Goal: Communication & Community: Answer question/provide support

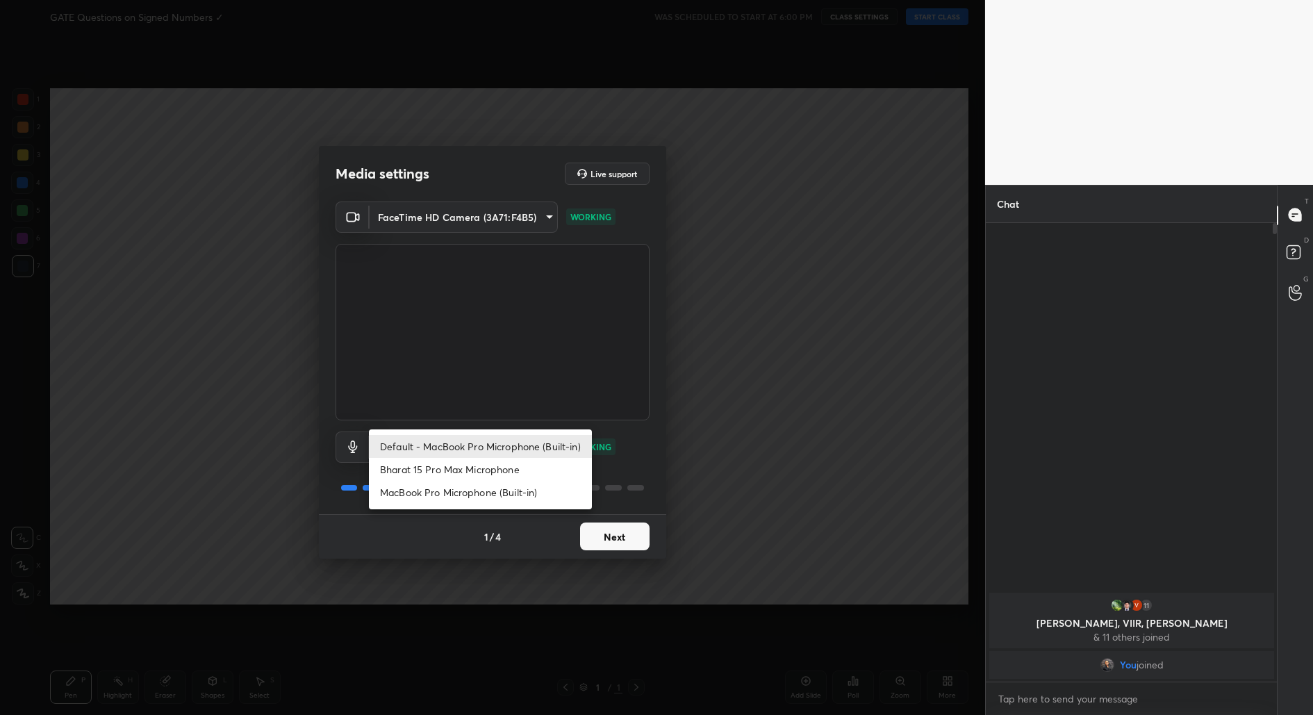
click at [466, 449] on body "1 2 3 4 5 6 7 C X Z C X Z E E Erase all H H GATE Questions on Signed Numbers ✓ …" at bounding box center [656, 357] width 1313 height 715
click at [514, 382] on div at bounding box center [656, 357] width 1313 height 715
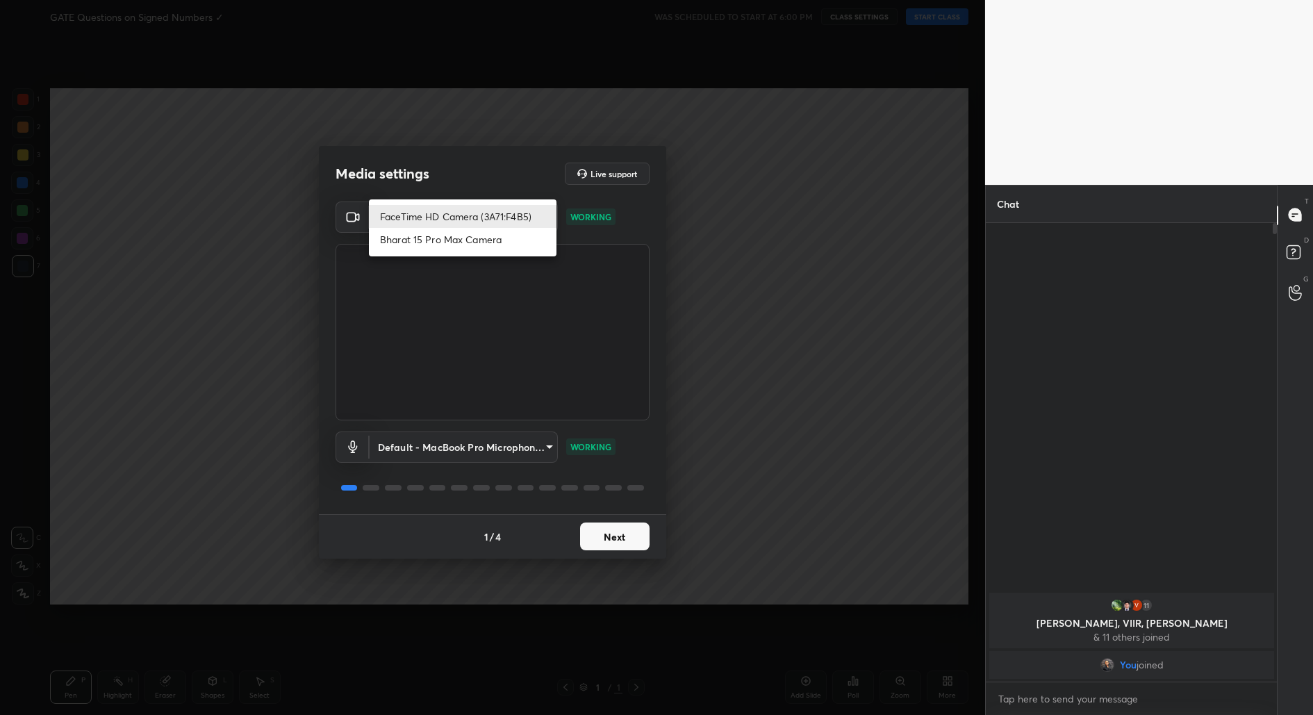
click at [491, 212] on body "1 2 3 4 5 6 7 C X Z C X Z E E Erase all H H GATE Questions on Signed Numbers ✓ …" at bounding box center [656, 357] width 1313 height 715
click at [500, 239] on li "Bharat 15 Pro Max Camera" at bounding box center [463, 239] width 188 height 23
type input "5d4e9b852d9e7f3e6dc3206bac3f9d42bdc36b117ec35ef6235f459e6b2b71c7"
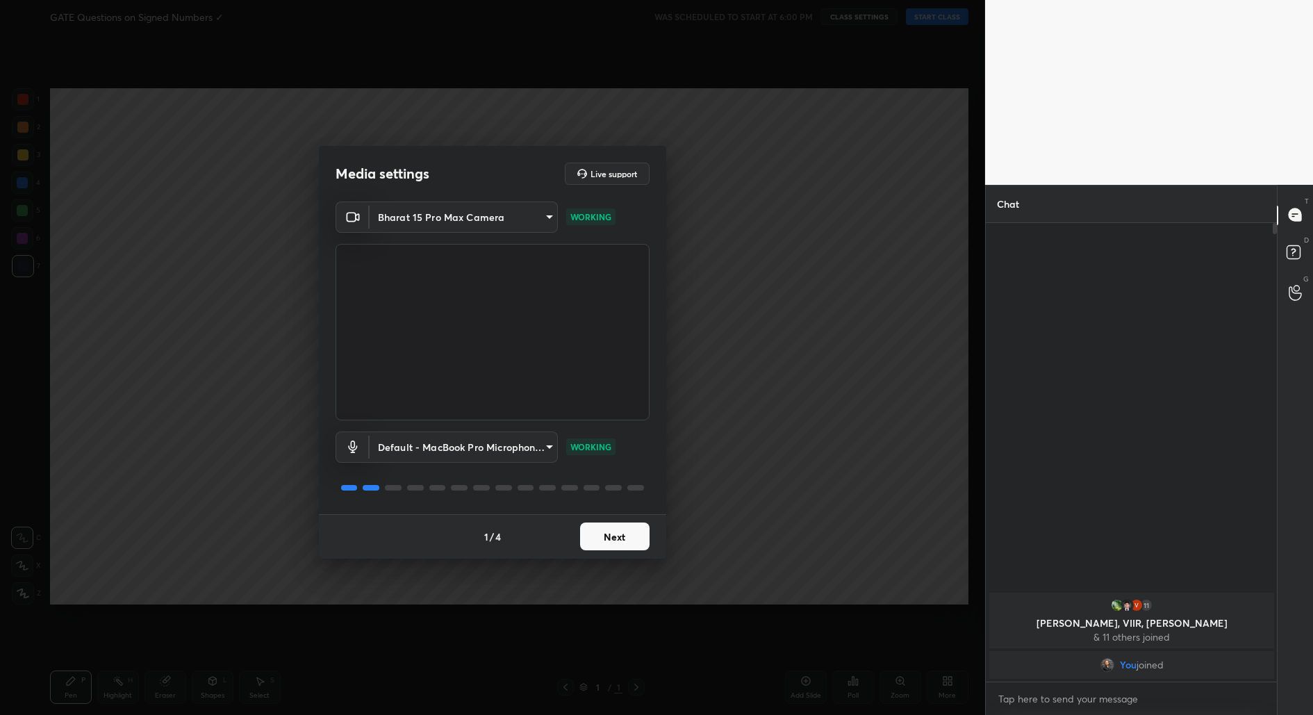
click at [614, 543] on button "Next" at bounding box center [614, 536] width 69 height 28
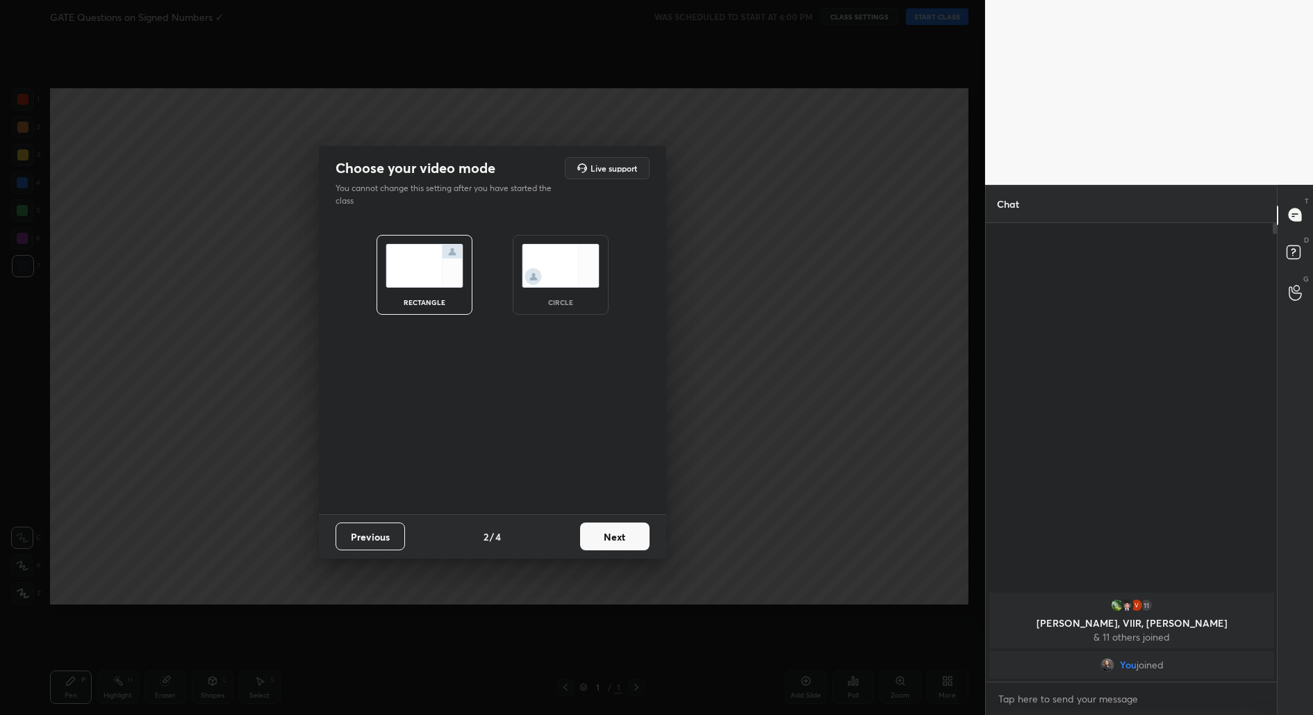
click at [631, 536] on button "Next" at bounding box center [614, 536] width 69 height 28
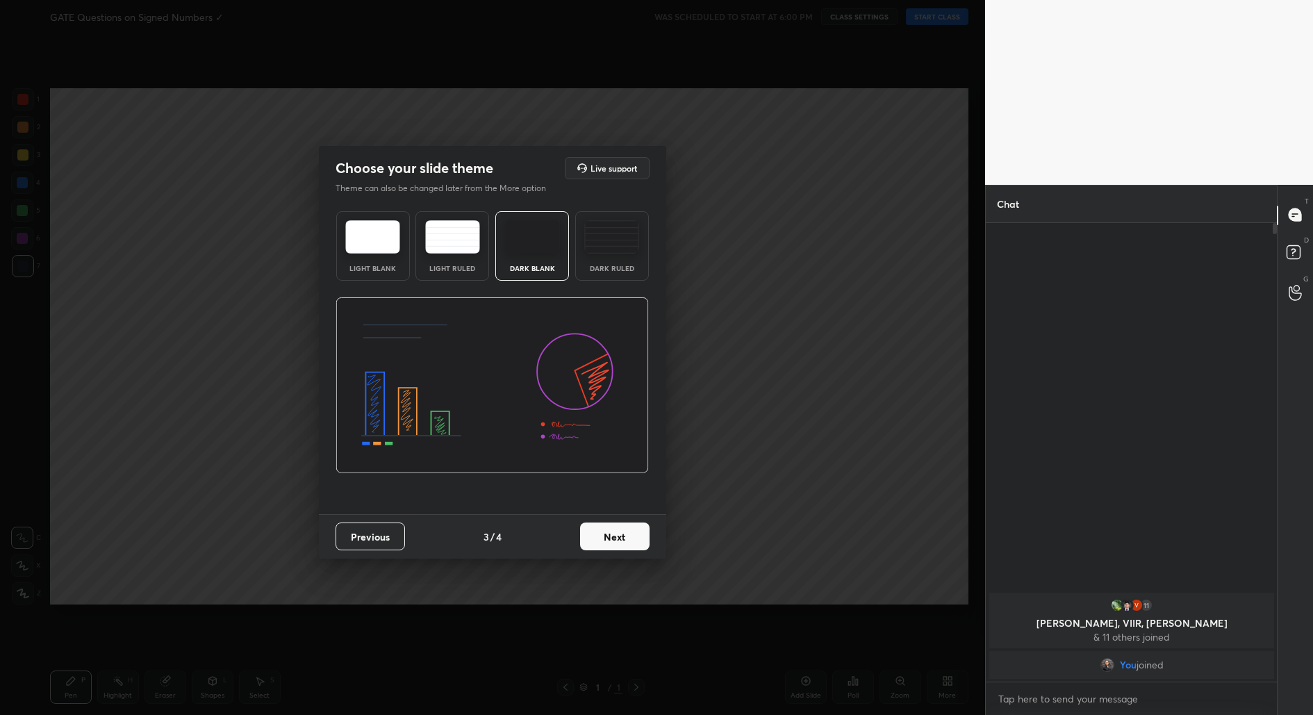
click at [631, 536] on button "Next" at bounding box center [614, 536] width 69 height 28
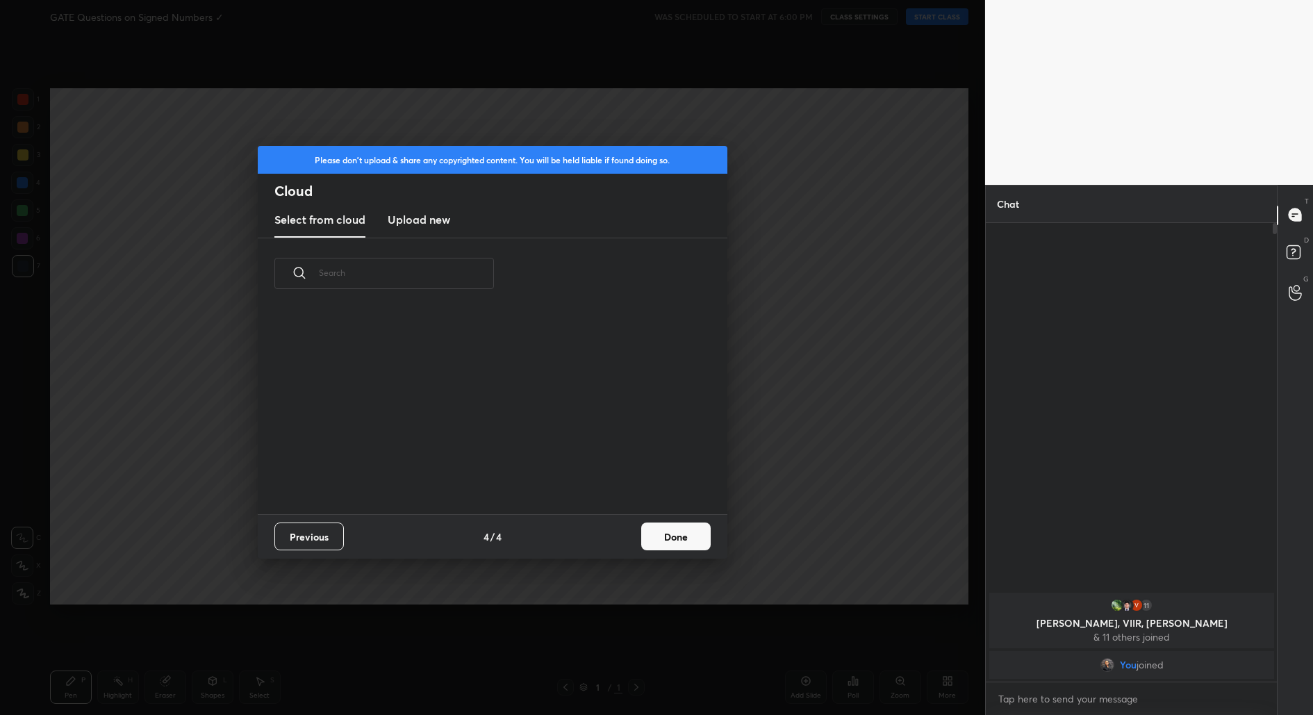
scroll to position [205, 445]
click at [665, 532] on button "Done" at bounding box center [675, 536] width 69 height 28
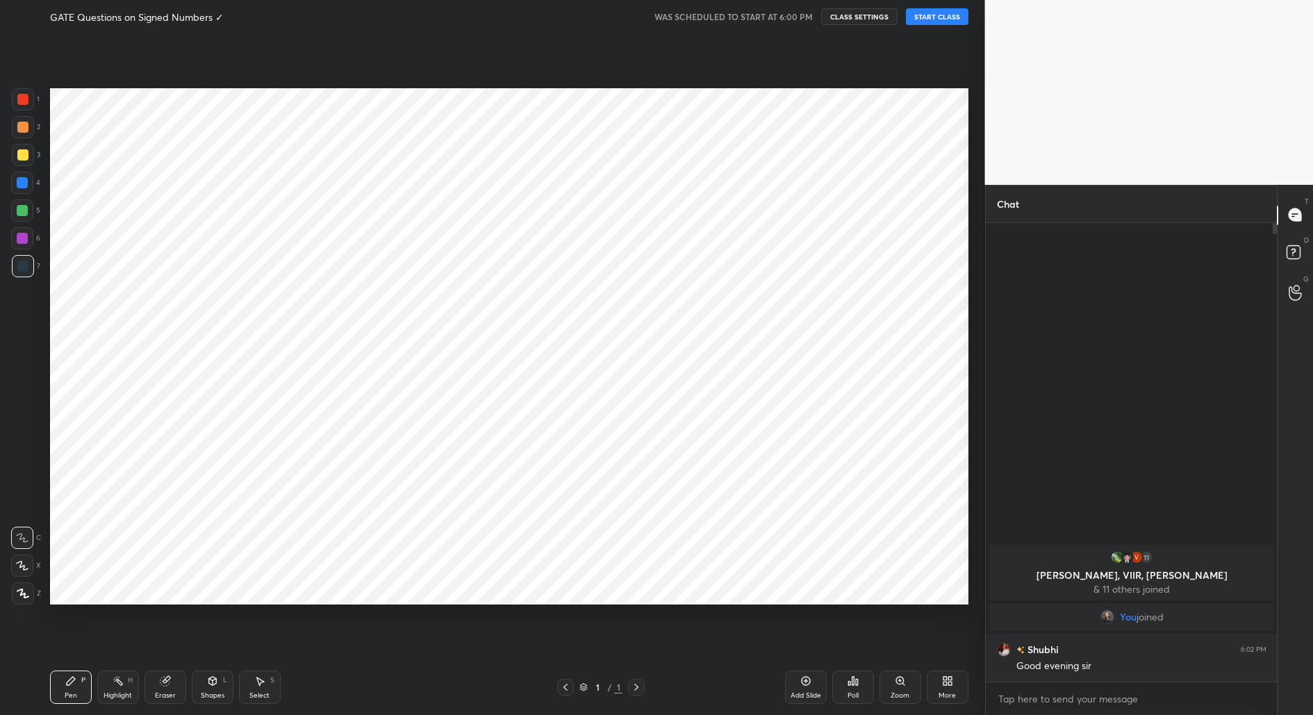
click at [813, 693] on div "Add Slide" at bounding box center [805, 695] width 31 height 7
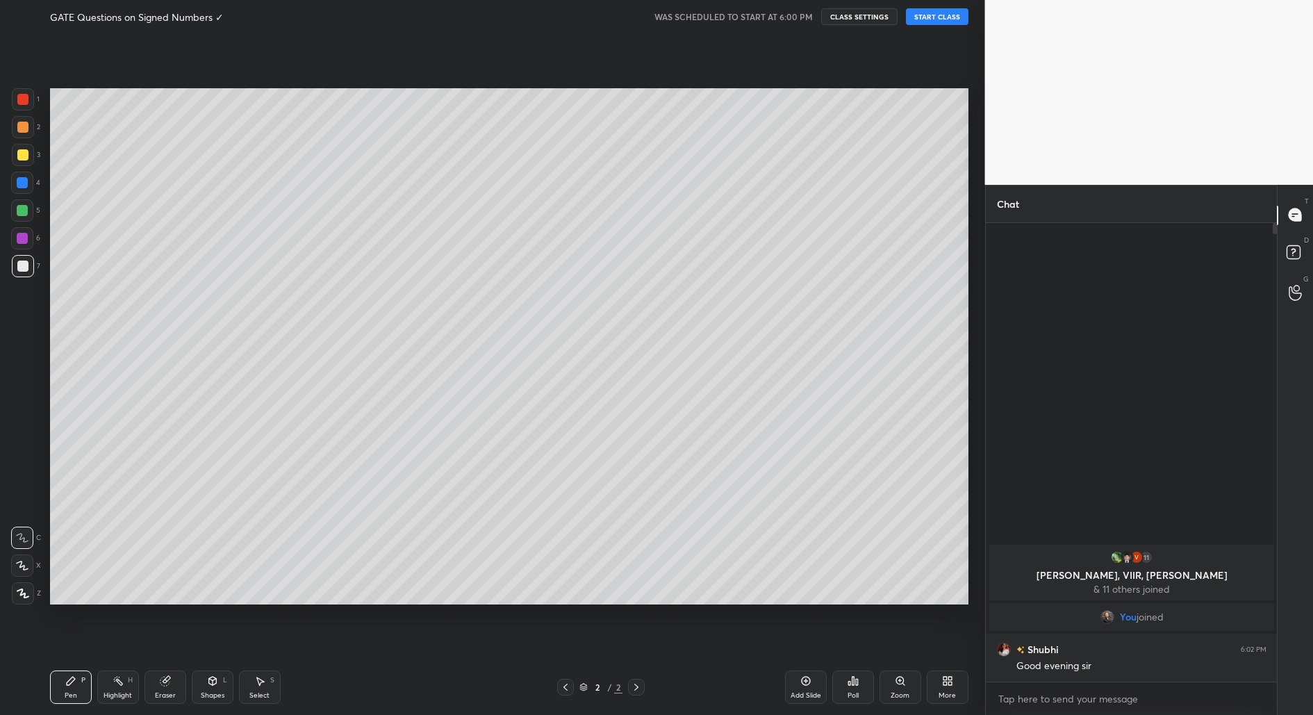
click at [936, 22] on button "START CLASS" at bounding box center [937, 16] width 63 height 17
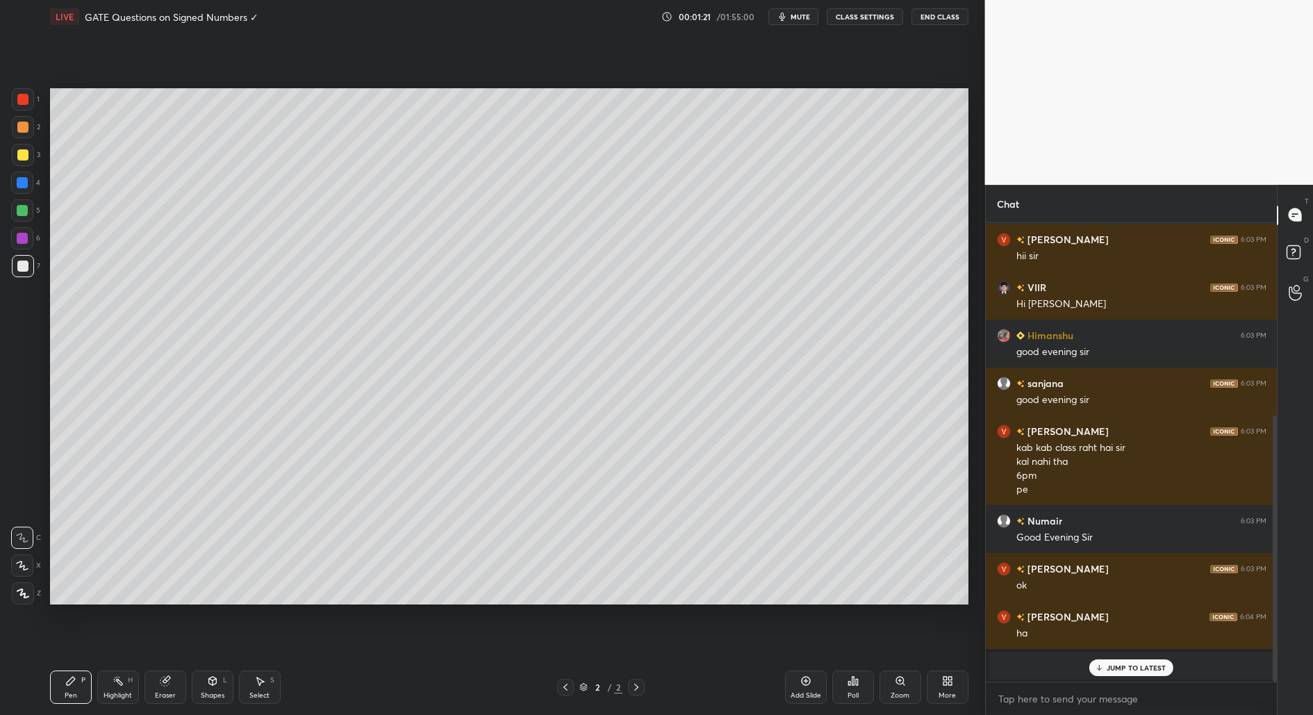
scroll to position [331, 0]
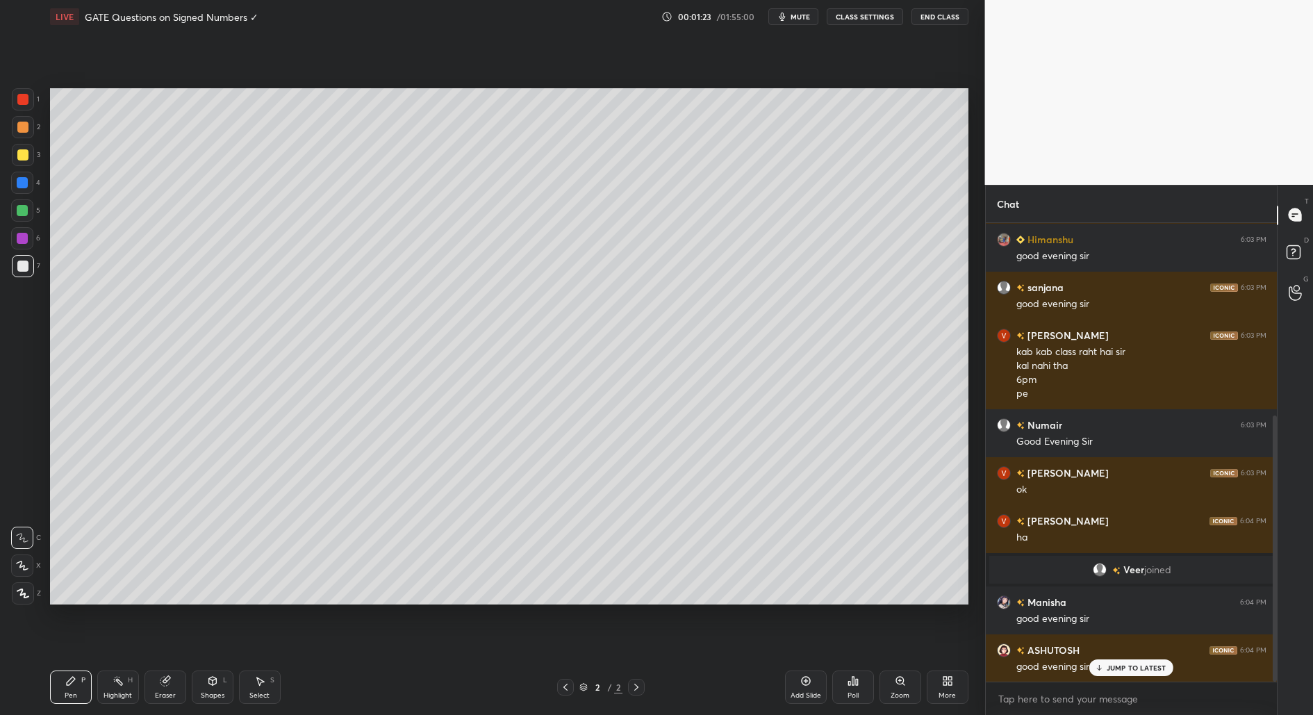
click at [1133, 665] on p "JUMP TO LATEST" at bounding box center [1136, 667] width 60 height 8
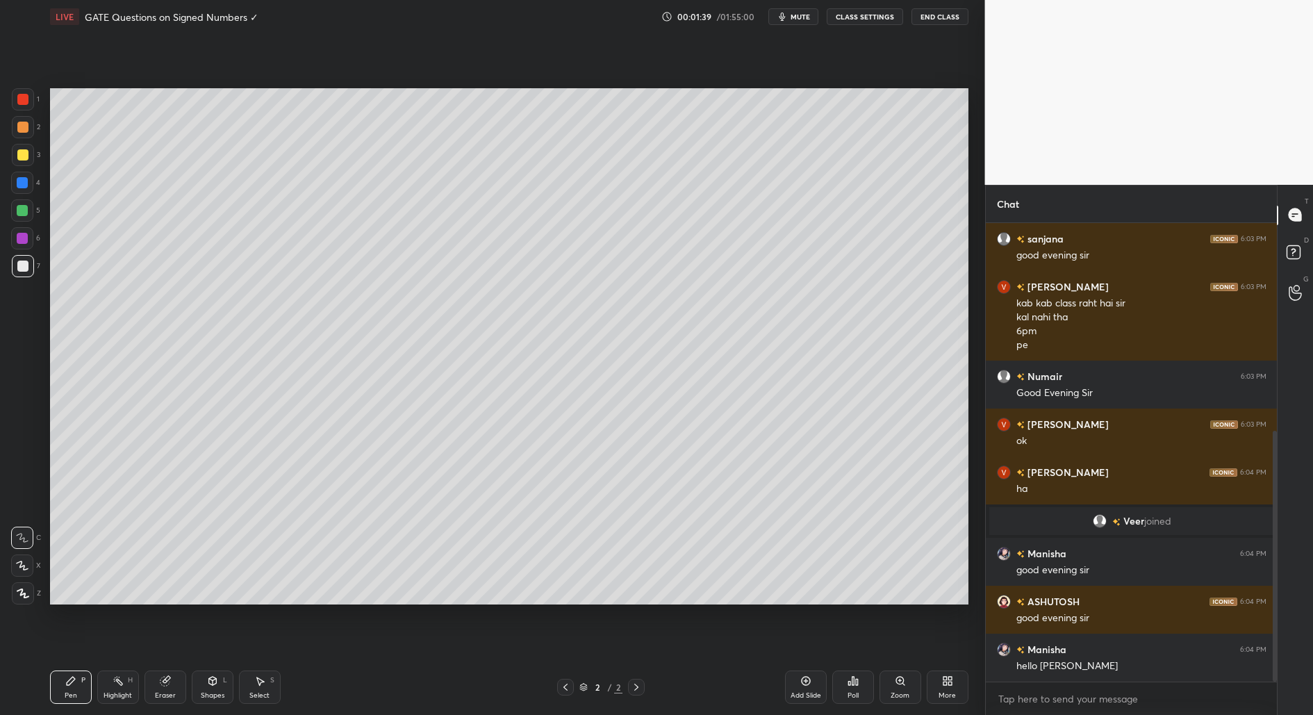
scroll to position [427, 0]
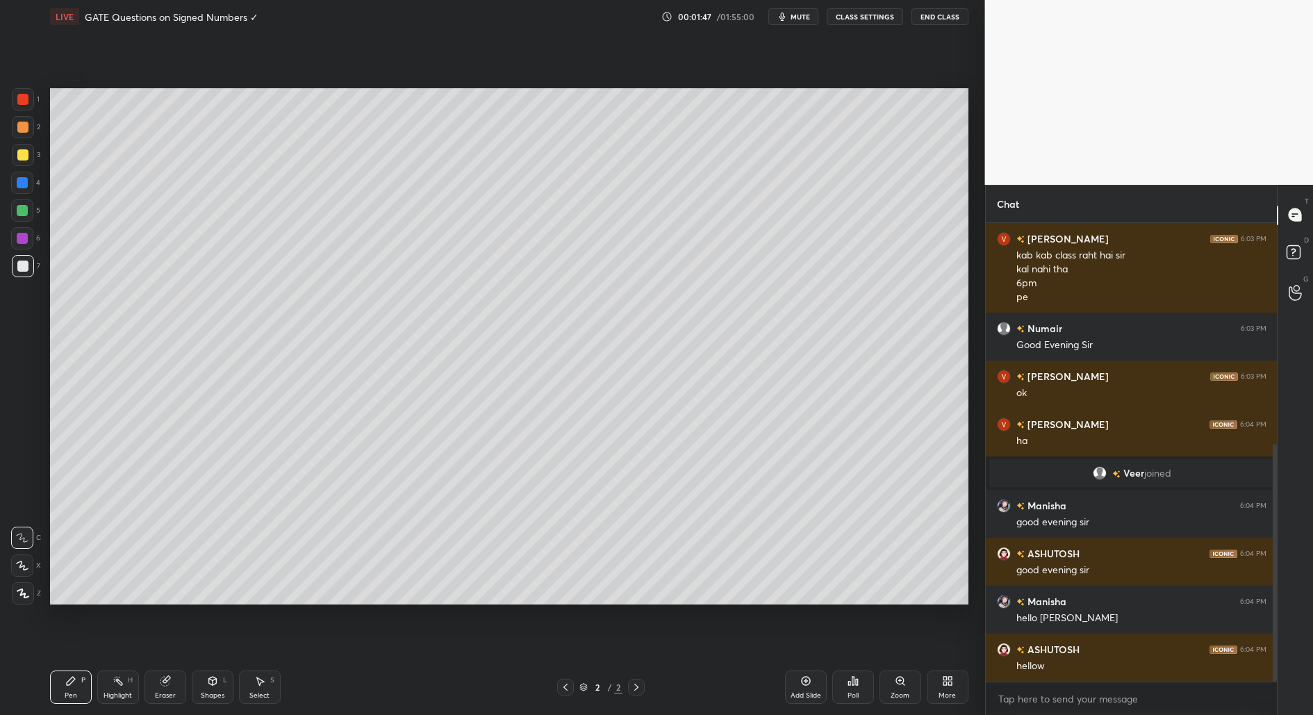
click at [966, 683] on div "More" at bounding box center [947, 686] width 42 height 33
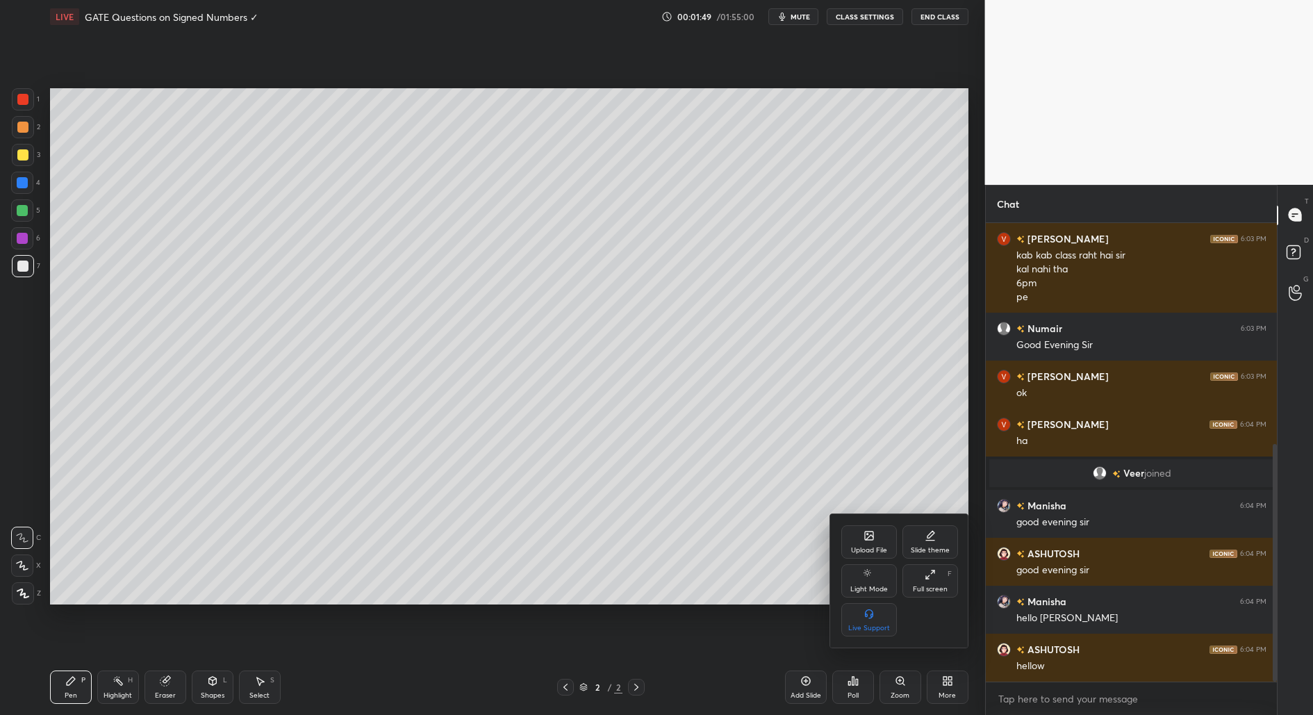
click at [879, 543] on div "Upload File" at bounding box center [869, 541] width 56 height 33
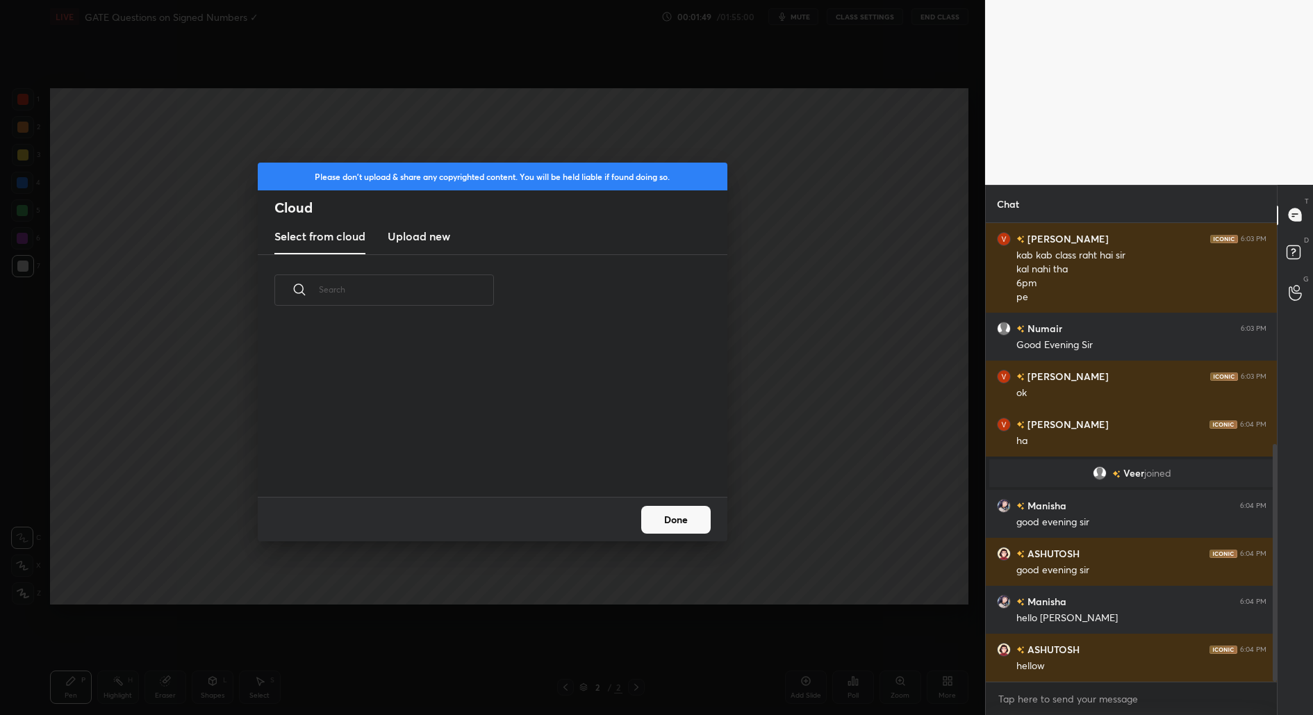
scroll to position [171, 445]
click at [431, 236] on h3 "Upload new" at bounding box center [419, 236] width 63 height 17
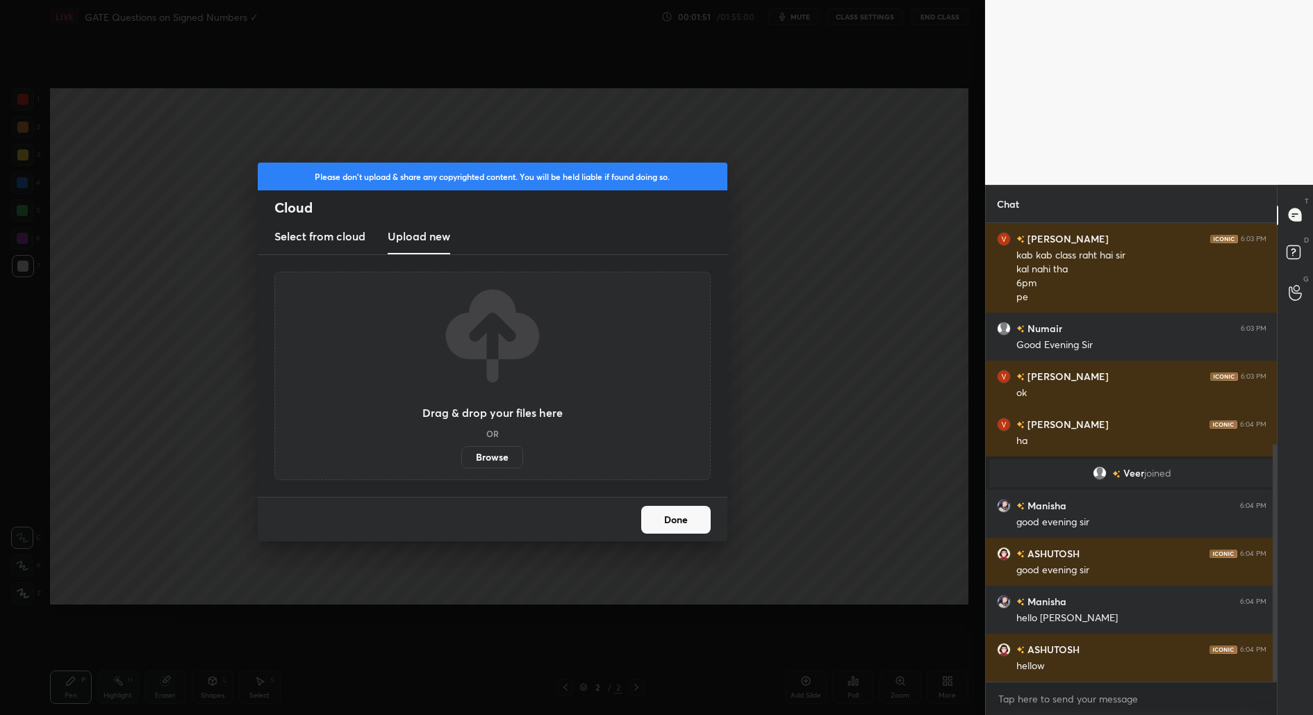
click at [485, 453] on label "Browse" at bounding box center [492, 457] width 62 height 22
click at [461, 453] on input "Browse" at bounding box center [461, 457] width 0 height 22
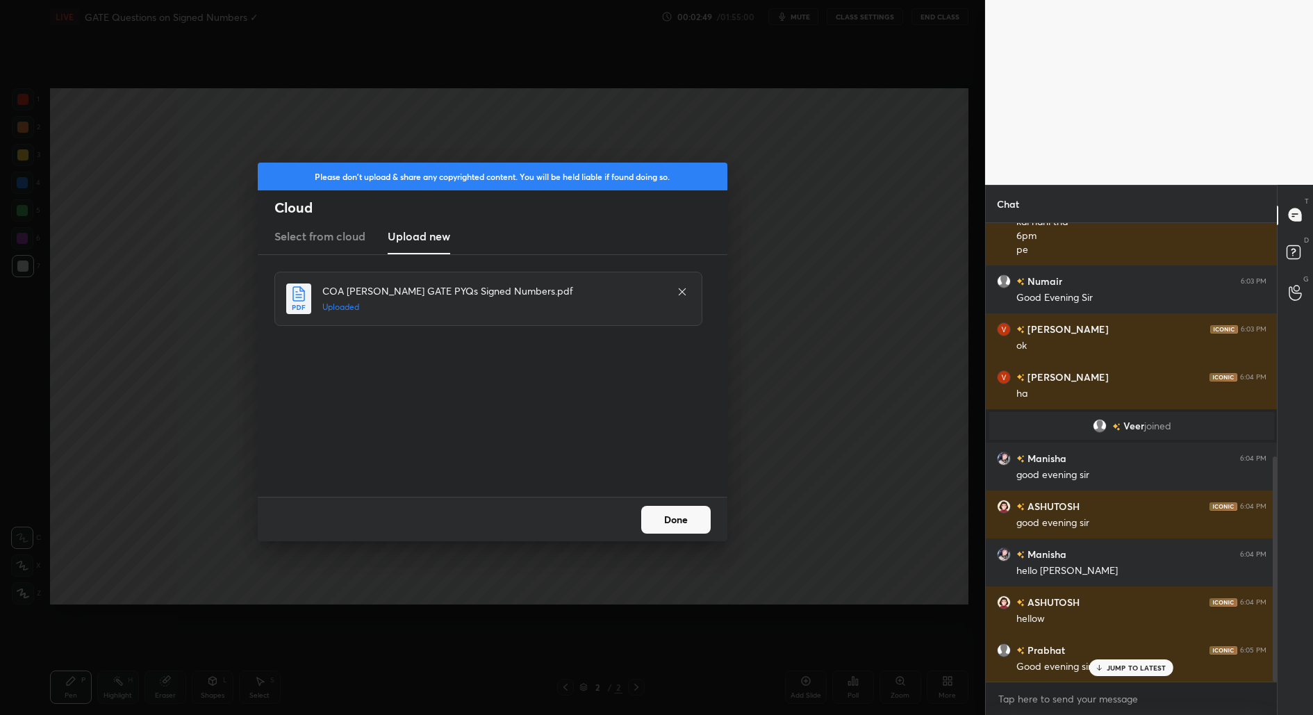
click at [676, 527] on button "Done" at bounding box center [675, 520] width 69 height 28
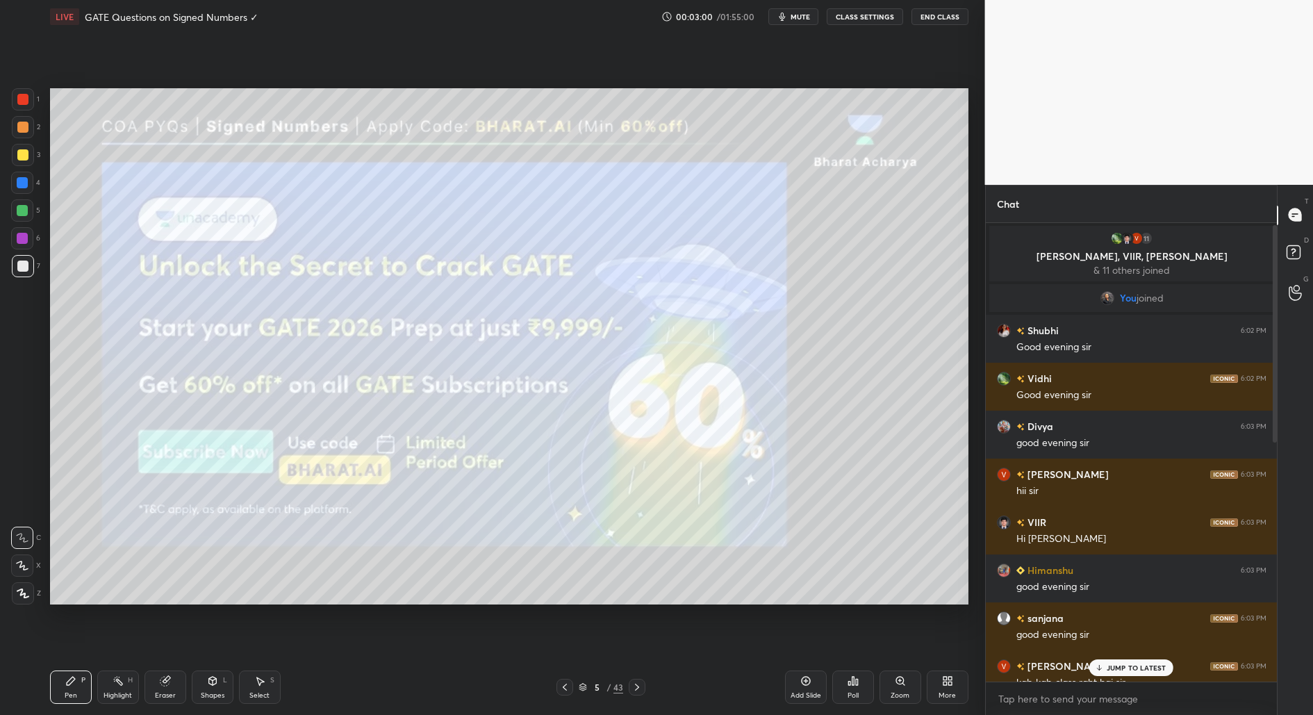
scroll to position [508, 0]
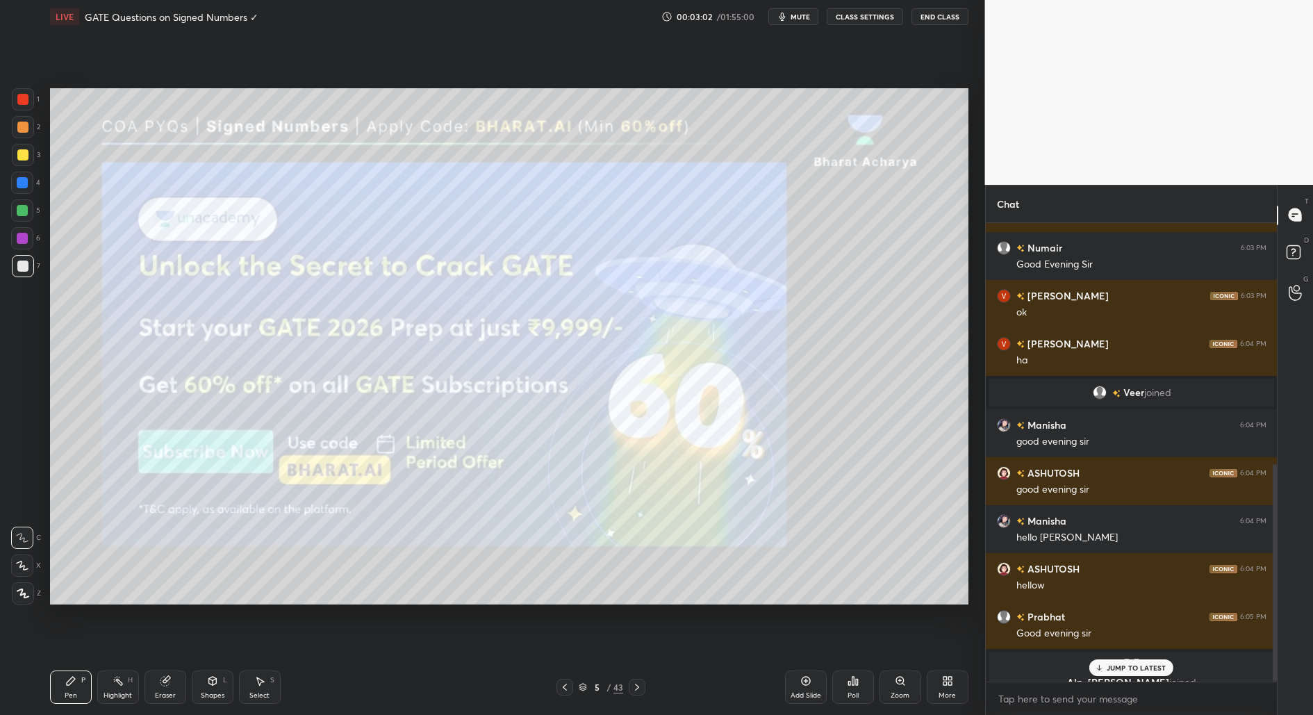
click at [1123, 664] on p "JUMP TO LATEST" at bounding box center [1136, 667] width 60 height 8
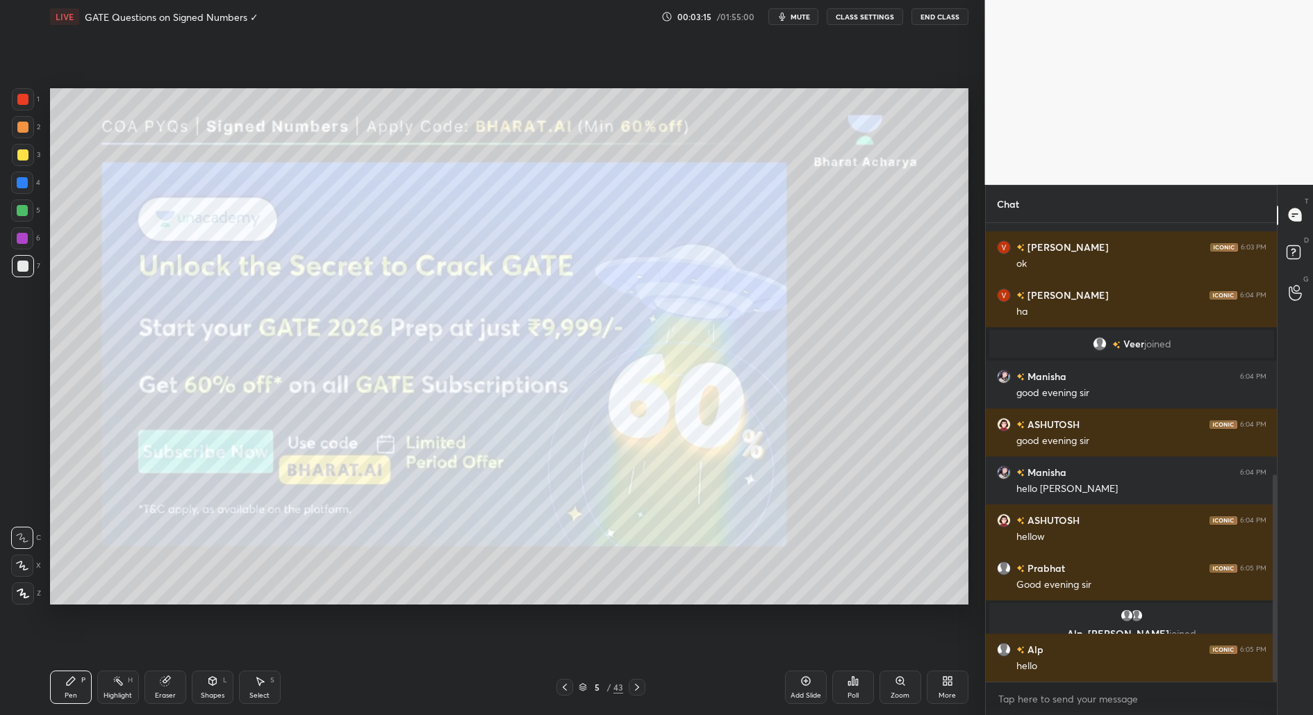
click at [601, 691] on div "5 / 43" at bounding box center [600, 687] width 44 height 13
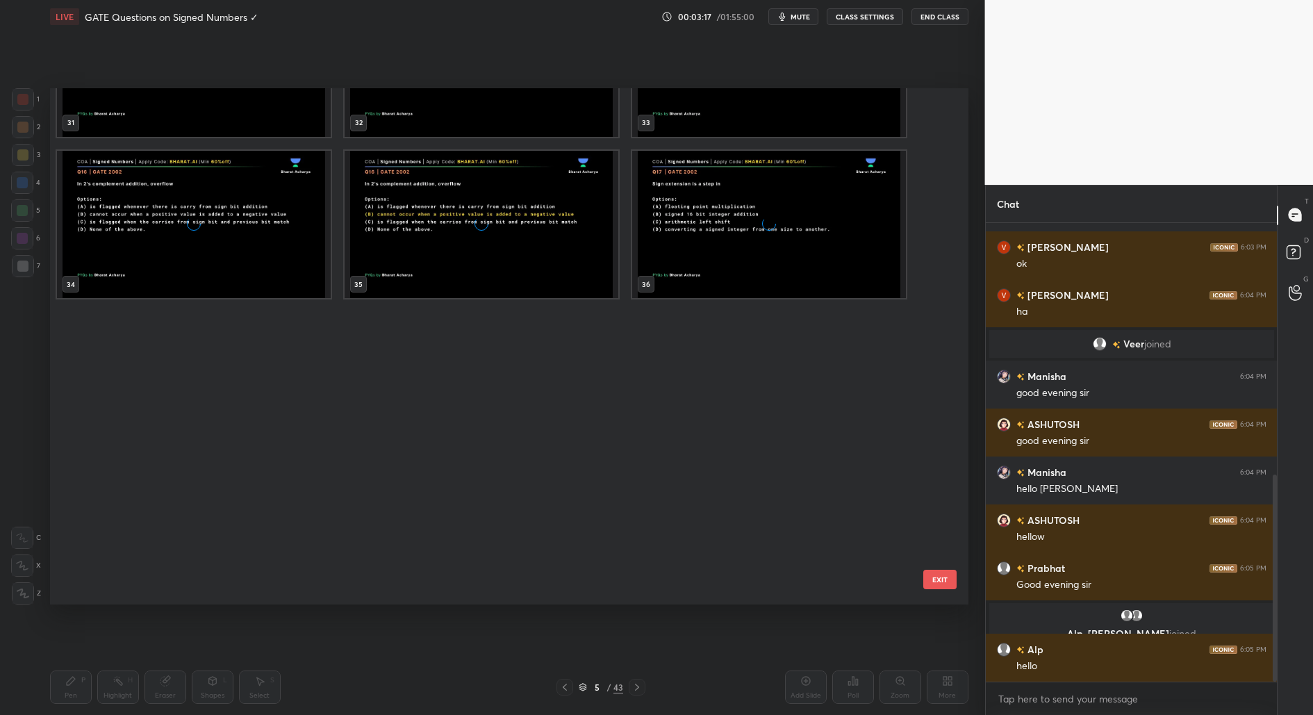
scroll to position [1909, 0]
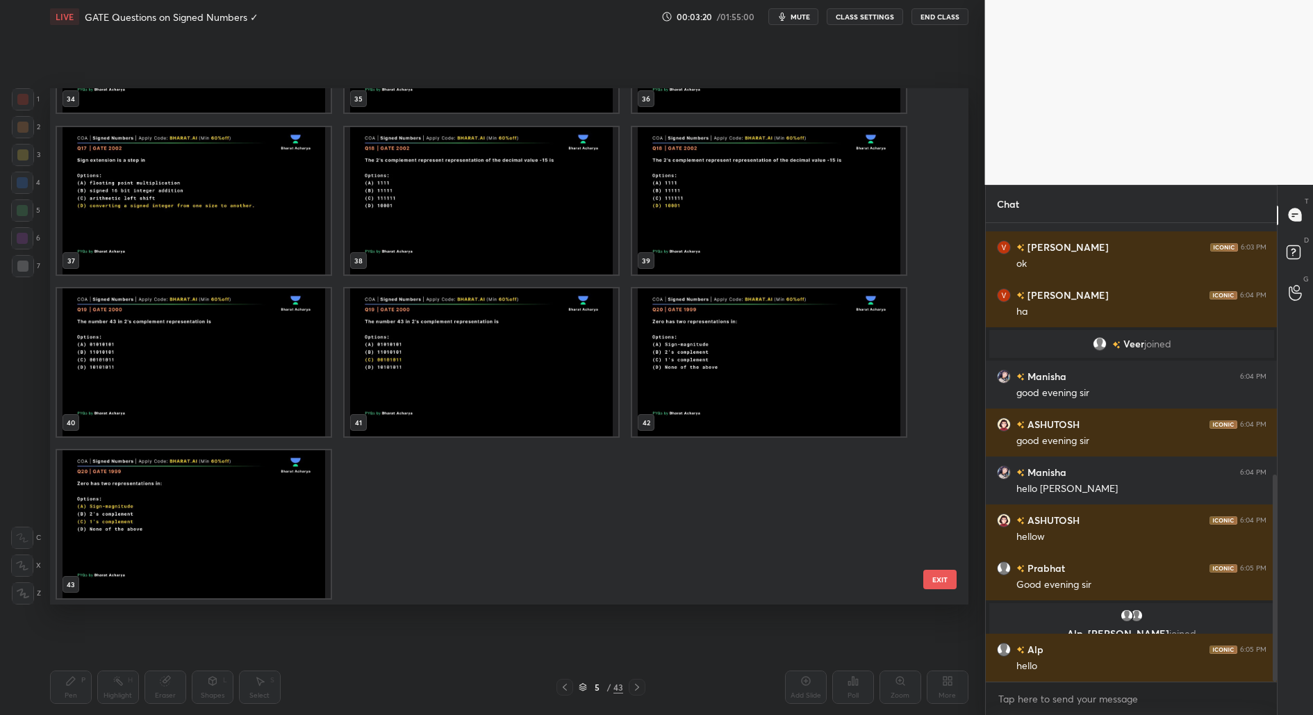
click at [211, 540] on img "grid" at bounding box center [194, 524] width 274 height 148
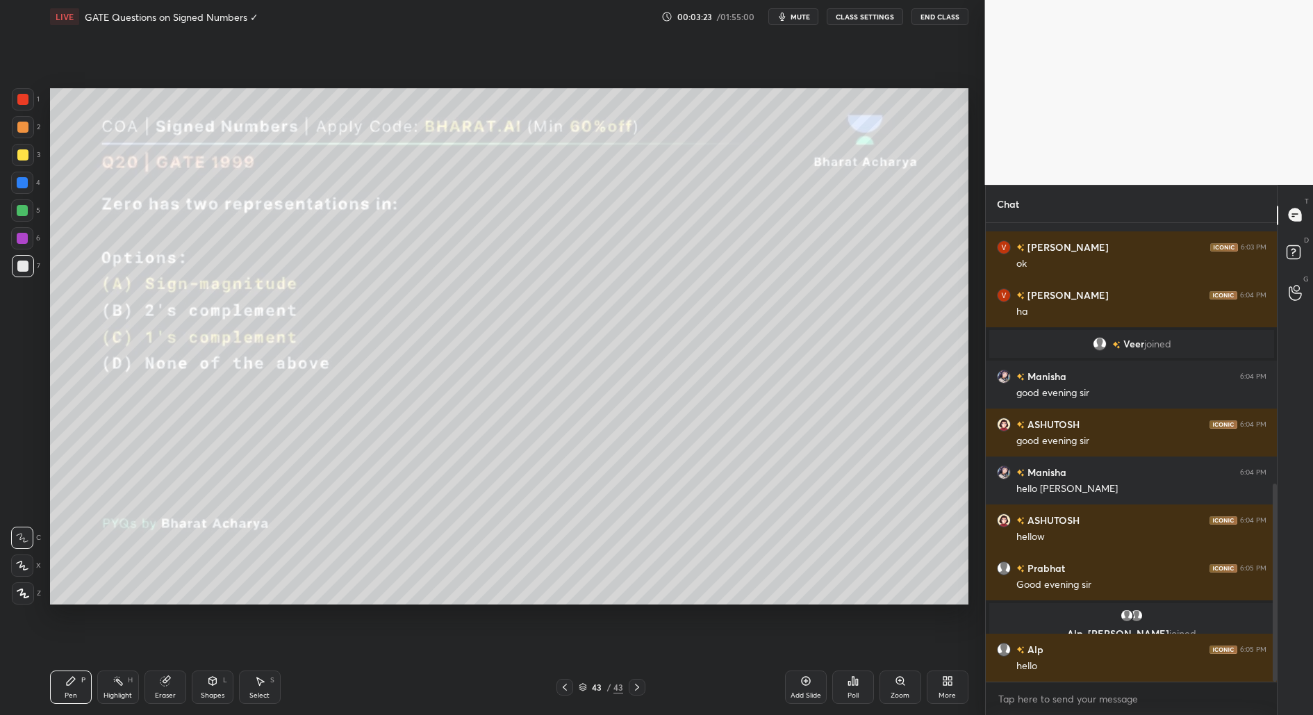
scroll to position [604, 0]
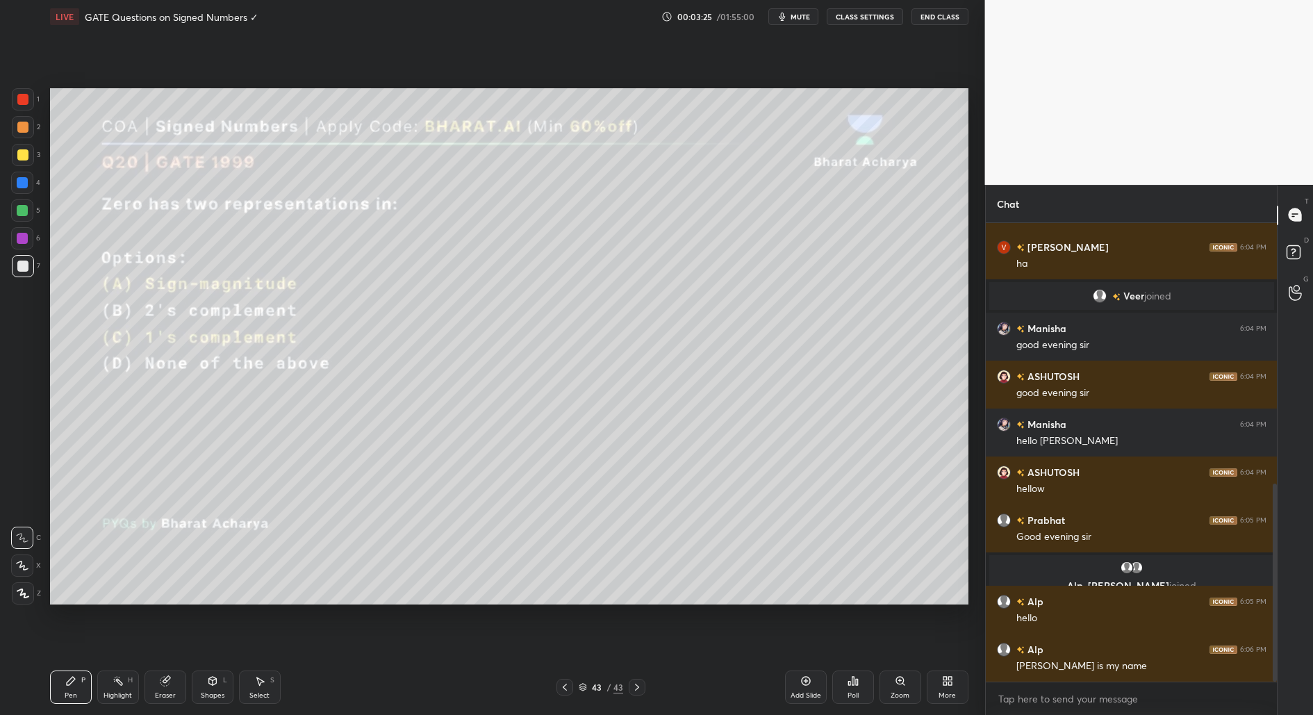
click at [593, 692] on div "43 / 43" at bounding box center [600, 687] width 44 height 13
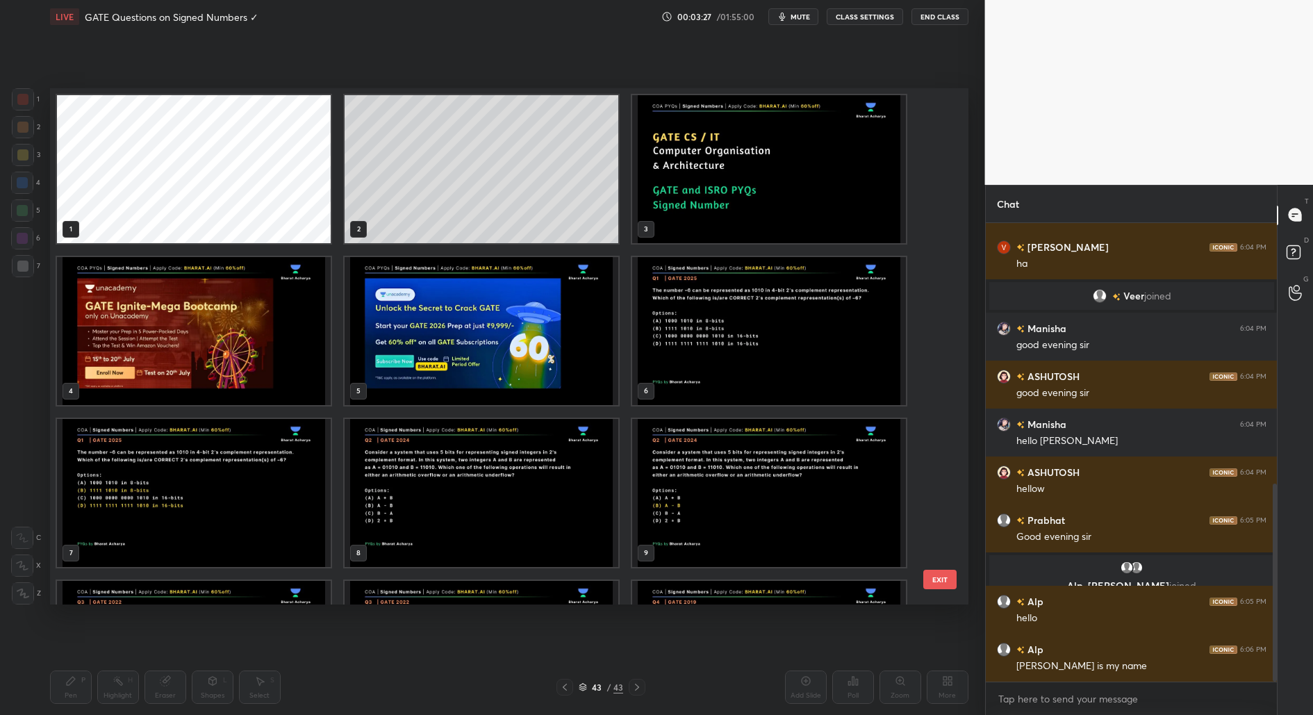
scroll to position [651, 0]
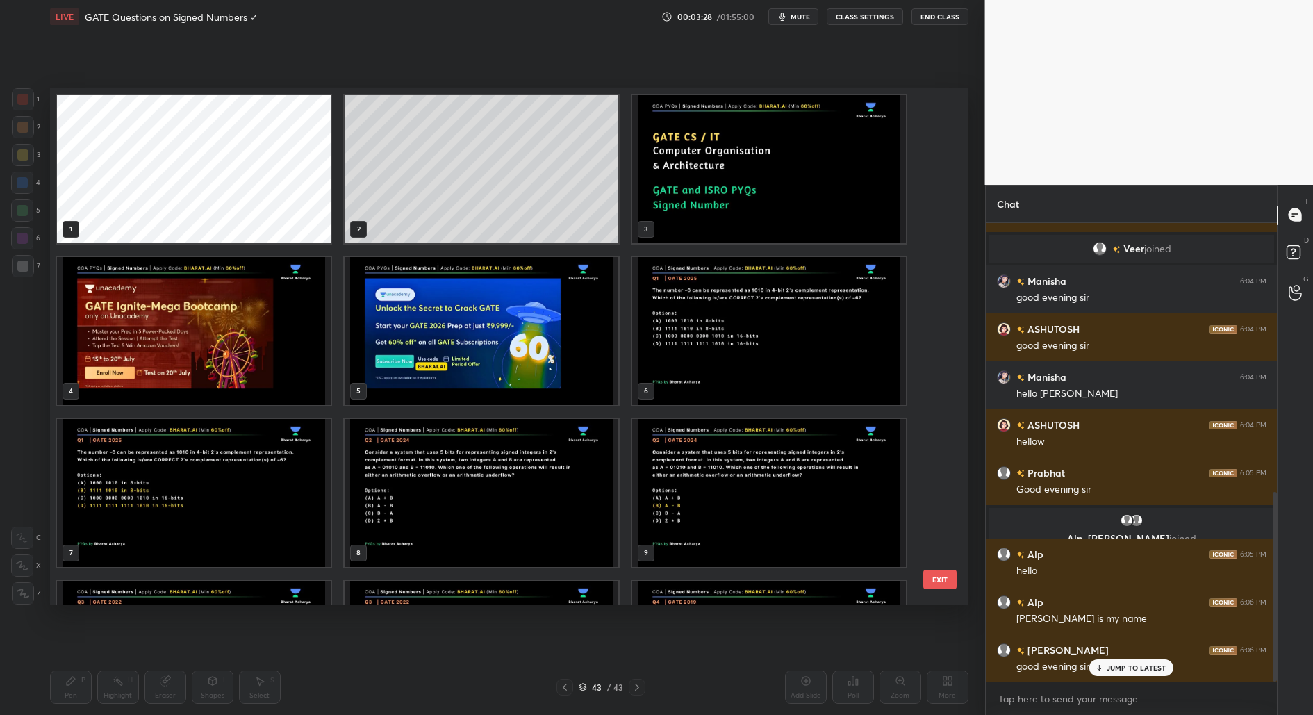
click at [710, 340] on img "grid" at bounding box center [769, 330] width 274 height 148
click at [610, 697] on div "Pen P Highlight H Eraser Shapes L Select S 6 / 43 Add Slide Poll Zoom More" at bounding box center [509, 687] width 918 height 56
click at [610, 692] on div "6 / 43" at bounding box center [600, 687] width 44 height 13
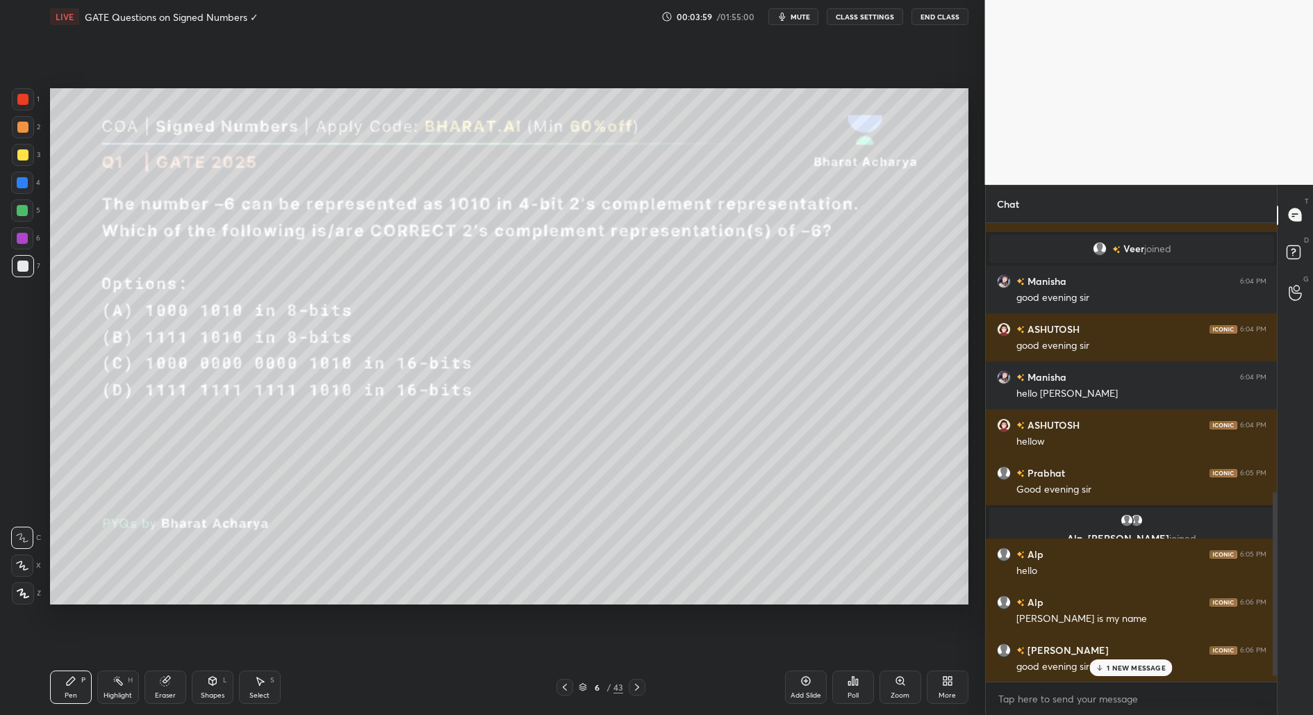
scroll to position [685, 0]
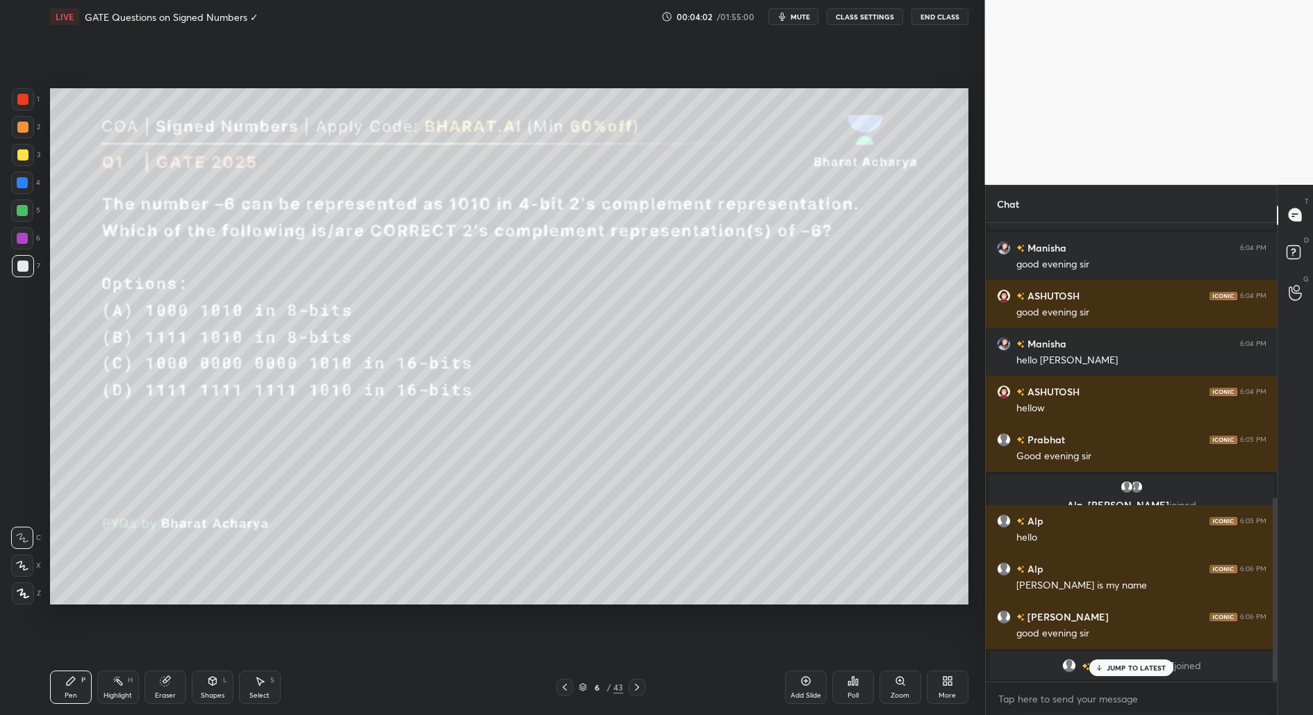
click at [1119, 663] on p "JUMP TO LATEST" at bounding box center [1136, 667] width 60 height 8
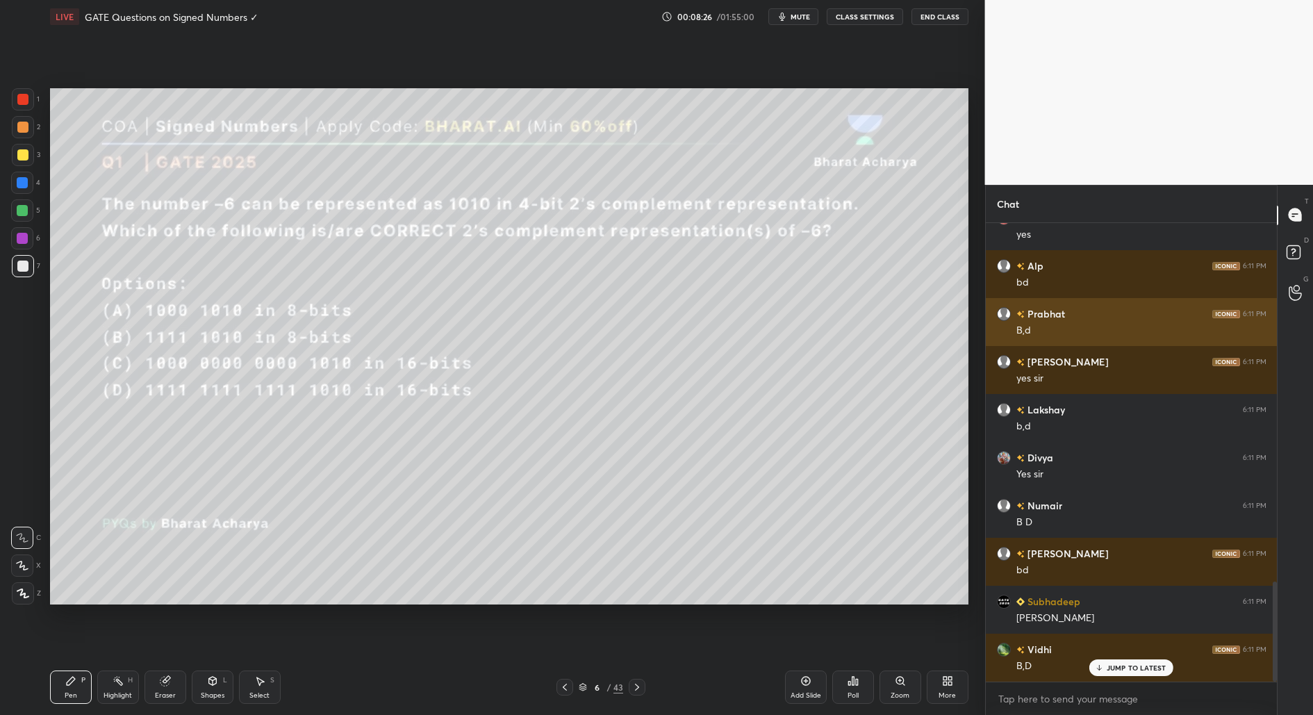
scroll to position [1647, 0]
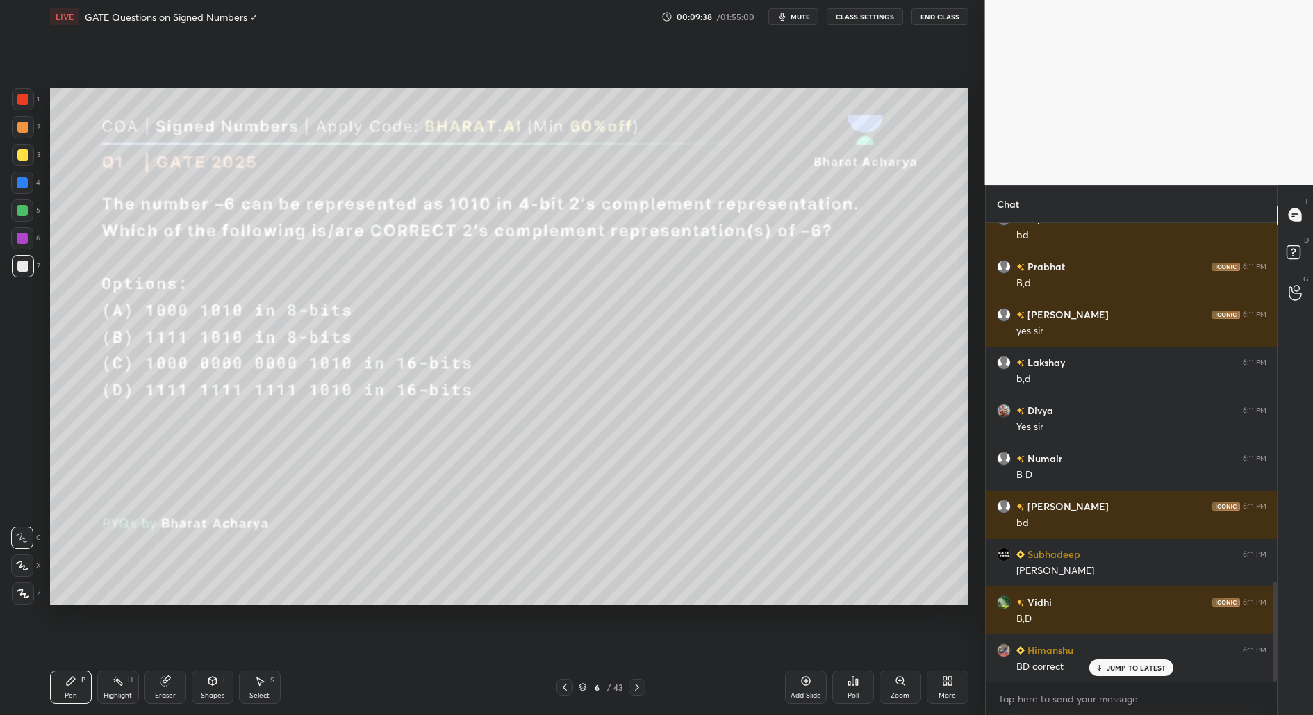
click at [1120, 664] on p "JUMP TO LATEST" at bounding box center [1136, 667] width 60 height 8
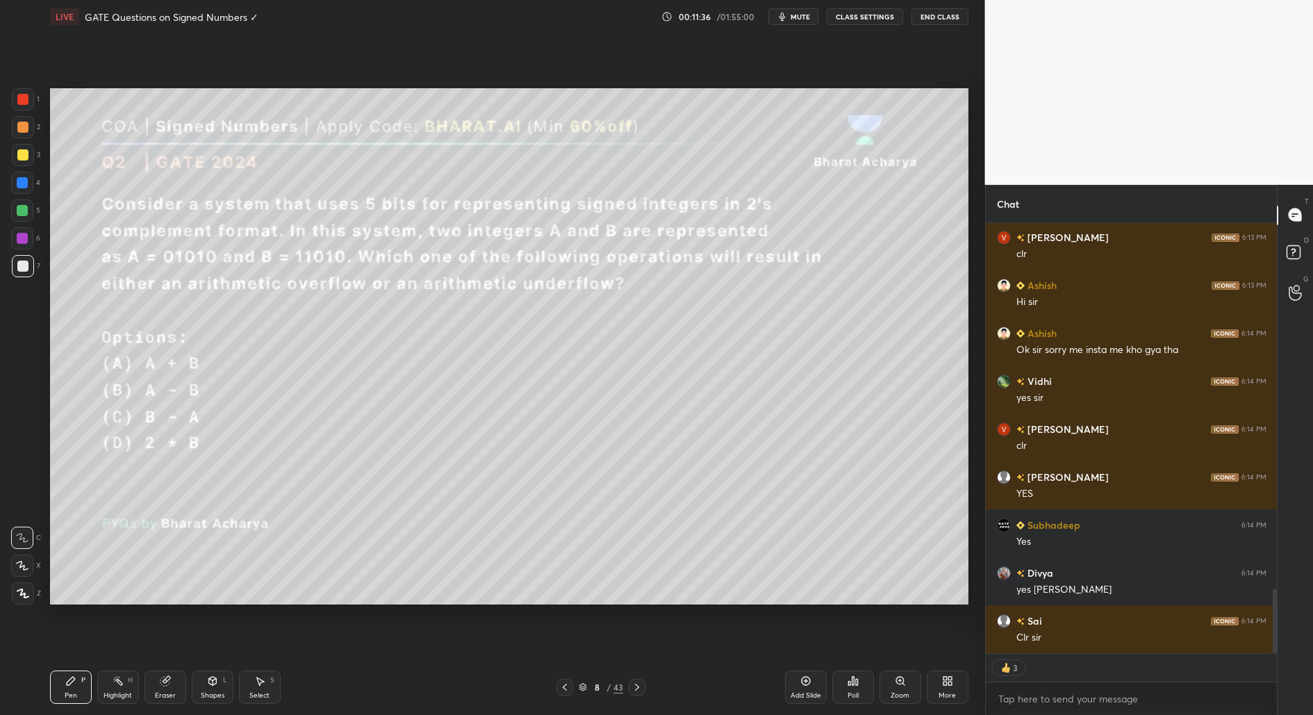
scroll to position [2536, 0]
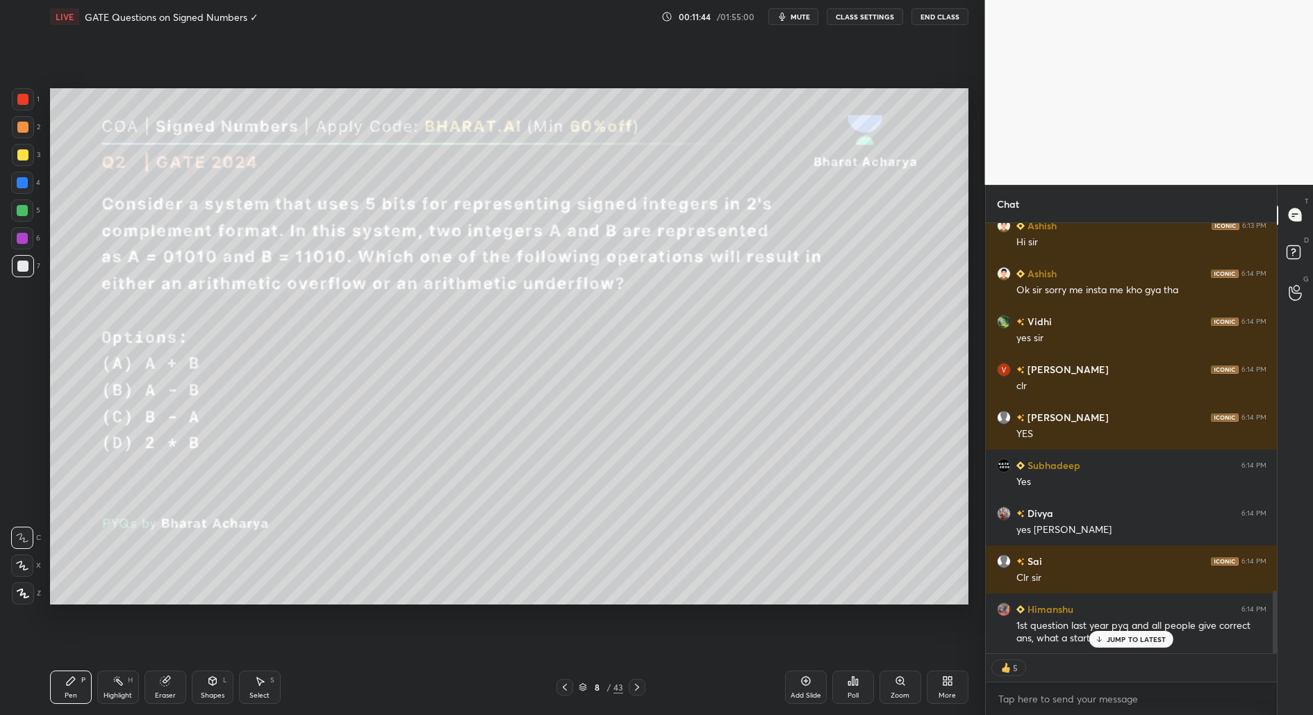
click at [1143, 642] on p "JUMP TO LATEST" at bounding box center [1136, 639] width 60 height 8
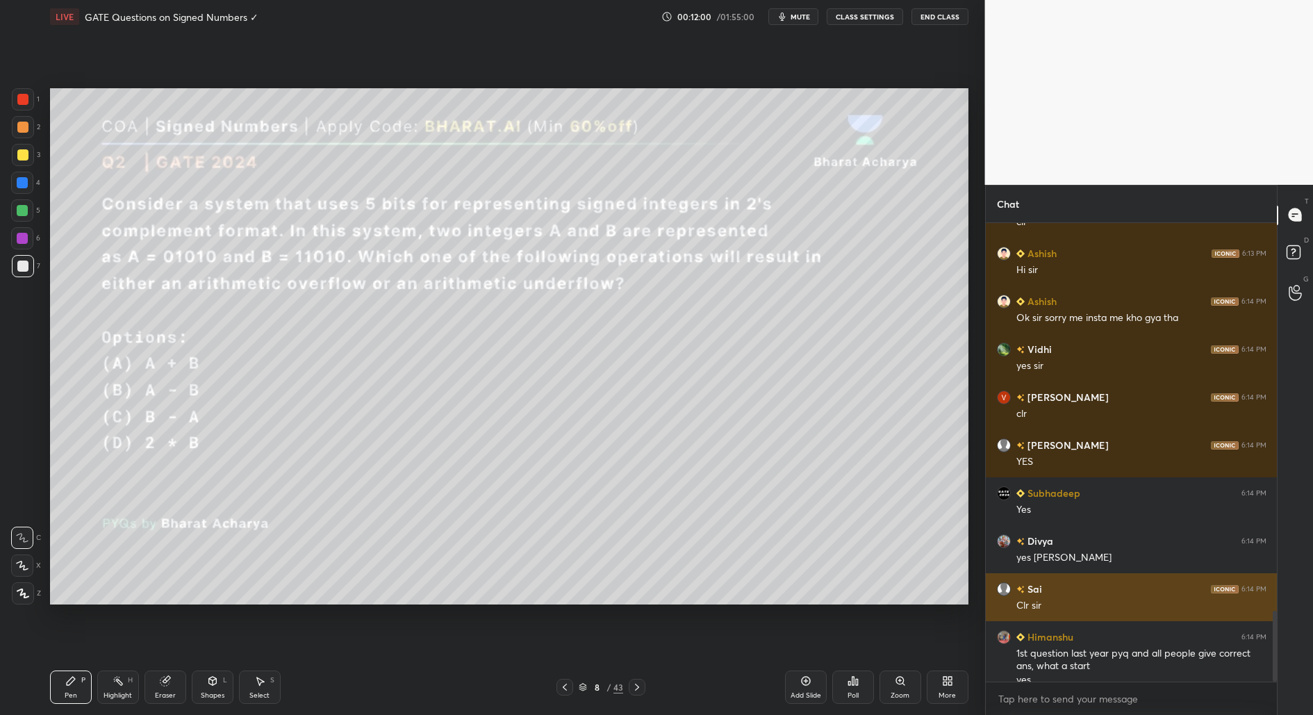
scroll to position [2522, 0]
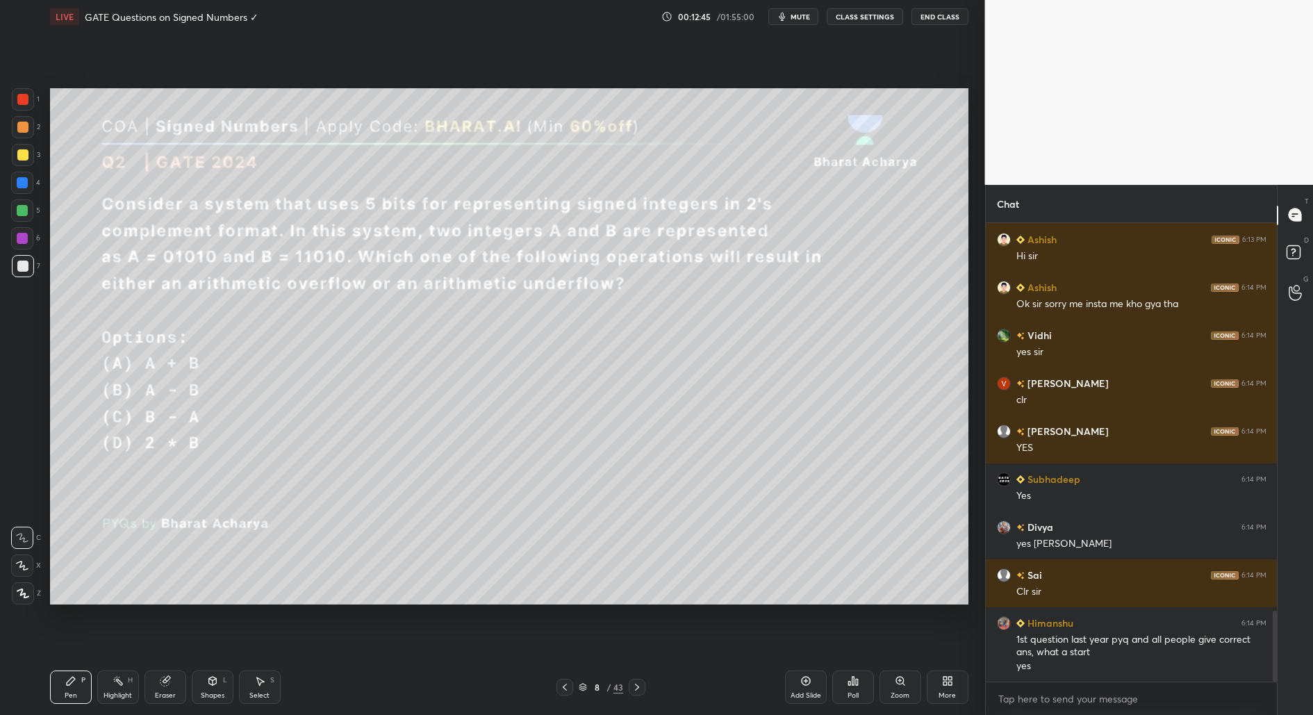
click at [856, 697] on div "Poll" at bounding box center [852, 695] width 11 height 7
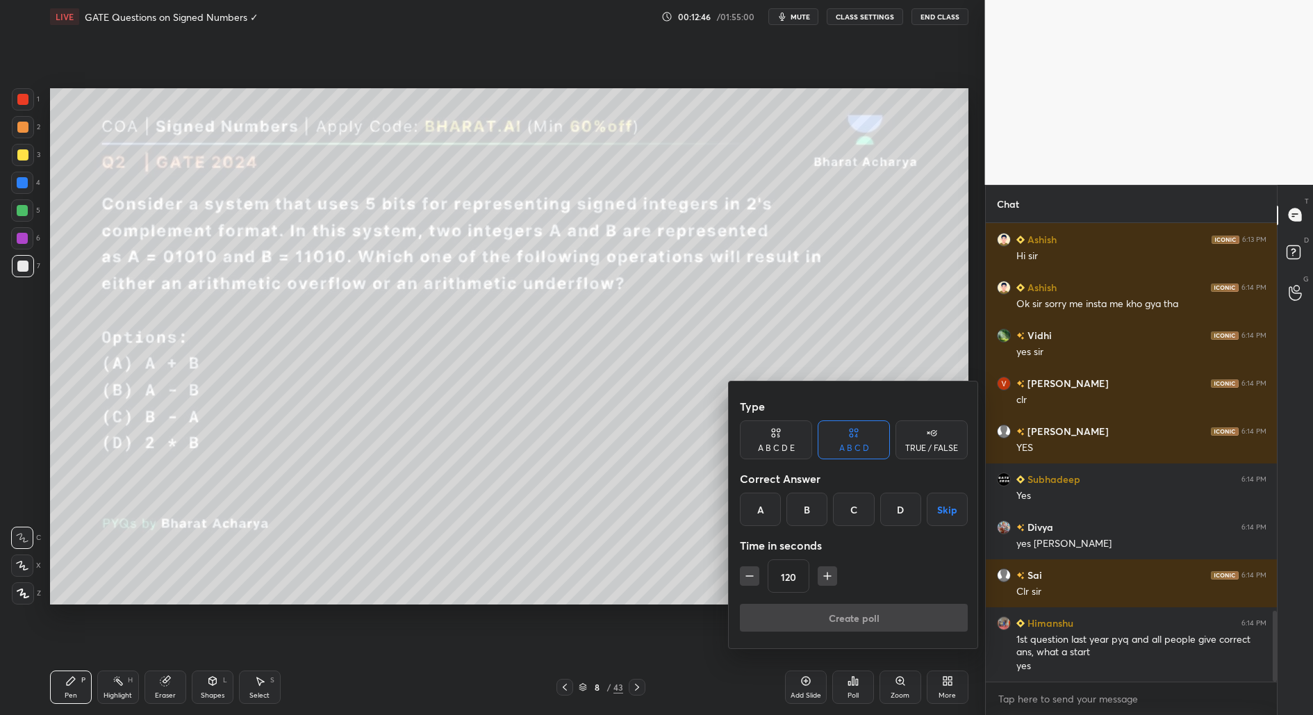
click at [808, 506] on div "B" at bounding box center [806, 508] width 41 height 33
click at [879, 624] on button "Create poll" at bounding box center [854, 617] width 228 height 28
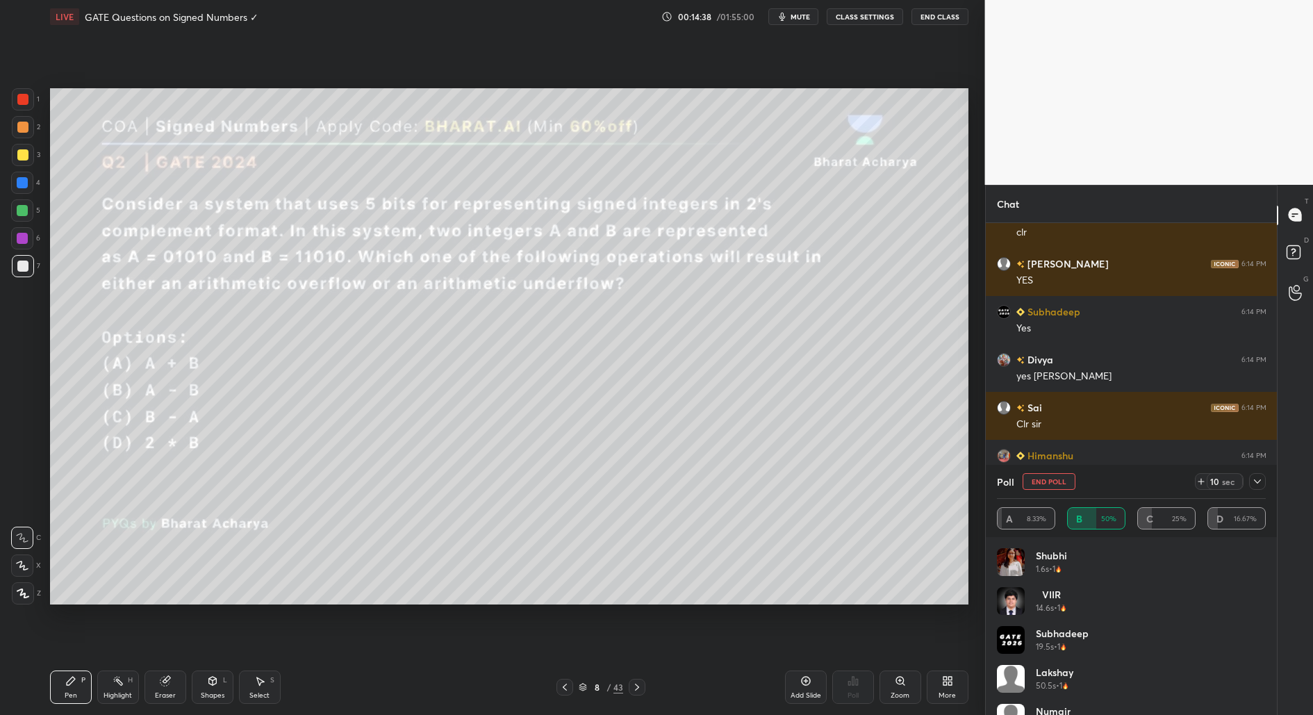
scroll to position [67, 0]
click at [1201, 482] on icon at bounding box center [1201, 481] width 0 height 6
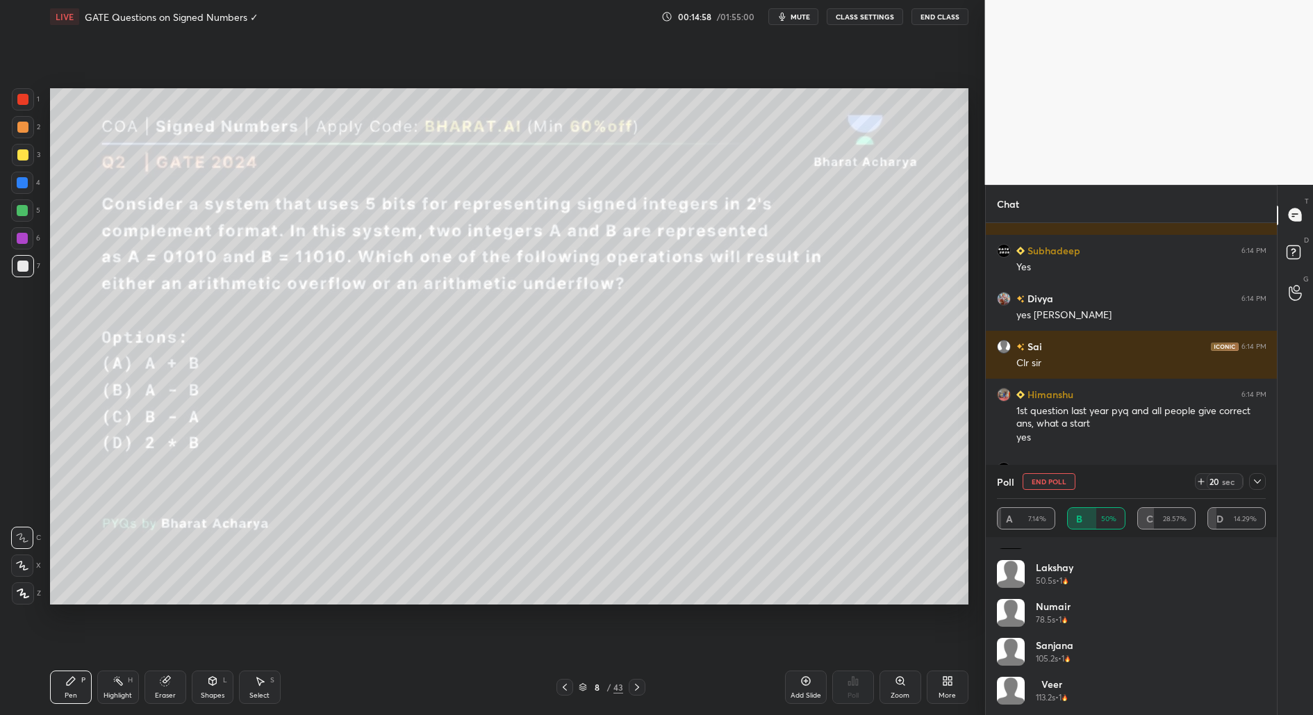
scroll to position [144, 0]
click at [1254, 485] on icon at bounding box center [1256, 481] width 11 height 11
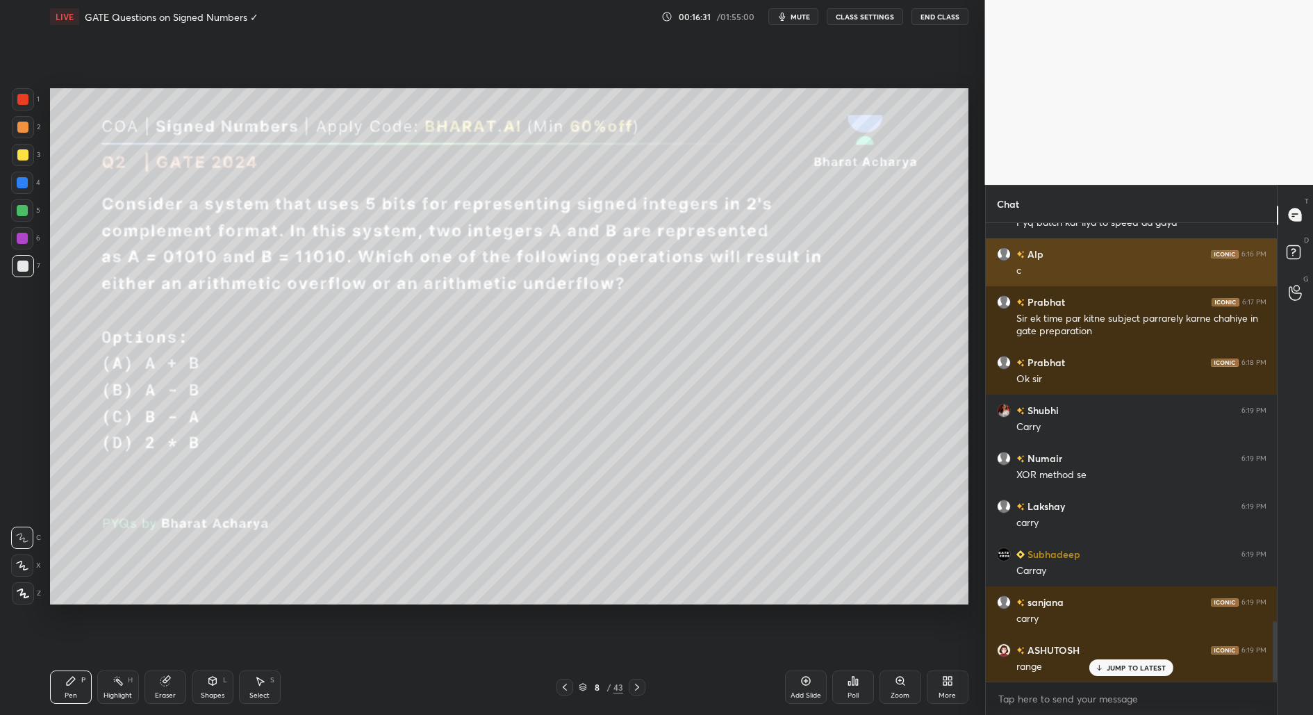
scroll to position [3046, 0]
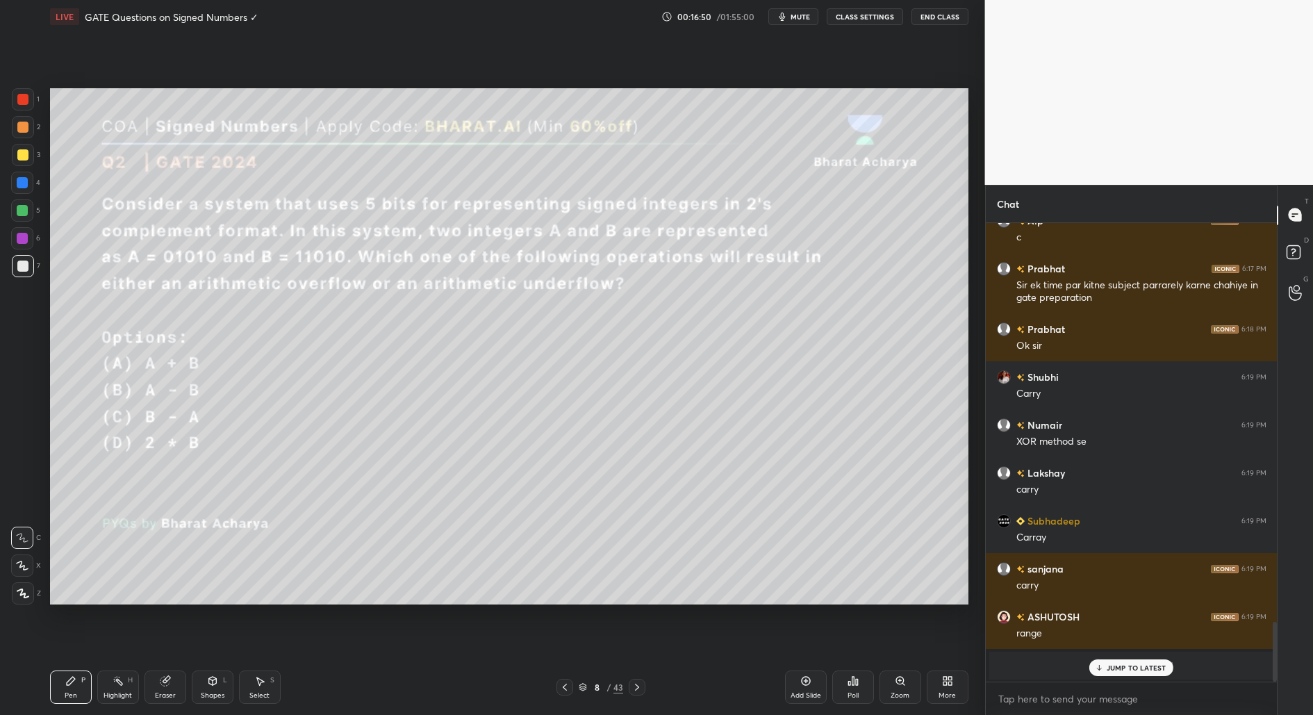
click at [1132, 669] on p "JUMP TO LATEST" at bounding box center [1136, 667] width 60 height 8
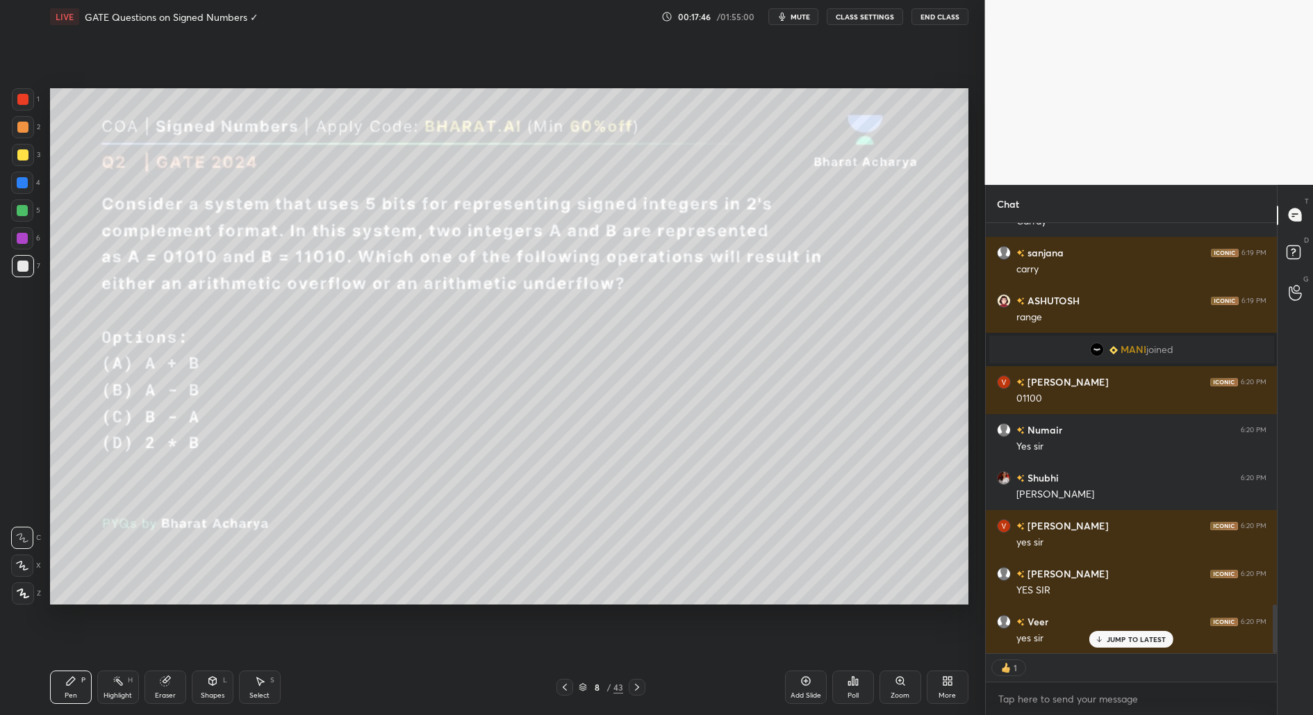
scroll to position [3334, 0]
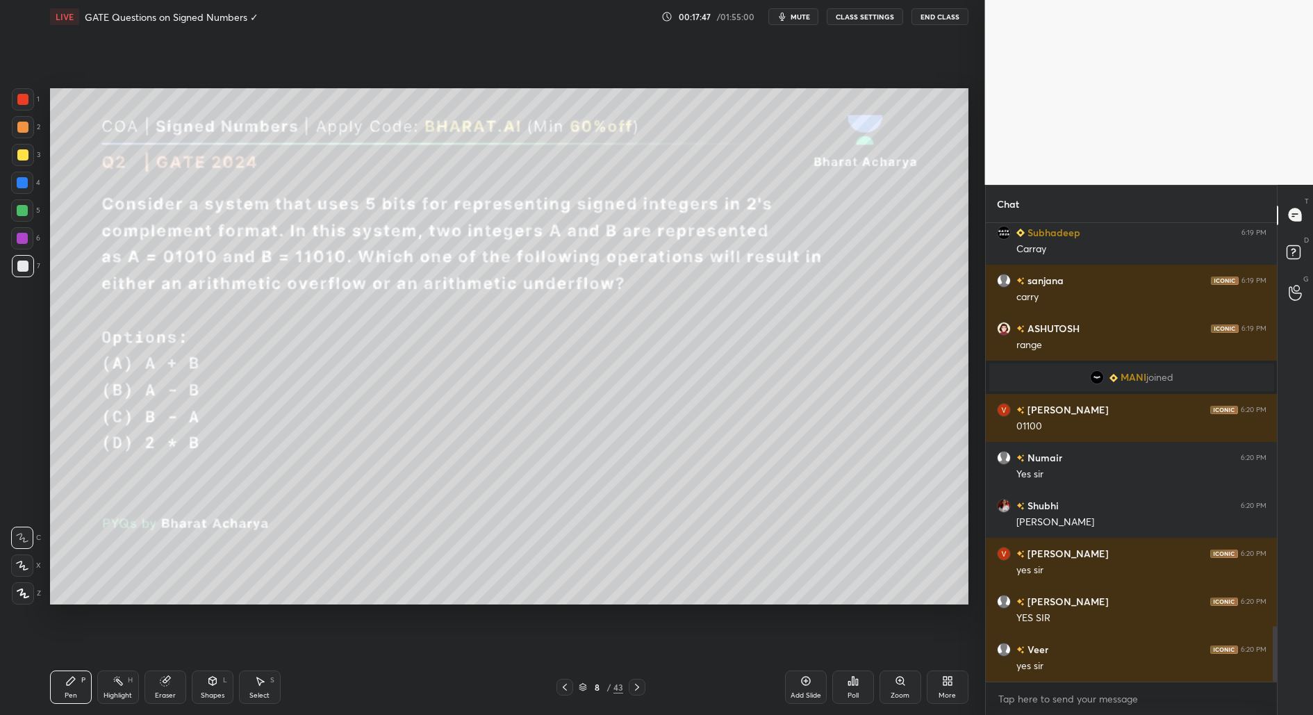
drag, startPoint x: 161, startPoint y: 685, endPoint x: 172, endPoint y: 677, distance: 13.3
click at [164, 684] on icon at bounding box center [164, 680] width 9 height 9
drag, startPoint x: 59, startPoint y: 683, endPoint x: 74, endPoint y: 675, distance: 16.8
click at [63, 683] on div "Pen P" at bounding box center [71, 686] width 42 height 33
drag, startPoint x: 19, startPoint y: 158, endPoint x: 8, endPoint y: 242, distance: 85.5
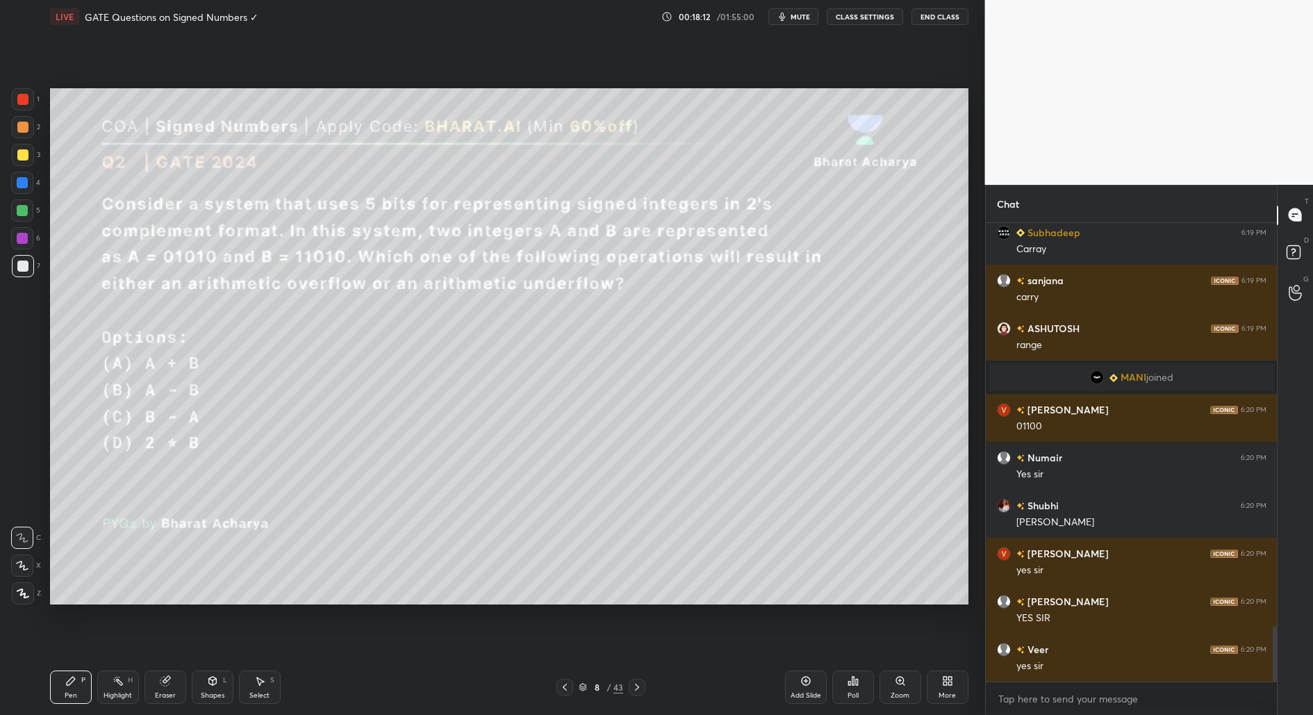
click at [19, 159] on div at bounding box center [22, 154] width 11 height 11
drag, startPoint x: 15, startPoint y: 602, endPoint x: 22, endPoint y: 602, distance: 7.6
click at [16, 603] on div at bounding box center [23, 593] width 22 height 22
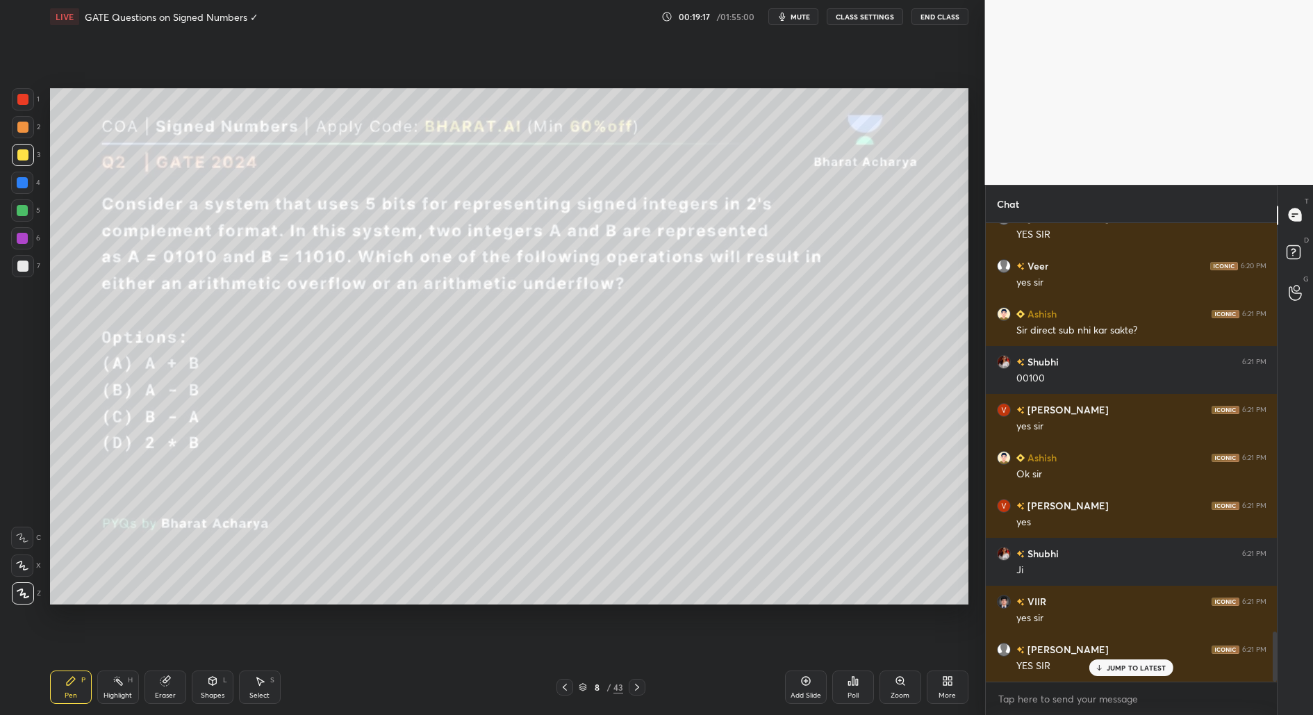
scroll to position [3765, 0]
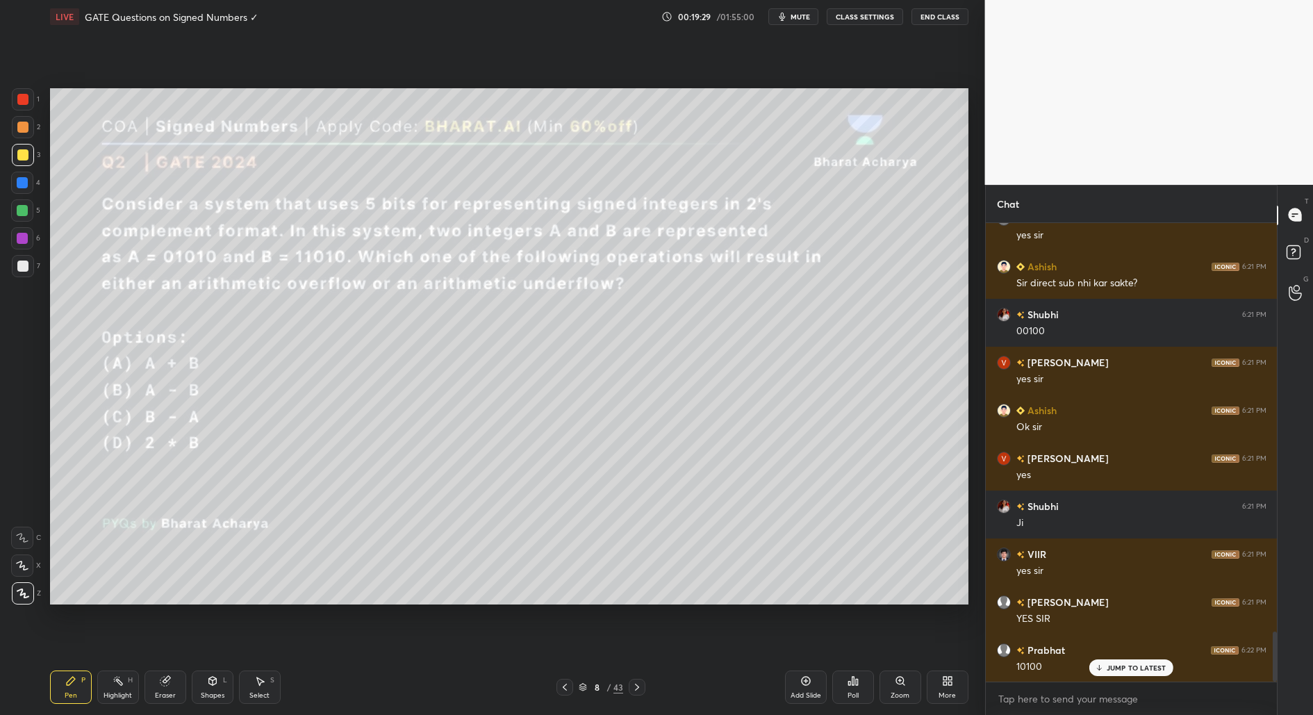
drag, startPoint x: 22, startPoint y: 124, endPoint x: 18, endPoint y: 169, distance: 46.0
click at [20, 125] on div at bounding box center [22, 127] width 11 height 11
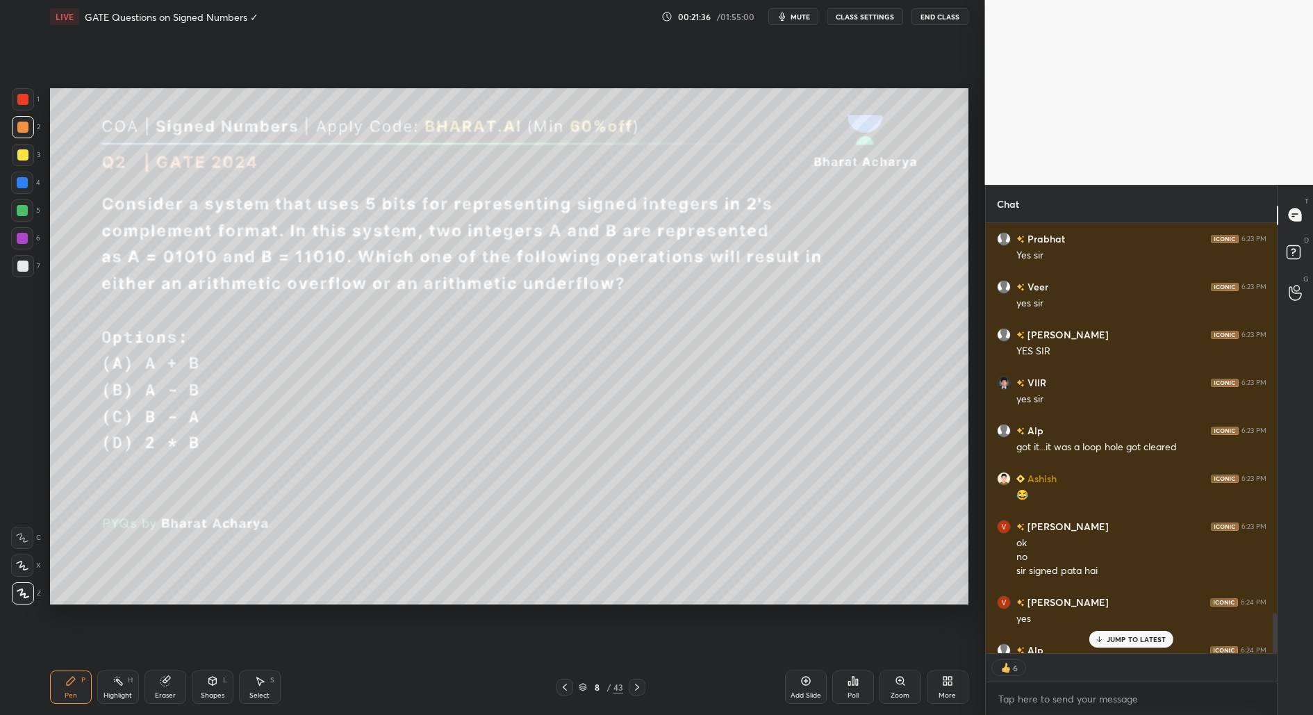
scroll to position [4506, 0]
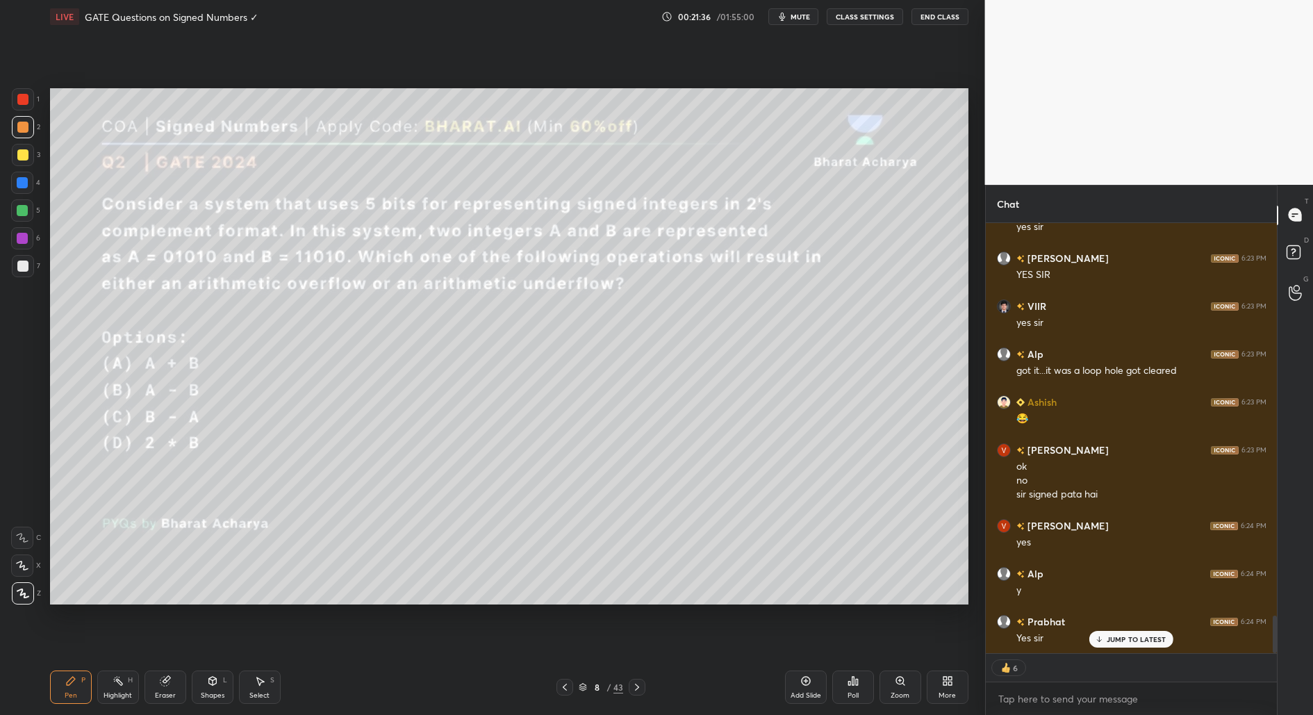
click at [161, 679] on icon at bounding box center [164, 680] width 9 height 9
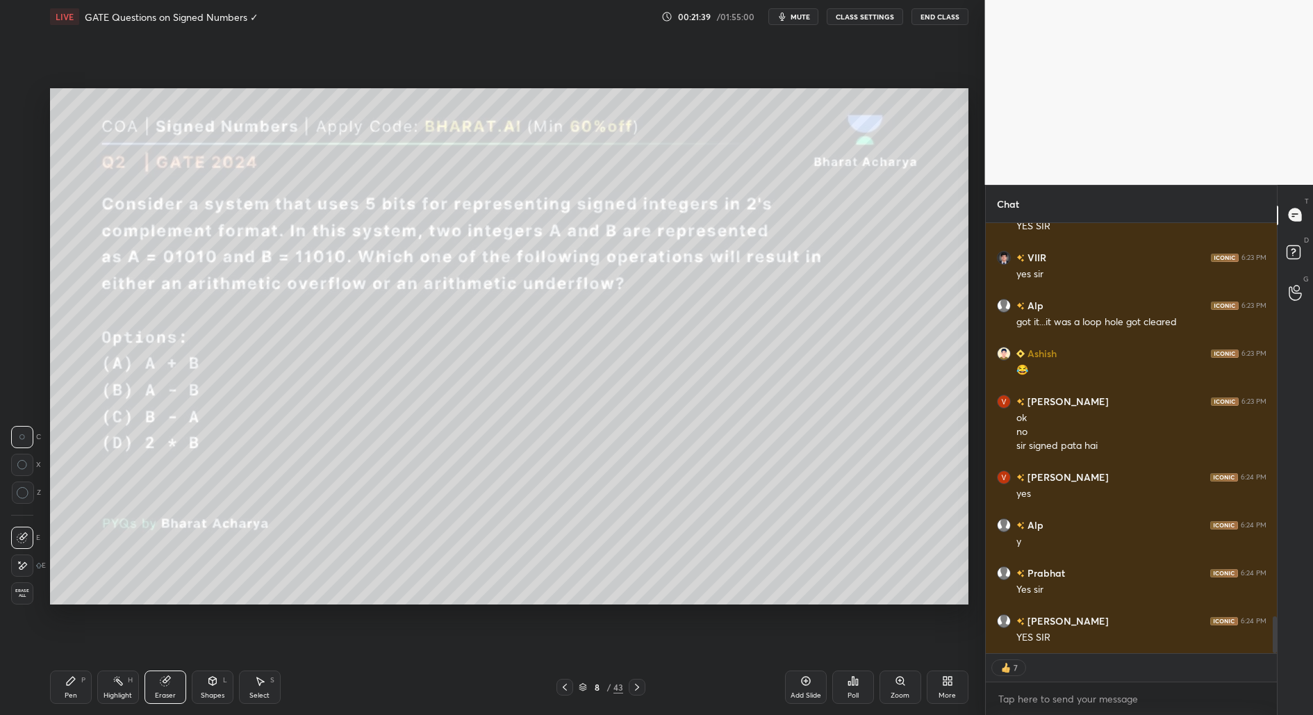
drag, startPoint x: 76, startPoint y: 695, endPoint x: 85, endPoint y: 675, distance: 21.8
click at [78, 695] on div "Pen P" at bounding box center [71, 686] width 42 height 33
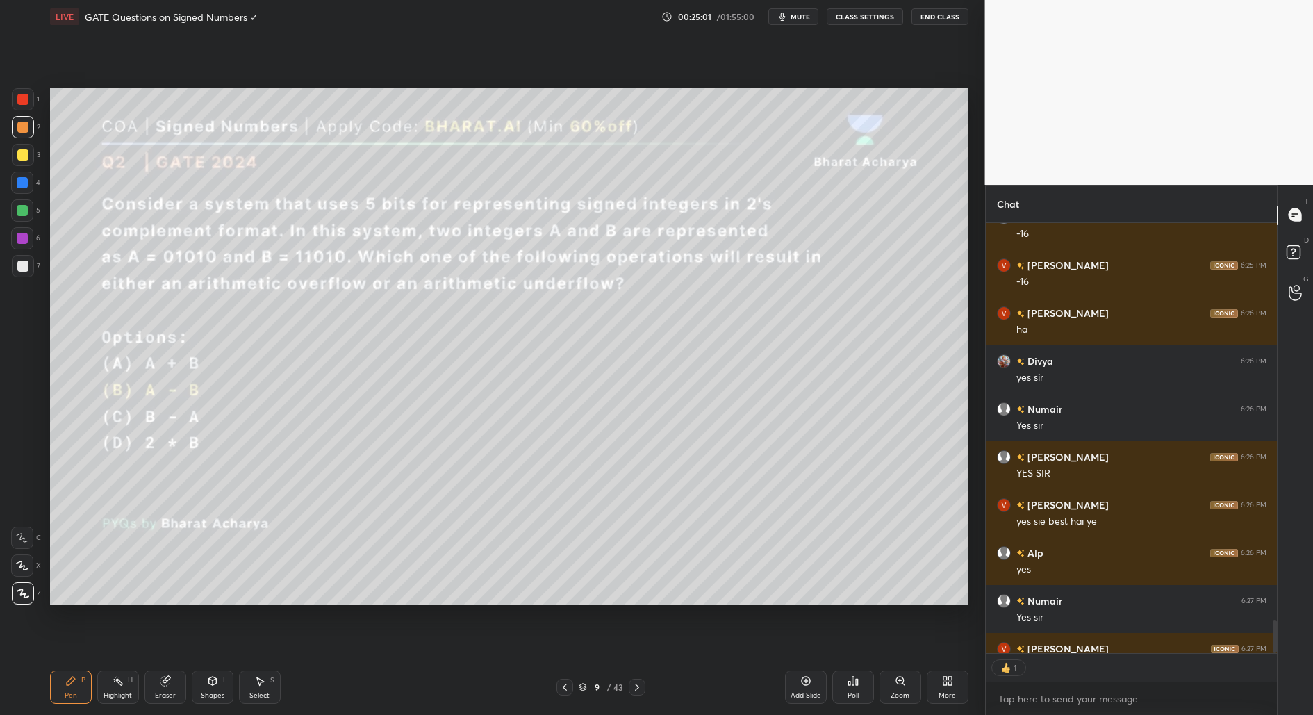
scroll to position [5560, 0]
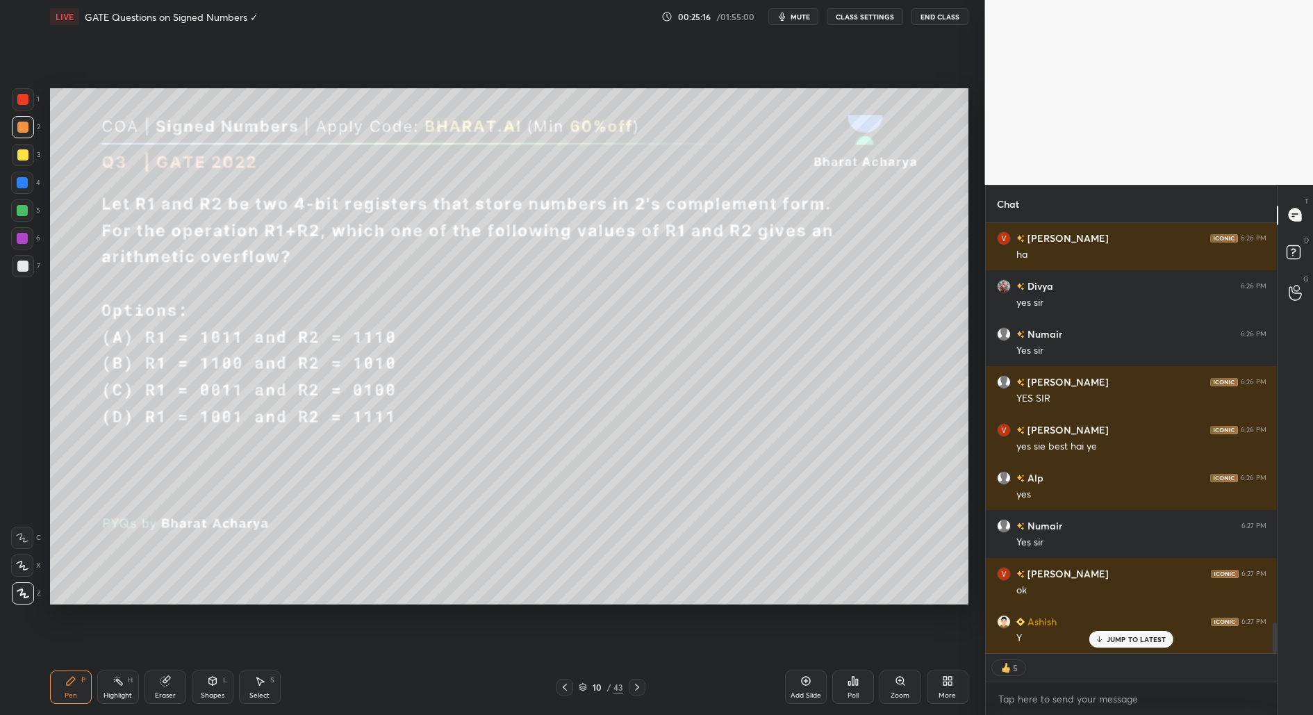
type textarea "x"
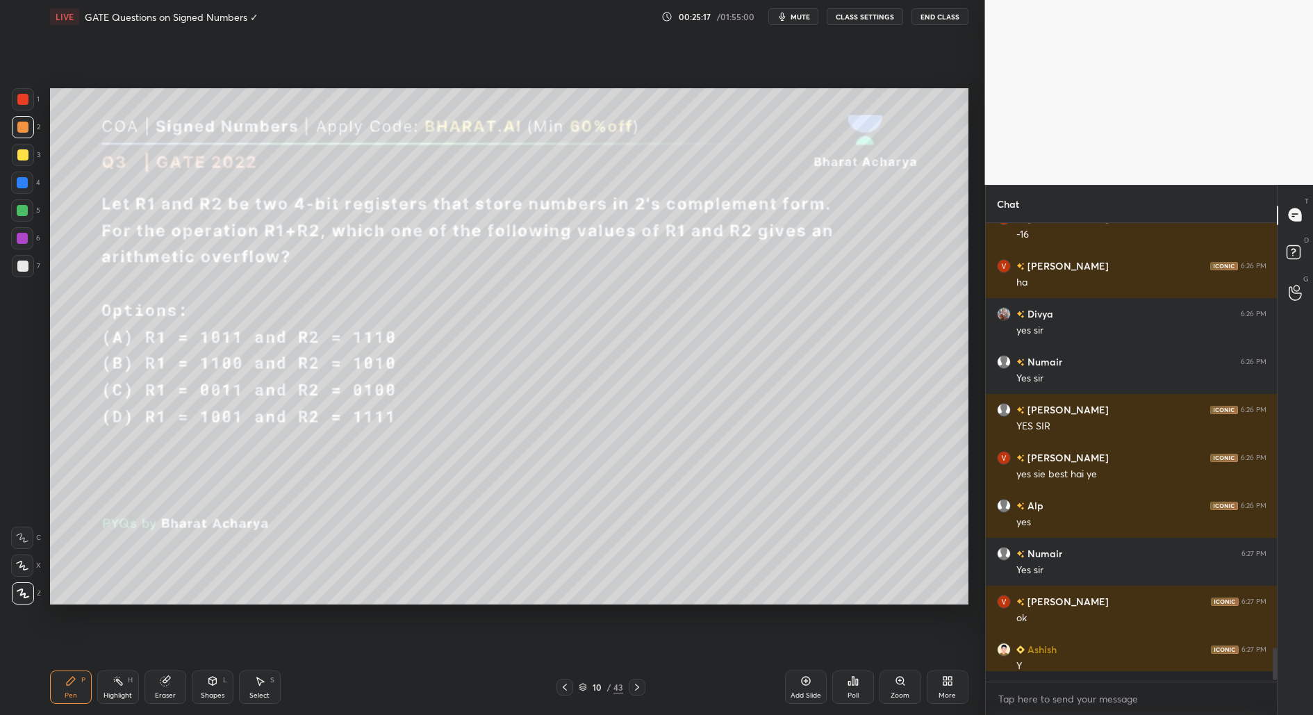
scroll to position [4, 4]
click at [851, 696] on div "Poll" at bounding box center [852, 695] width 11 height 7
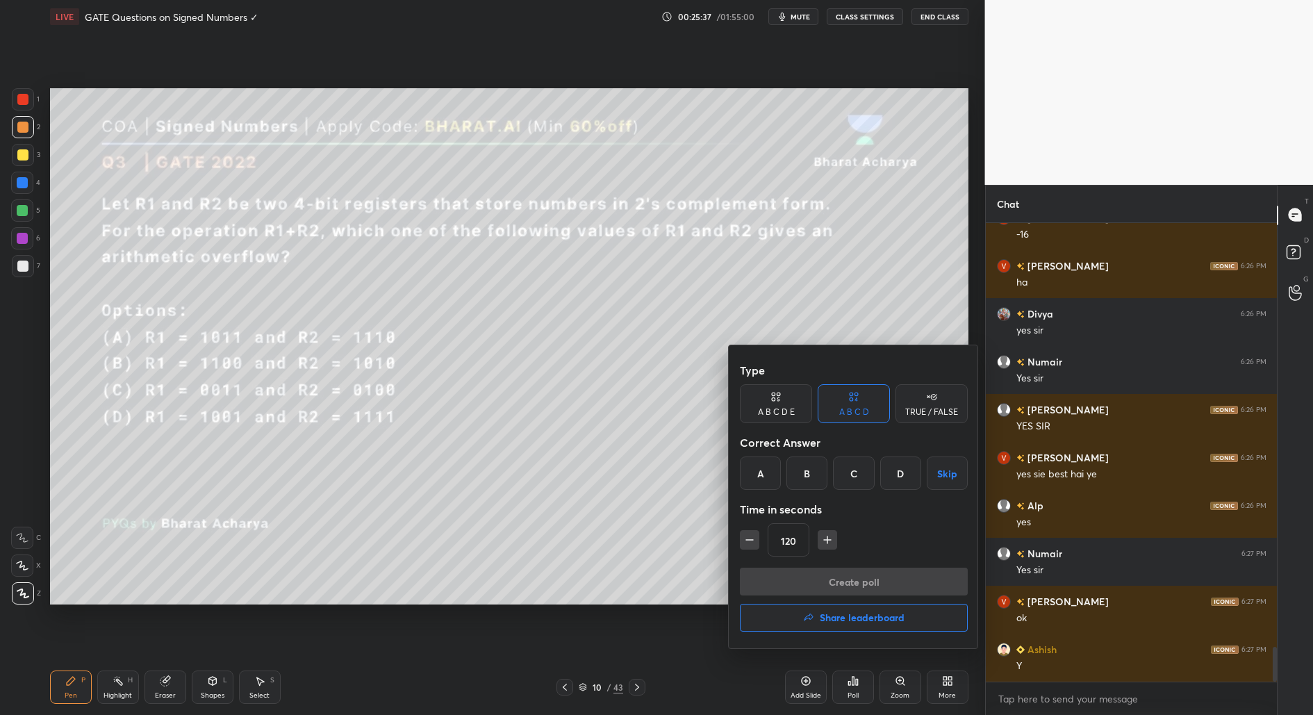
drag, startPoint x: 824, startPoint y: 540, endPoint x: 826, endPoint y: 547, distance: 7.3
click at [825, 541] on icon "button" at bounding box center [827, 540] width 14 height 14
click at [823, 540] on icon "button" at bounding box center [827, 540] width 14 height 14
click at [826, 538] on icon "button" at bounding box center [827, 540] width 14 height 14
click at [828, 540] on icon "button" at bounding box center [827, 540] width 14 height 14
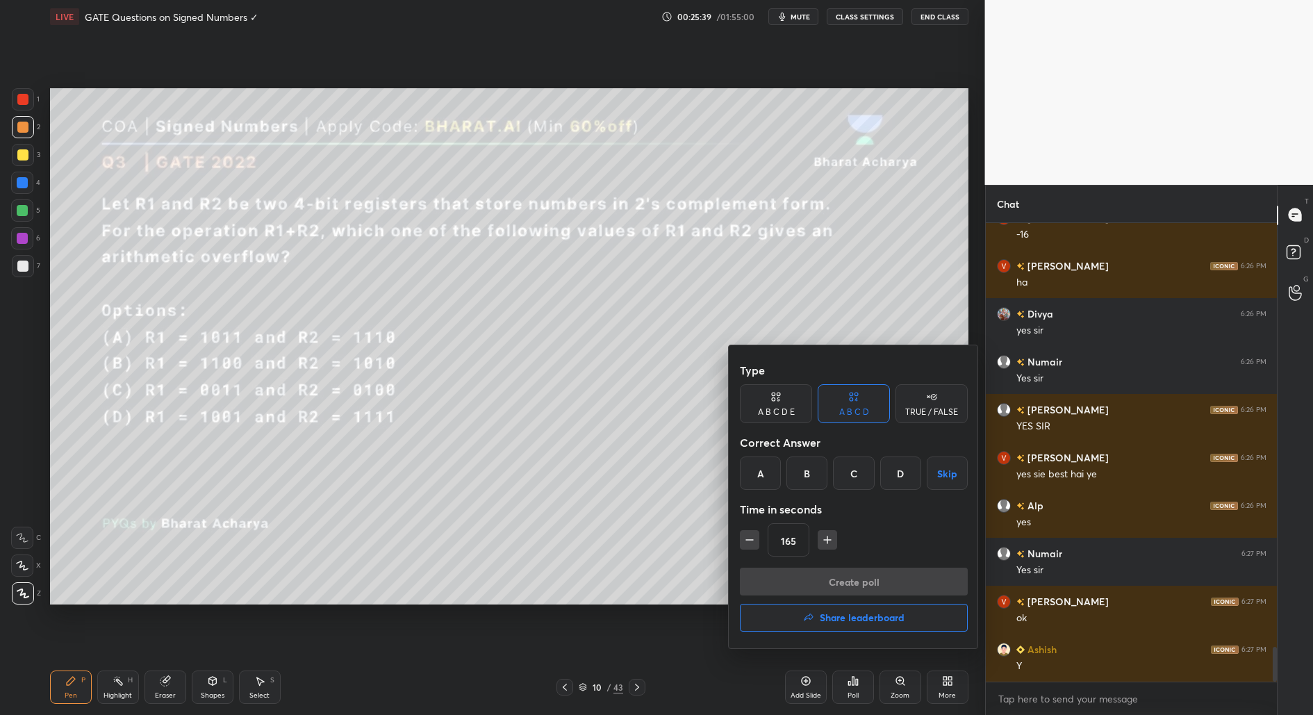
type input "180"
click at [803, 486] on div "B" at bounding box center [806, 472] width 41 height 33
drag, startPoint x: 887, startPoint y: 581, endPoint x: 879, endPoint y: 596, distance: 16.5
click at [888, 581] on button "Create poll" at bounding box center [854, 581] width 228 height 28
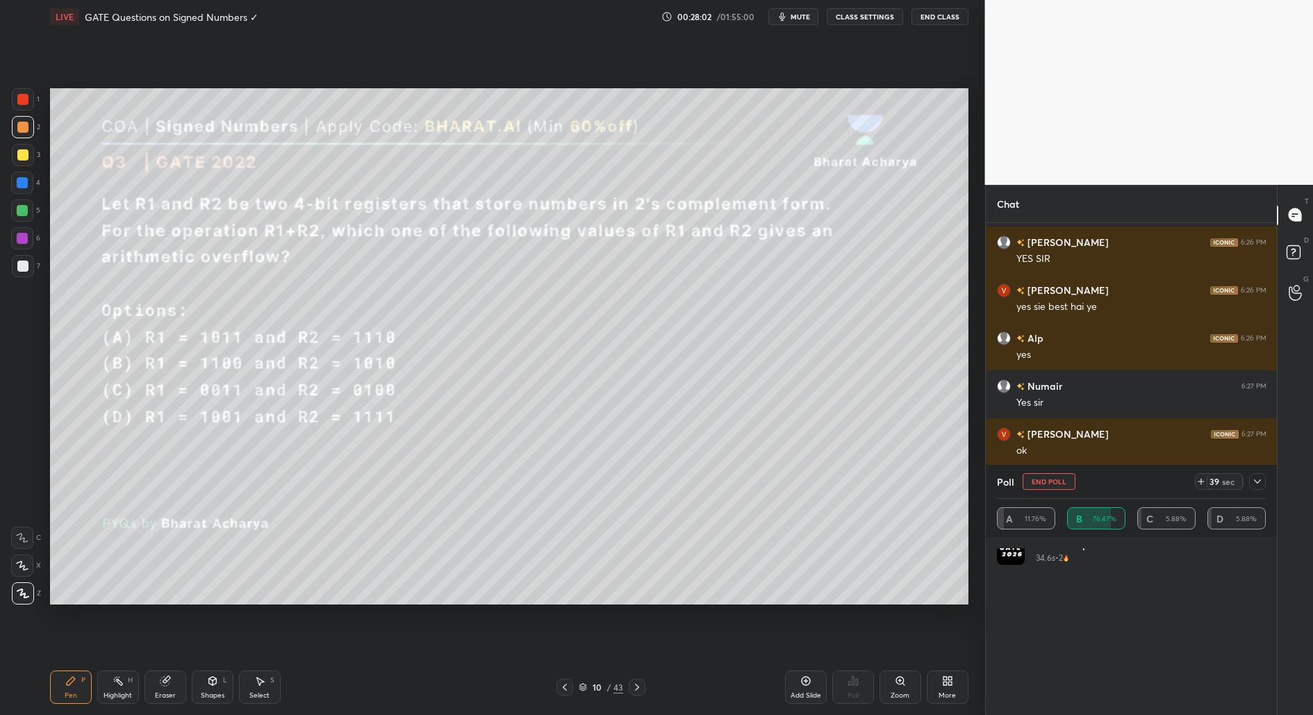
scroll to position [339, 0]
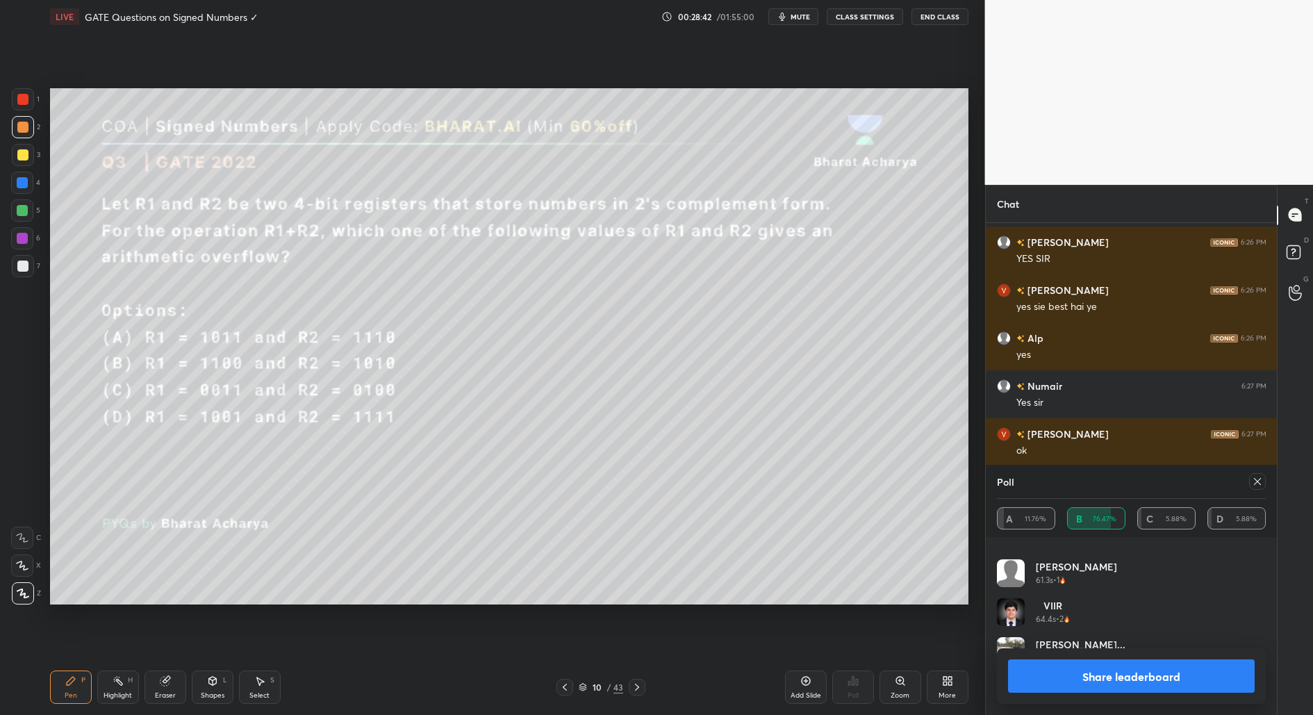
click at [1133, 670] on button "Share leaderboard" at bounding box center [1131, 675] width 247 height 33
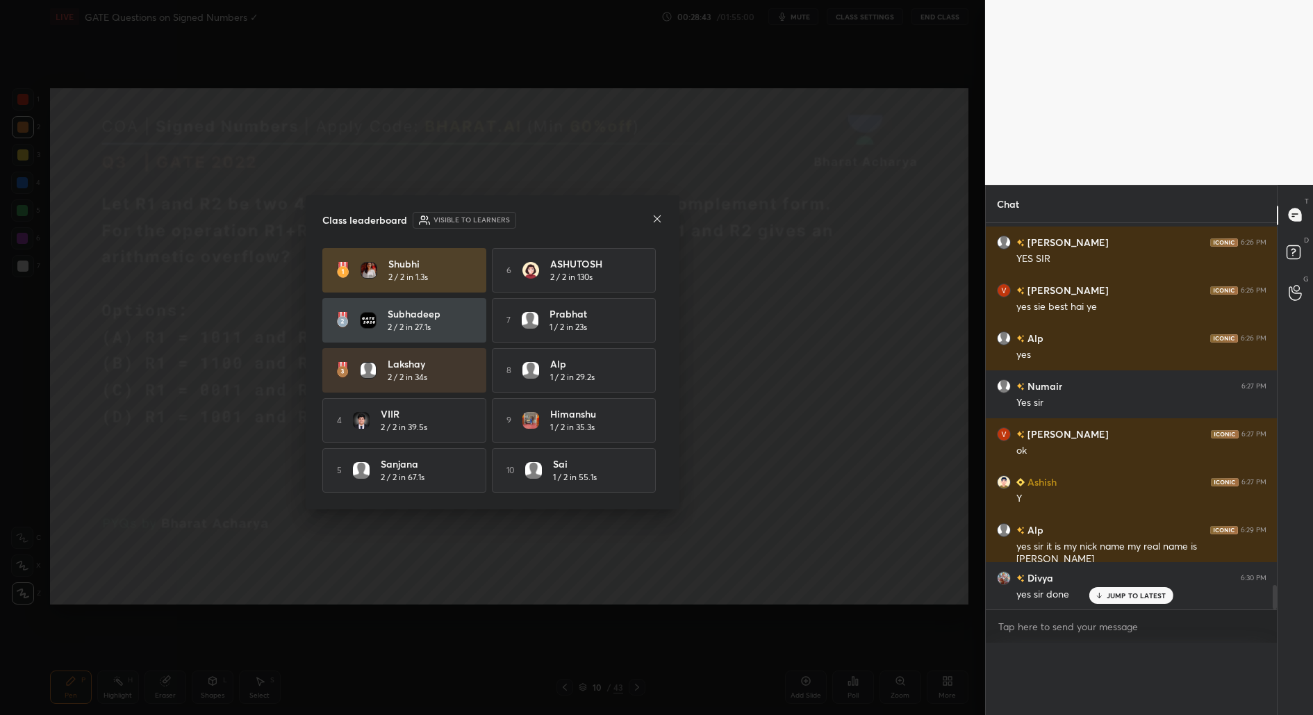
scroll to position [4, 4]
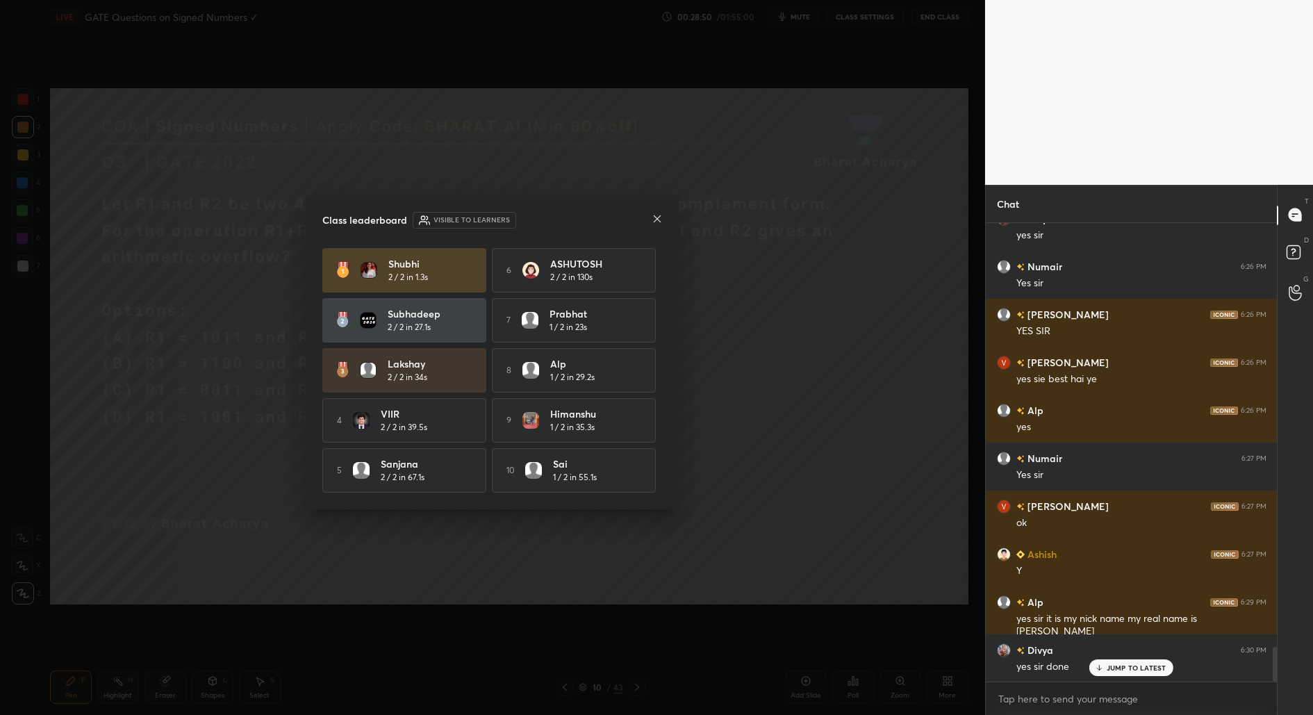
click at [652, 217] on icon at bounding box center [656, 218] width 11 height 11
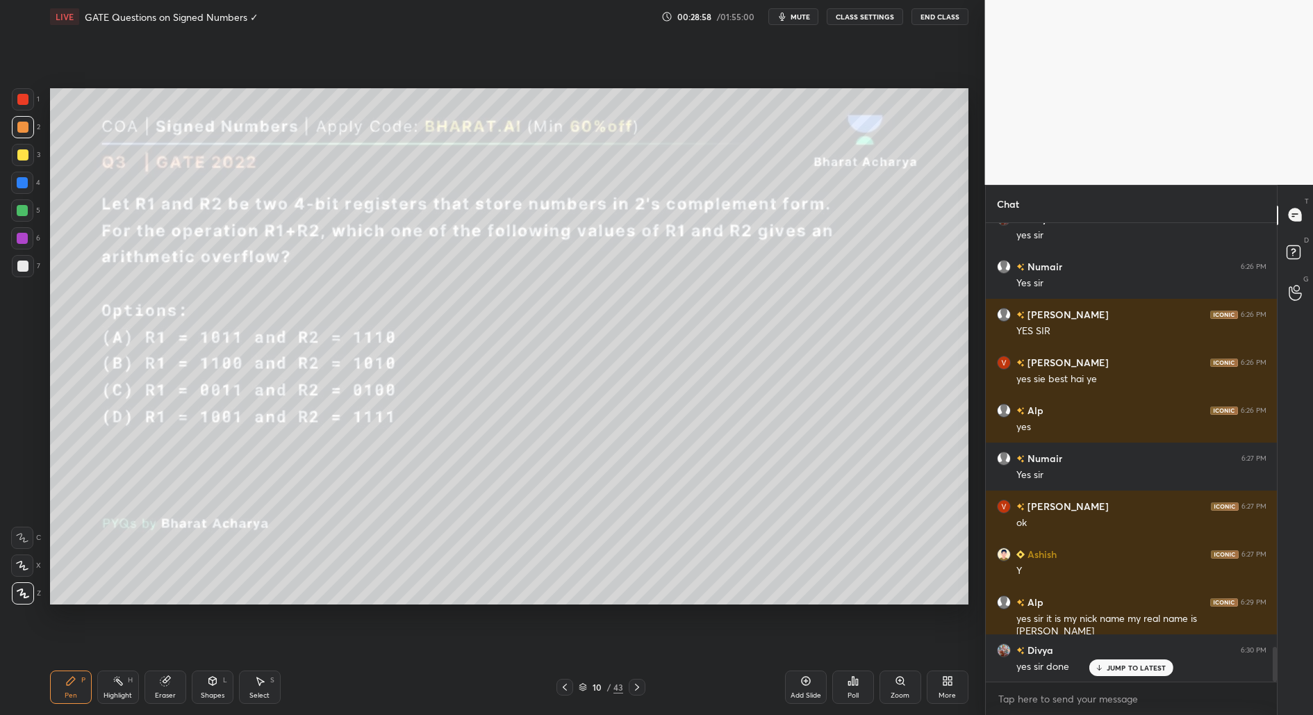
click at [26, 260] on div at bounding box center [23, 266] width 22 height 22
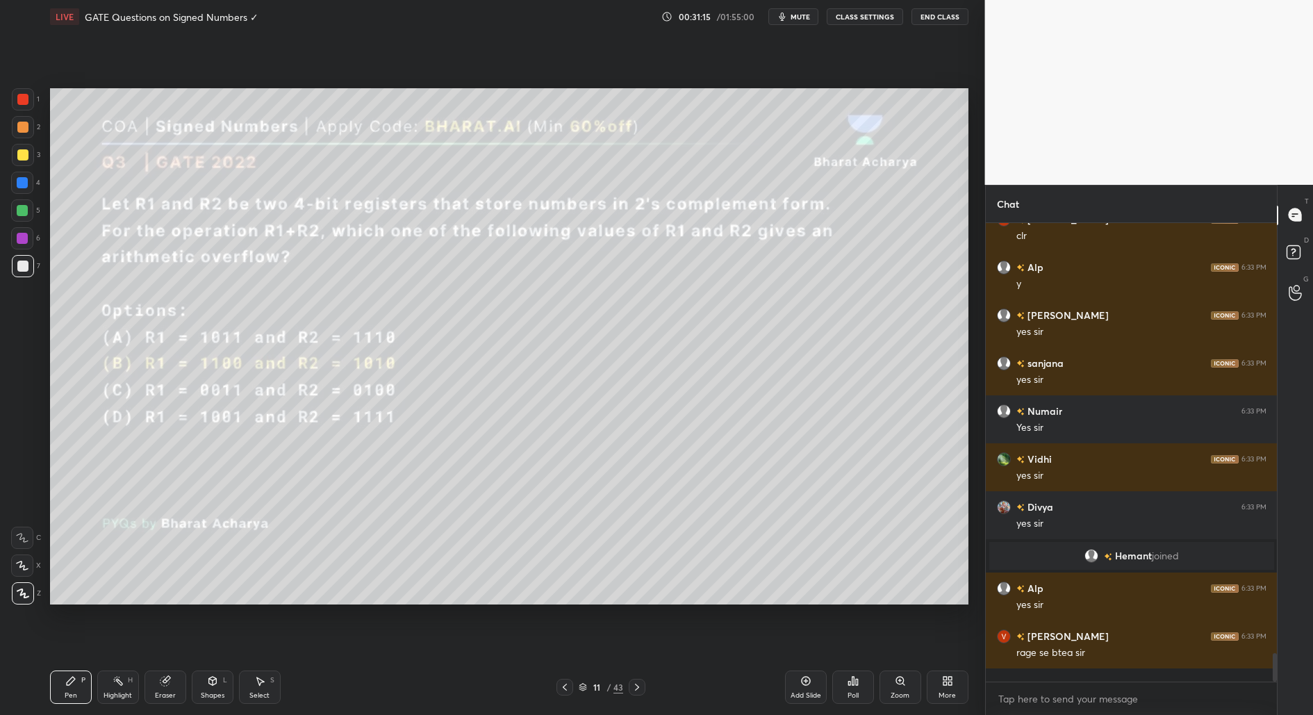
scroll to position [6619, 0]
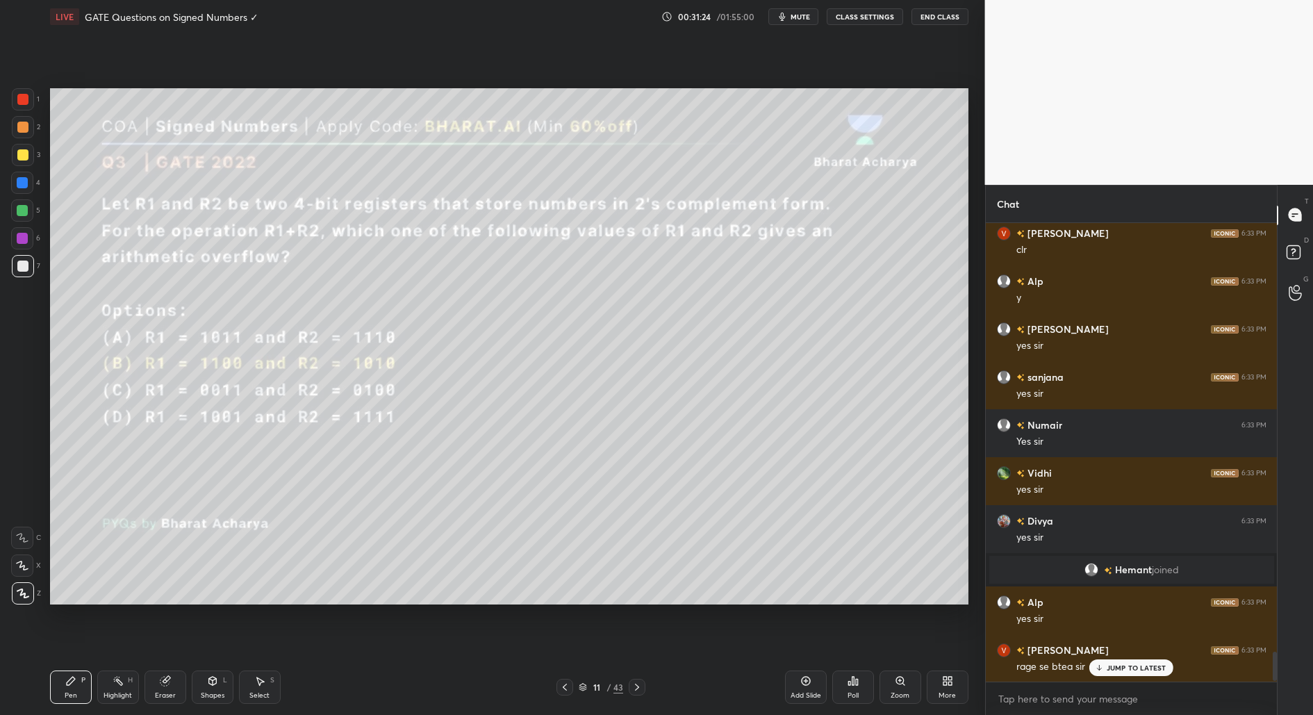
click at [1118, 669] on p "JUMP TO LATEST" at bounding box center [1136, 667] width 60 height 8
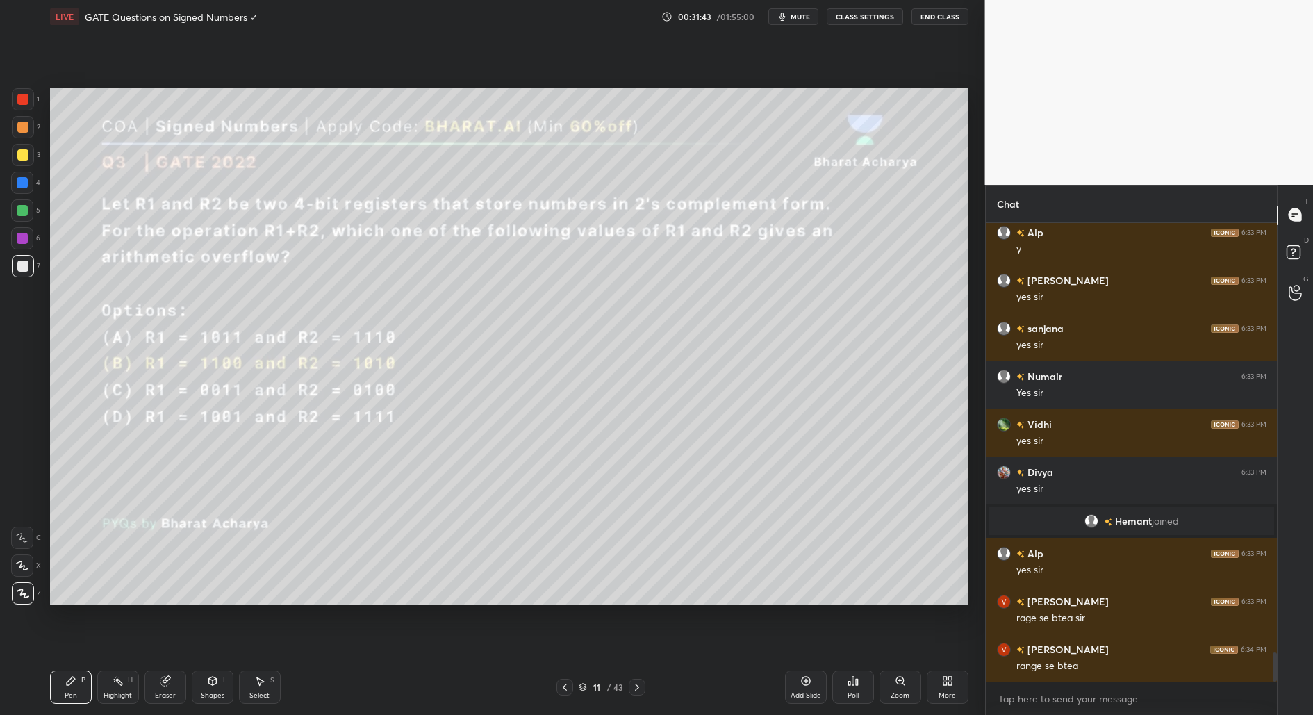
scroll to position [6716, 0]
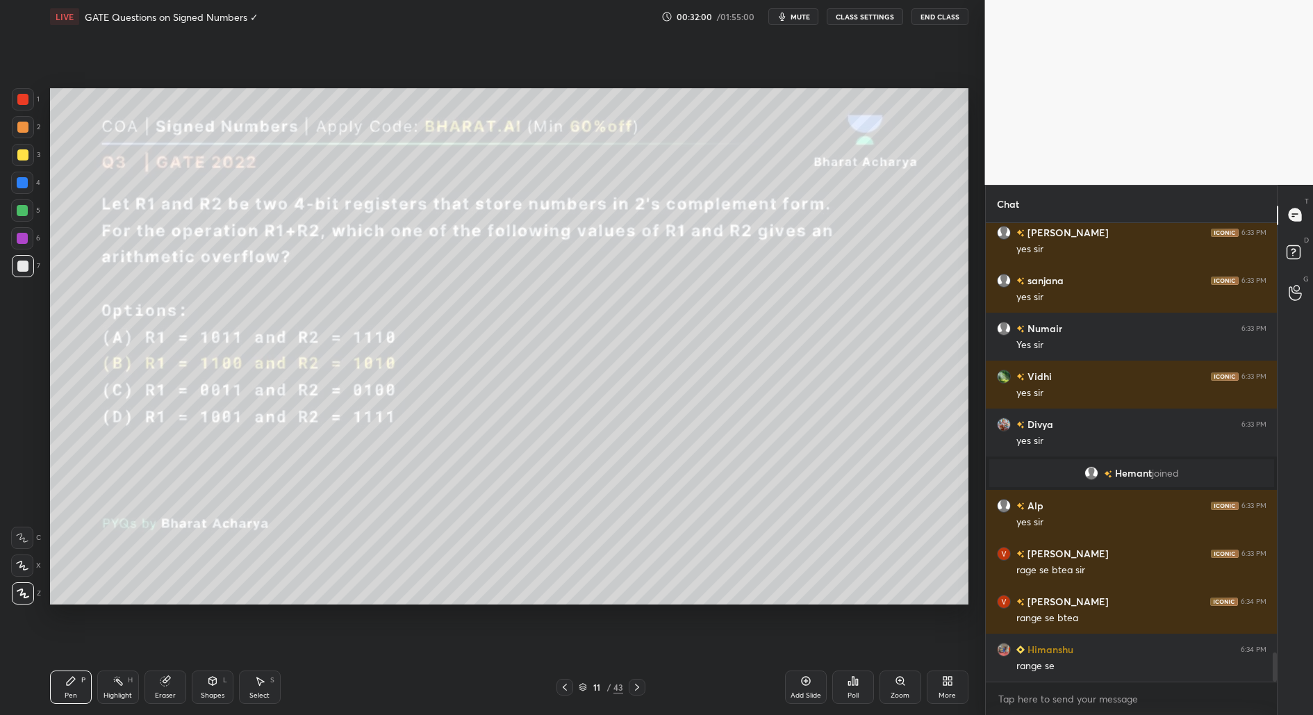
click at [176, 688] on div "Eraser" at bounding box center [165, 686] width 42 height 33
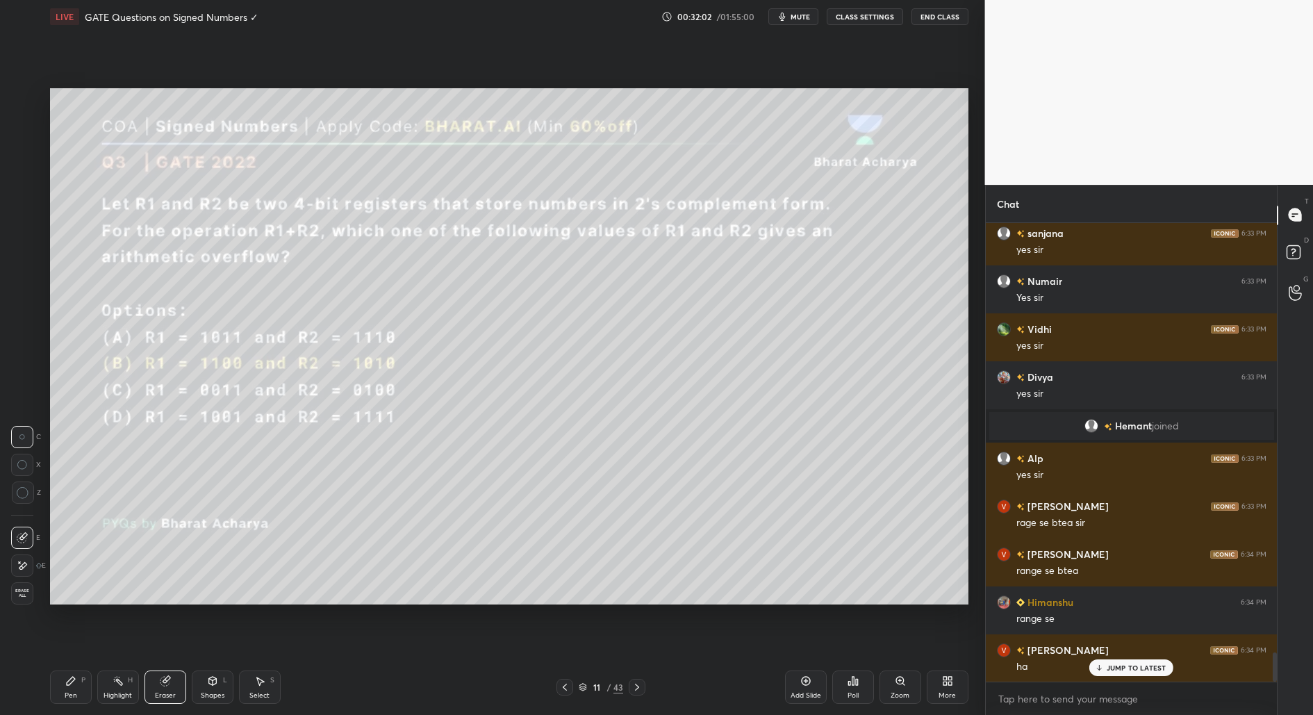
drag, startPoint x: 74, startPoint y: 689, endPoint x: 88, endPoint y: 672, distance: 21.7
click at [79, 686] on div "Pen P" at bounding box center [71, 686] width 42 height 33
drag, startPoint x: 261, startPoint y: 687, endPoint x: 282, endPoint y: 672, distance: 25.8
click at [265, 684] on div "Select S" at bounding box center [260, 686] width 42 height 33
drag, startPoint x: 719, startPoint y: 508, endPoint x: 733, endPoint y: 515, distance: 15.5
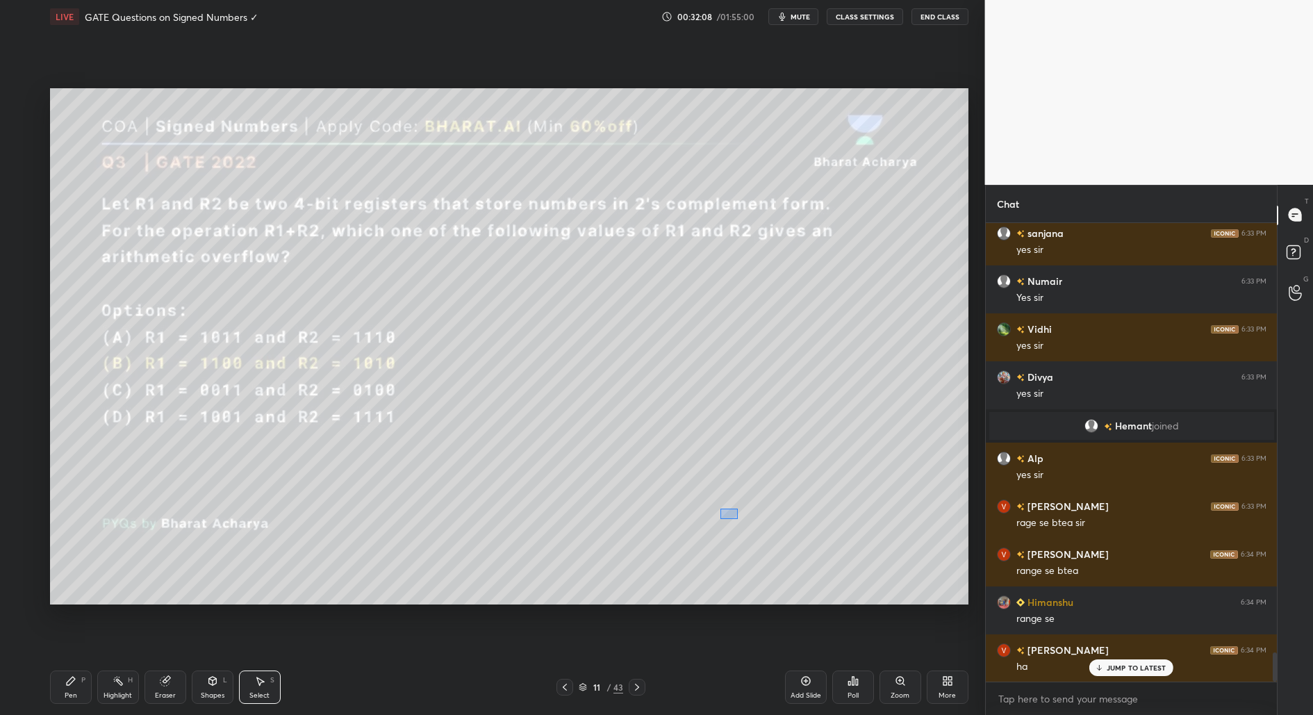
click at [737, 519] on div "0 ° Undo Copy Duplicate Duplicate to new slide Delete" at bounding box center [509, 346] width 918 height 517
click at [72, 685] on icon at bounding box center [70, 680] width 11 height 11
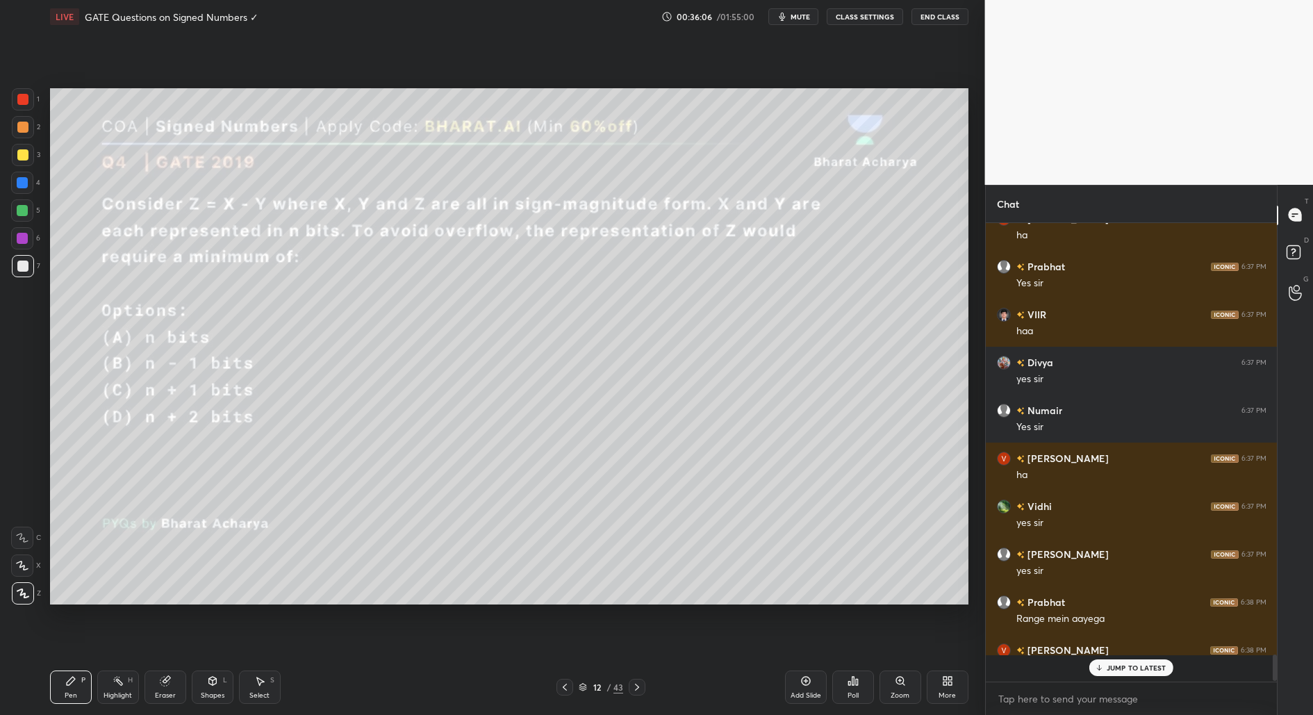
scroll to position [7352, 0]
click at [856, 700] on div "Poll" at bounding box center [853, 686] width 42 height 33
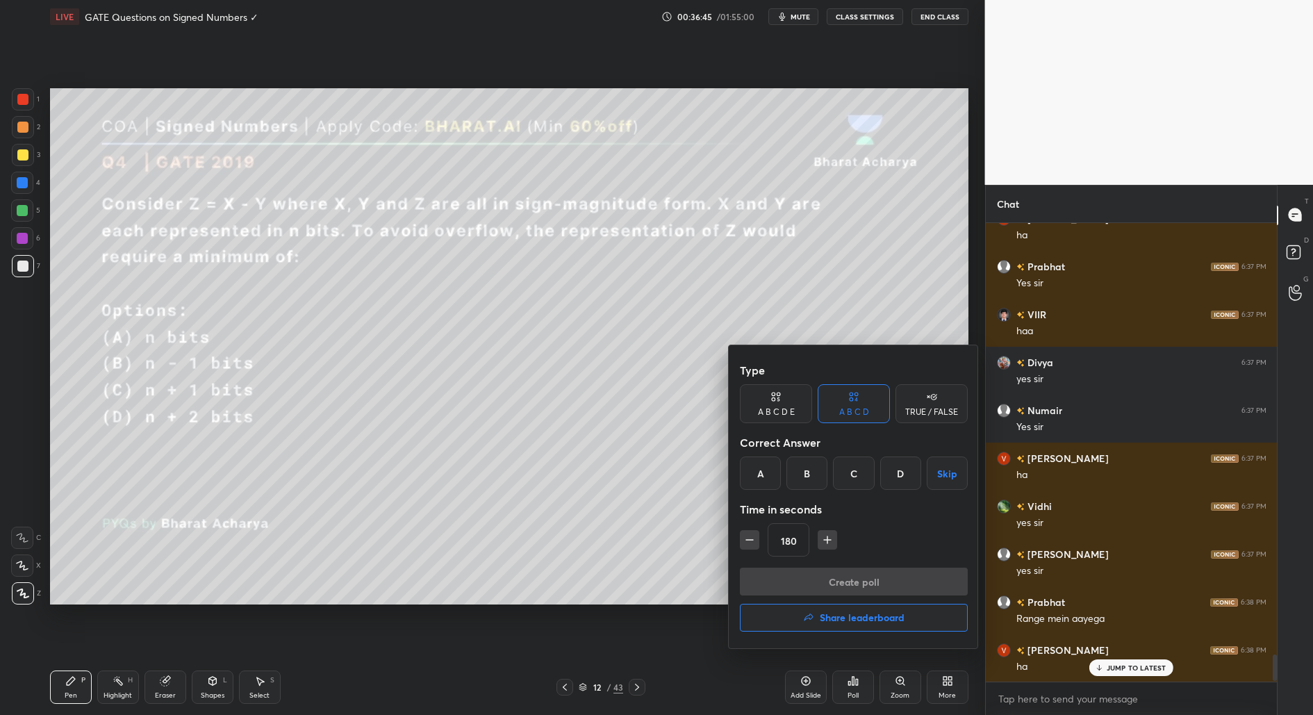
drag, startPoint x: 856, startPoint y: 471, endPoint x: 850, endPoint y: 489, distance: 19.1
click at [856, 472] on div "C" at bounding box center [853, 472] width 41 height 33
click at [849, 583] on button "Create poll" at bounding box center [854, 581] width 228 height 28
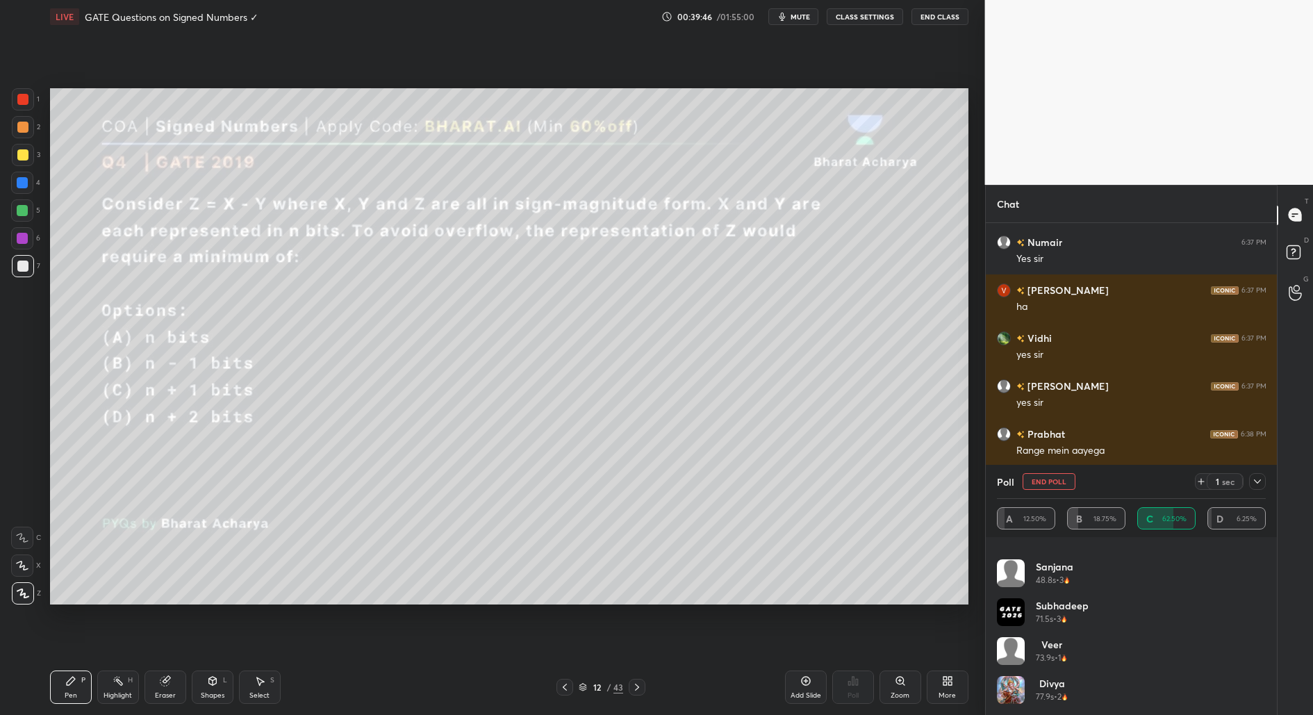
scroll to position [0, 0]
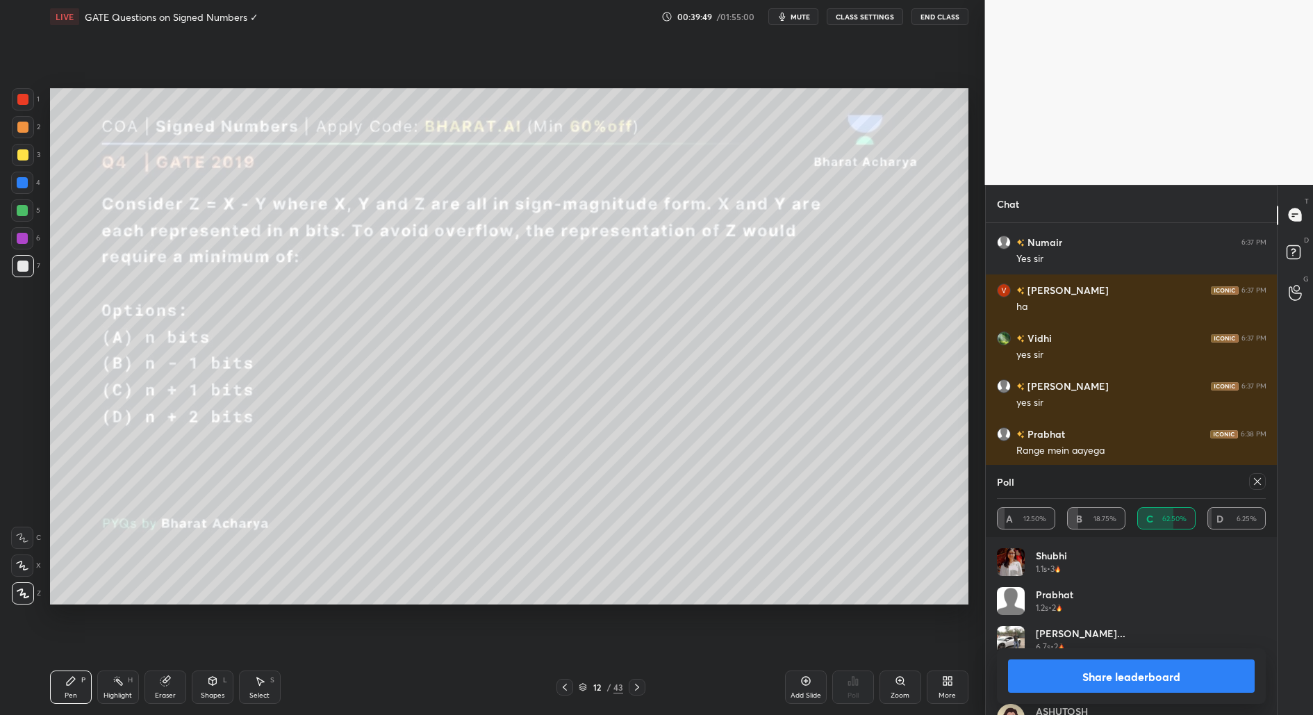
click at [1145, 678] on button "Share leaderboard" at bounding box center [1131, 675] width 247 height 33
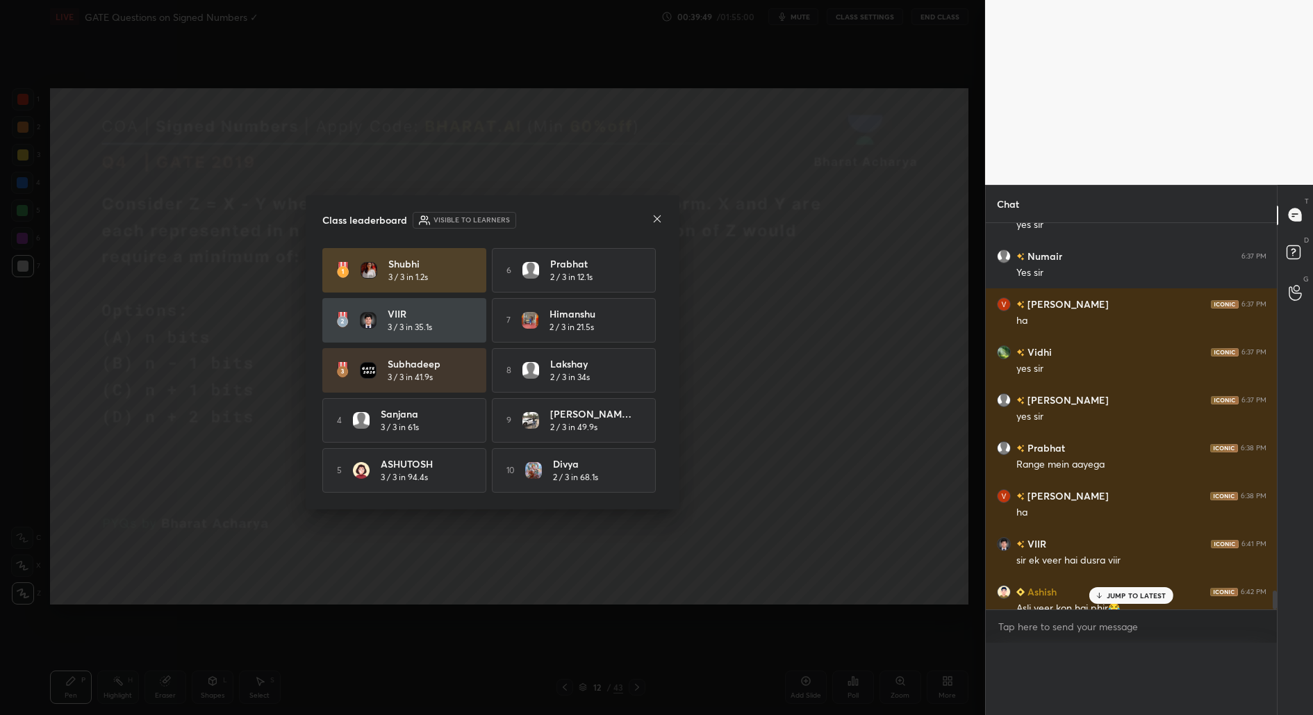
scroll to position [428, 288]
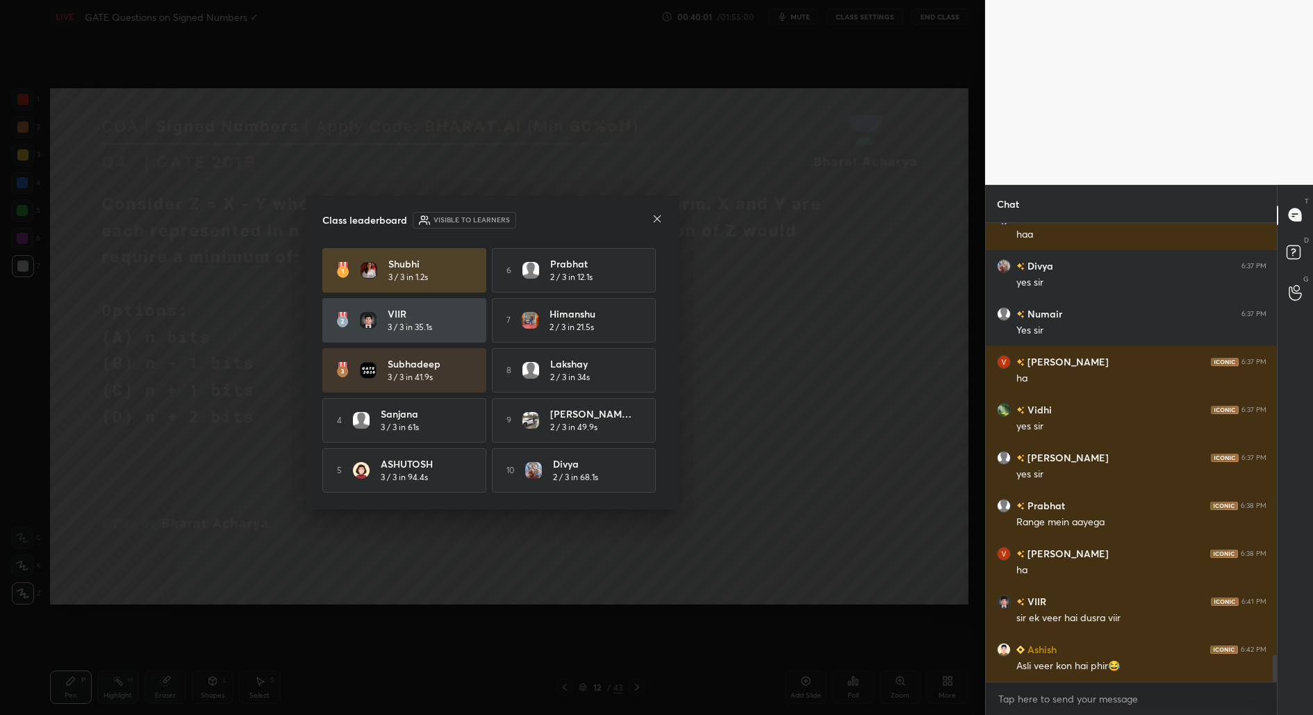
click at [658, 221] on icon at bounding box center [656, 218] width 11 height 11
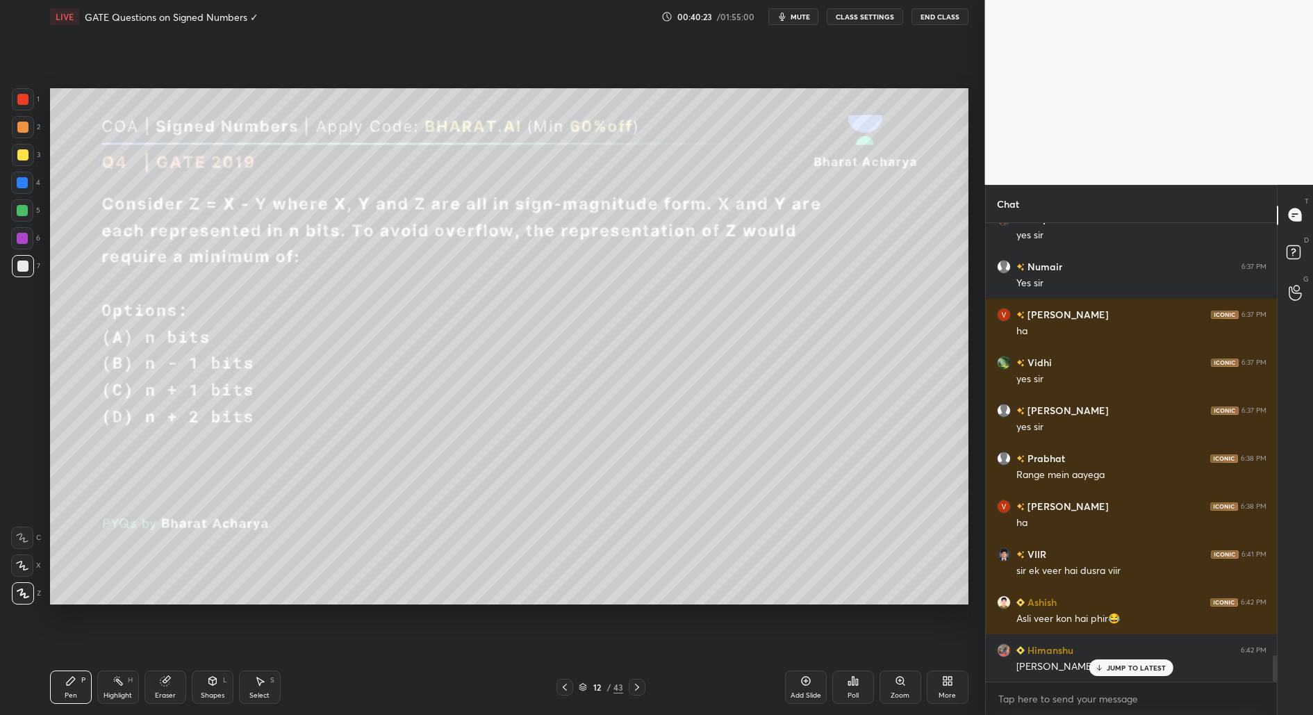
click at [214, 692] on div "Shapes" at bounding box center [213, 695] width 24 height 7
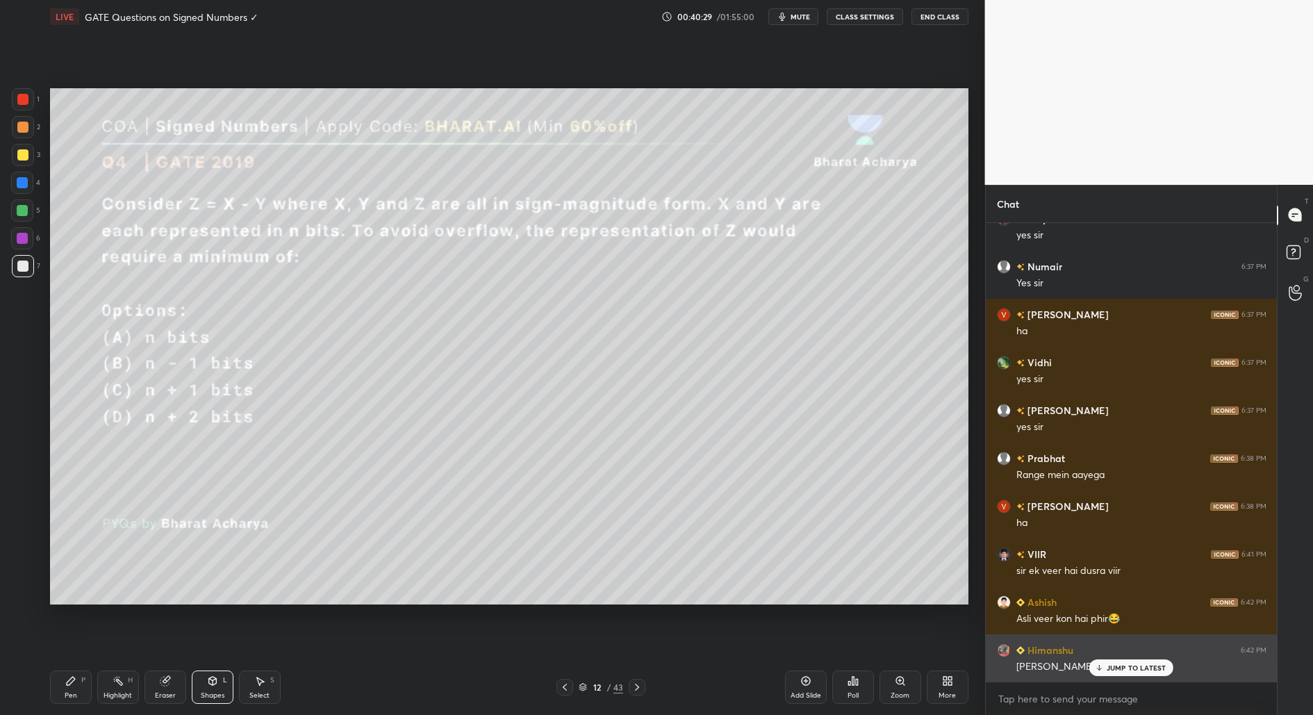
click at [1144, 679] on div "Himanshu 6:42 PM salmaan khan" at bounding box center [1131, 658] width 292 height 48
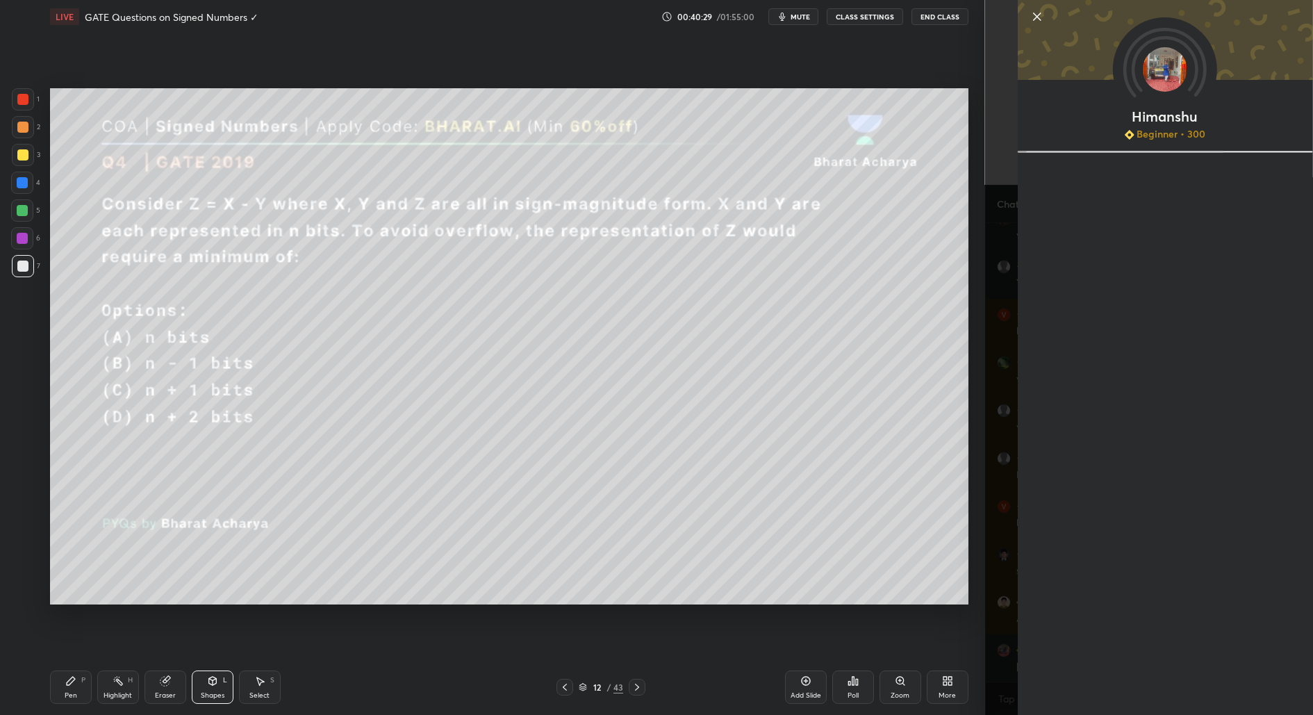
click at [1139, 667] on div "Himanshu Beginner • 300" at bounding box center [1164, 357] width 295 height 715
click at [1035, 13] on icon at bounding box center [1036, 16] width 17 height 17
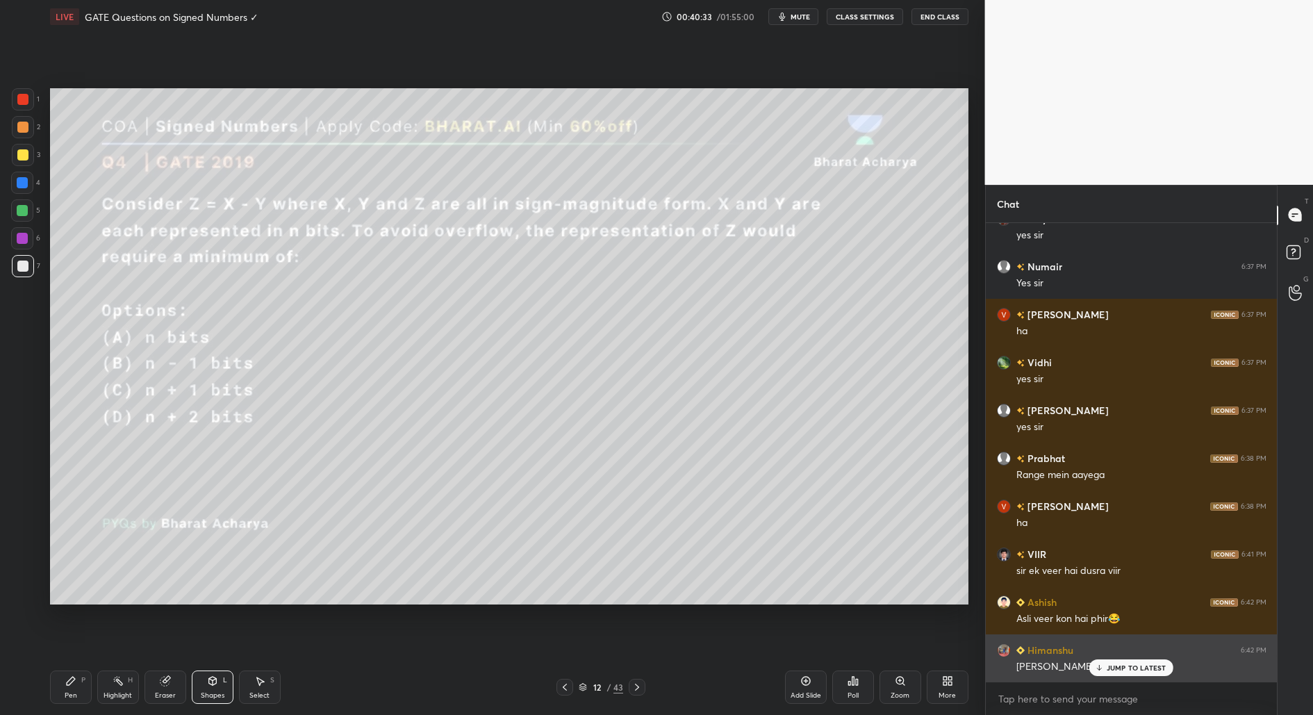
click at [1143, 665] on p "JUMP TO LATEST" at bounding box center [1136, 667] width 60 height 8
click at [1142, 666] on div "salmaan khan" at bounding box center [1141, 667] width 250 height 14
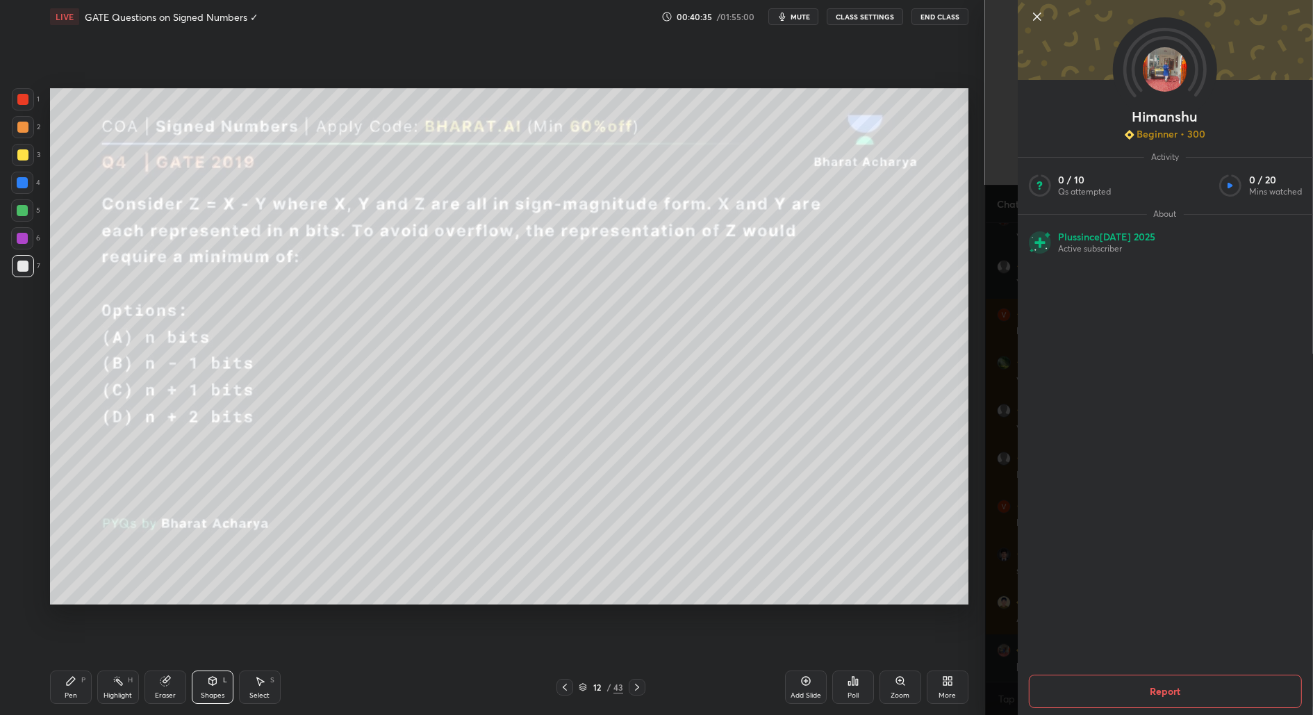
click at [1028, 17] on div "Himanshu Beginner • 300 Activity 0 / 10 Qs attempted 0 / 20 Mins watched About …" at bounding box center [1164, 357] width 295 height 715
click at [1034, 15] on icon at bounding box center [1036, 16] width 17 height 17
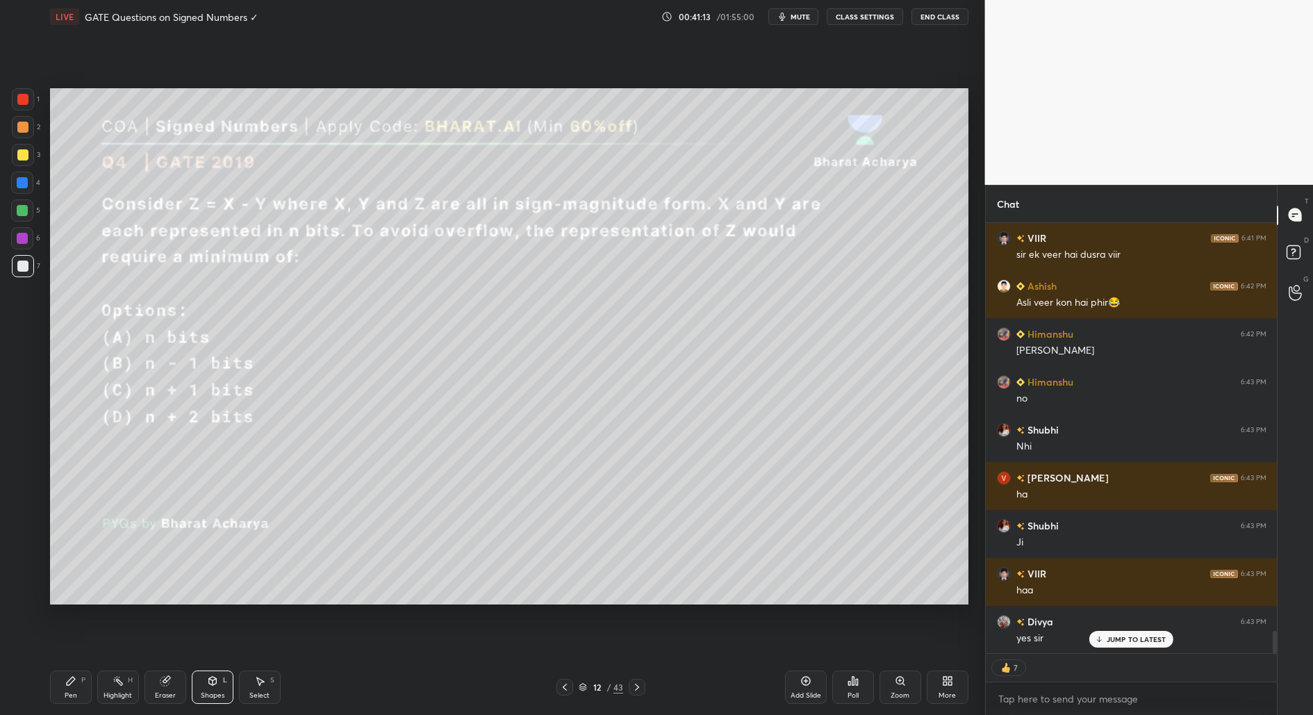
scroll to position [7860, 0]
drag, startPoint x: 68, startPoint y: 685, endPoint x: 68, endPoint y: 630, distance: 55.6
click at [67, 685] on icon at bounding box center [70, 680] width 11 height 11
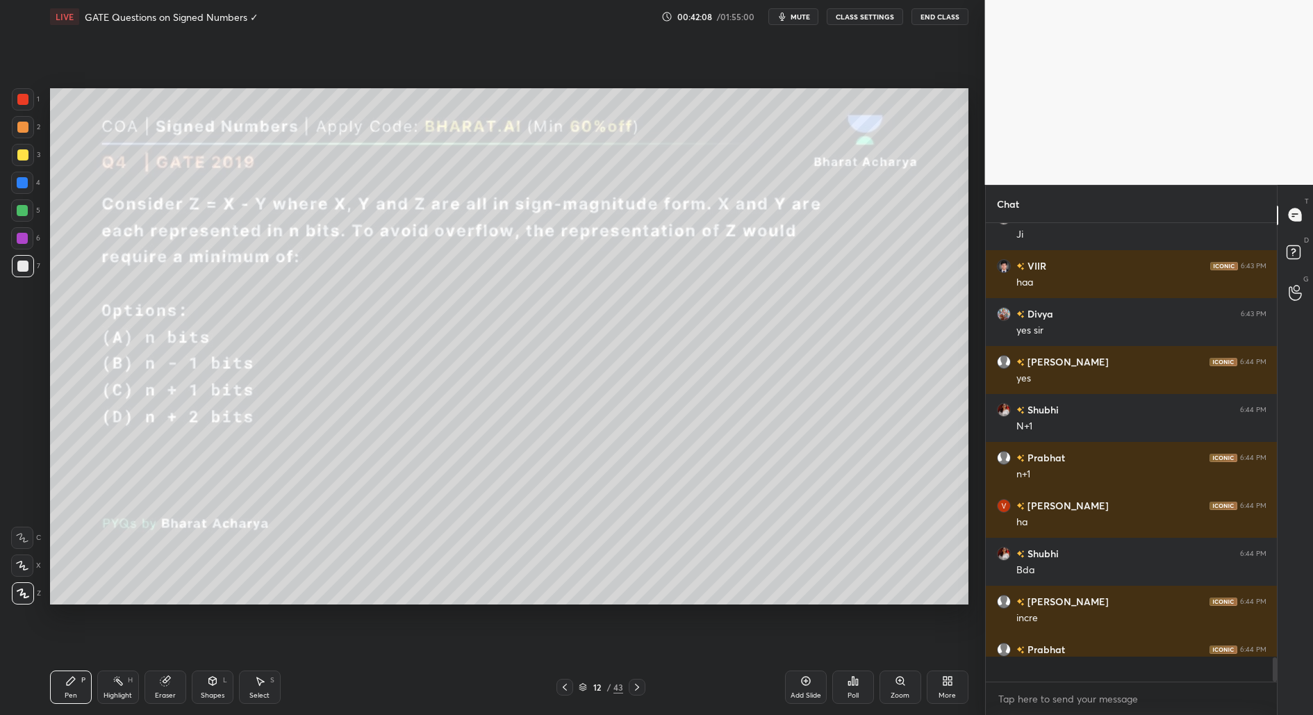
scroll to position [8119, 0]
drag, startPoint x: 162, startPoint y: 685, endPoint x: 268, endPoint y: 642, distance: 114.6
click at [164, 686] on div "Eraser" at bounding box center [165, 686] width 42 height 33
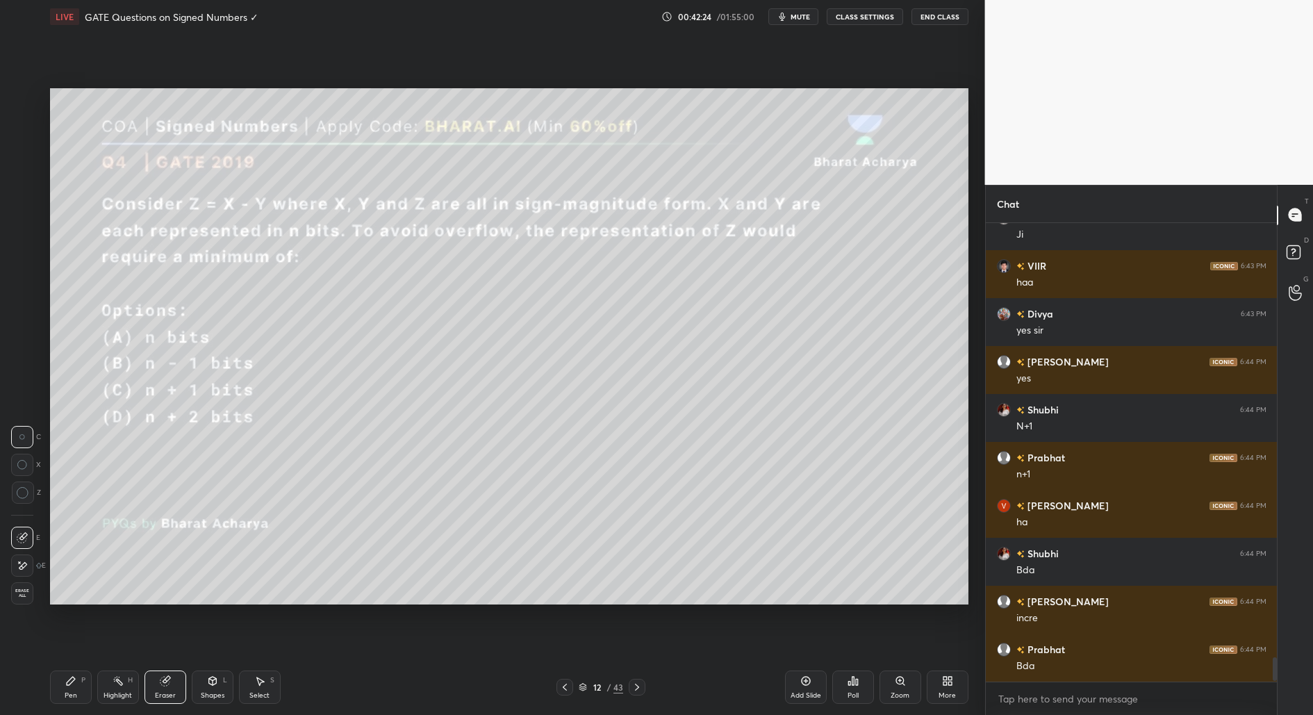
scroll to position [8167, 0]
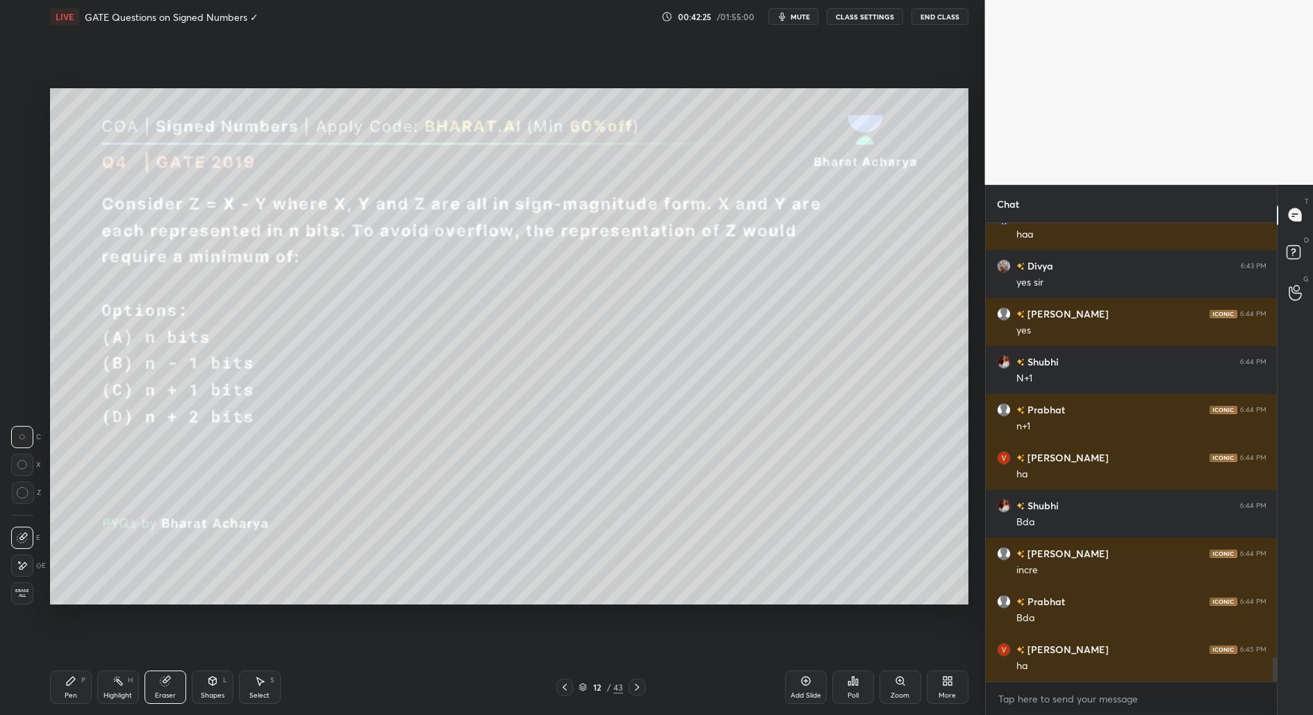
drag, startPoint x: 67, startPoint y: 688, endPoint x: 129, endPoint y: 625, distance: 87.9
click at [69, 688] on div "Pen P" at bounding box center [71, 686] width 42 height 33
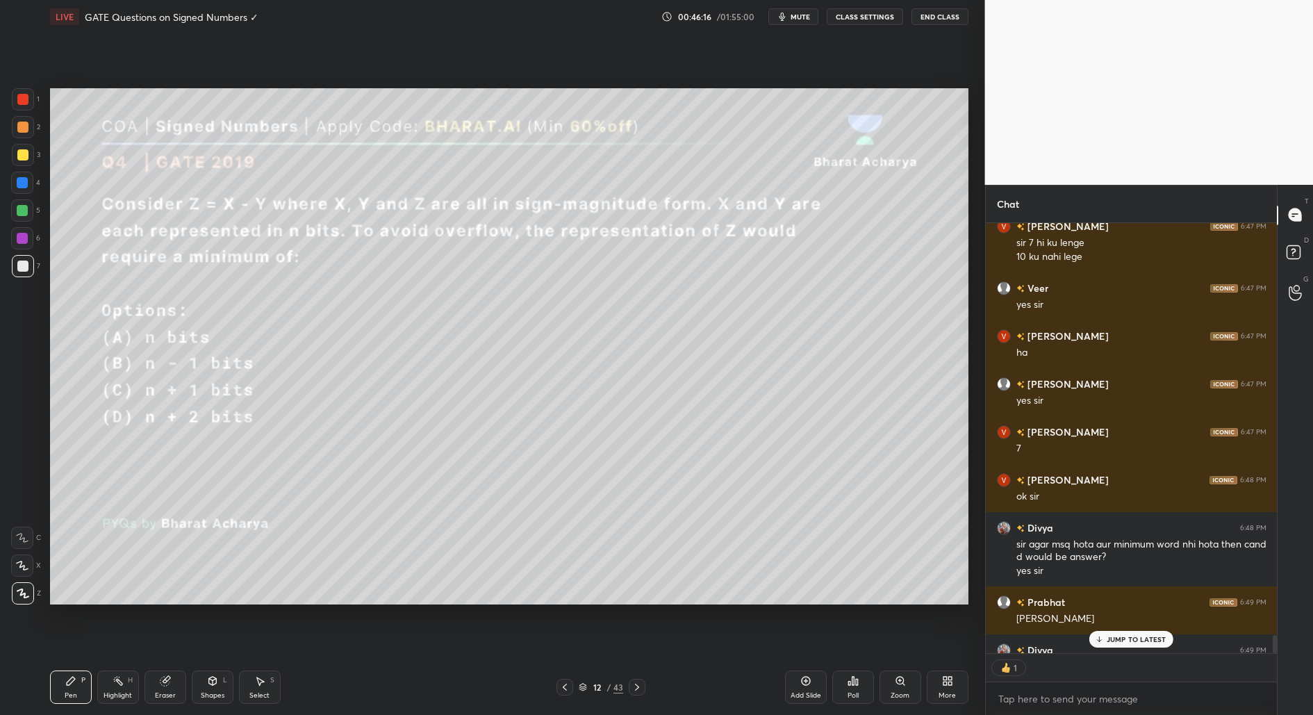
scroll to position [9940, 0]
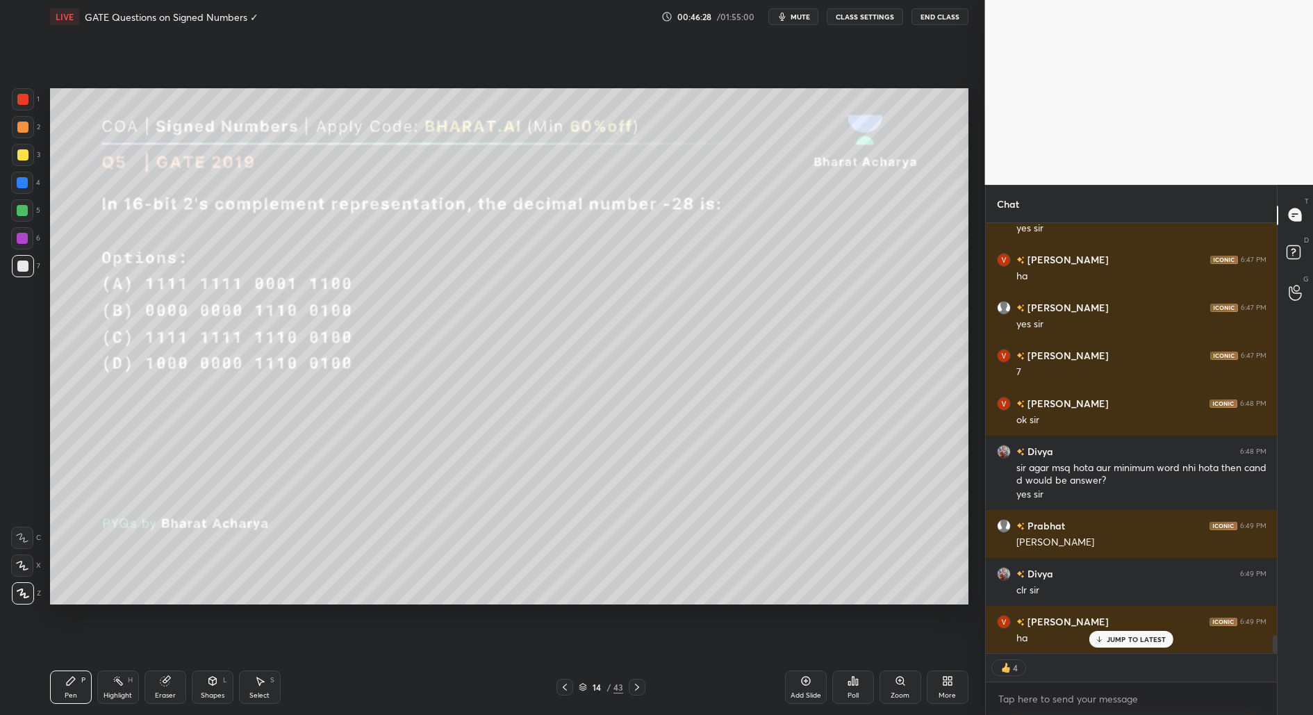
type textarea "x"
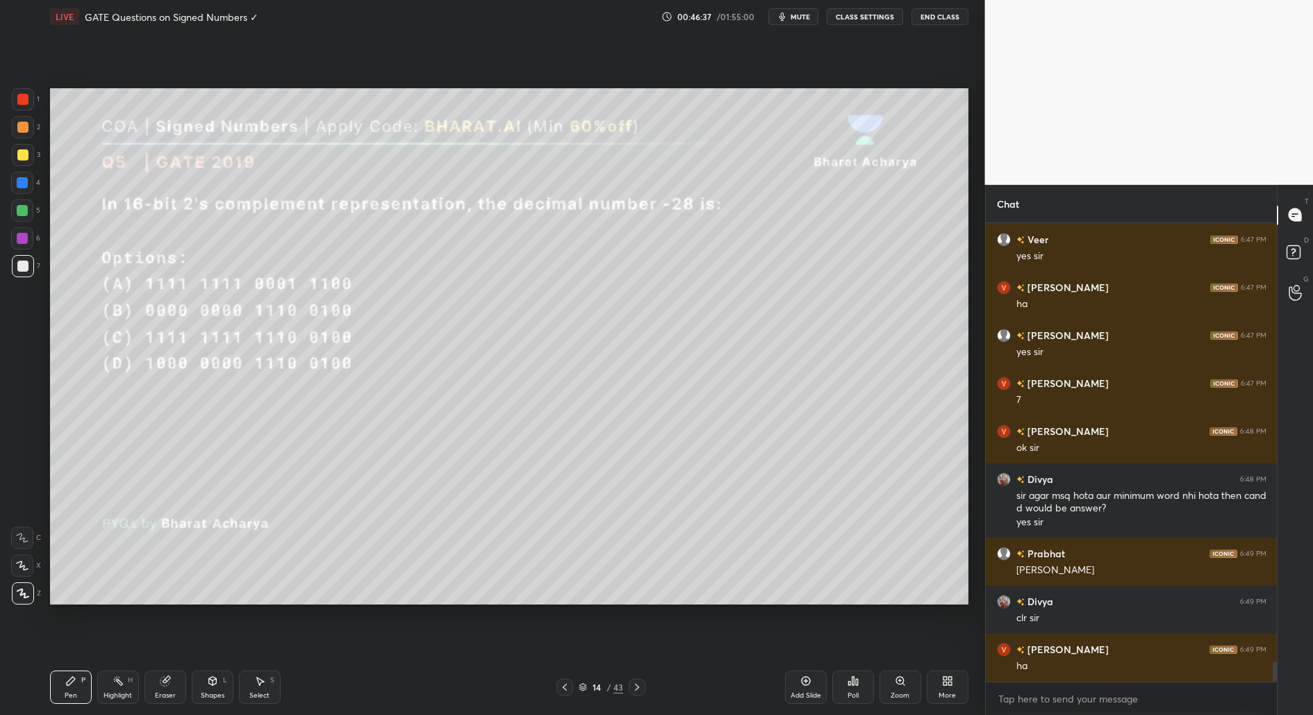
click at [854, 701] on div "Poll" at bounding box center [853, 686] width 42 height 33
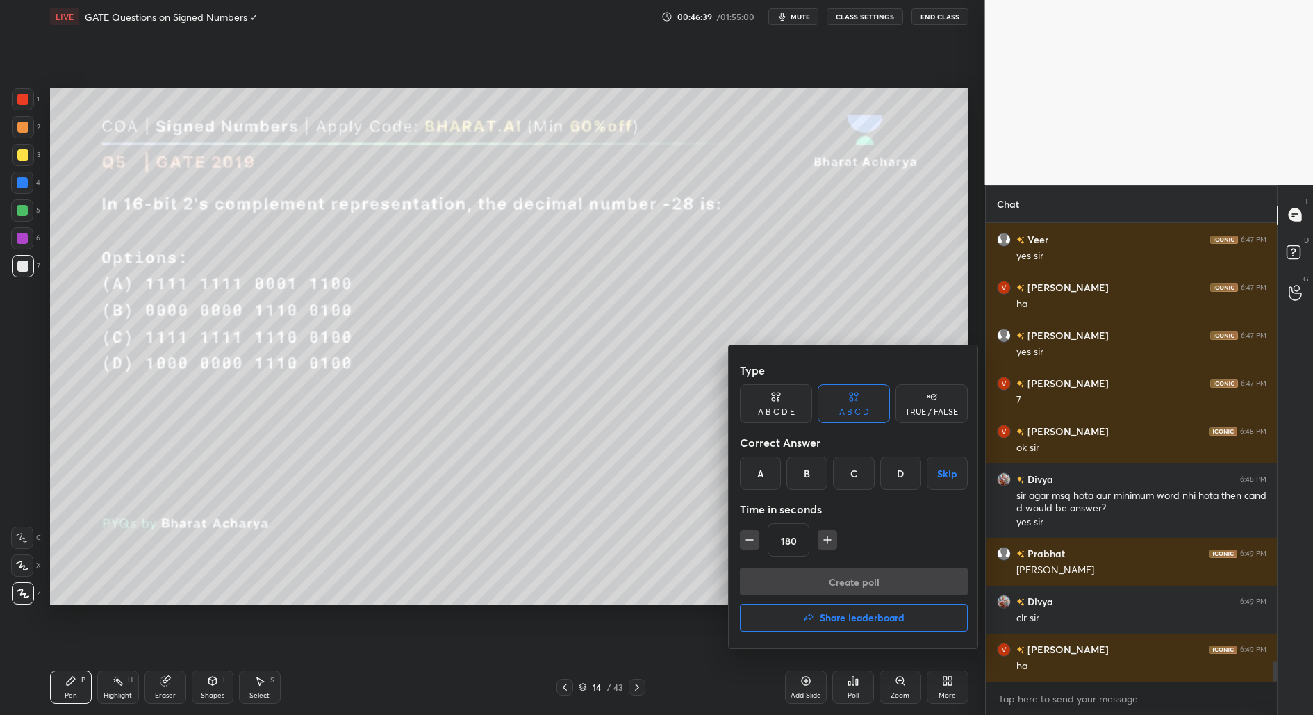
click at [860, 483] on div "C" at bounding box center [853, 472] width 41 height 33
click at [749, 544] on icon "button" at bounding box center [749, 540] width 14 height 14
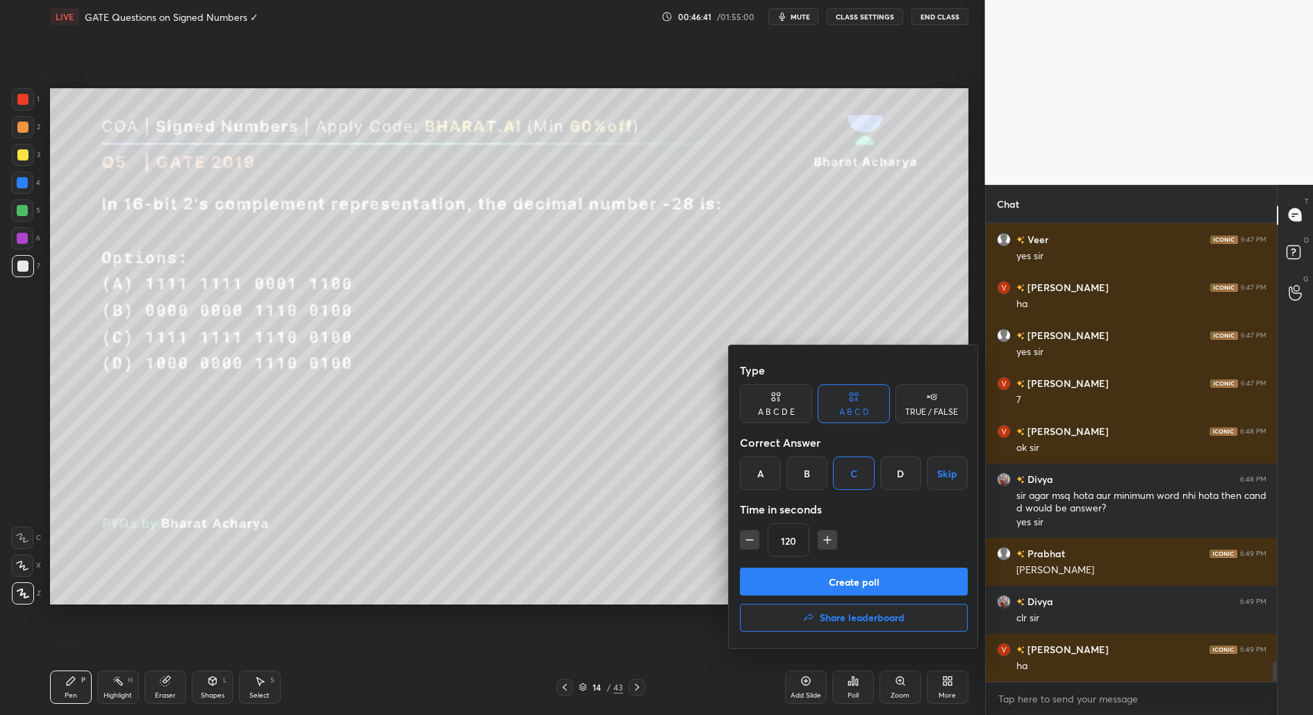
click at [749, 544] on icon "button" at bounding box center [749, 540] width 14 height 14
click at [832, 539] on icon "button" at bounding box center [827, 540] width 14 height 14
type input "120"
click at [847, 575] on button "Create poll" at bounding box center [854, 581] width 228 height 28
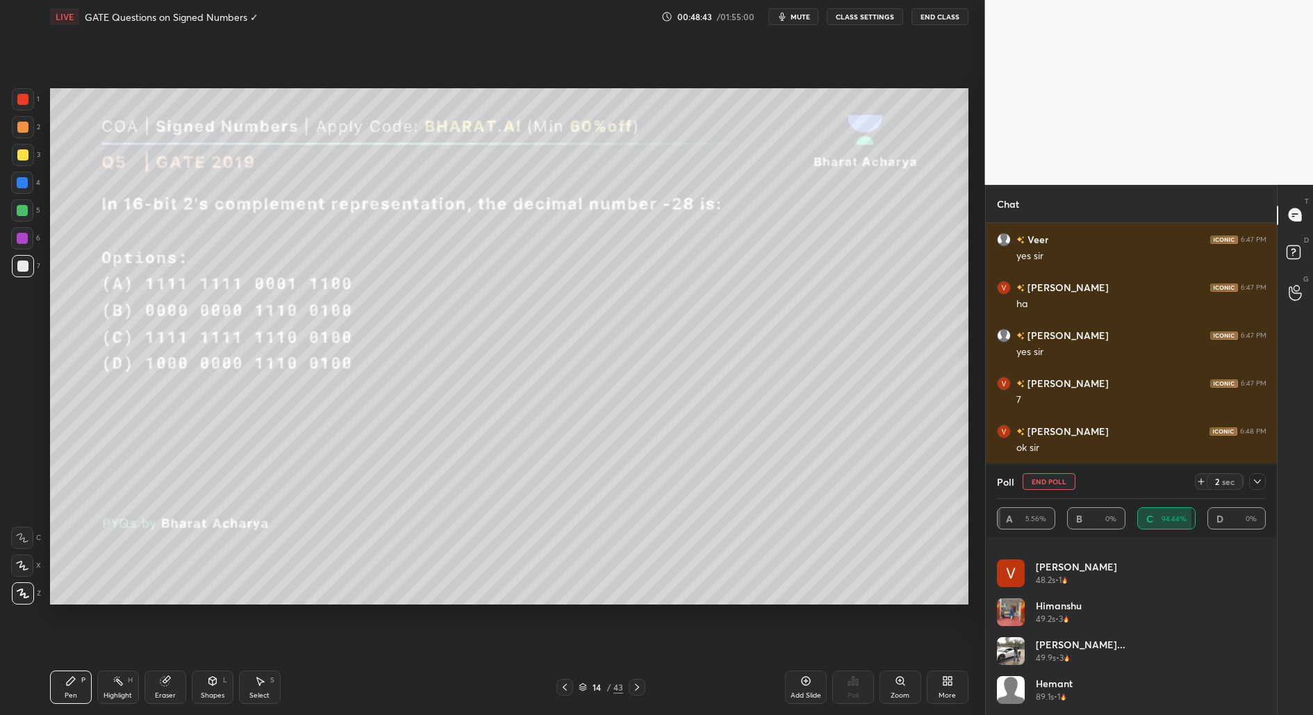
scroll to position [0, 0]
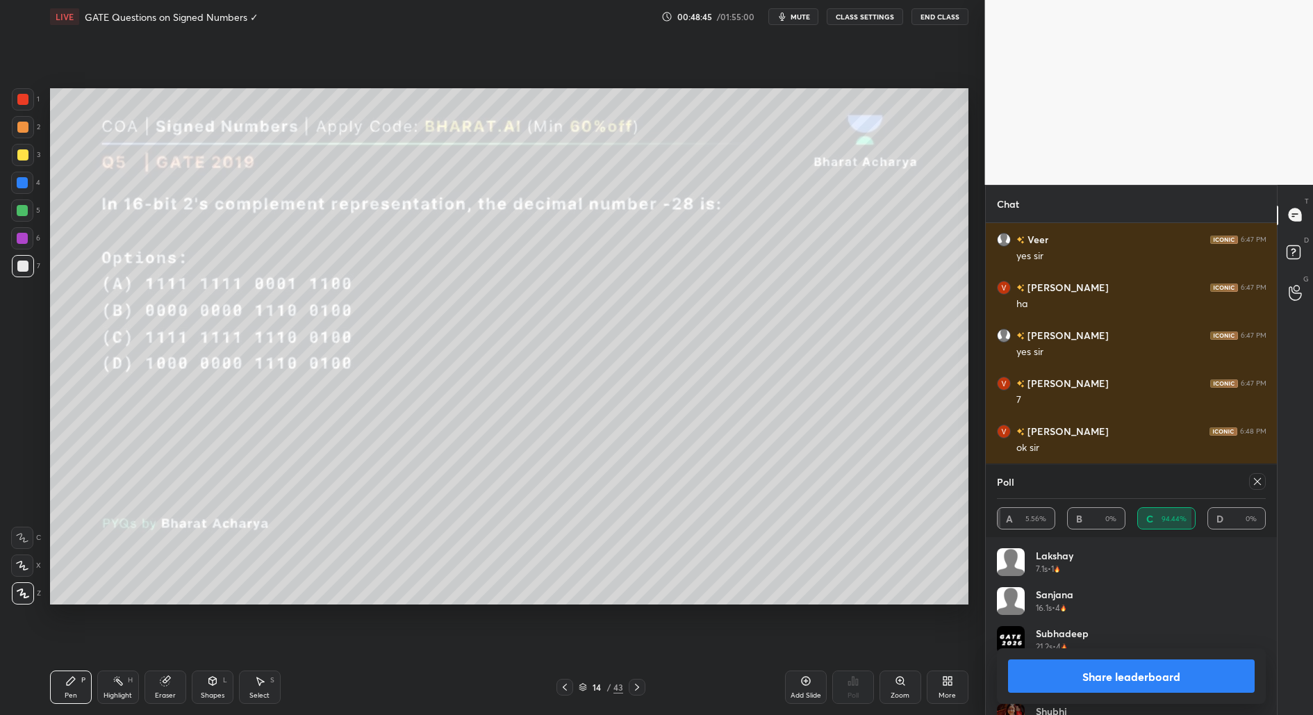
click at [1134, 673] on button "Share leaderboard" at bounding box center [1131, 675] width 247 height 33
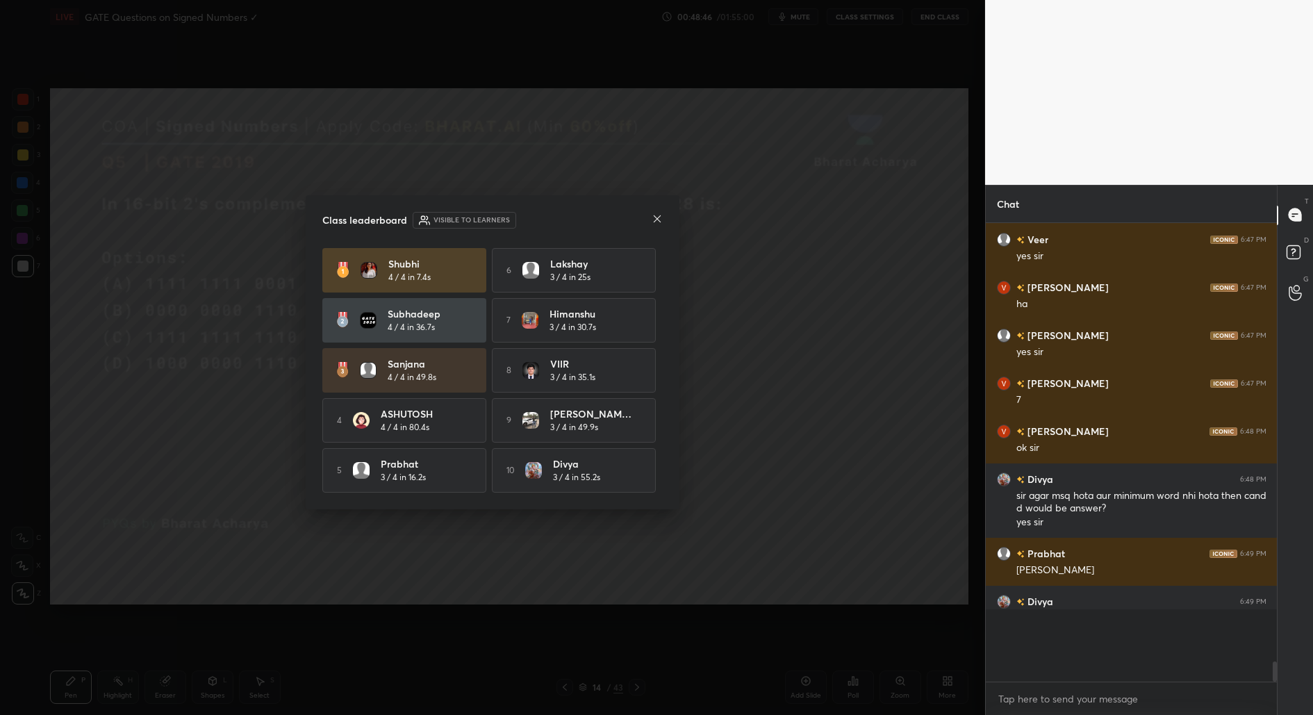
scroll to position [4, 4]
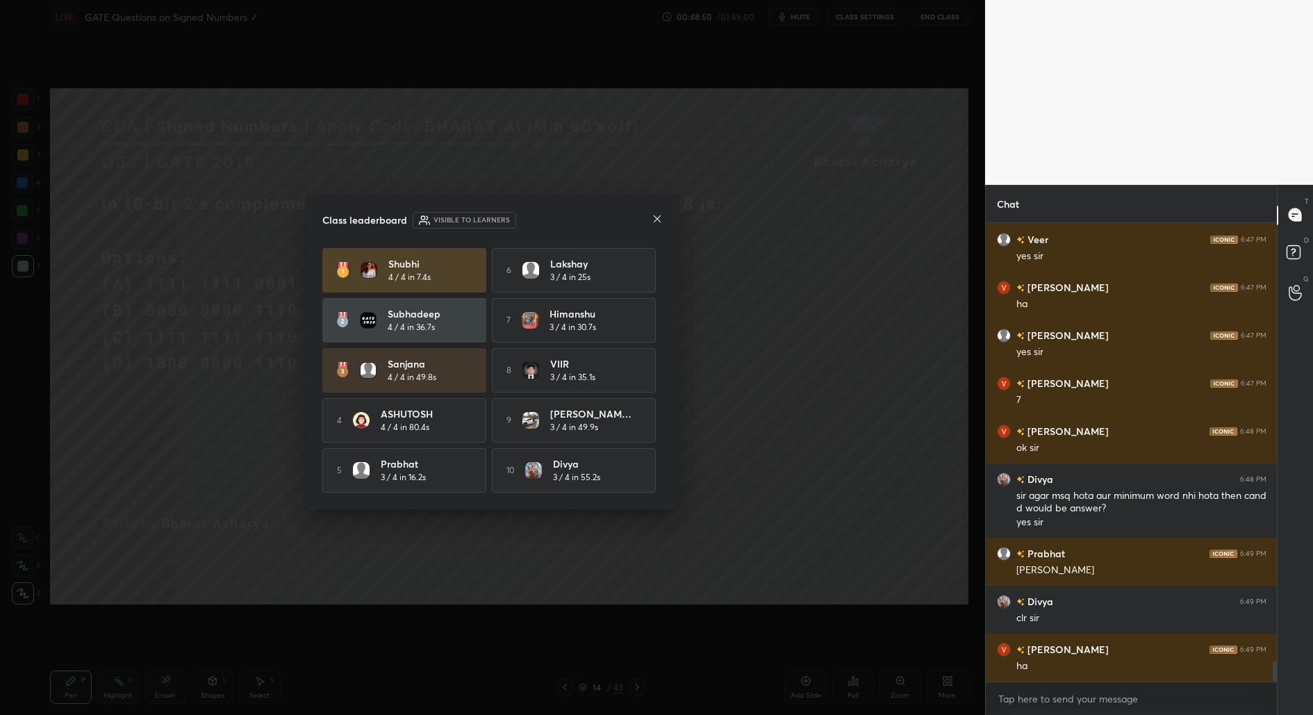
click at [655, 215] on icon at bounding box center [656, 218] width 11 height 11
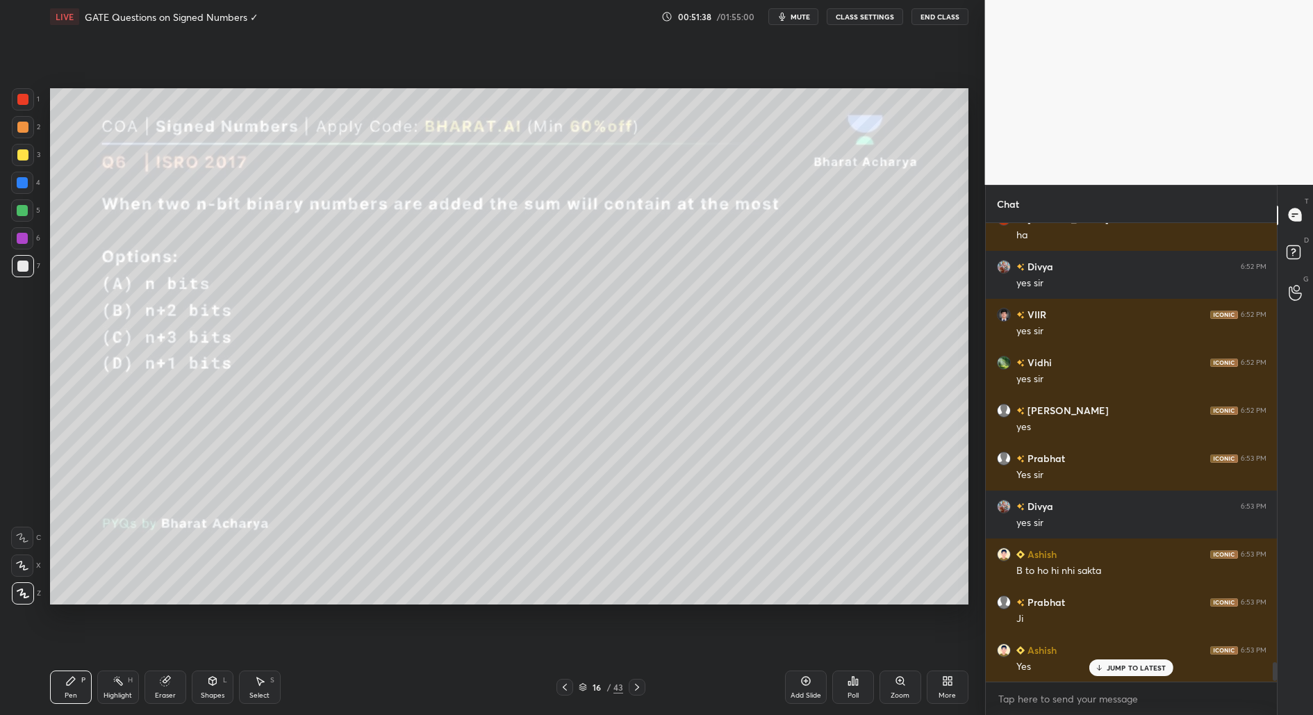
click at [843, 696] on div "Poll" at bounding box center [853, 686] width 42 height 33
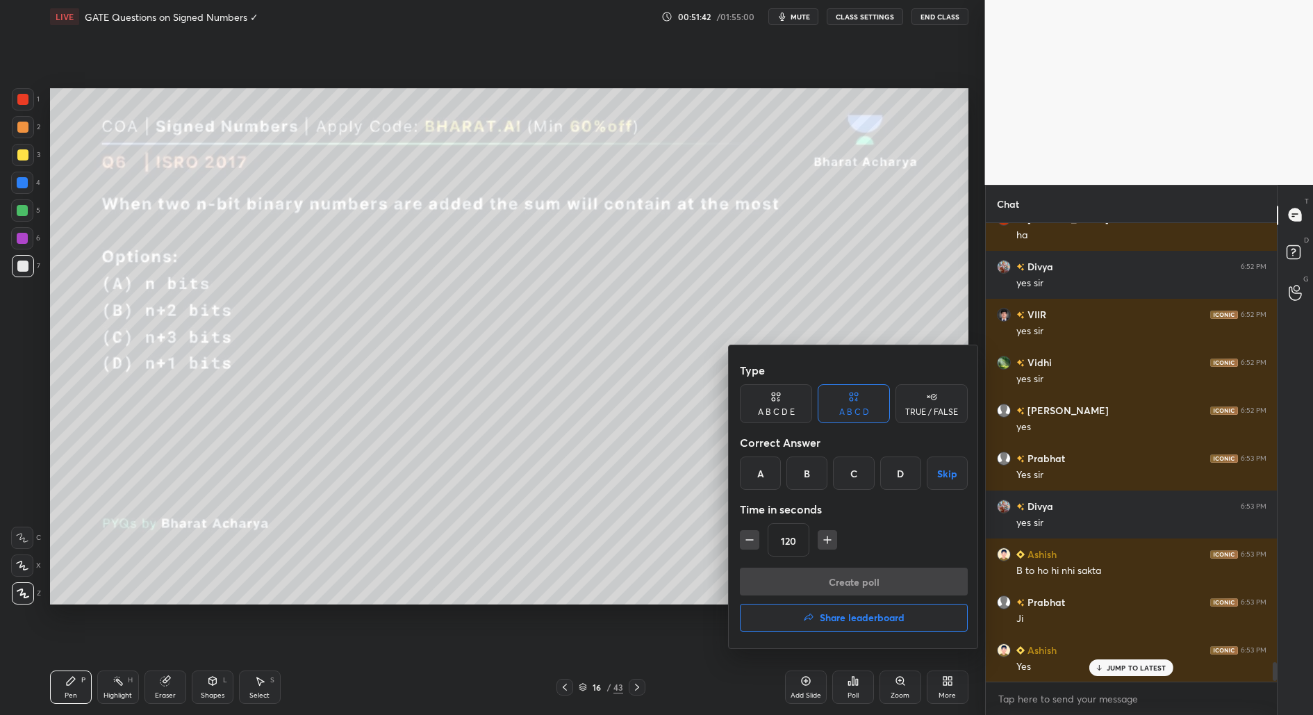
click at [897, 476] on div "D" at bounding box center [900, 472] width 41 height 33
drag, startPoint x: 863, startPoint y: 581, endPoint x: 869, endPoint y: 589, distance: 10.0
click at [863, 581] on button "Create poll" at bounding box center [854, 581] width 228 height 28
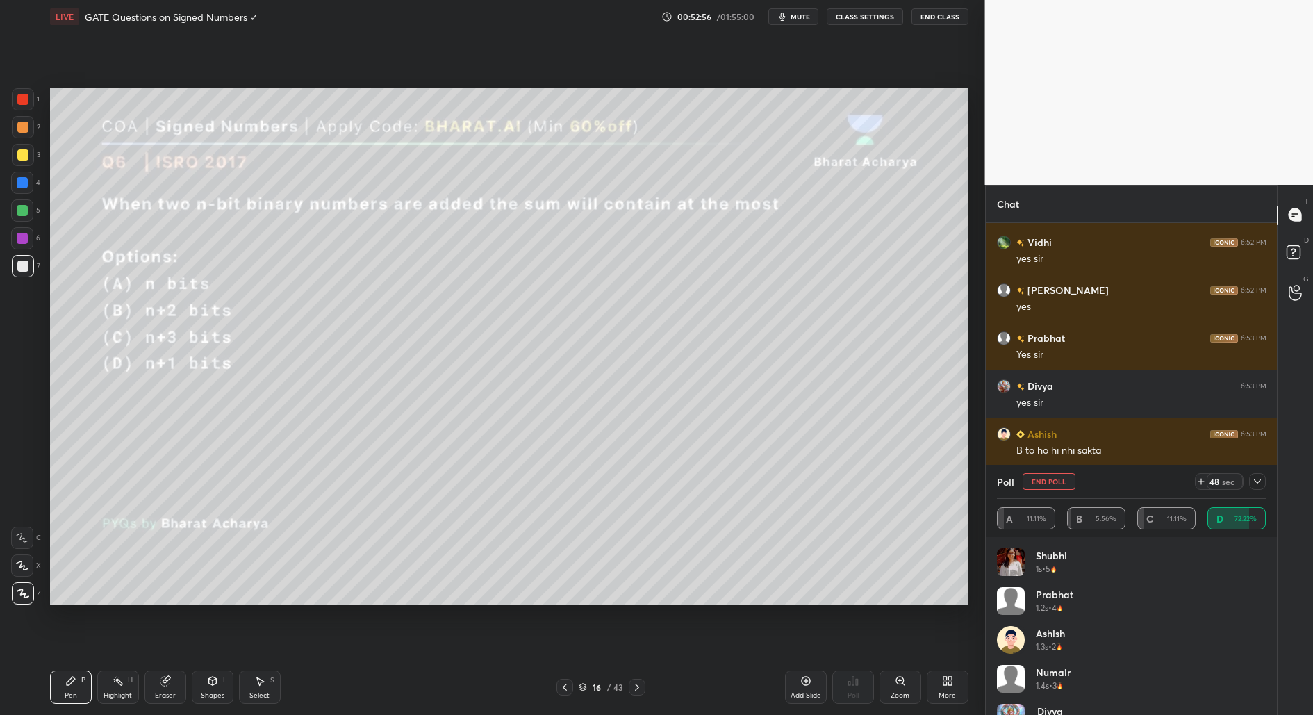
scroll to position [339, 0]
click at [207, 685] on div "Shapes L" at bounding box center [213, 686] width 42 height 33
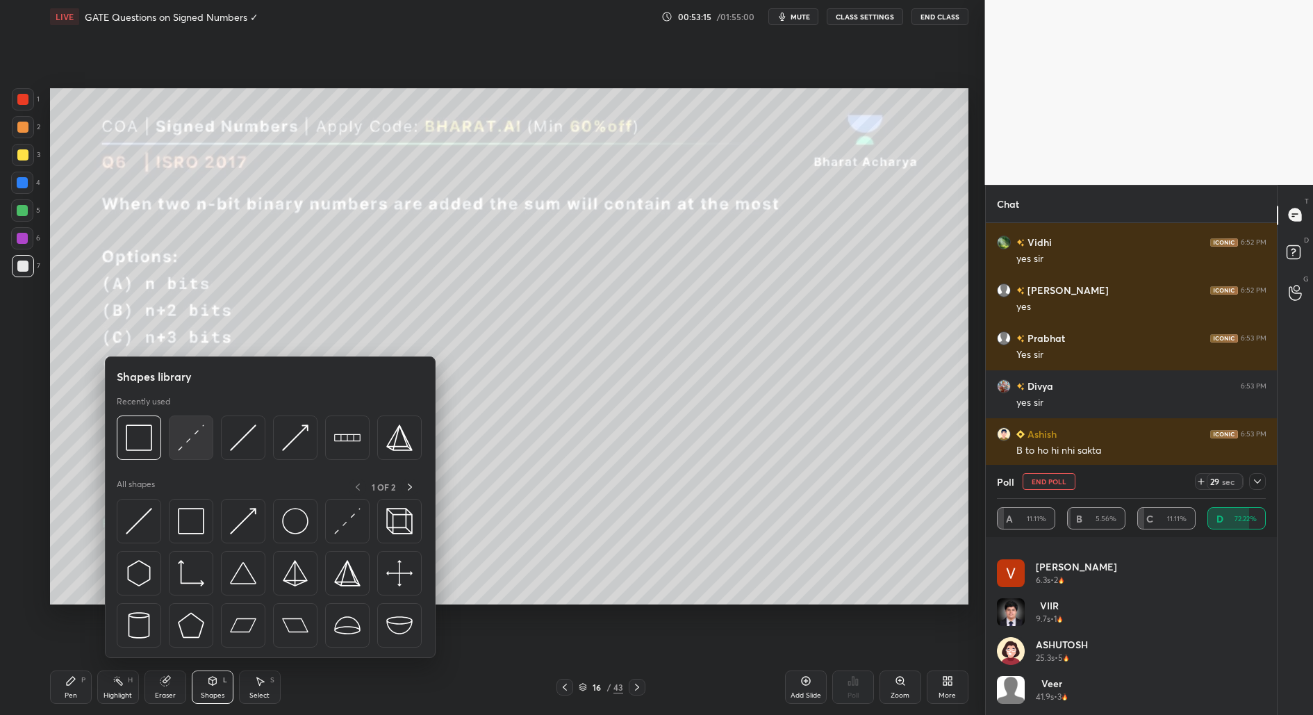
click at [185, 433] on img at bounding box center [191, 437] width 26 height 26
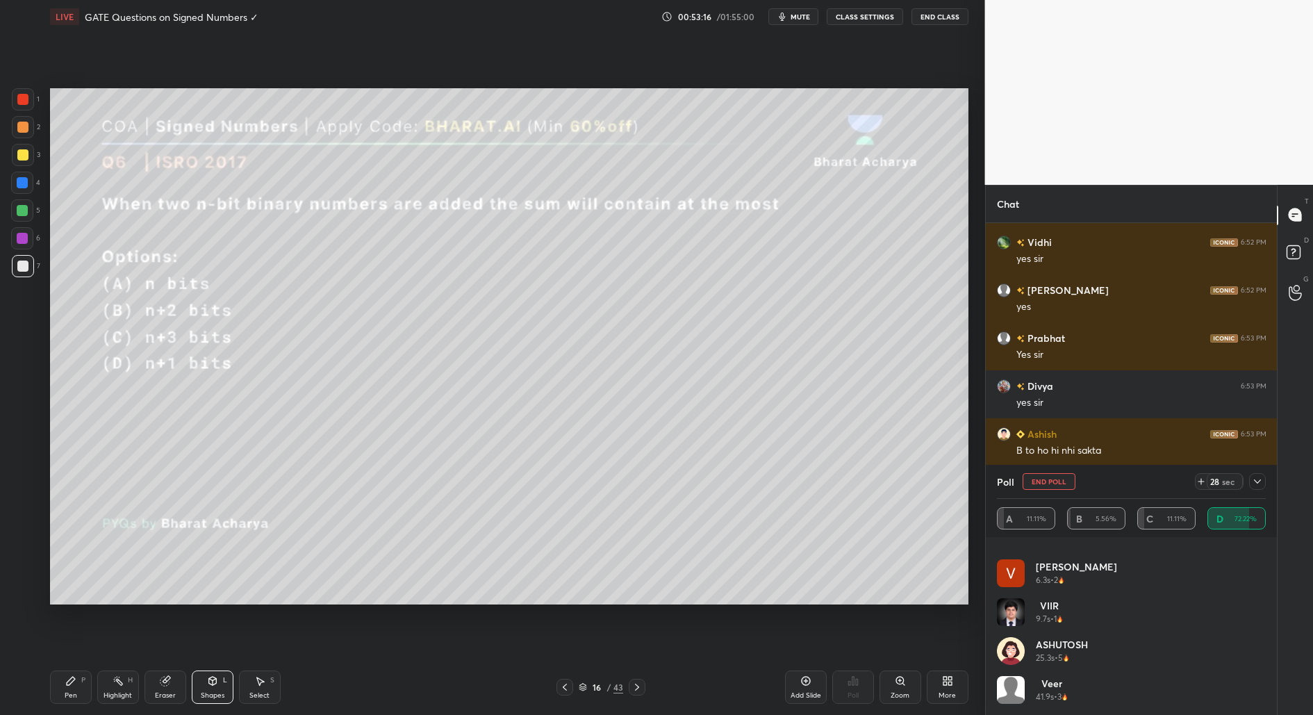
click at [19, 210] on div at bounding box center [22, 210] width 11 height 11
drag, startPoint x: 72, startPoint y: 686, endPoint x: 95, endPoint y: 611, distance: 78.6
click at [72, 685] on div "Pen P" at bounding box center [71, 686] width 42 height 33
click at [19, 273] on div at bounding box center [23, 266] width 22 height 22
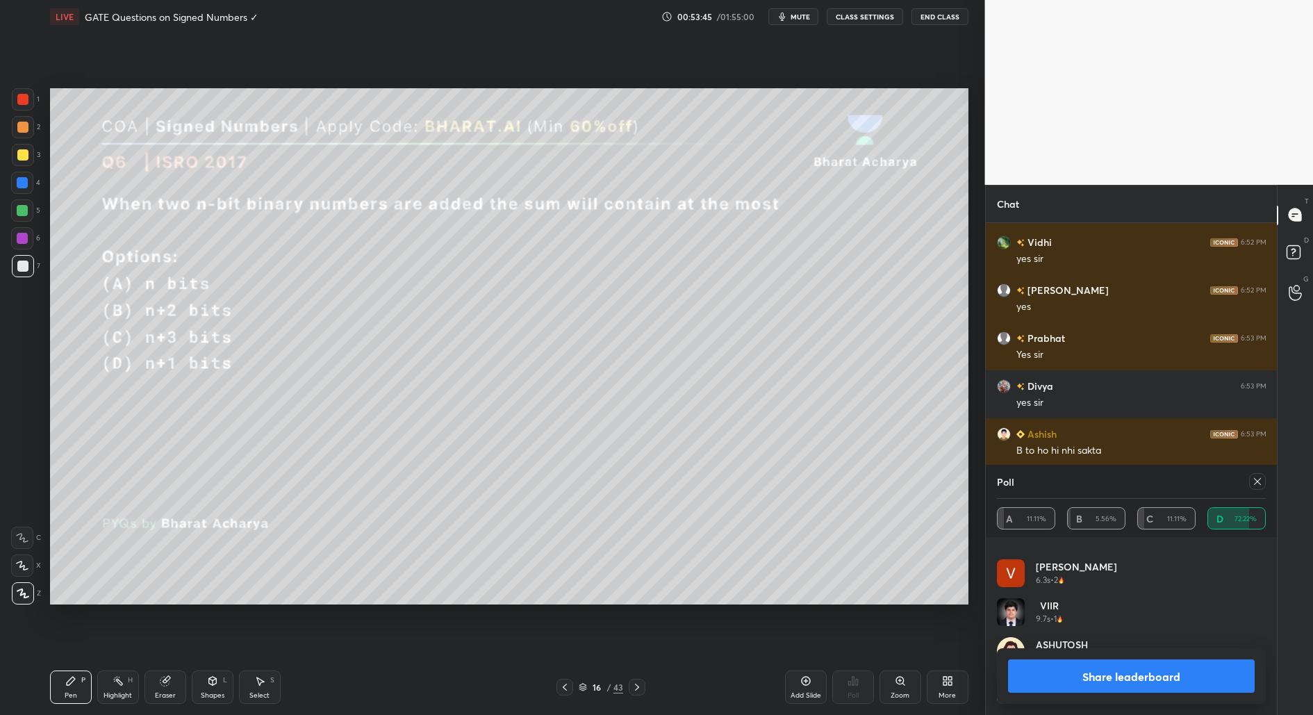
click at [1154, 678] on button "Share leaderboard" at bounding box center [1131, 675] width 247 height 33
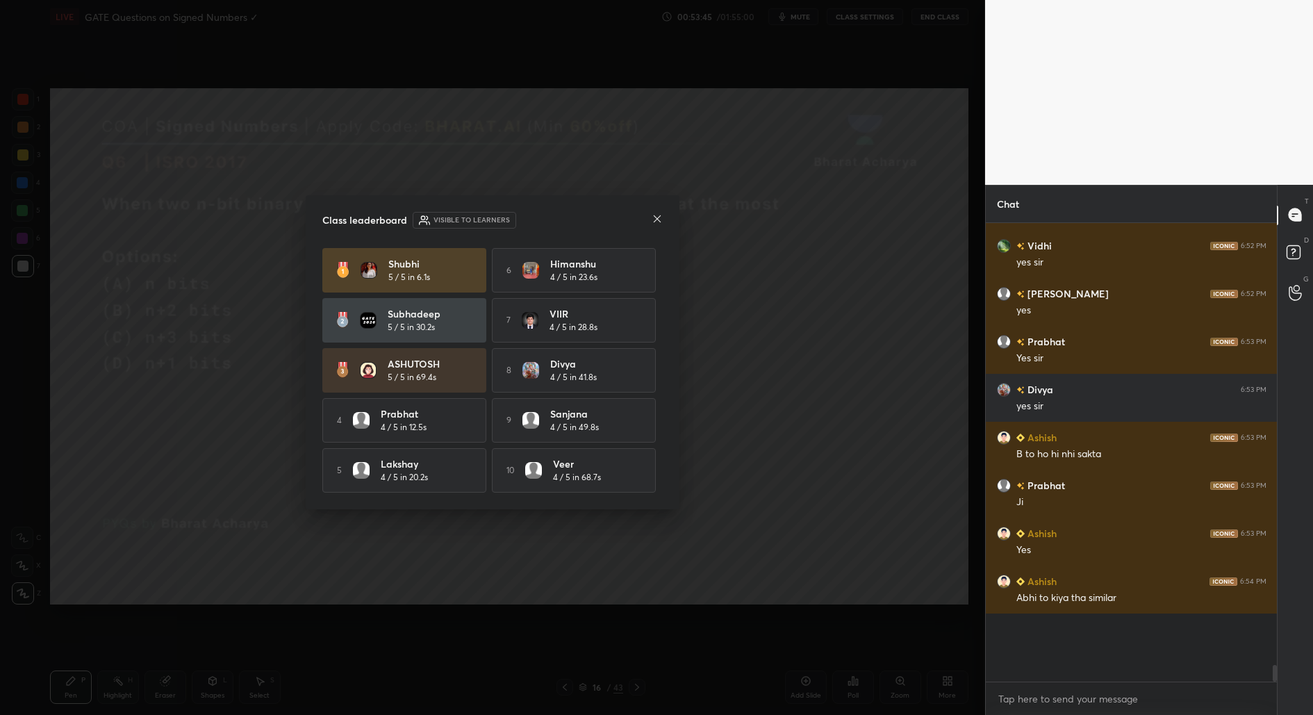
scroll to position [10446, 0]
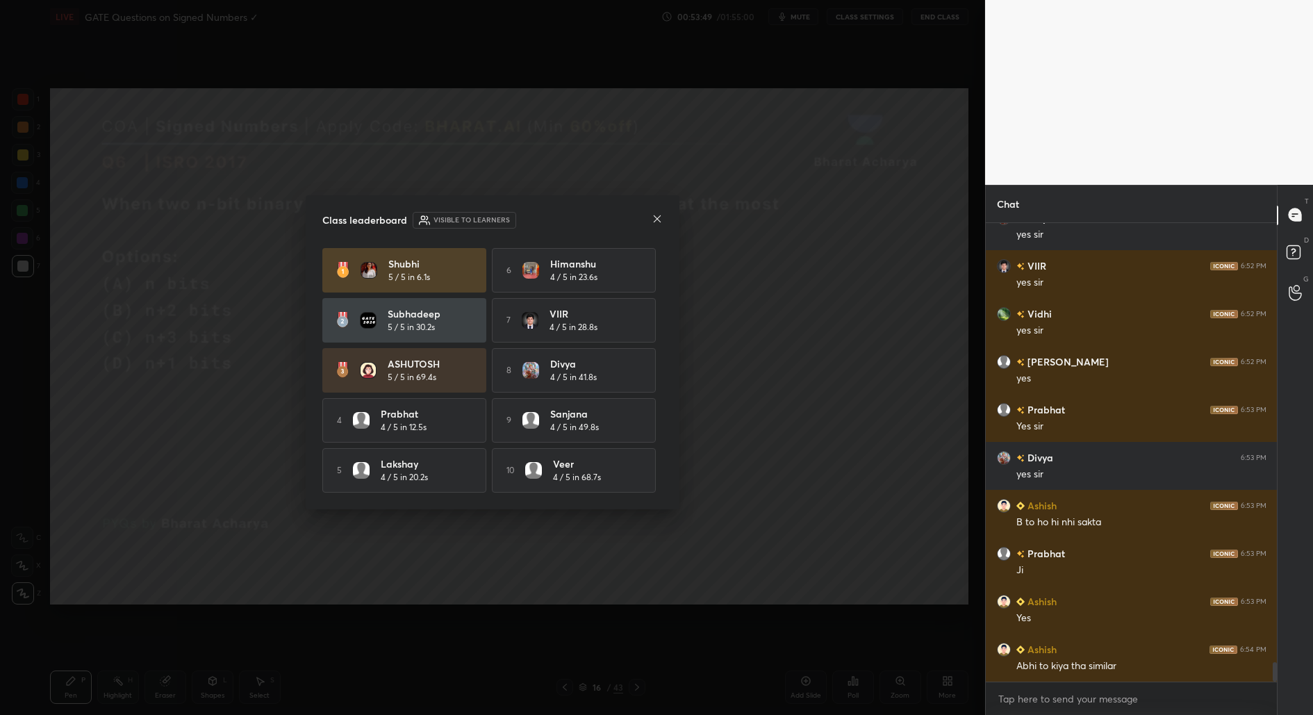
click at [652, 219] on icon at bounding box center [656, 218] width 11 height 11
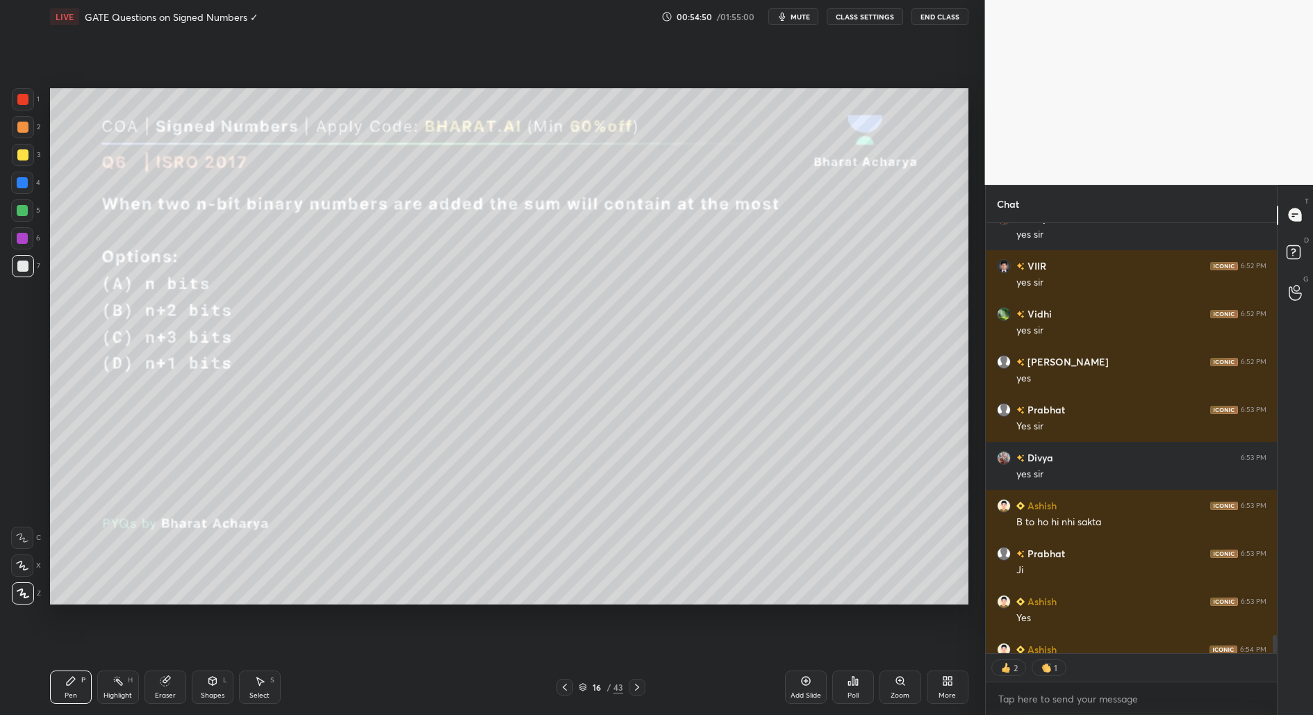
scroll to position [10468, 0]
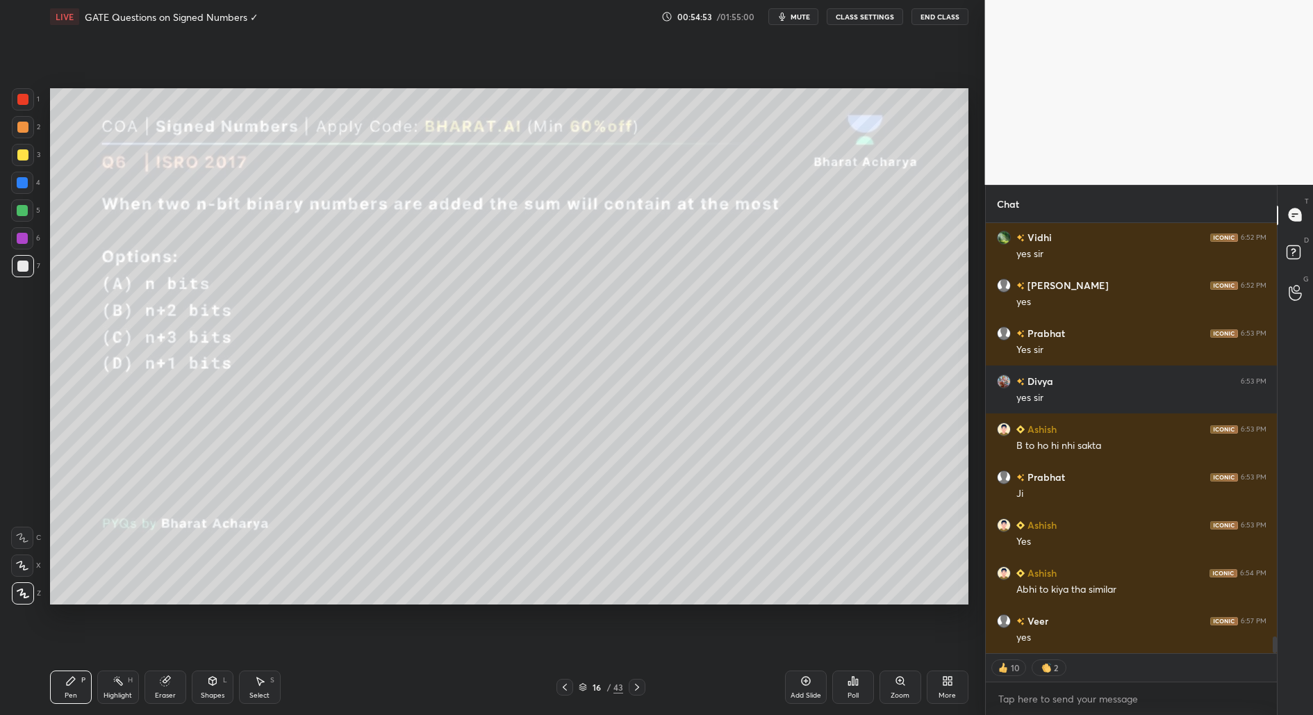
drag, startPoint x: 262, startPoint y: 692, endPoint x: 271, endPoint y: 678, distance: 17.2
click at [262, 695] on div "Select" at bounding box center [259, 695] width 20 height 7
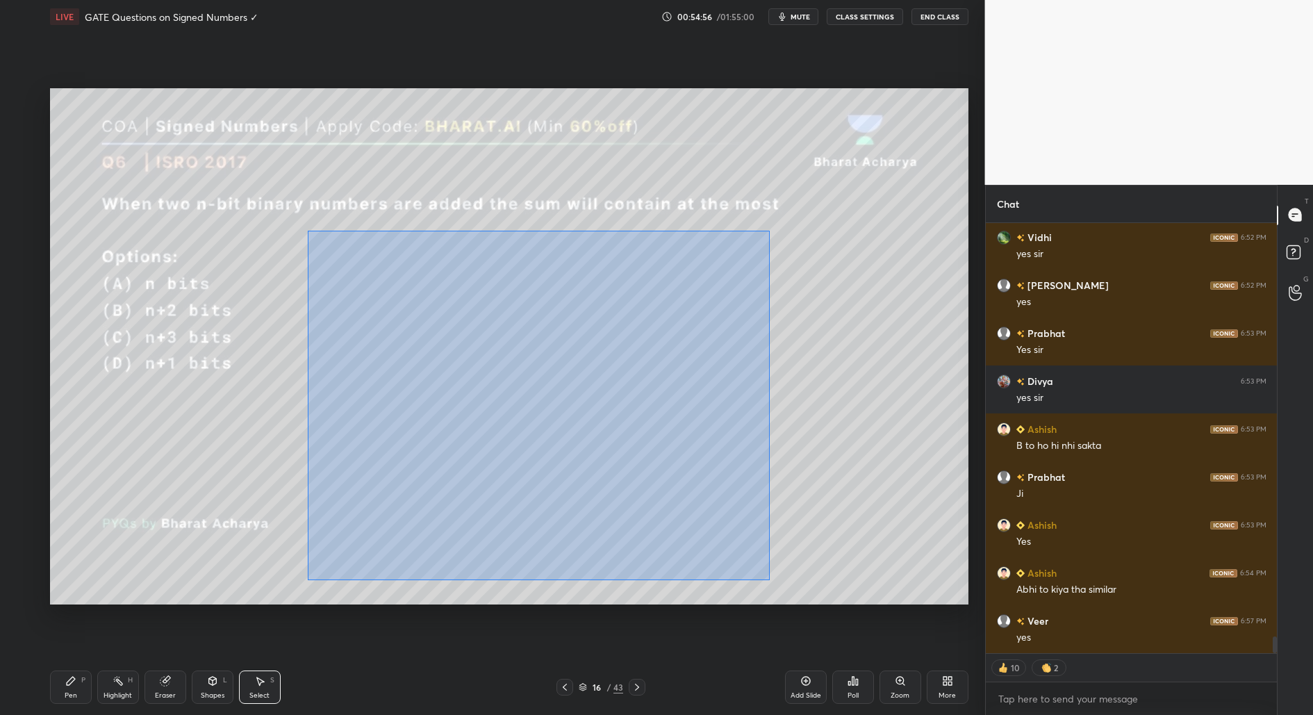
drag, startPoint x: 334, startPoint y: 299, endPoint x: 782, endPoint y: 578, distance: 528.2
click at [782, 578] on div "0 ° Undo Copy Duplicate Duplicate to new slide Delete" at bounding box center [509, 346] width 918 height 517
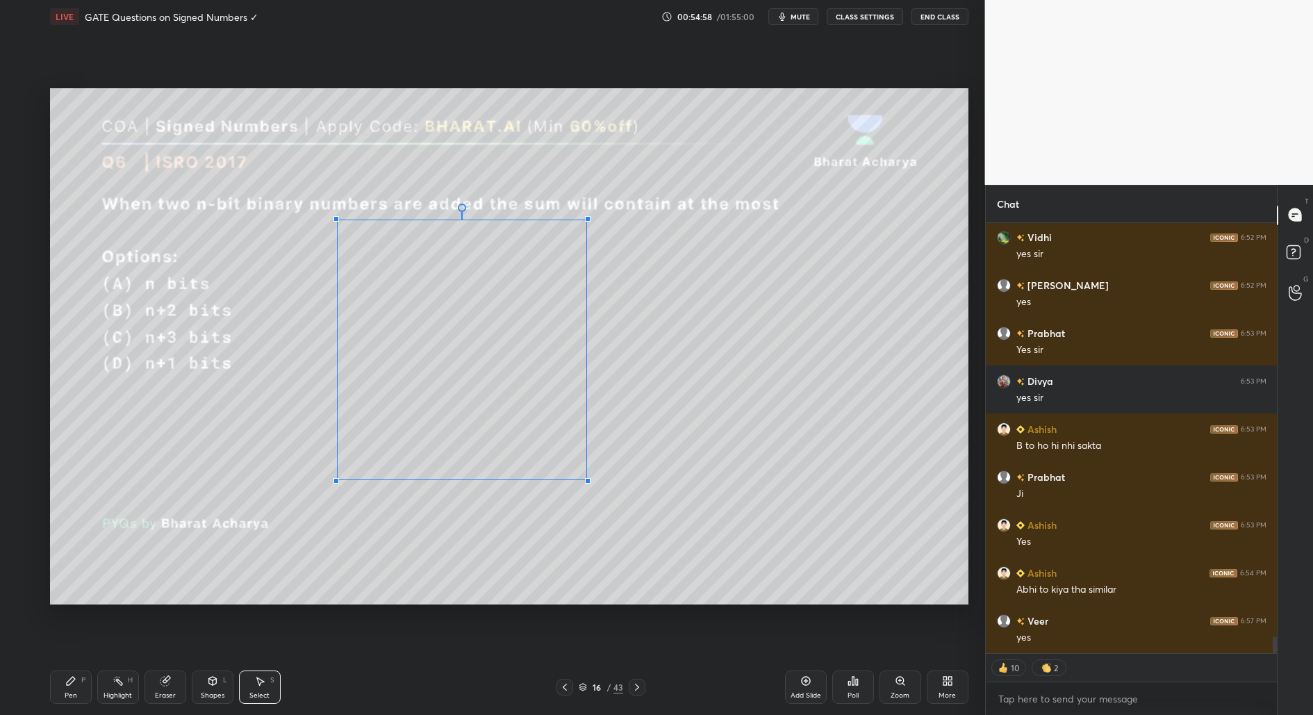
drag, startPoint x: 749, startPoint y: 568, endPoint x: 586, endPoint y: 479, distance: 185.8
click at [586, 478] on div at bounding box center [588, 481] width 6 height 6
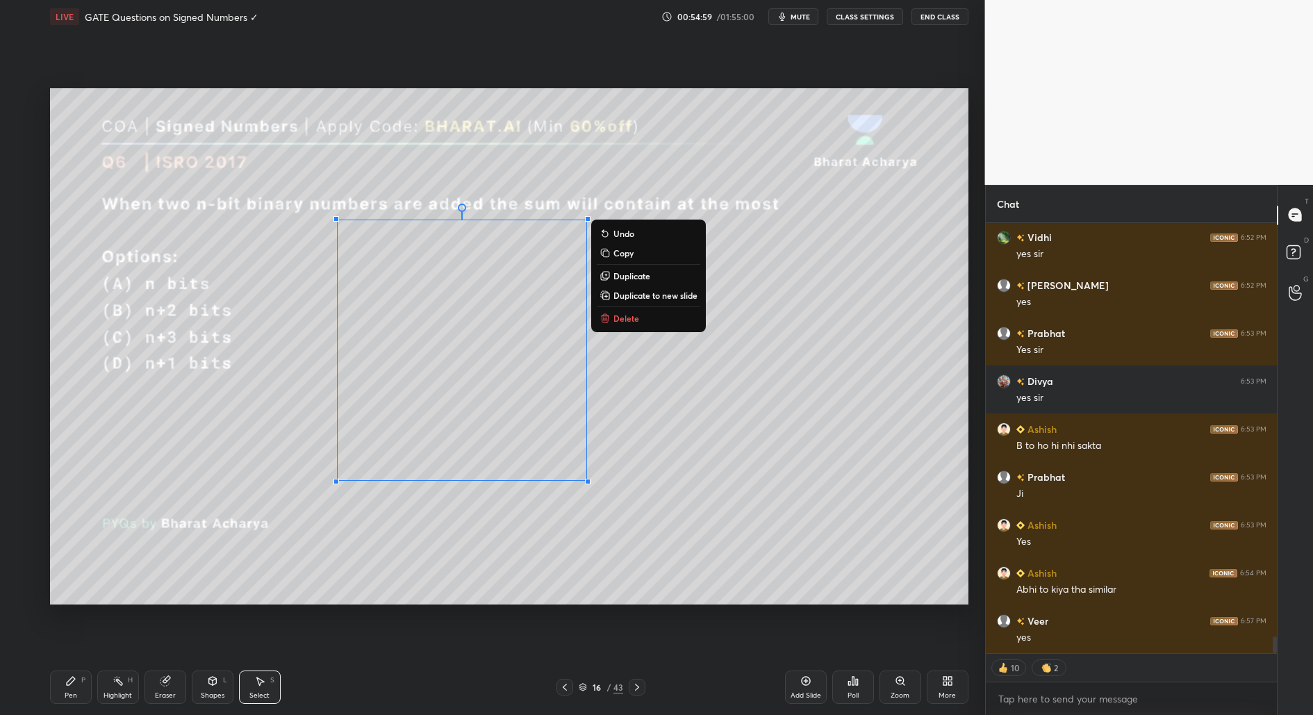
drag, startPoint x: 65, startPoint y: 690, endPoint x: 87, endPoint y: 672, distance: 29.1
click at [63, 691] on div "Pen P" at bounding box center [71, 686] width 42 height 33
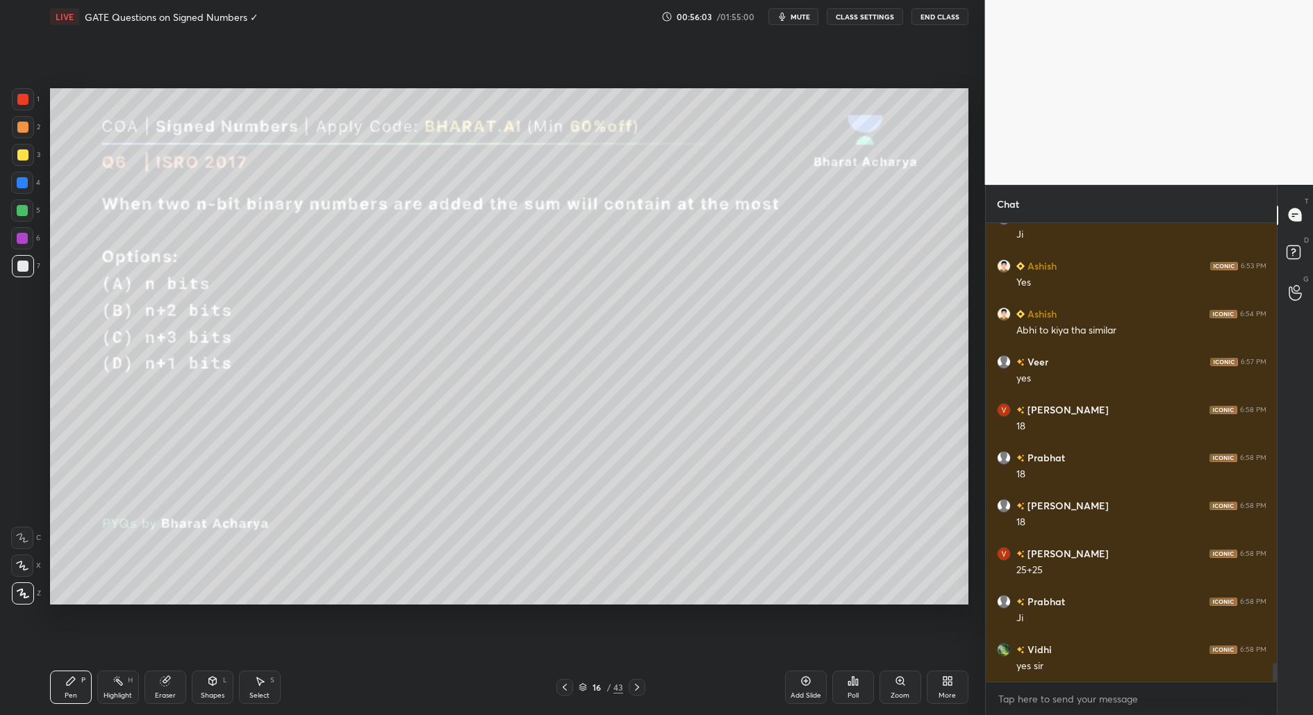
scroll to position [10760, 0]
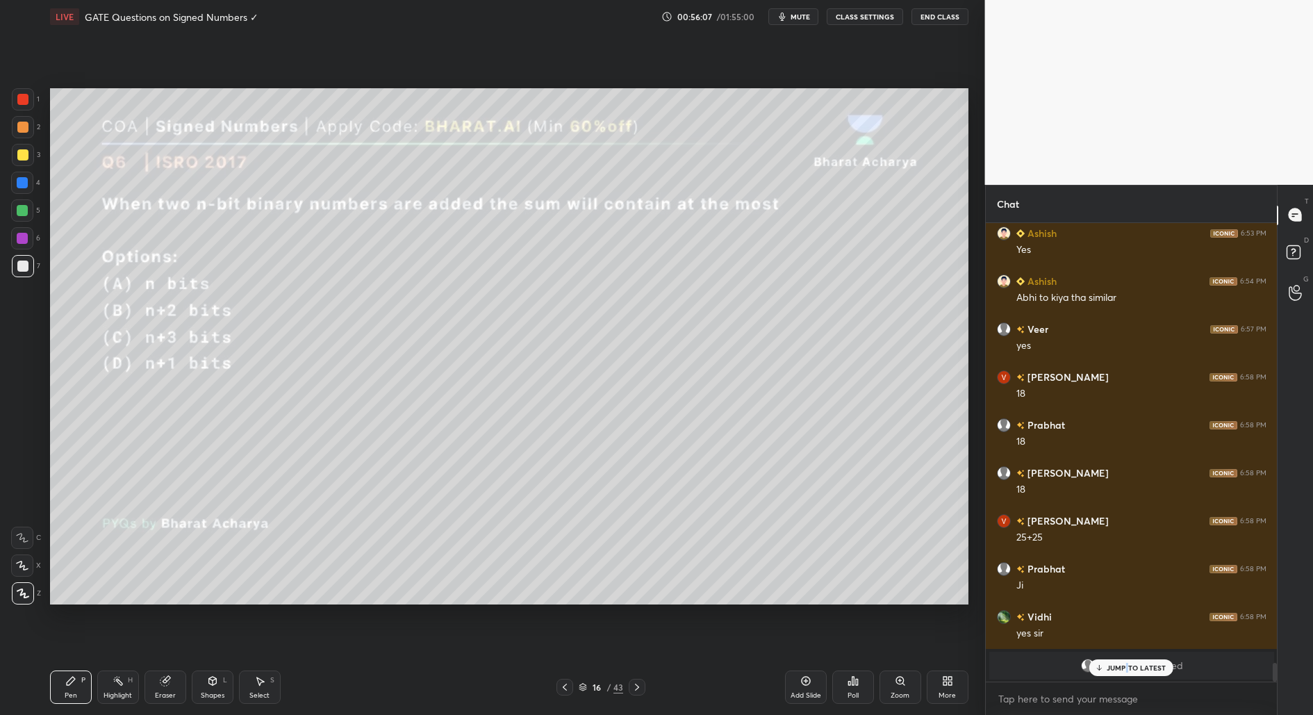
click at [1126, 667] on p "JUMP TO LATEST" at bounding box center [1136, 667] width 60 height 8
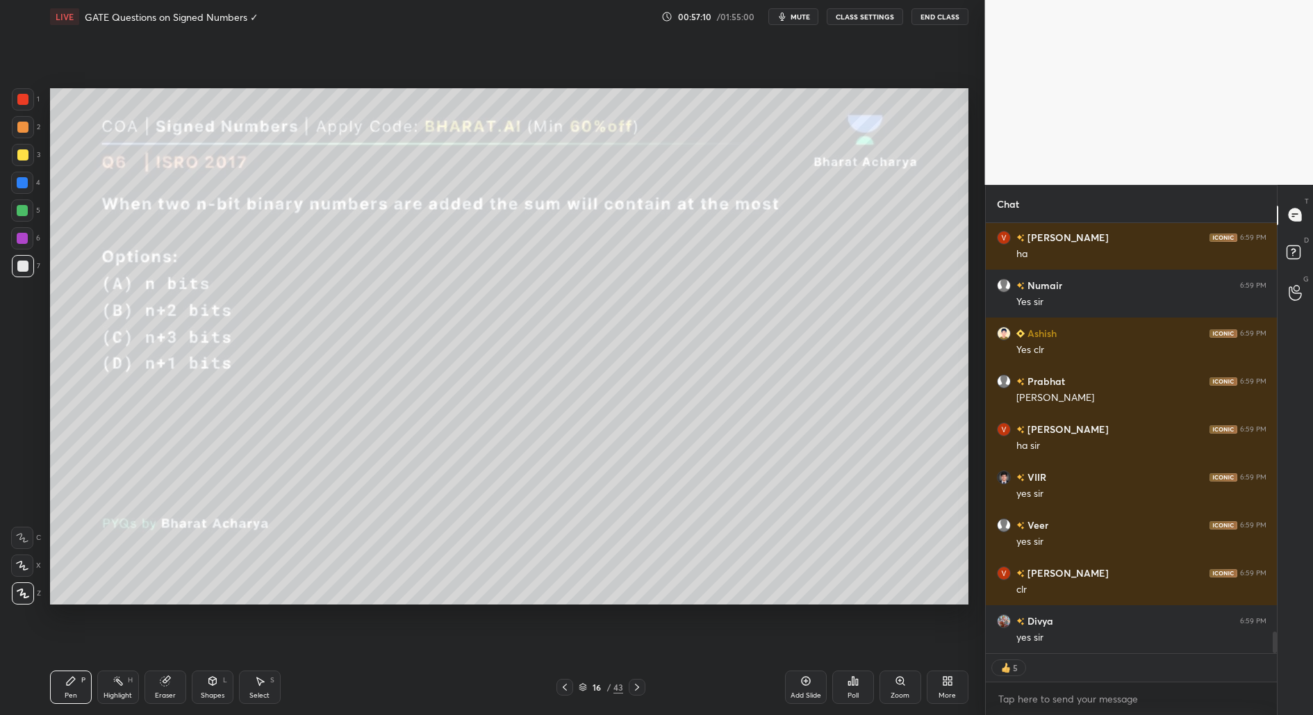
scroll to position [8305, 0]
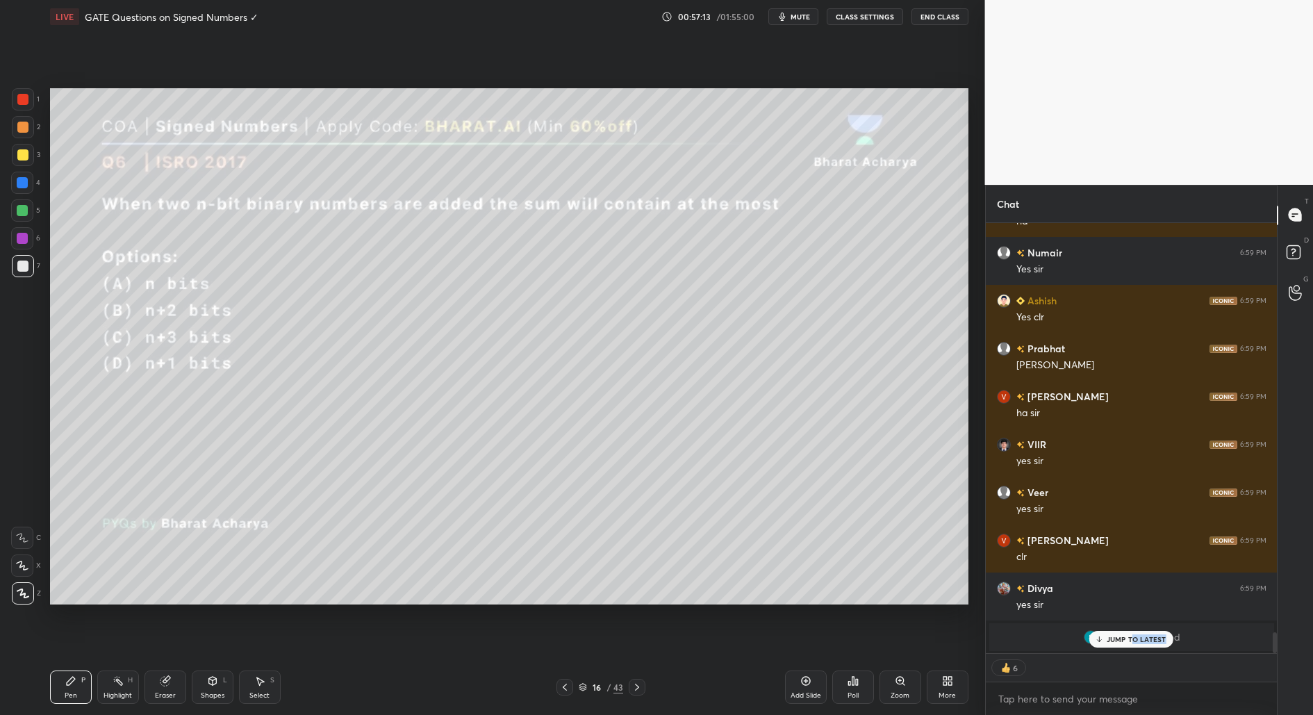
drag, startPoint x: 1128, startPoint y: 642, endPoint x: 1099, endPoint y: 682, distance: 49.7
click at [1127, 647] on div "Ashish 6:53 PM Yes Ashish 6:54 PM Abhi to kiya tha similar Veer 6:57 PM yes NIT…" at bounding box center [1131, 438] width 292 height 430
click at [1130, 645] on div "JUMP TO LATEST" at bounding box center [1130, 639] width 83 height 17
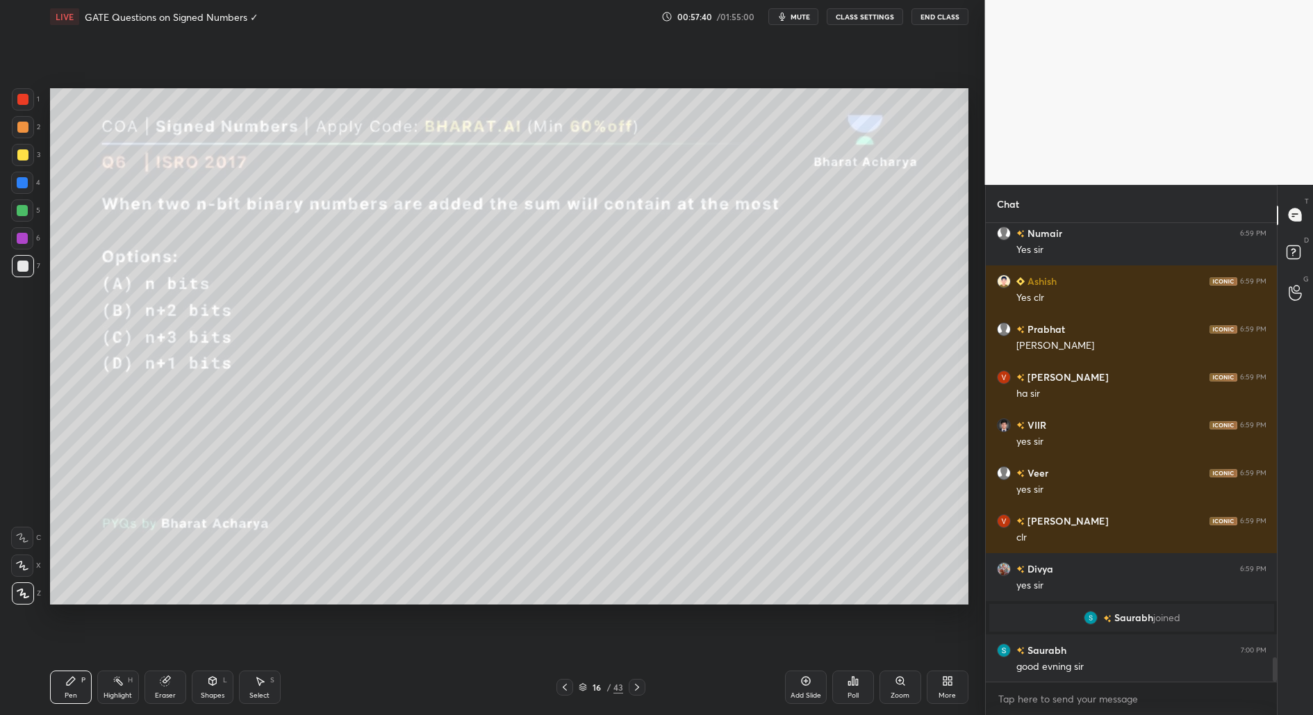
scroll to position [8241, 0]
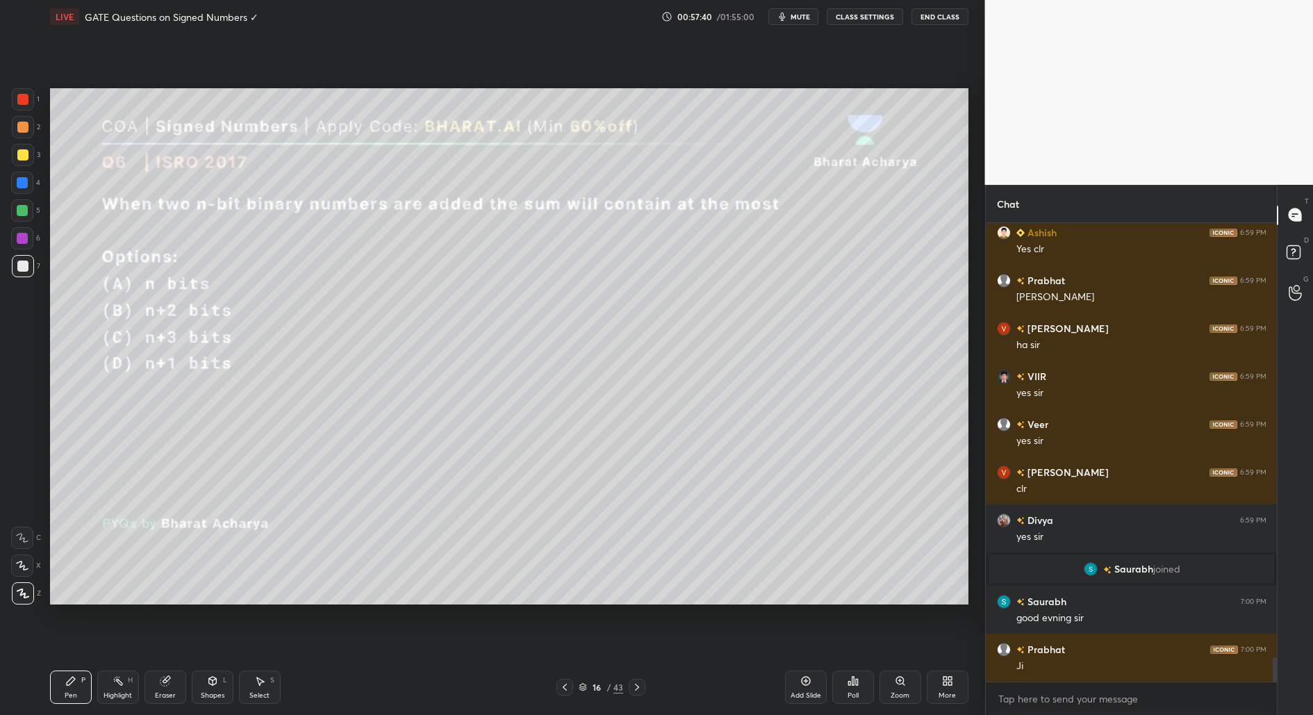
click at [803, 679] on icon at bounding box center [805, 680] width 11 height 11
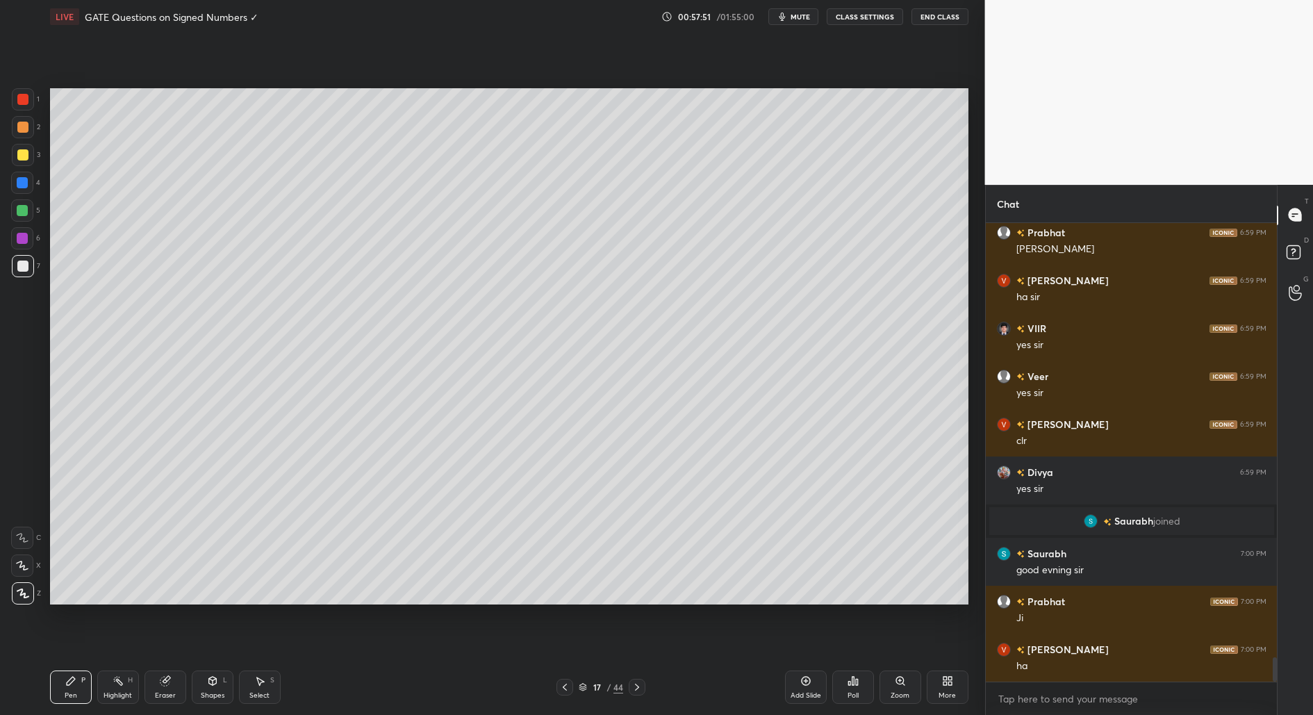
click at [256, 690] on div "Select S" at bounding box center [260, 686] width 42 height 33
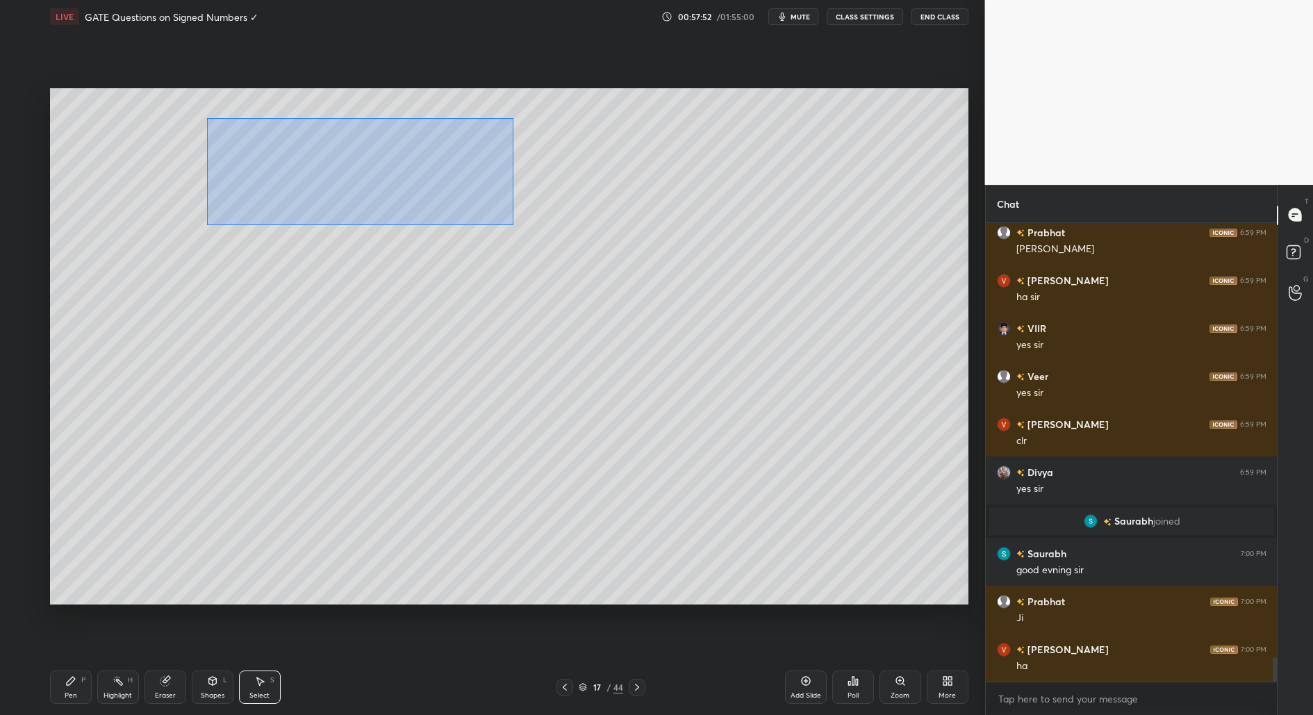
drag, startPoint x: 203, startPoint y: 114, endPoint x: 728, endPoint y: 213, distance: 533.7
click at [742, 221] on div "0 ° Undo Copy Duplicate Duplicate to new slide Delete" at bounding box center [509, 346] width 918 height 517
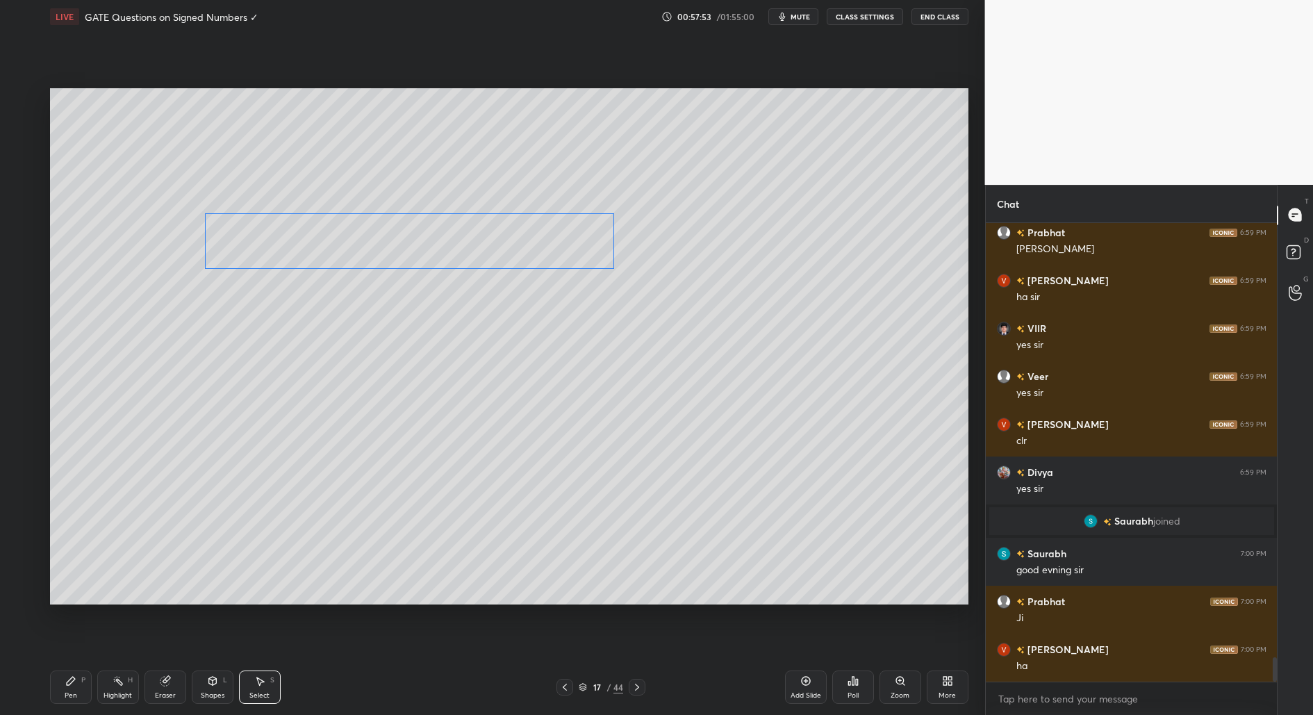
drag, startPoint x: 538, startPoint y: 207, endPoint x: 505, endPoint y: 344, distance: 140.8
click at [535, 251] on div "0 ° Undo Copy Duplicate Duplicate to new slide Delete" at bounding box center [509, 346] width 918 height 517
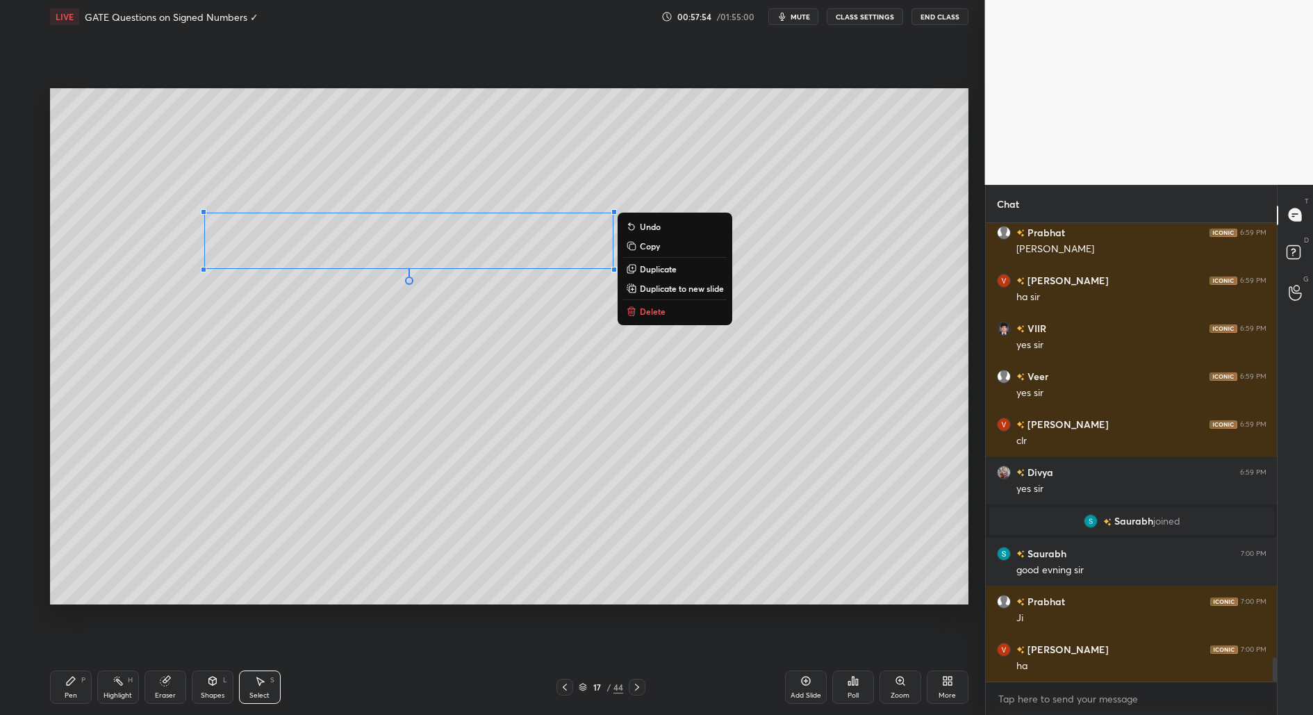
click at [261, 481] on div "0 ° Undo Copy Duplicate Duplicate to new slide Delete" at bounding box center [509, 346] width 918 height 517
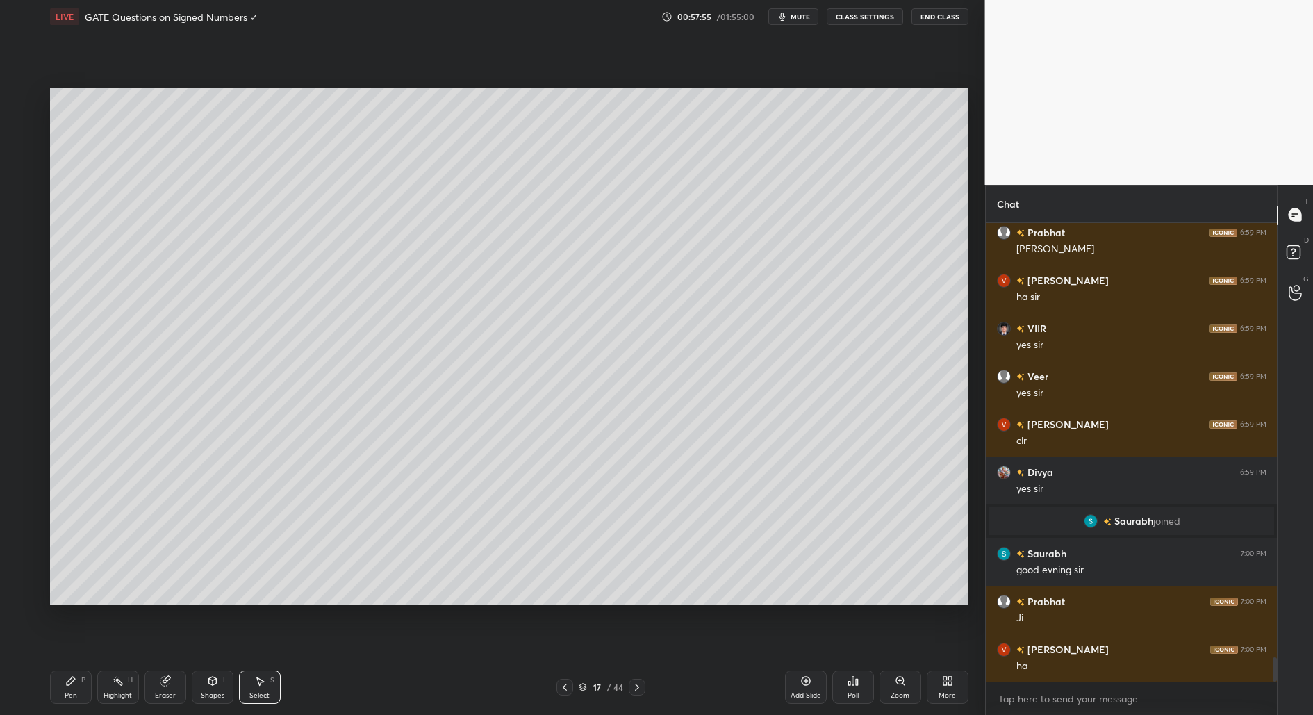
drag, startPoint x: 55, startPoint y: 669, endPoint x: 64, endPoint y: 685, distance: 18.3
click at [59, 679] on div "Pen P Highlight H Eraser Shapes L Select S 17 / 44 Add Slide Poll Zoom More" at bounding box center [509, 687] width 918 height 56
click at [65, 685] on icon at bounding box center [70, 680] width 11 height 11
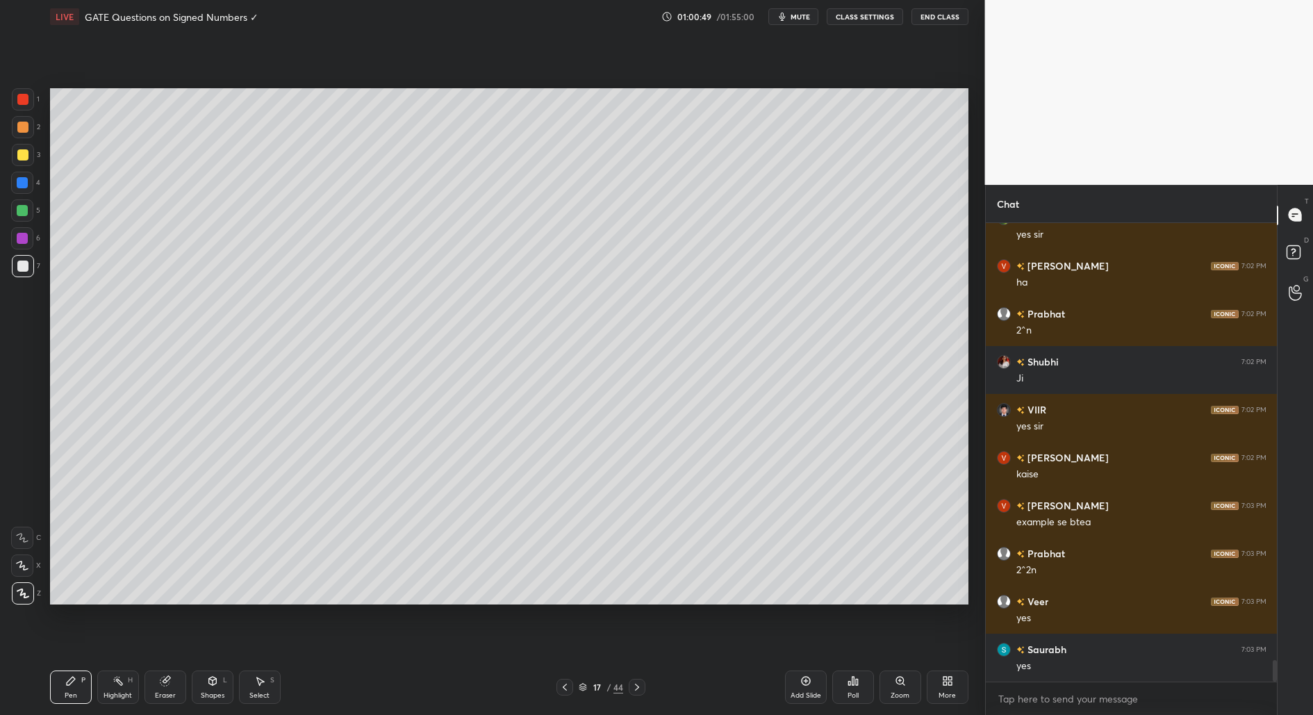
scroll to position [9294, 0]
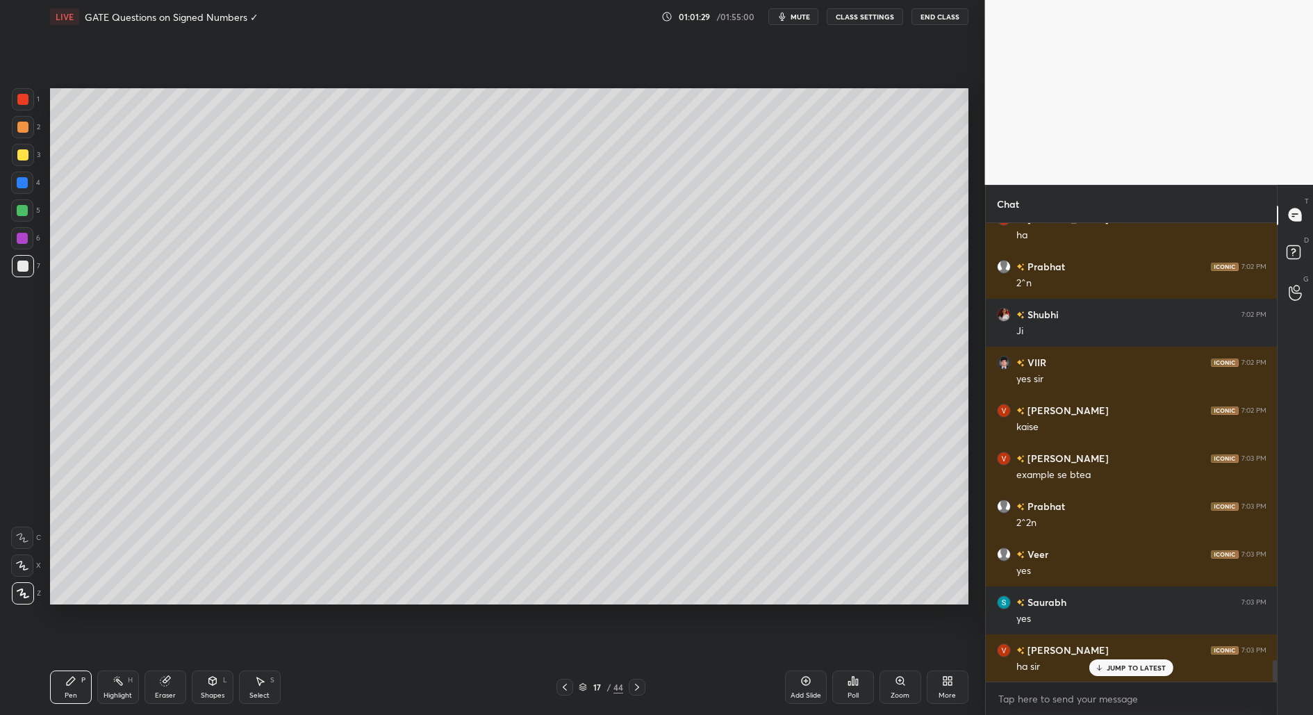
click at [263, 692] on div "Select" at bounding box center [259, 695] width 20 height 7
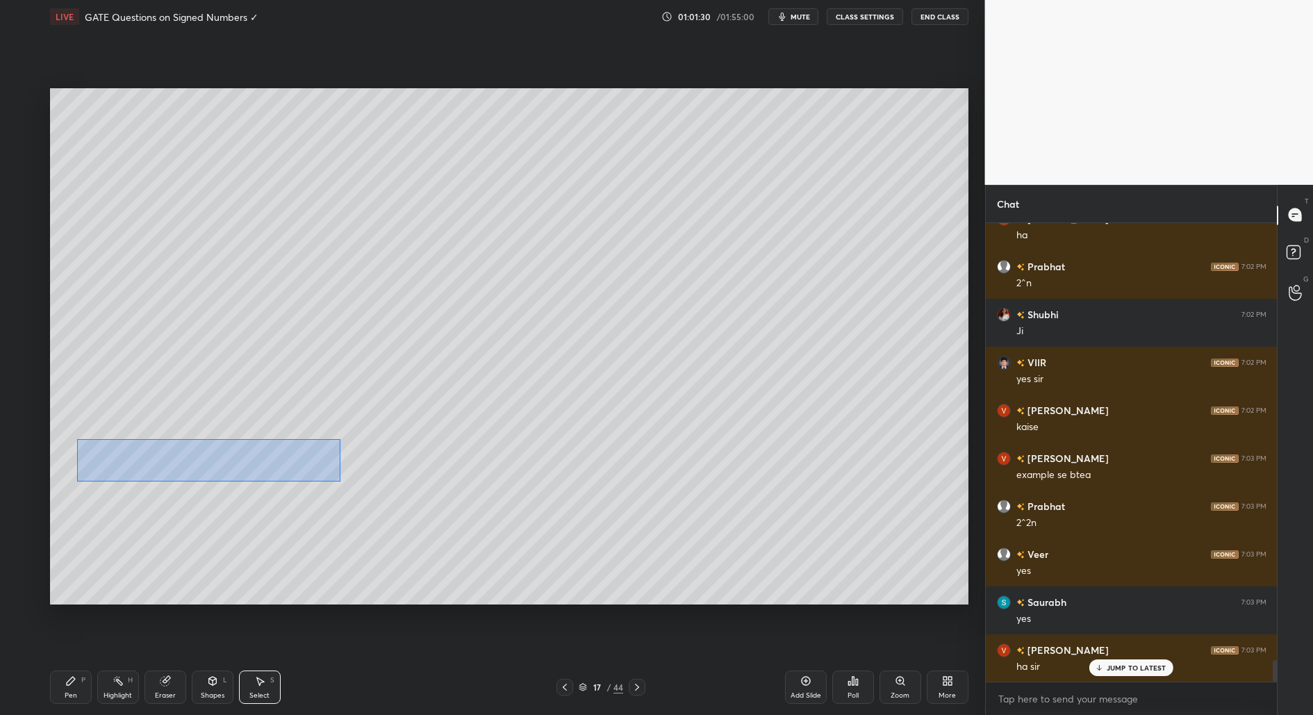
drag, startPoint x: 147, startPoint y: 436, endPoint x: 431, endPoint y: 585, distance: 320.9
click at [431, 588] on div "0 ° Undo Copy Duplicate Duplicate to new slide Delete" at bounding box center [509, 346] width 918 height 517
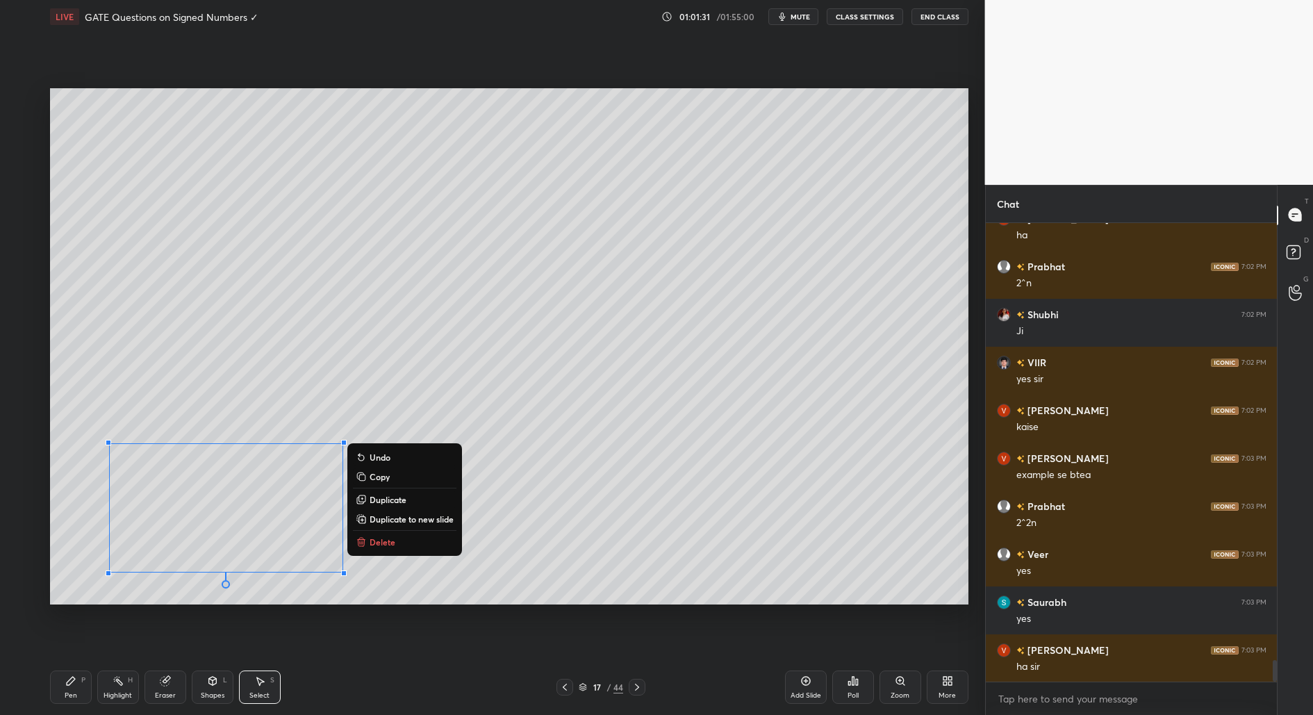
scroll to position [9343, 0]
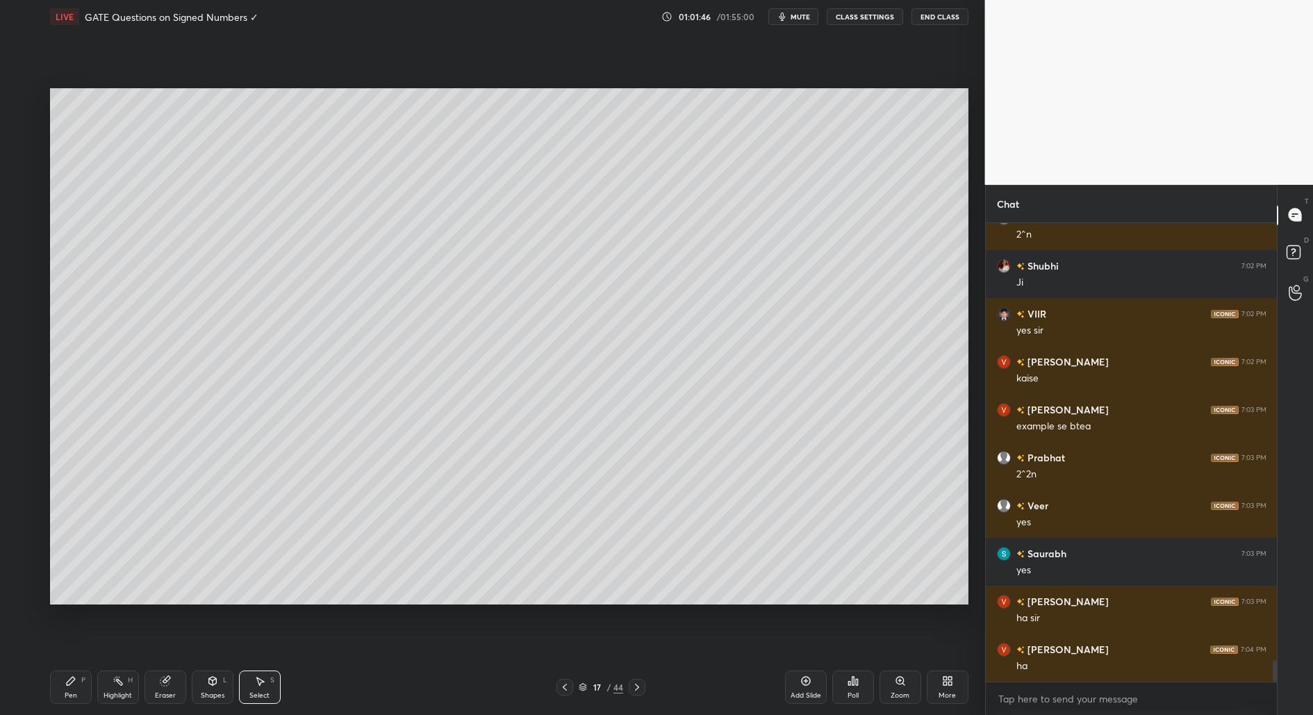
click at [72, 688] on div "Pen P" at bounding box center [71, 686] width 42 height 33
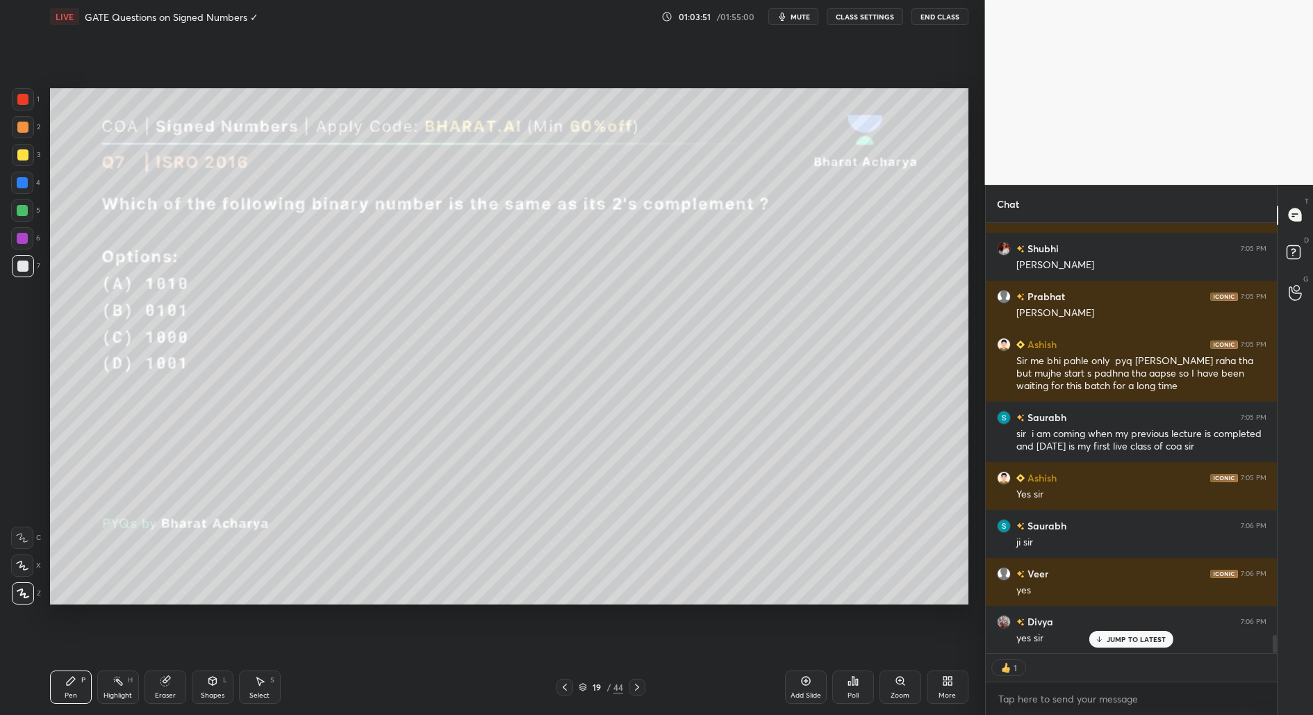
scroll to position [9921, 0]
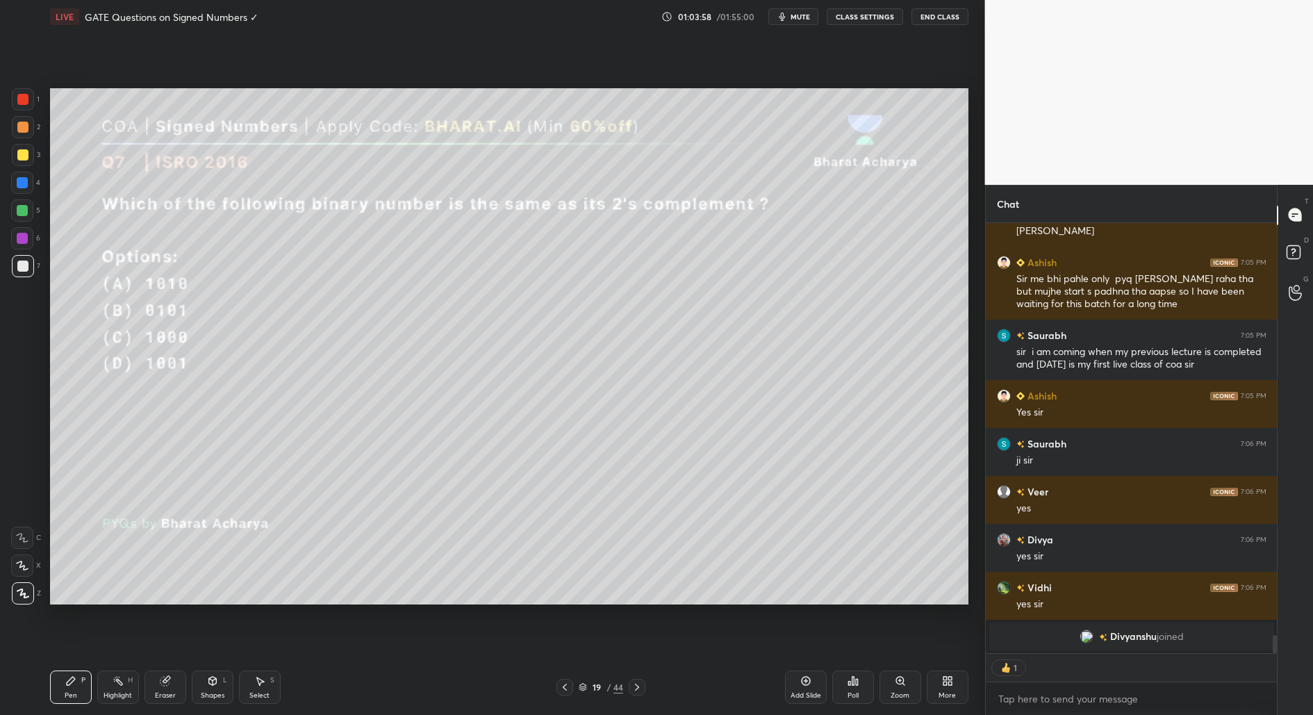
type textarea "x"
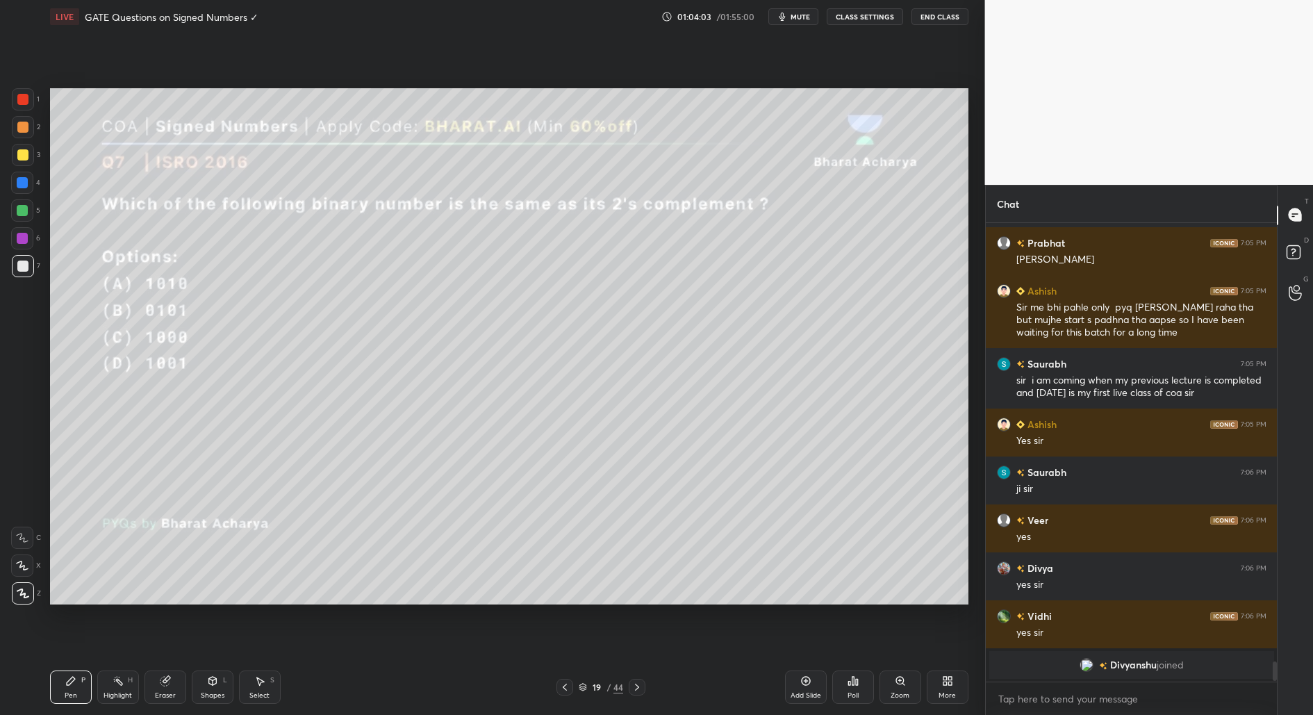
click at [852, 692] on div "Poll" at bounding box center [852, 695] width 11 height 7
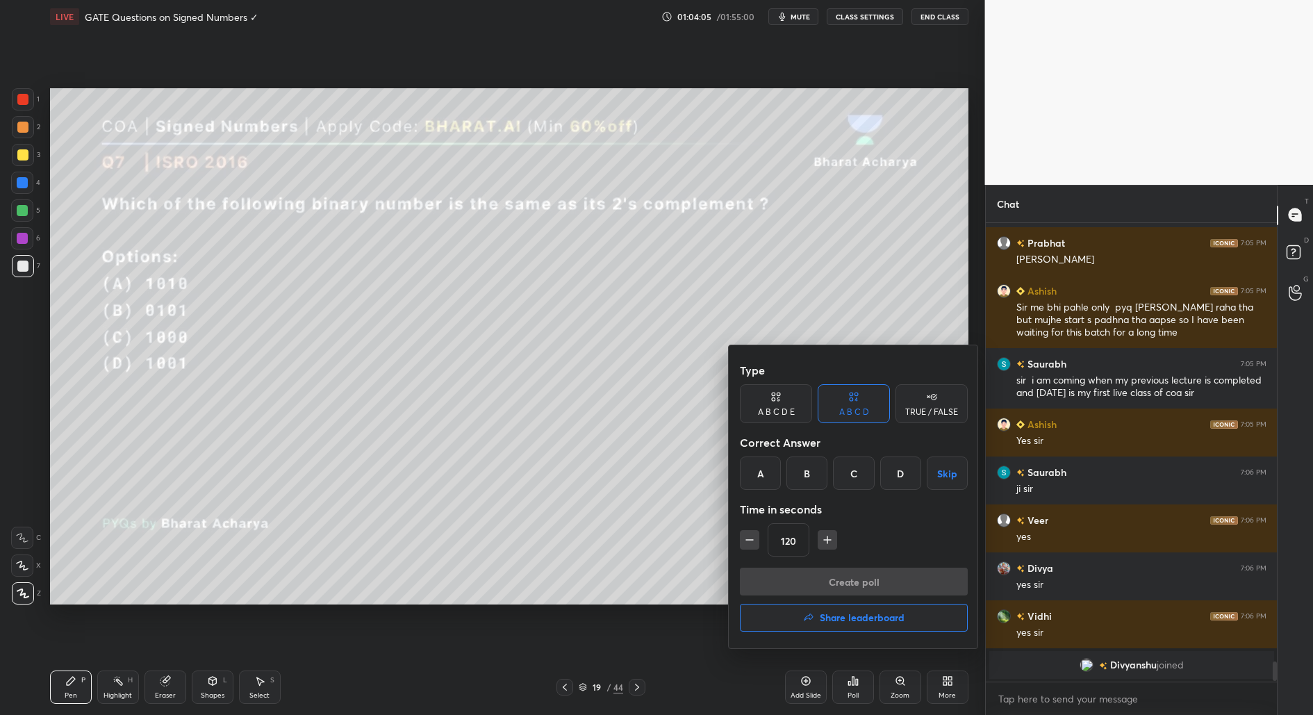
click at [743, 542] on icon "button" at bounding box center [749, 540] width 14 height 14
click at [745, 538] on icon "button" at bounding box center [749, 540] width 14 height 14
type input "90"
click at [842, 480] on div "C" at bounding box center [853, 472] width 41 height 33
drag, startPoint x: 886, startPoint y: 581, endPoint x: 885, endPoint y: 588, distance: 7.0
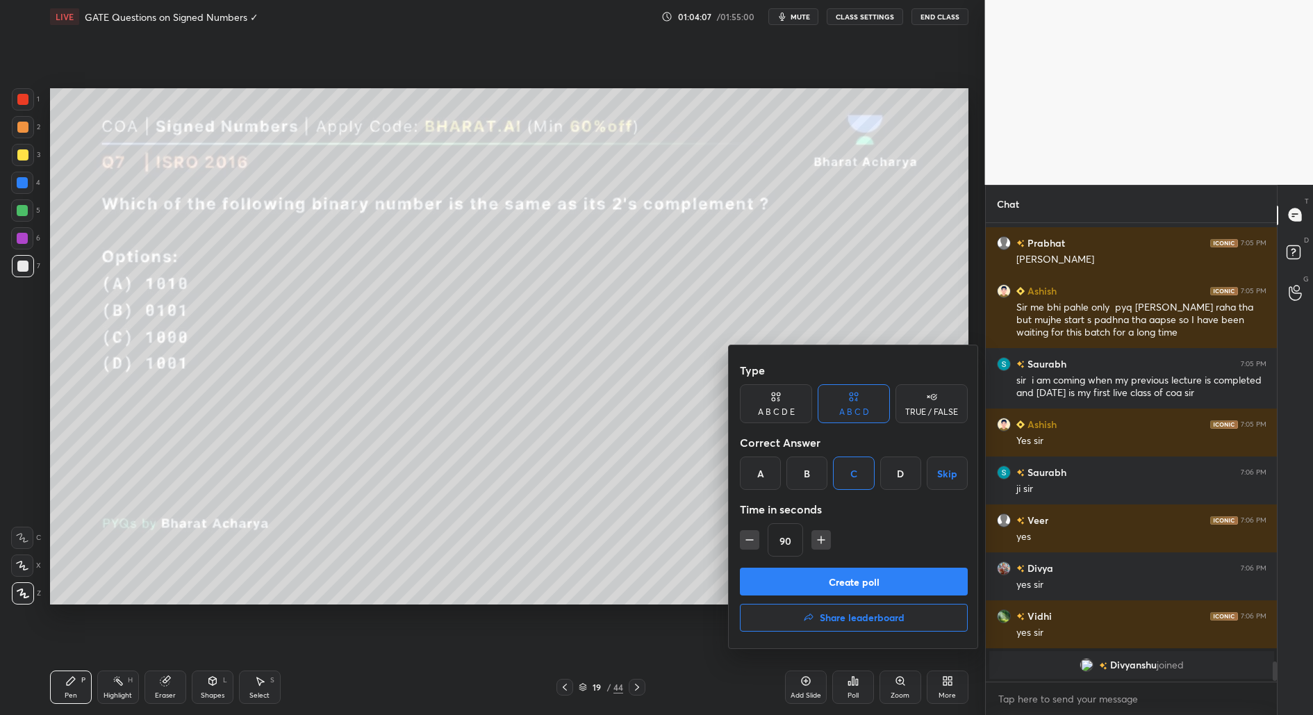
click at [885, 581] on button "Create poll" at bounding box center [854, 581] width 228 height 28
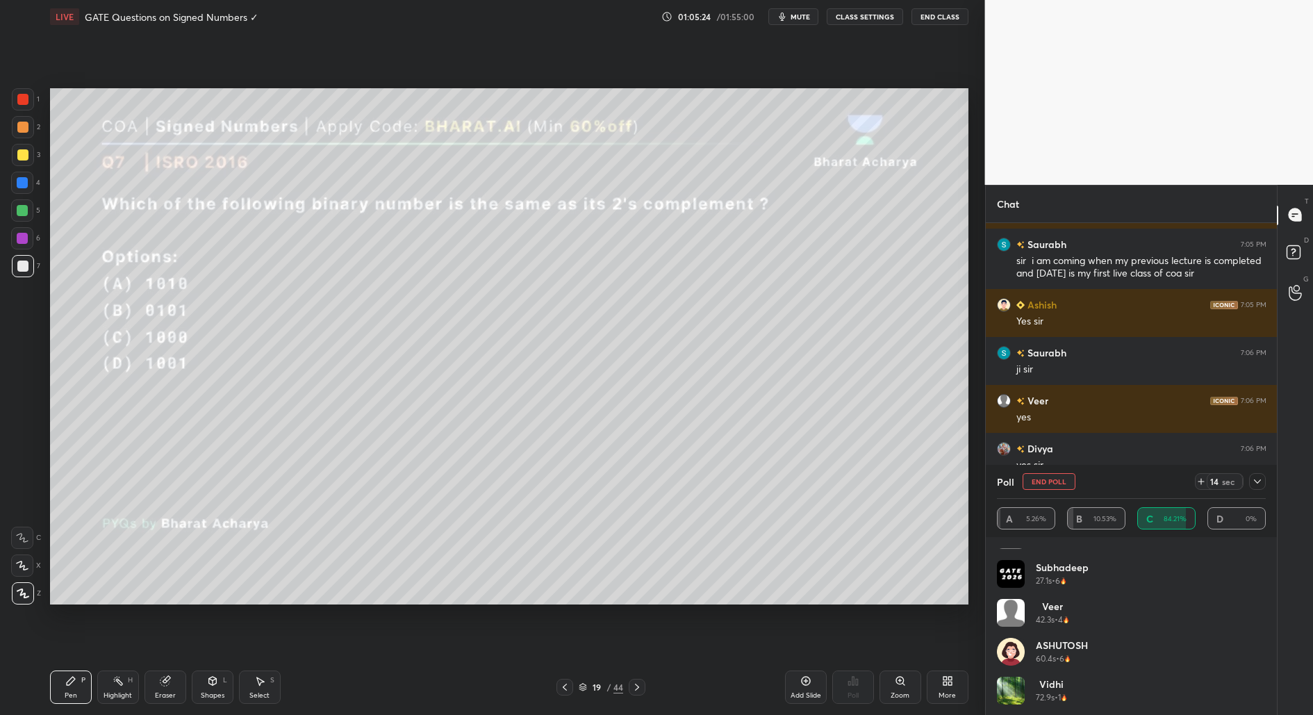
scroll to position [0, 0]
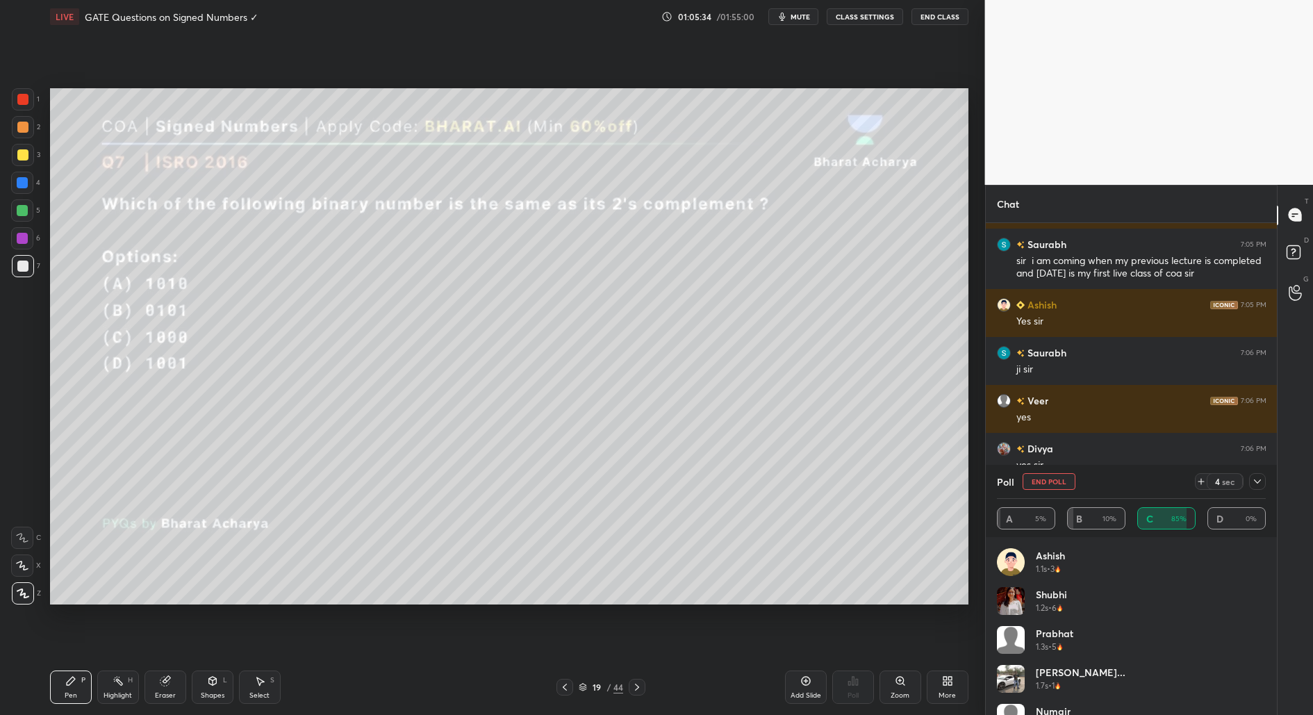
click at [16, 129] on div at bounding box center [23, 127] width 22 height 22
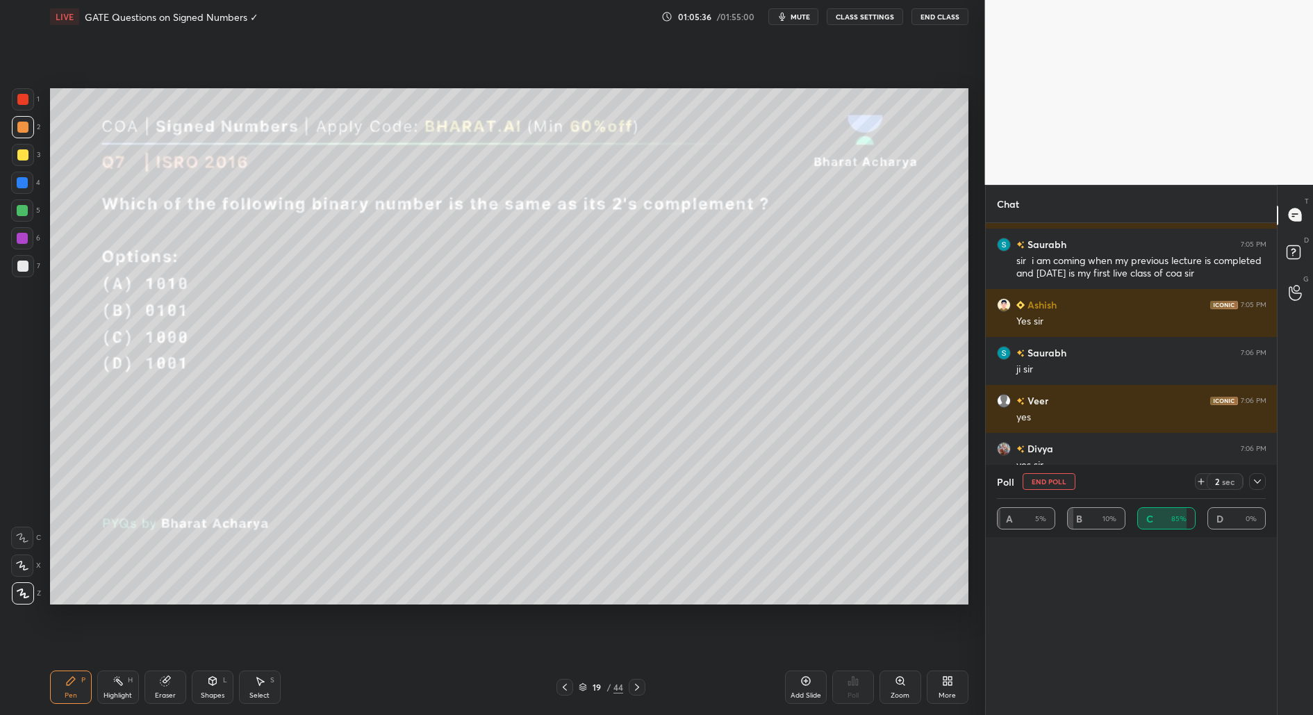
scroll to position [494, 0]
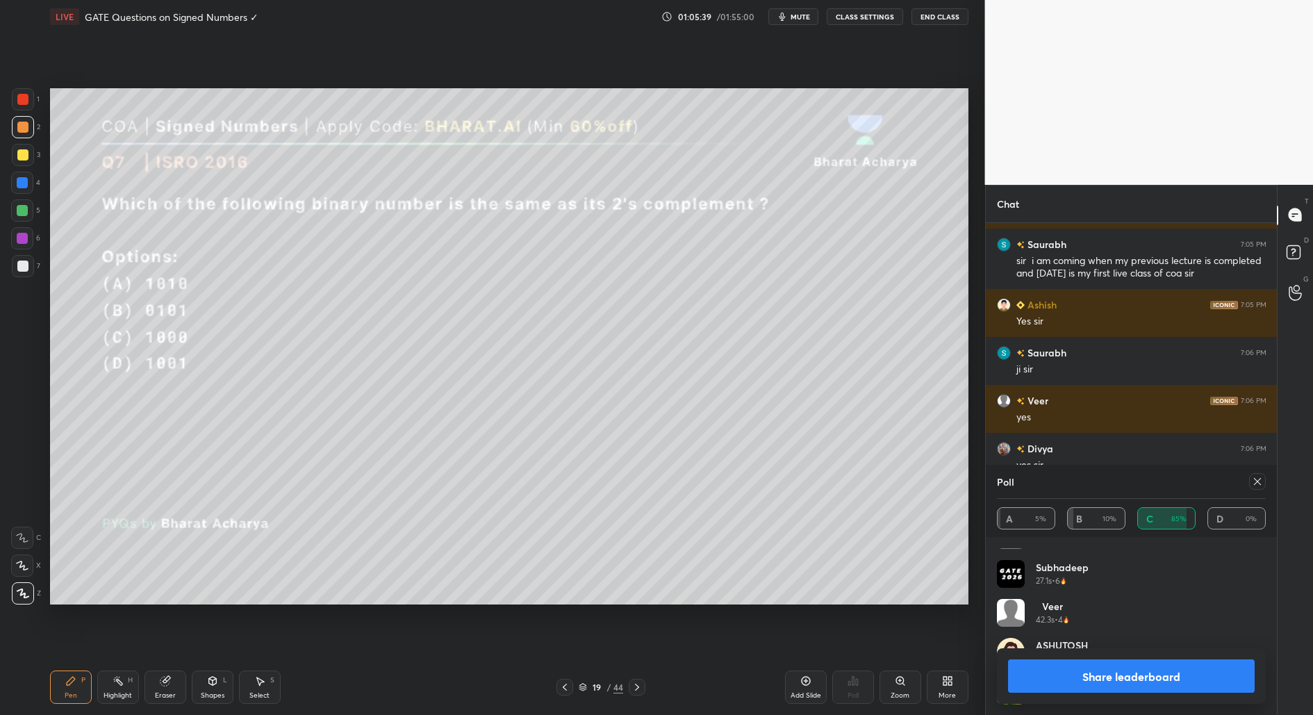
click at [1138, 675] on button "Share leaderboard" at bounding box center [1131, 675] width 247 height 33
type textarea "x"
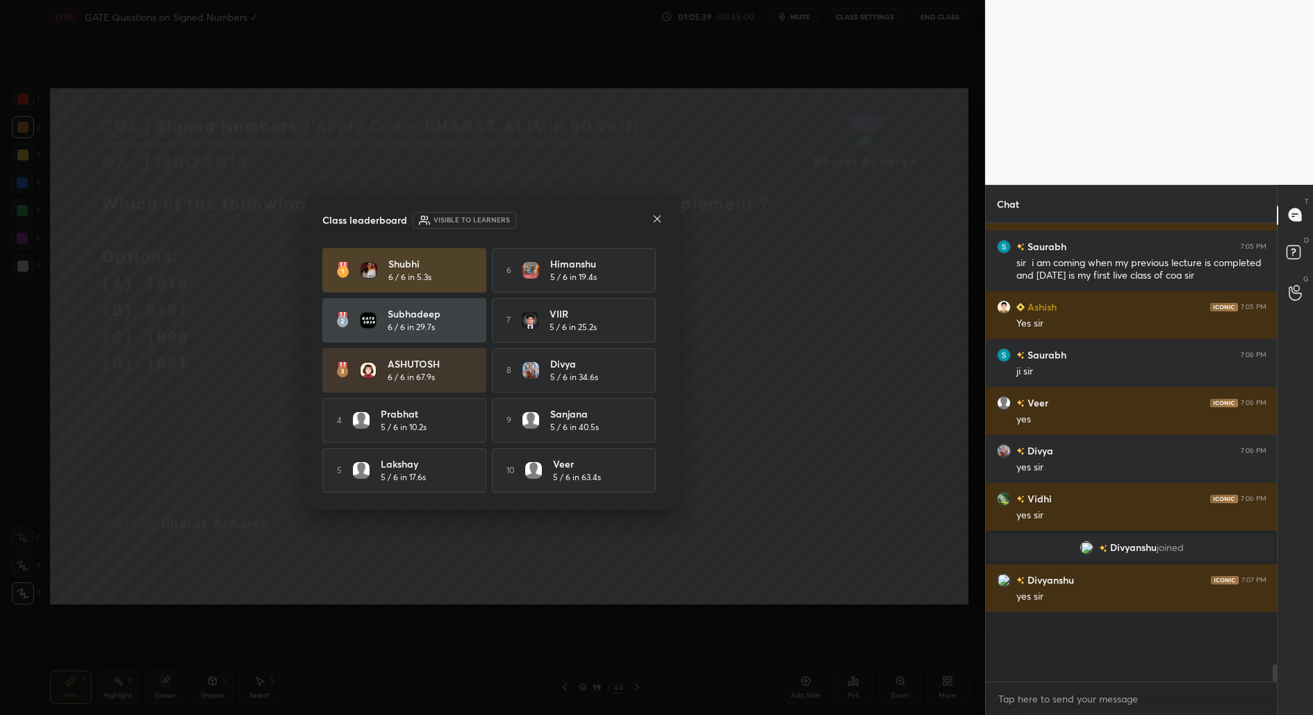
scroll to position [9966, 0]
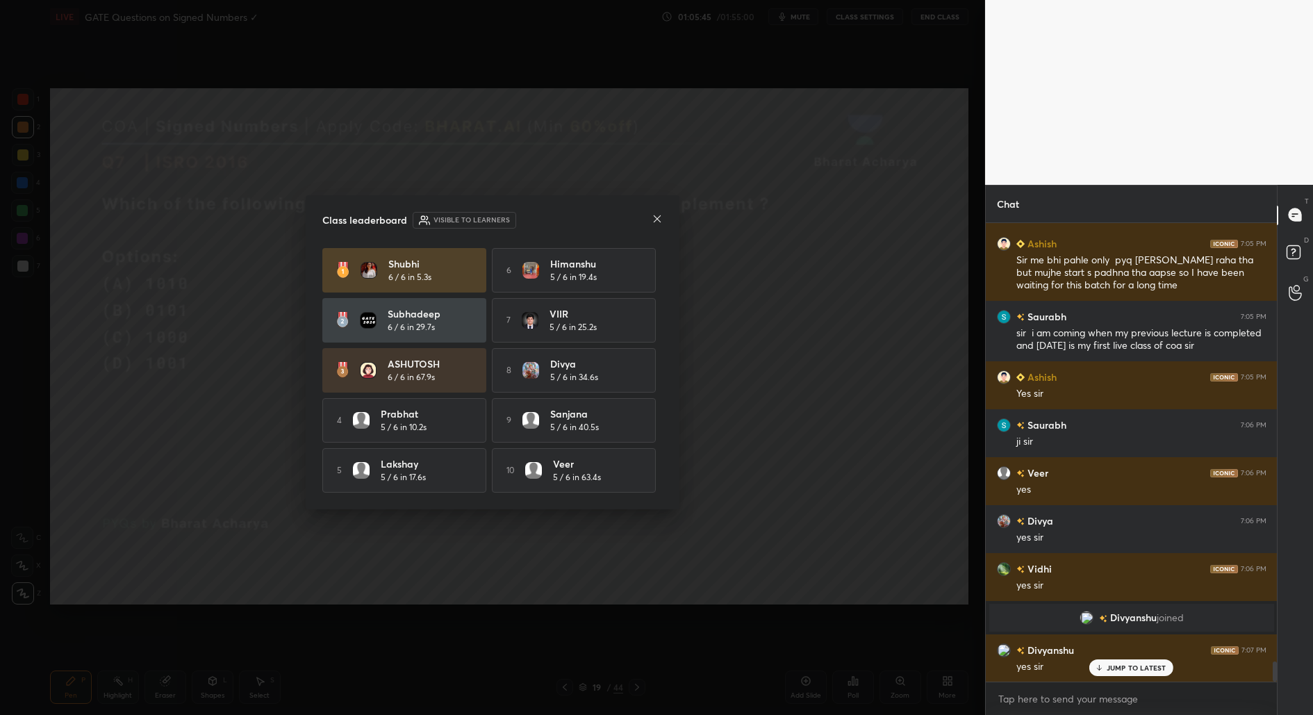
drag, startPoint x: 651, startPoint y: 215, endPoint x: 638, endPoint y: 217, distance: 14.0
click at [649, 215] on div "Class leaderboard Visible to learners" at bounding box center [492, 220] width 340 height 17
click at [655, 219] on icon at bounding box center [656, 218] width 11 height 11
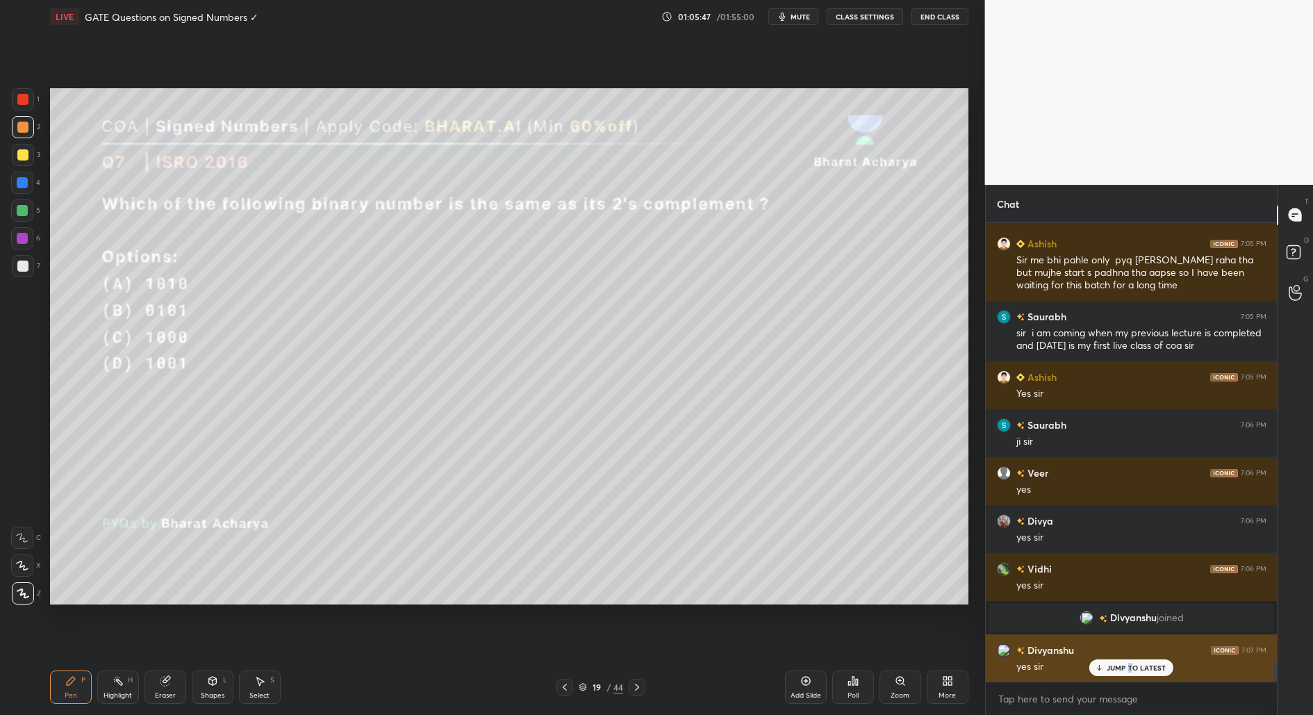
click at [1128, 667] on p "JUMP TO LATEST" at bounding box center [1136, 667] width 60 height 8
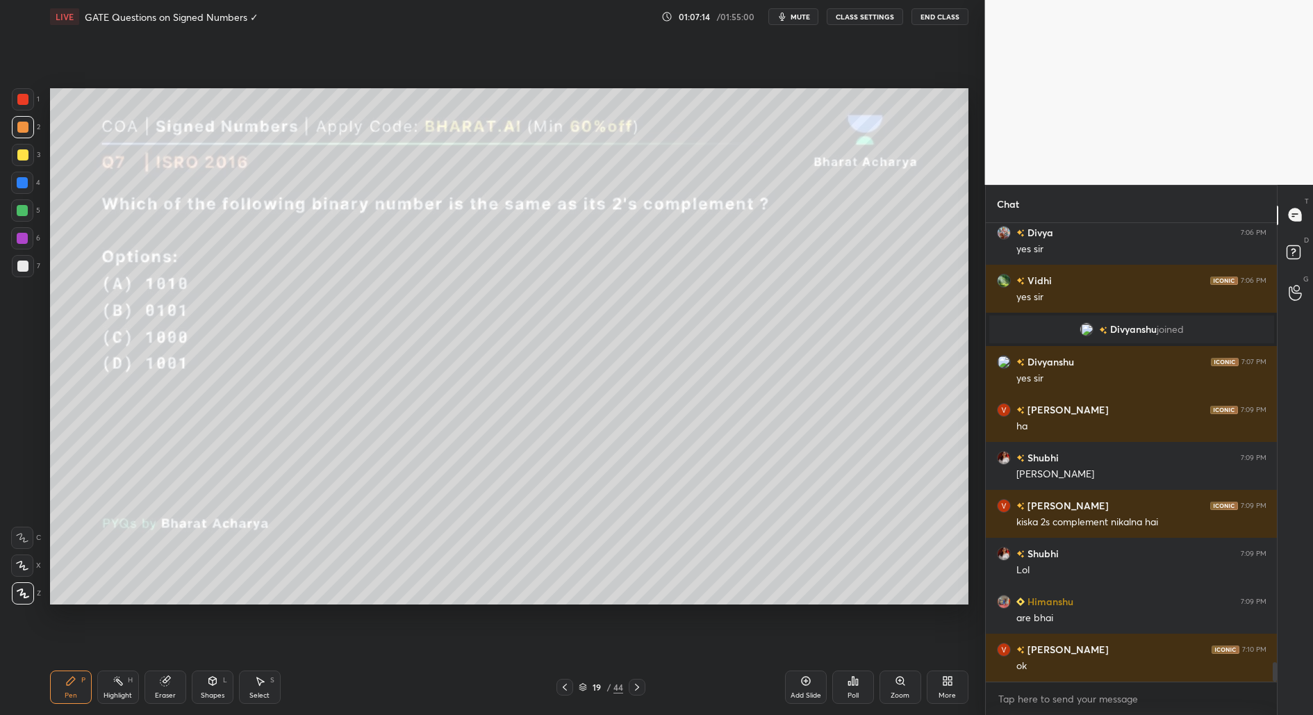
scroll to position [0, 0]
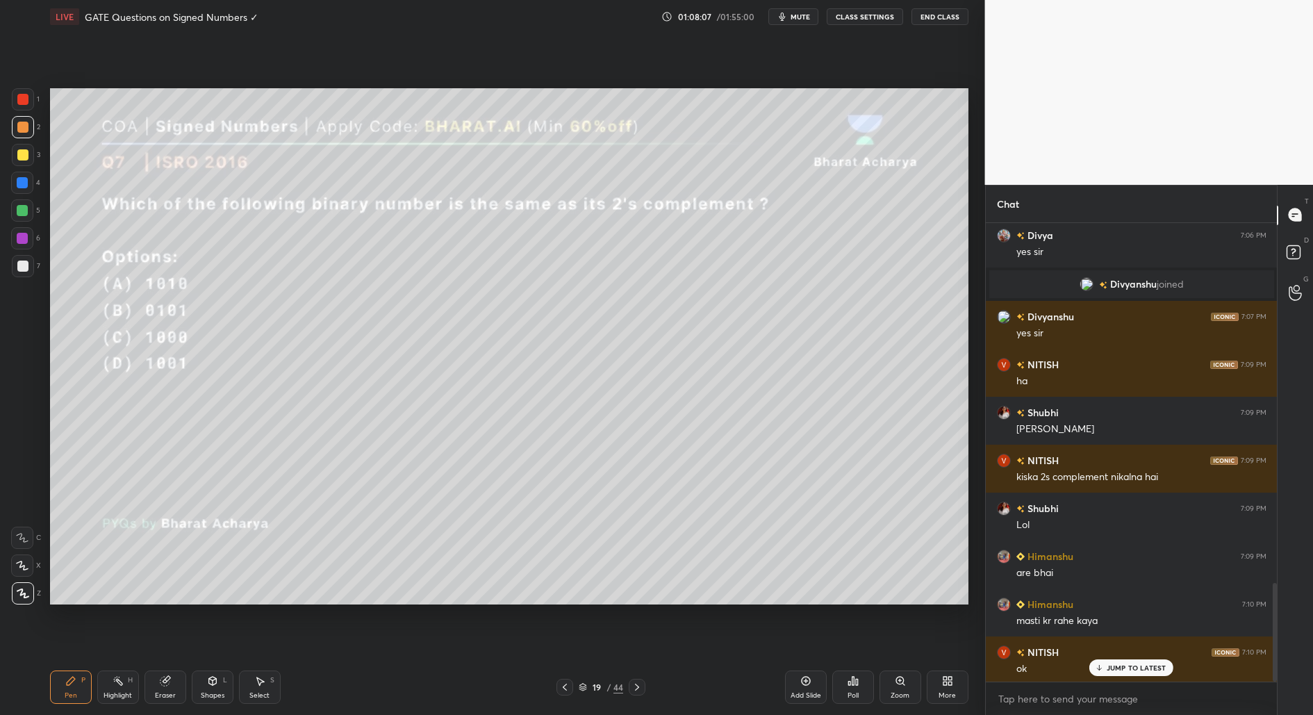
scroll to position [1672, 0]
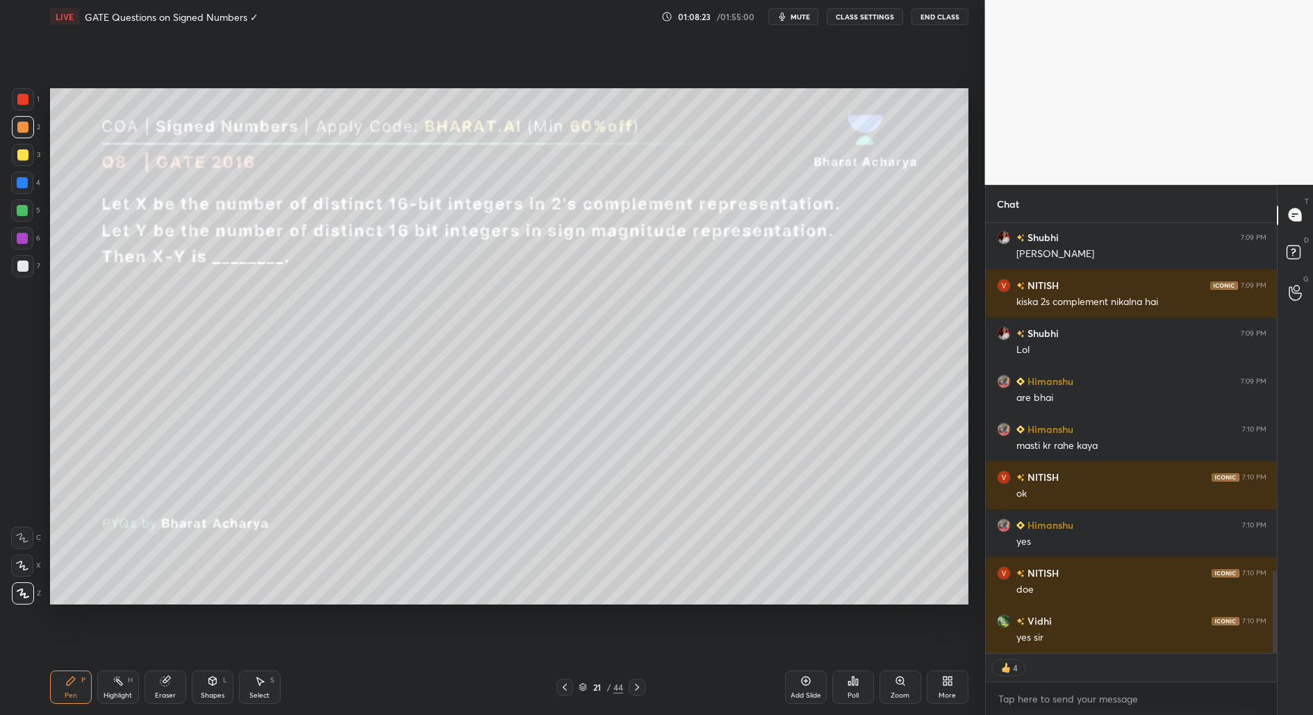
type textarea "x"
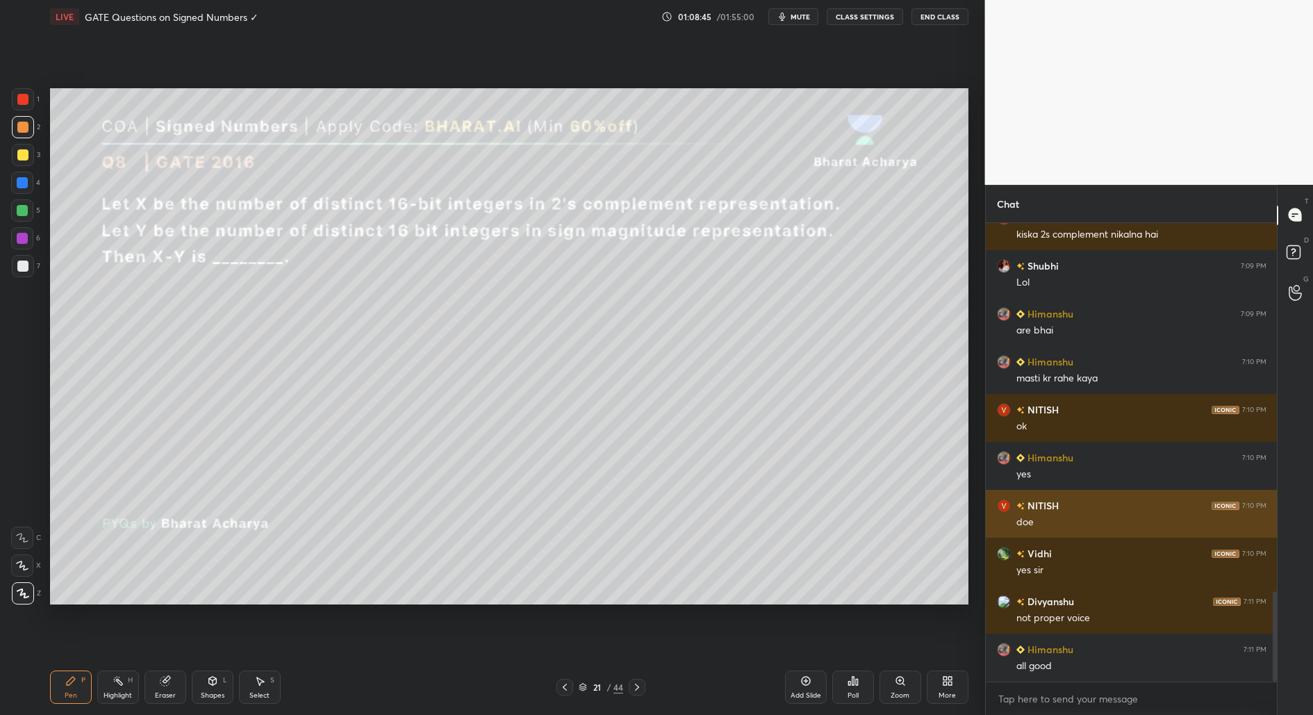
scroll to position [1912, 0]
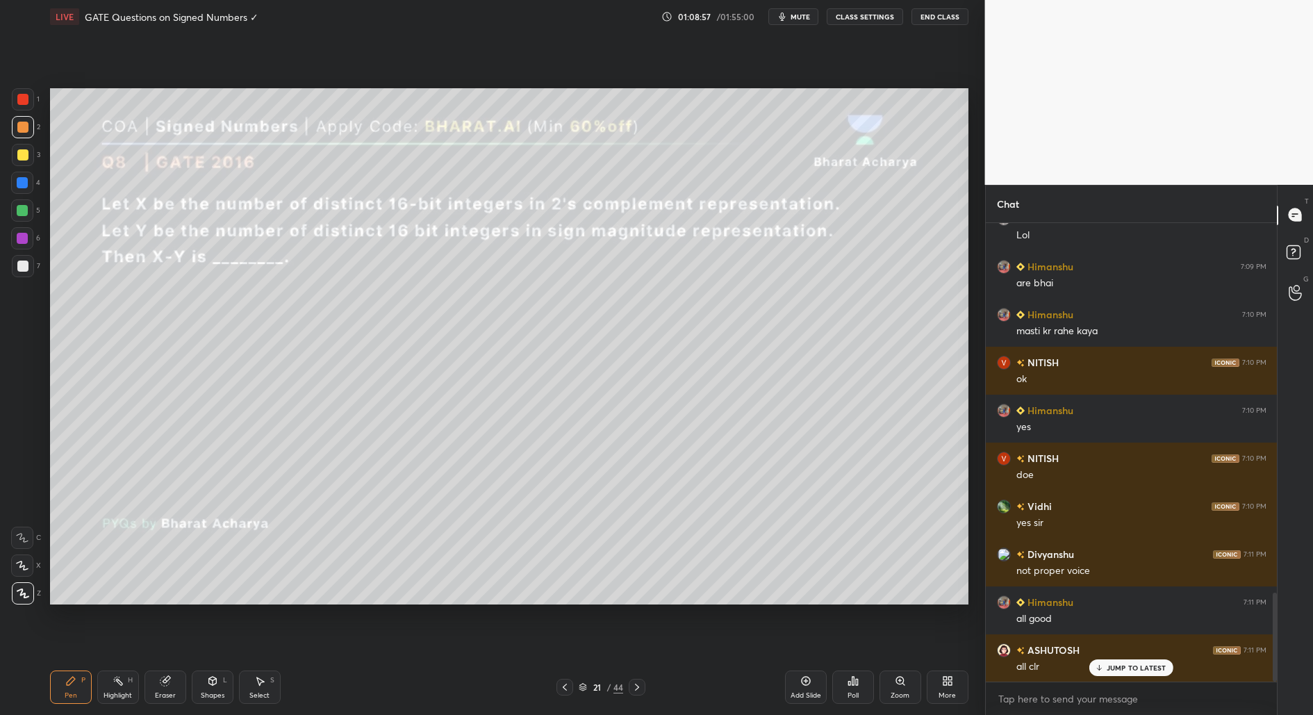
click at [854, 693] on div "Poll" at bounding box center [852, 695] width 11 height 7
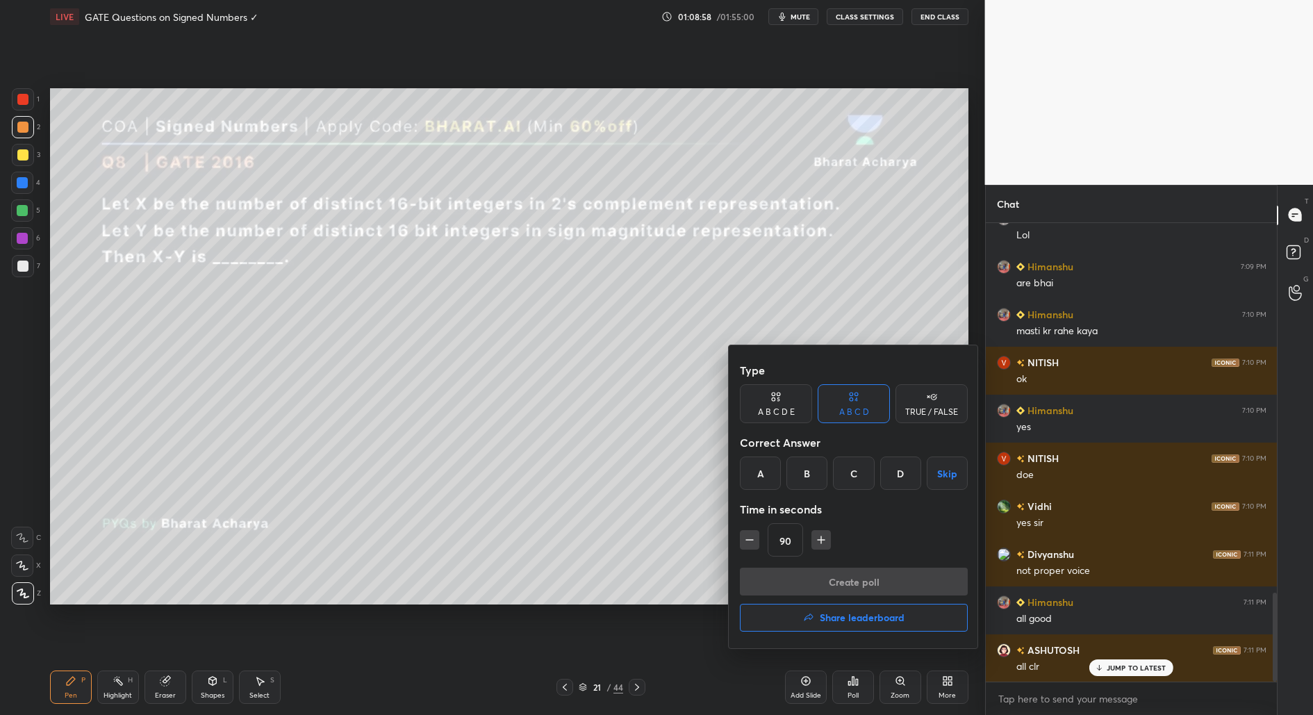
click at [890, 474] on div "D" at bounding box center [900, 472] width 41 height 33
click at [819, 544] on icon "button" at bounding box center [821, 540] width 14 height 14
drag, startPoint x: 822, startPoint y: 539, endPoint x: 833, endPoint y: 563, distance: 26.7
click at [821, 544] on icon "button" at bounding box center [827, 540] width 14 height 14
type input "120"
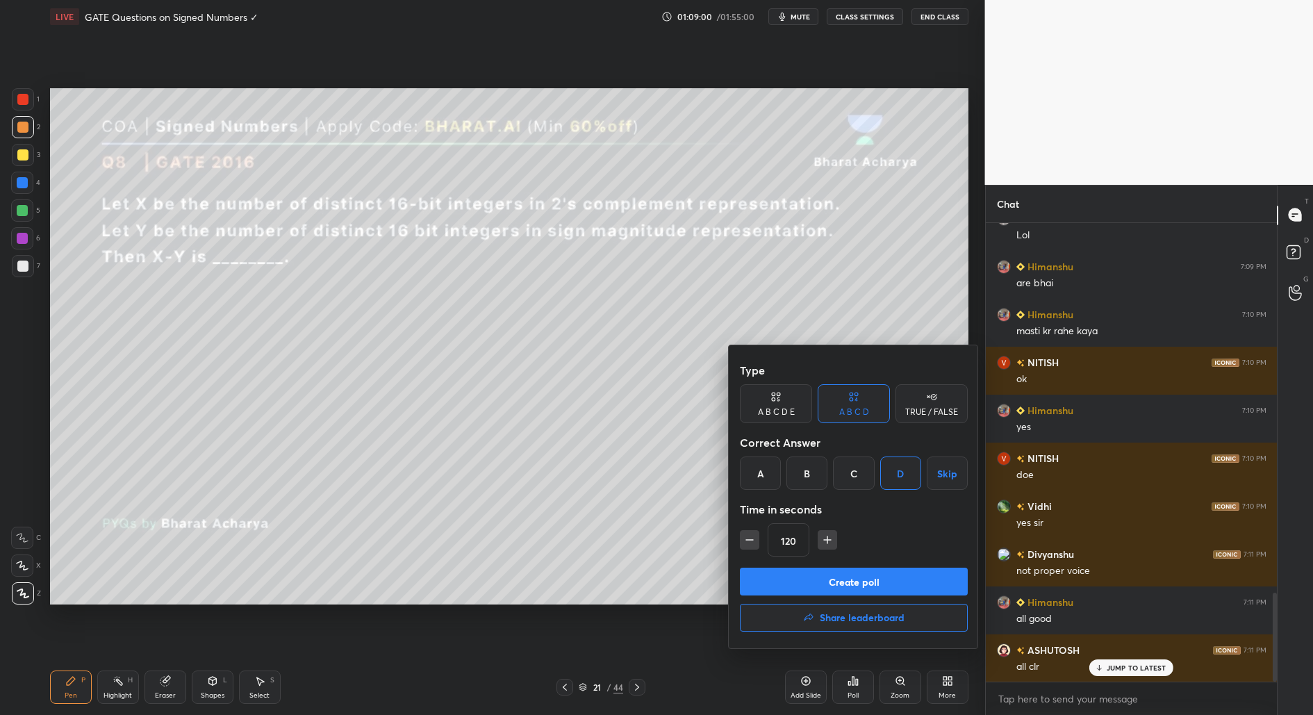
click at [835, 583] on button "Create poll" at bounding box center [854, 581] width 228 height 28
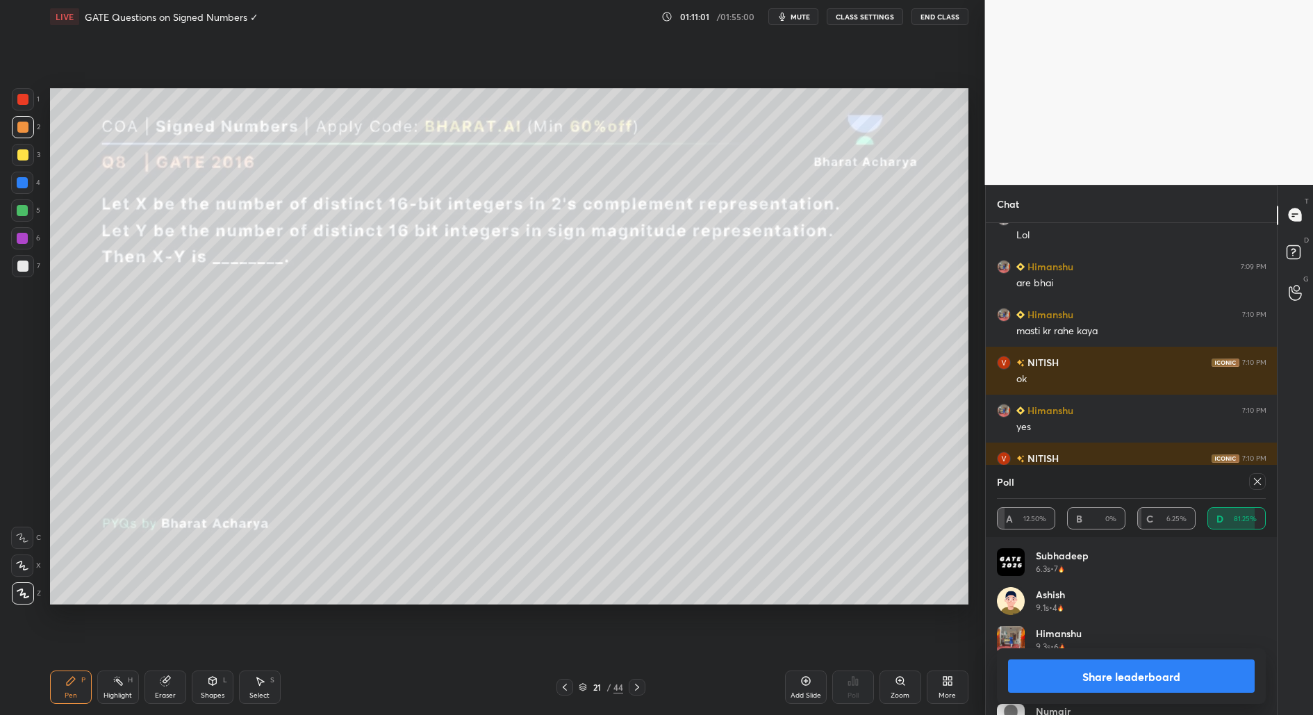
scroll to position [339, 0]
click at [1161, 679] on button "Share leaderboard" at bounding box center [1131, 675] width 247 height 33
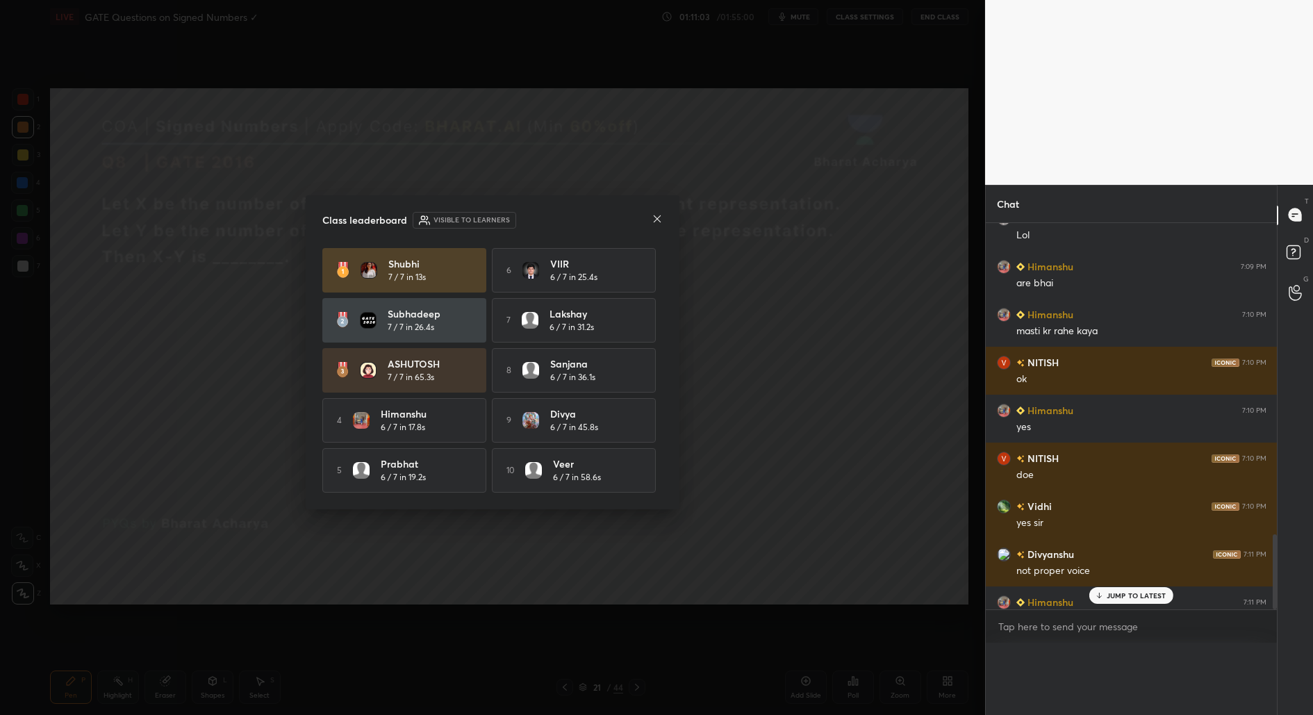
scroll to position [4, 4]
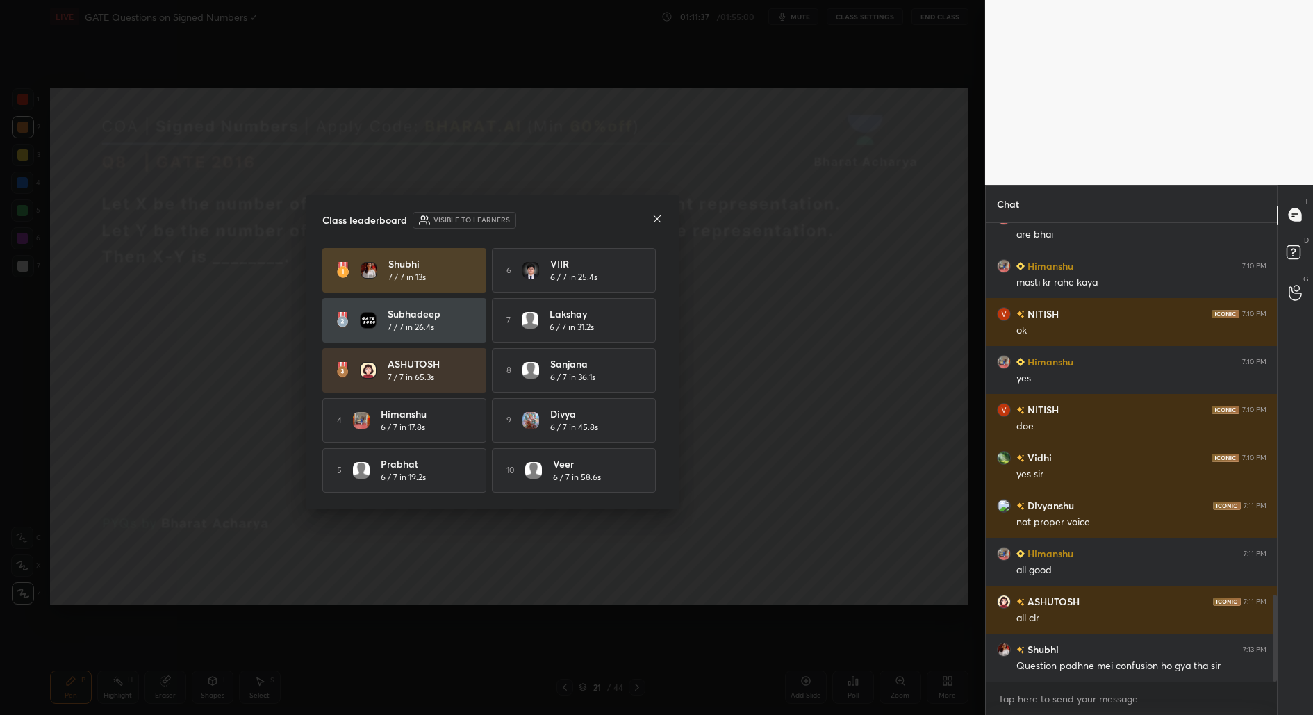
click at [654, 218] on icon at bounding box center [656, 218] width 11 height 11
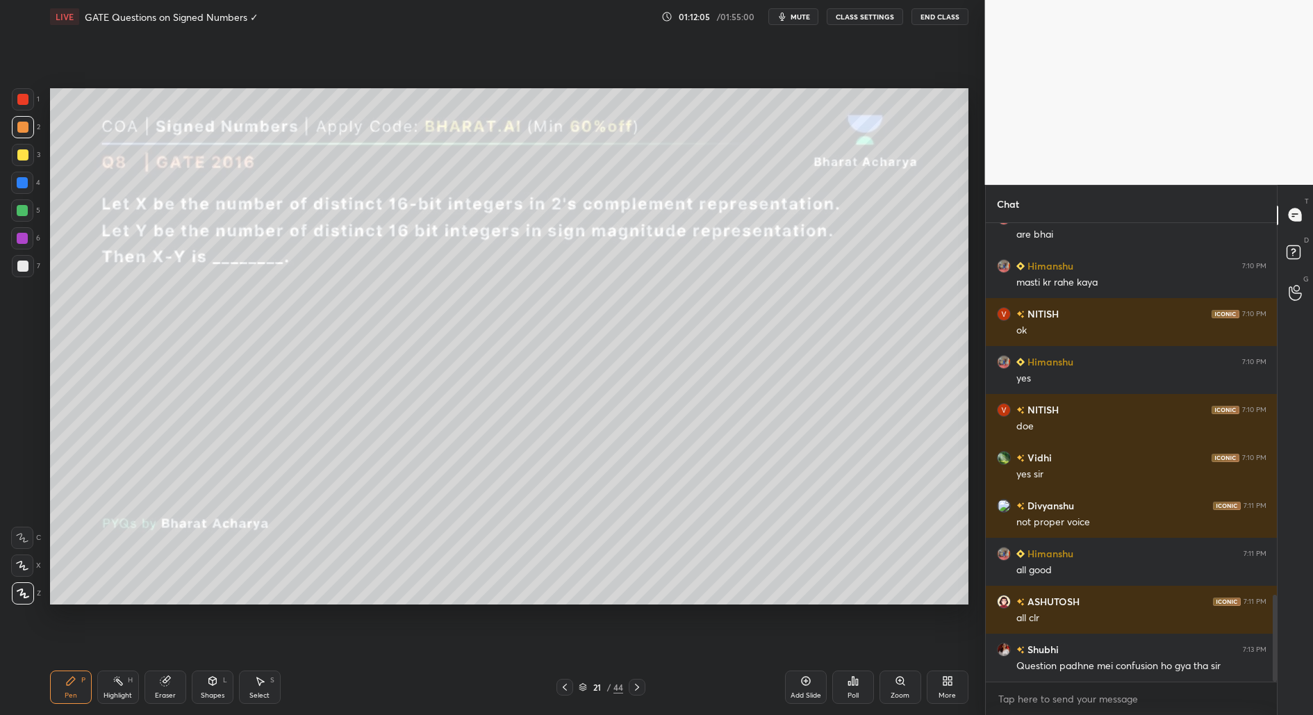
click at [259, 681] on icon at bounding box center [261, 681] width 8 height 8
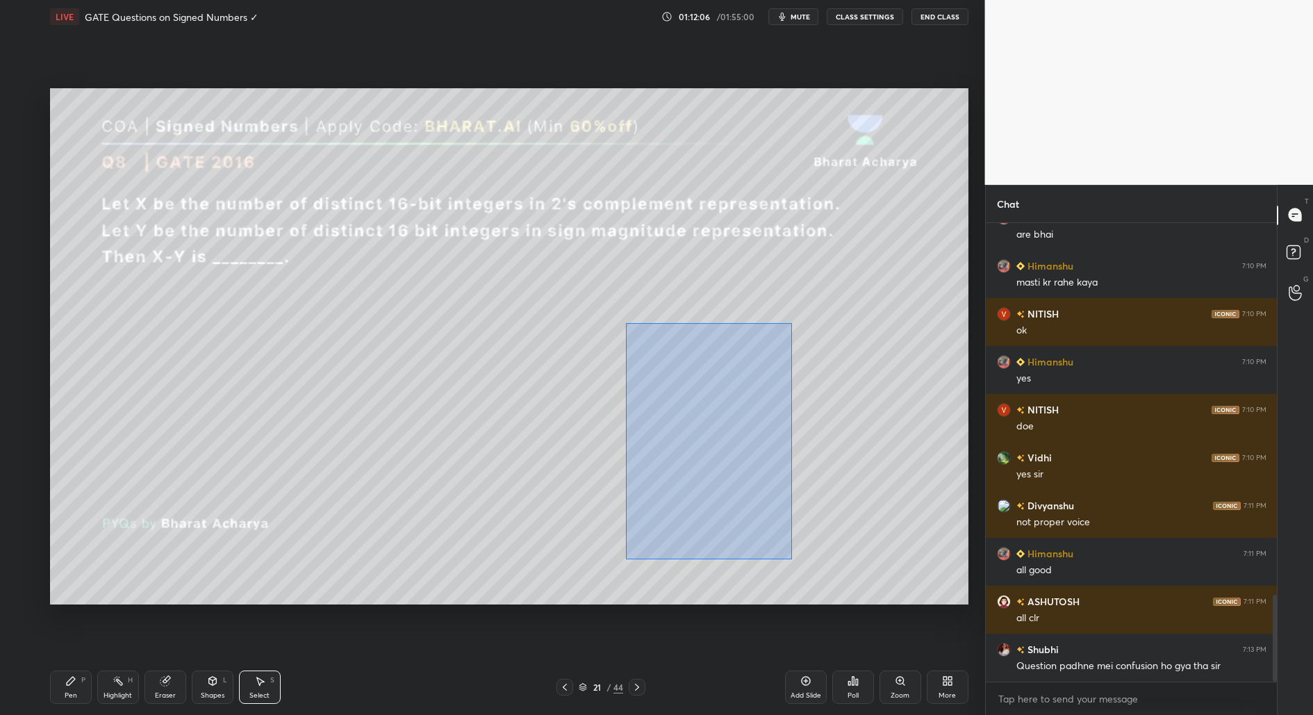
drag, startPoint x: 627, startPoint y: 325, endPoint x: 835, endPoint y: 501, distance: 272.0
click at [845, 572] on div "0 ° Undo Copy Duplicate Duplicate to new slide Delete" at bounding box center [509, 346] width 918 height 516
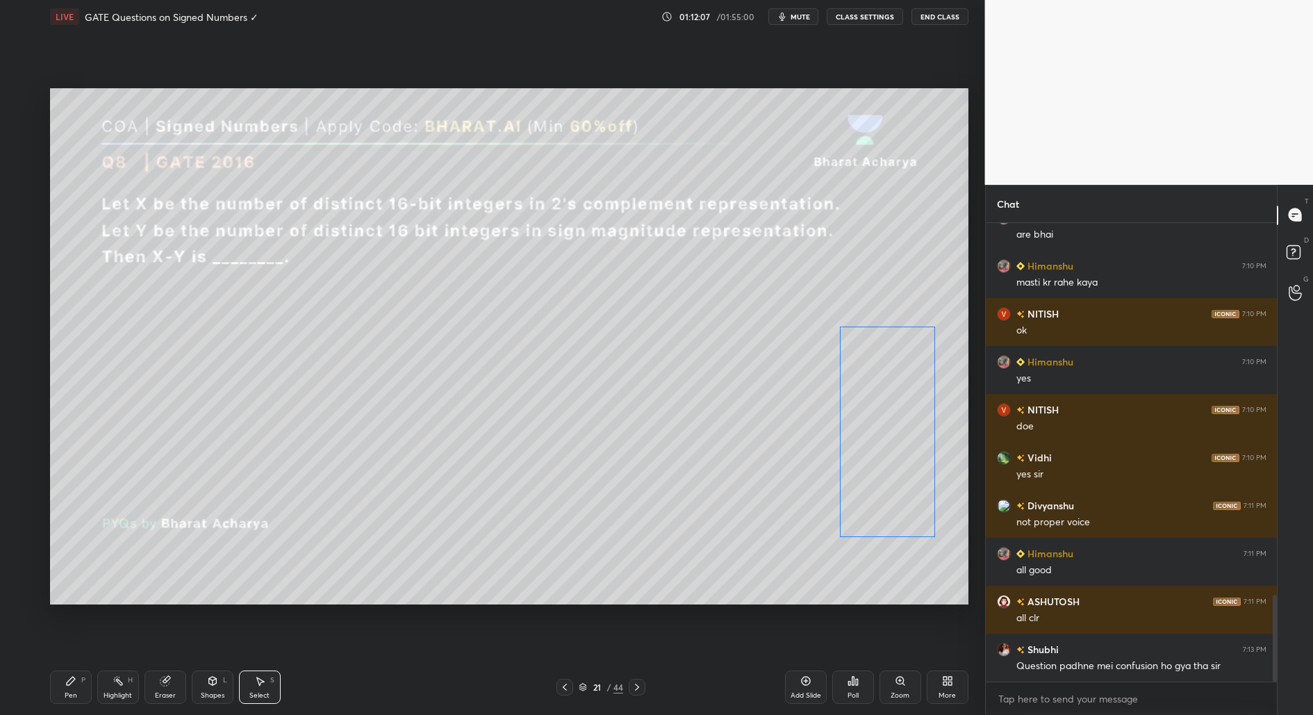
drag, startPoint x: 735, startPoint y: 473, endPoint x: 877, endPoint y: 471, distance: 141.7
click at [878, 472] on div "0 ° Undo Copy Duplicate Duplicate to new slide Delete" at bounding box center [509, 346] width 918 height 516
drag, startPoint x: 935, startPoint y: 325, endPoint x: 903, endPoint y: 418, distance: 98.4
click at [904, 408] on div at bounding box center [907, 406] width 6 height 6
drag, startPoint x: 888, startPoint y: 479, endPoint x: 895, endPoint y: 480, distance: 7.7
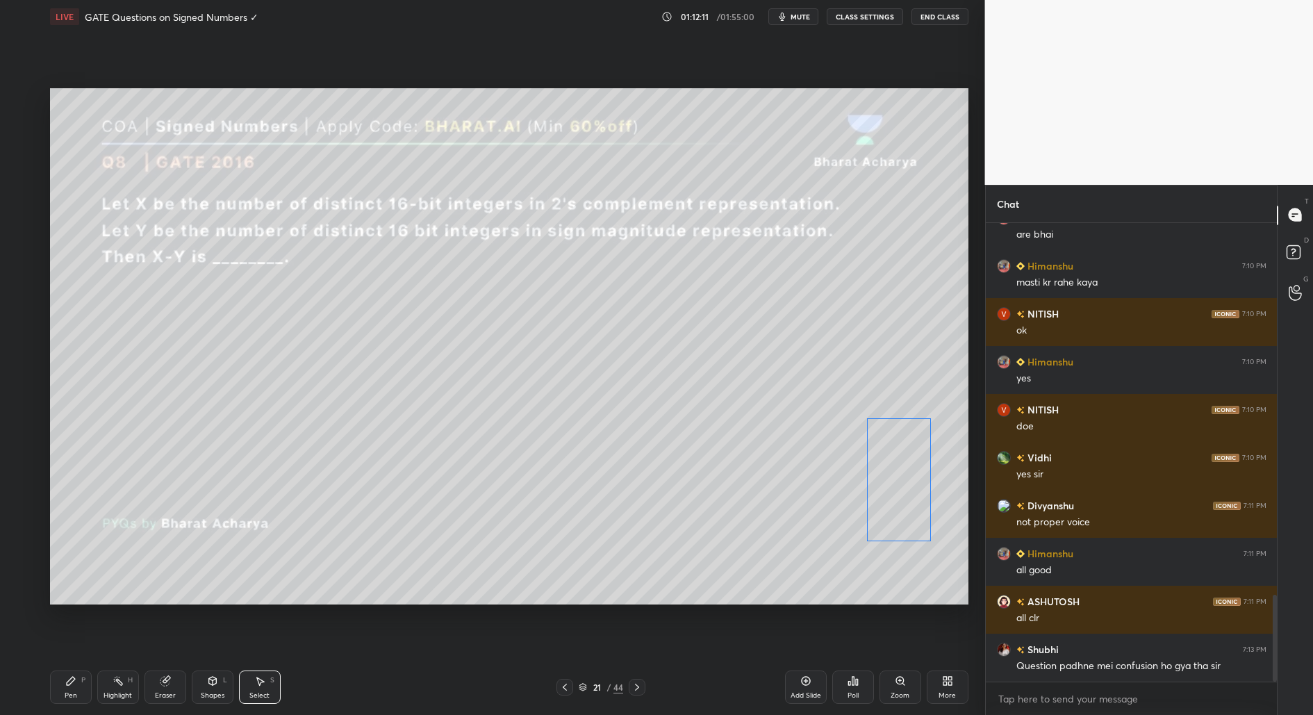
click at [895, 480] on div "0 ° Undo Copy Duplicate Duplicate to new slide Delete" at bounding box center [509, 346] width 918 height 516
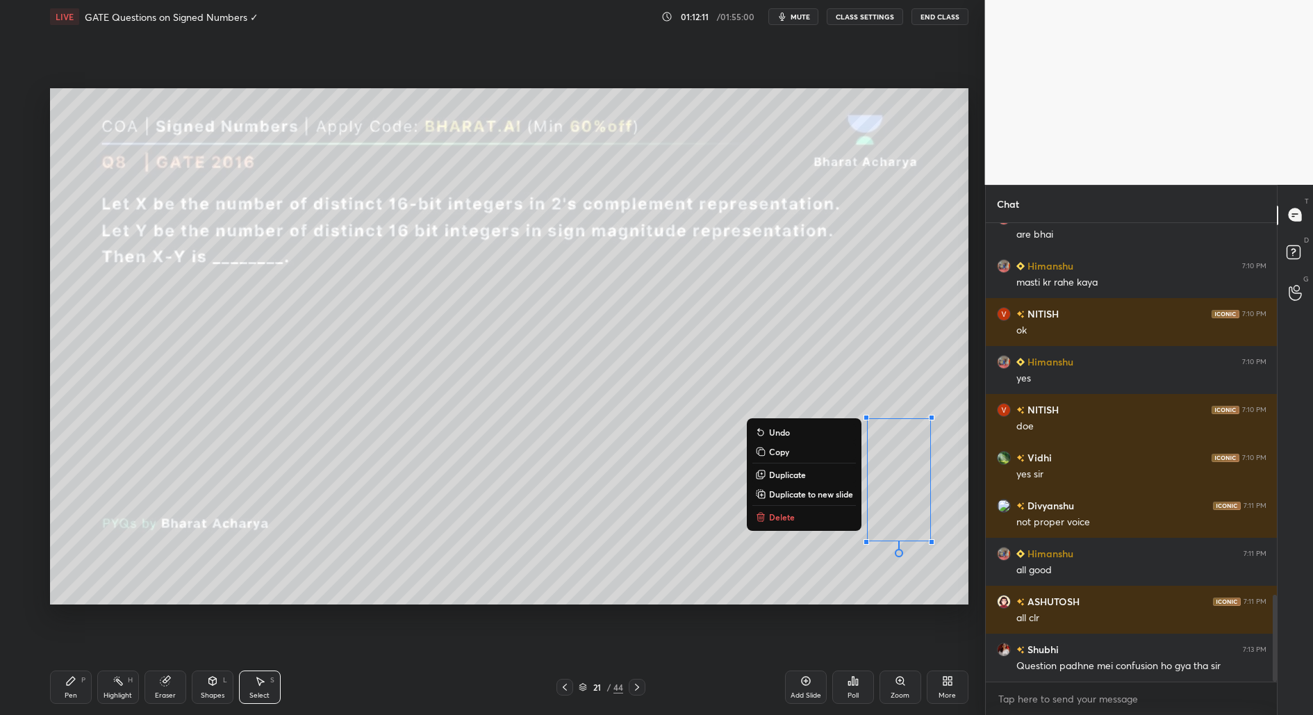
drag, startPoint x: 58, startPoint y: 695, endPoint x: 76, endPoint y: 659, distance: 40.1
click at [58, 697] on div "Pen P" at bounding box center [71, 686] width 42 height 33
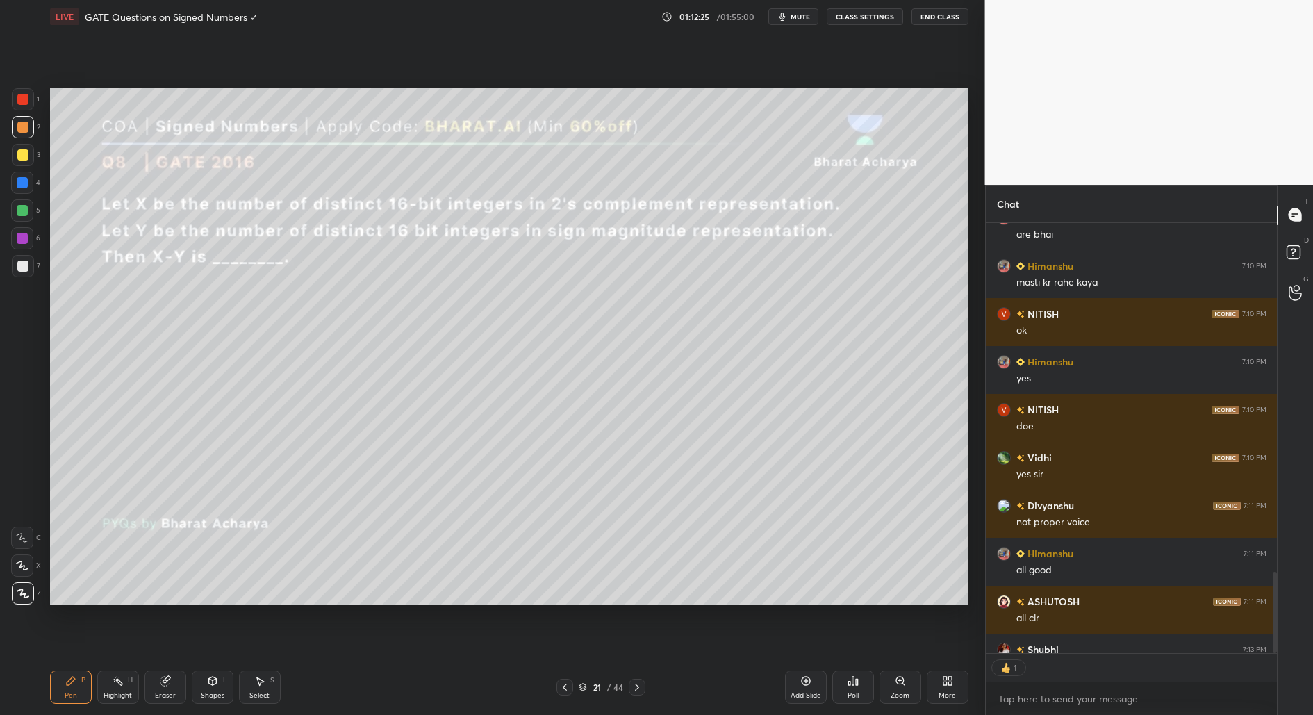
click at [214, 685] on div "Shapes L" at bounding box center [213, 686] width 42 height 33
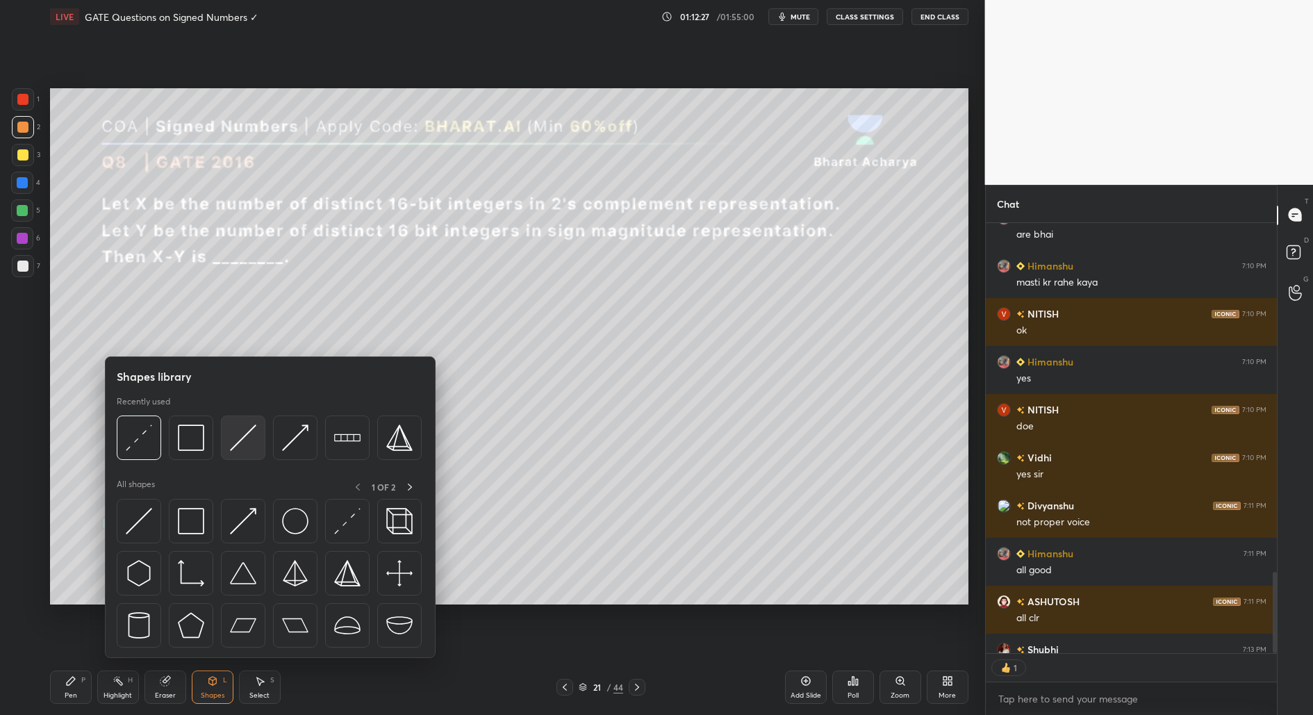
drag, startPoint x: 244, startPoint y: 435, endPoint x: 261, endPoint y: 439, distance: 17.0
click at [240, 441] on img at bounding box center [243, 437] width 26 height 26
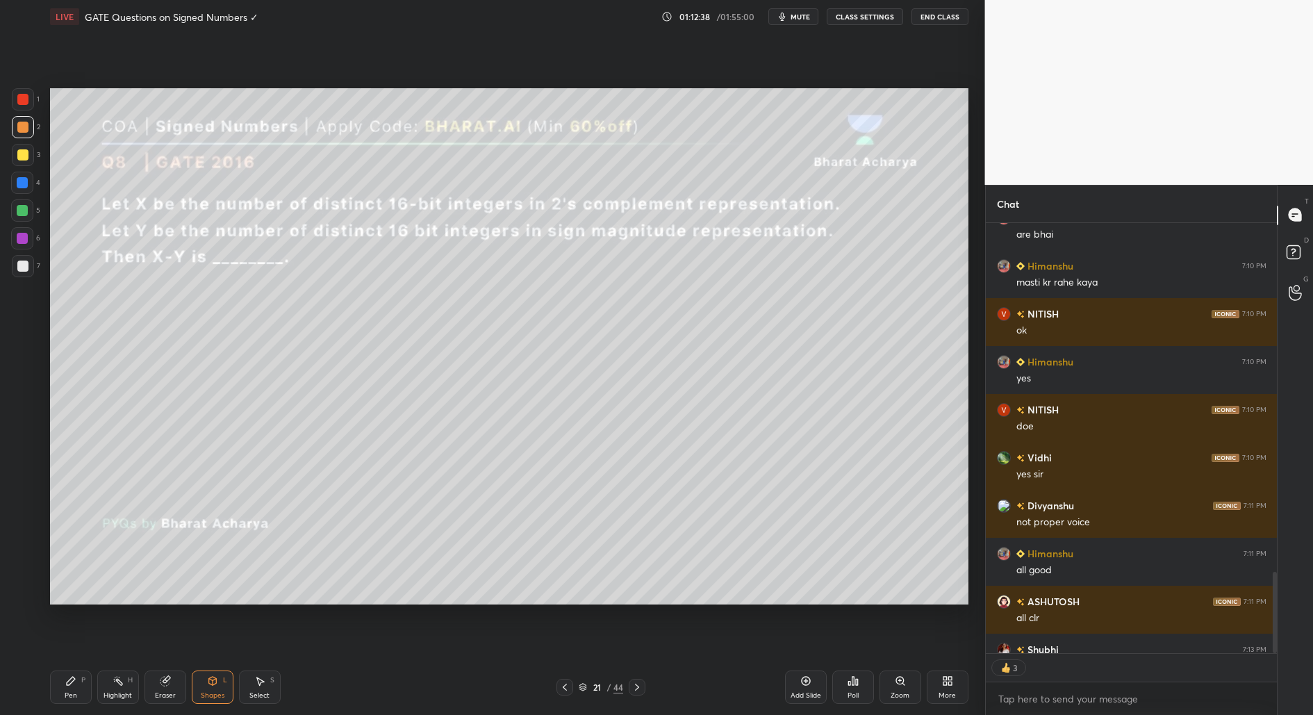
drag, startPoint x: 69, startPoint y: 687, endPoint x: 74, endPoint y: 674, distance: 13.4
click at [70, 687] on div "Pen P" at bounding box center [71, 686] width 42 height 33
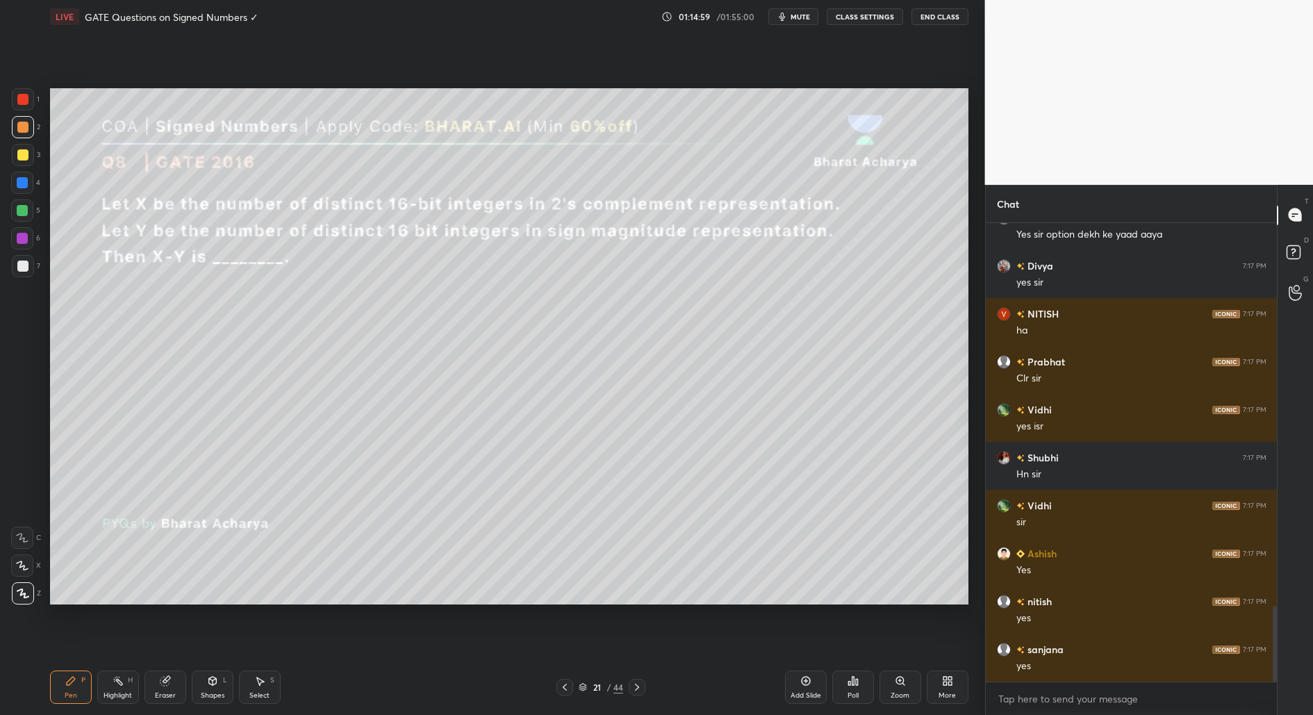
scroll to position [2372, 0]
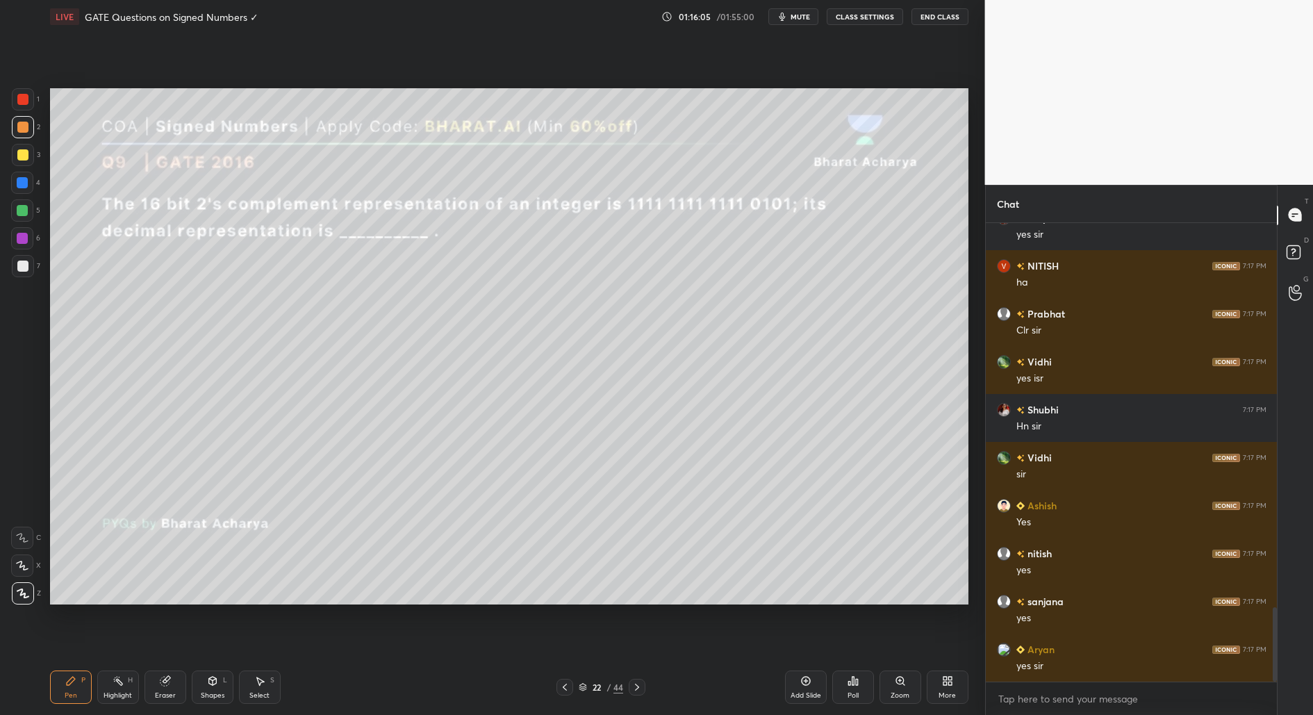
click at [859, 689] on div "Poll" at bounding box center [853, 686] width 42 height 33
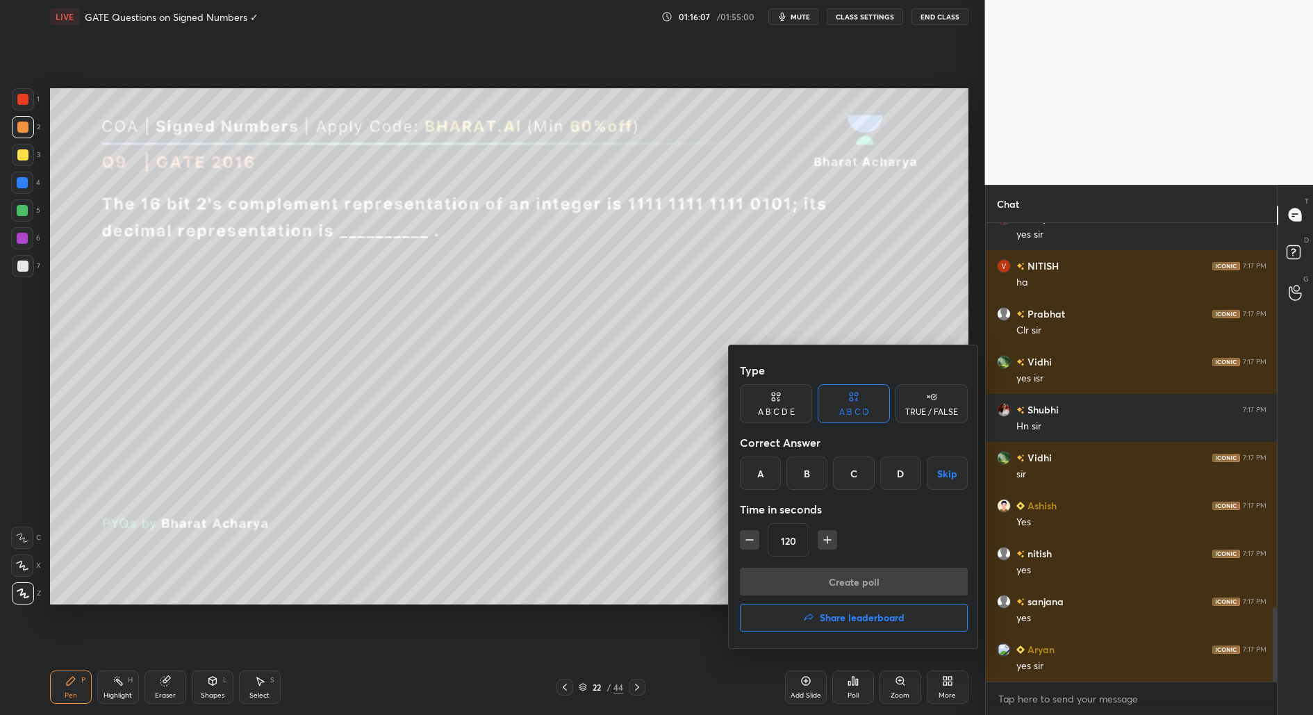
click at [815, 471] on div "B" at bounding box center [806, 472] width 41 height 33
click at [869, 576] on button "Create poll" at bounding box center [854, 581] width 228 height 28
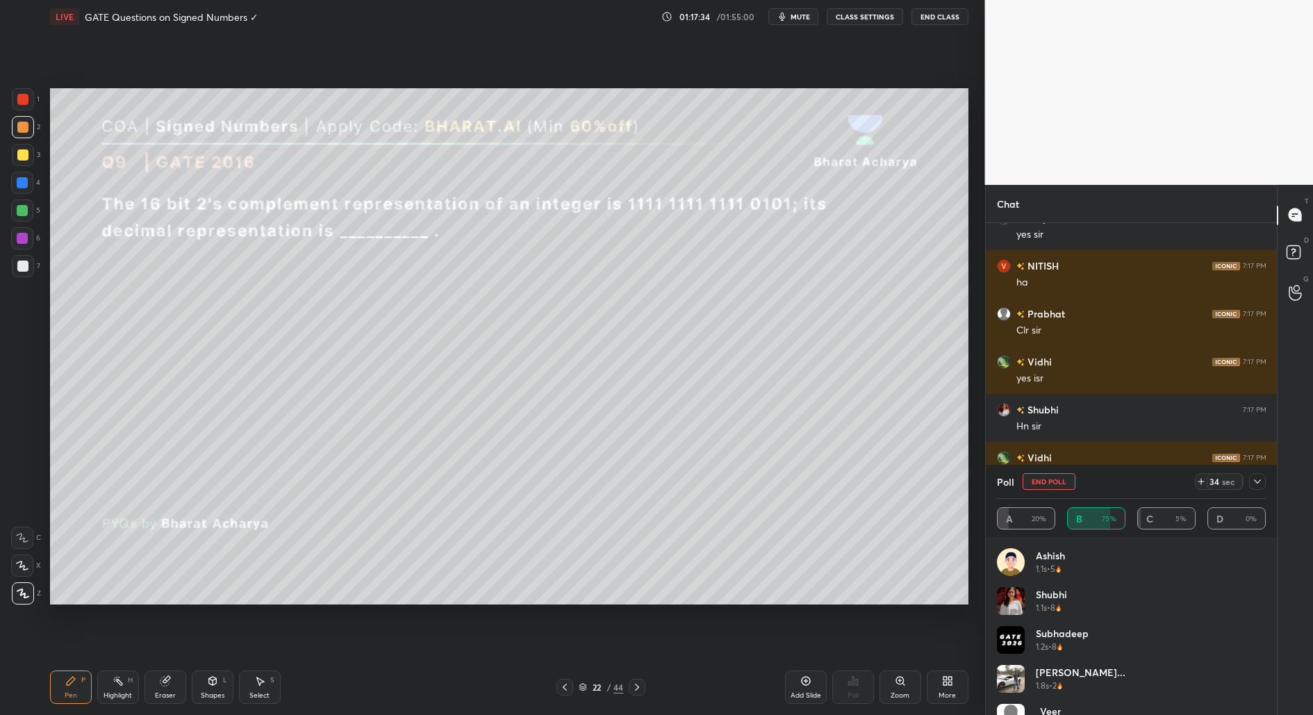
scroll to position [417, 0]
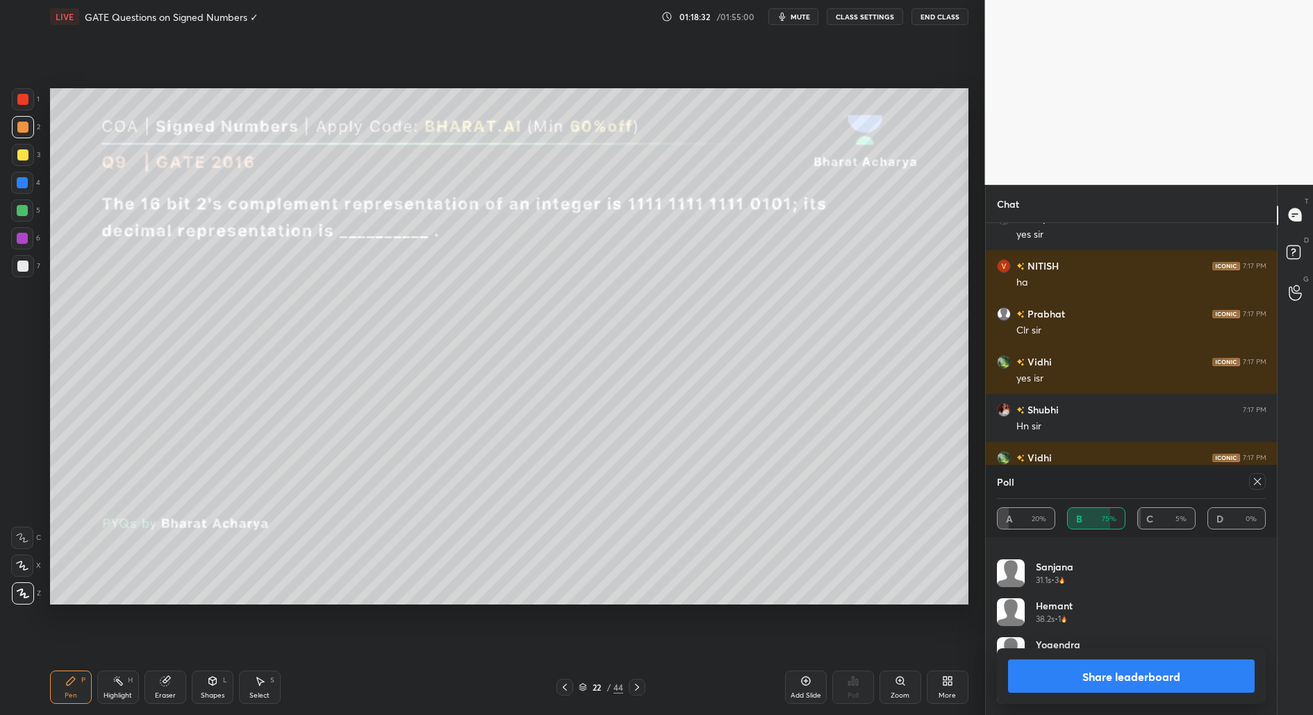
click at [1149, 675] on button "Share leaderboard" at bounding box center [1131, 675] width 247 height 33
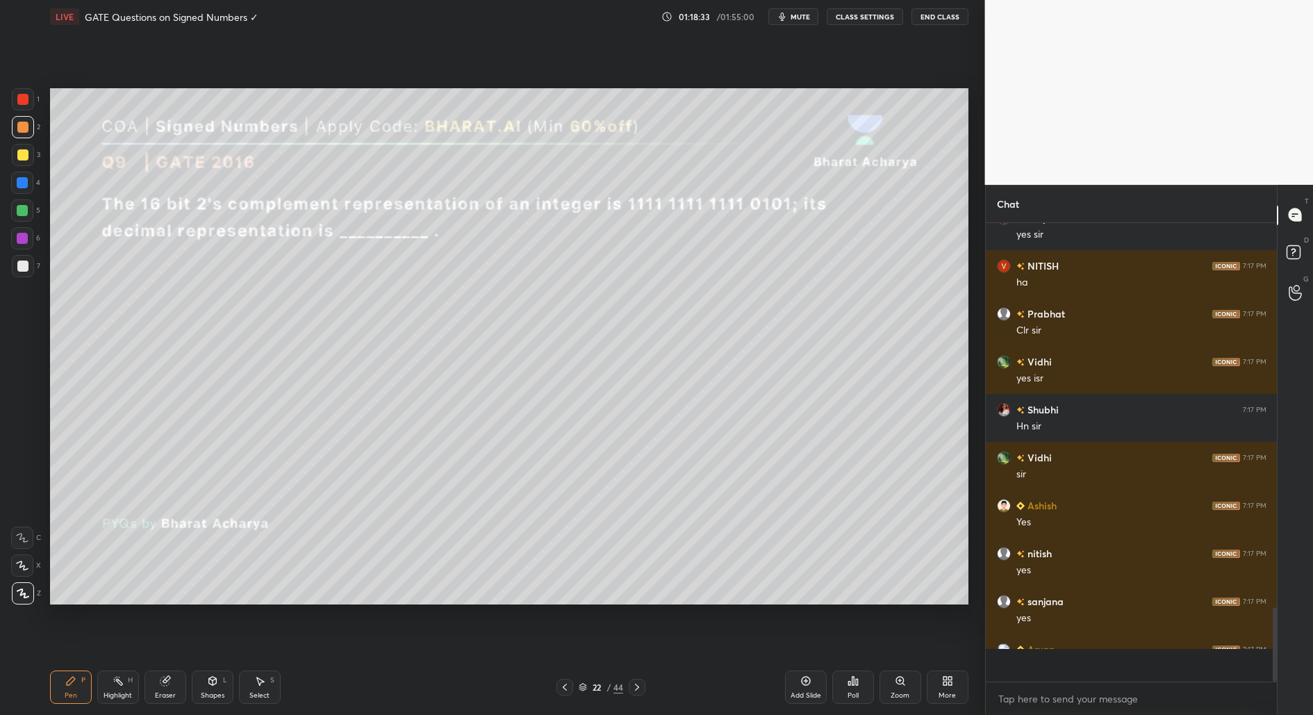
scroll to position [351, 288]
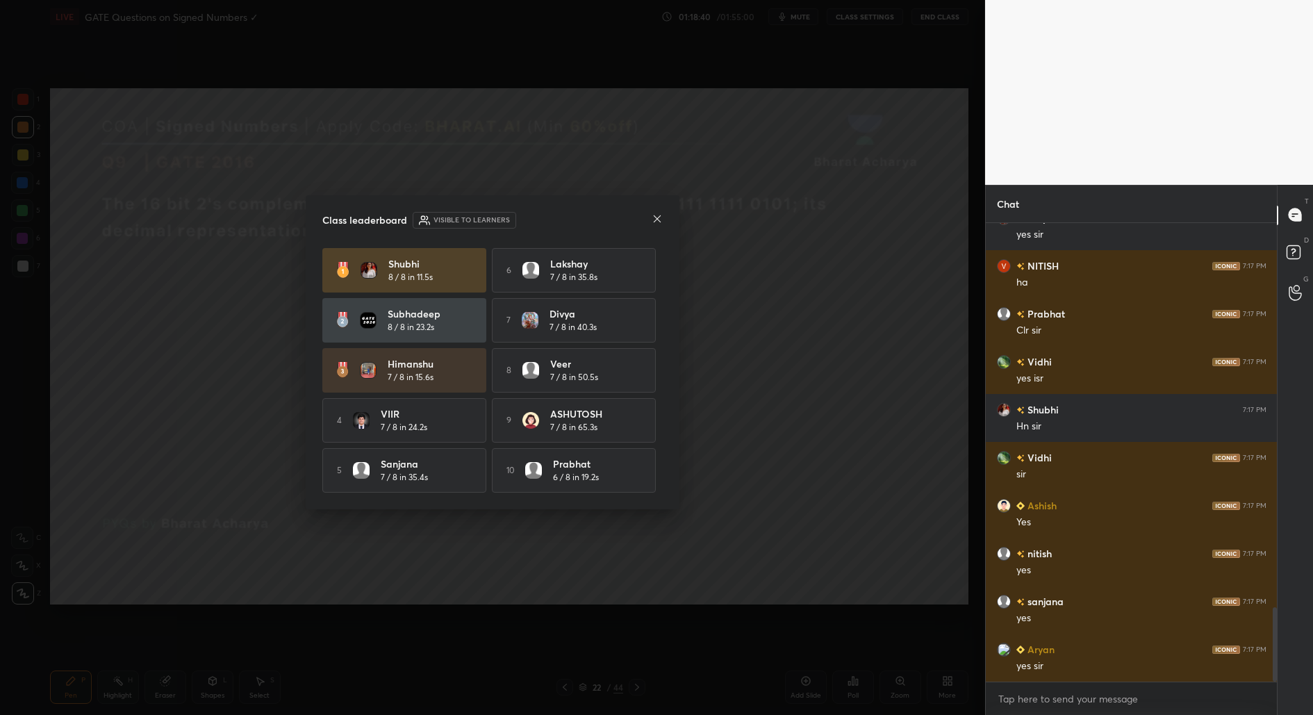
click at [657, 217] on icon at bounding box center [657, 218] width 7 height 7
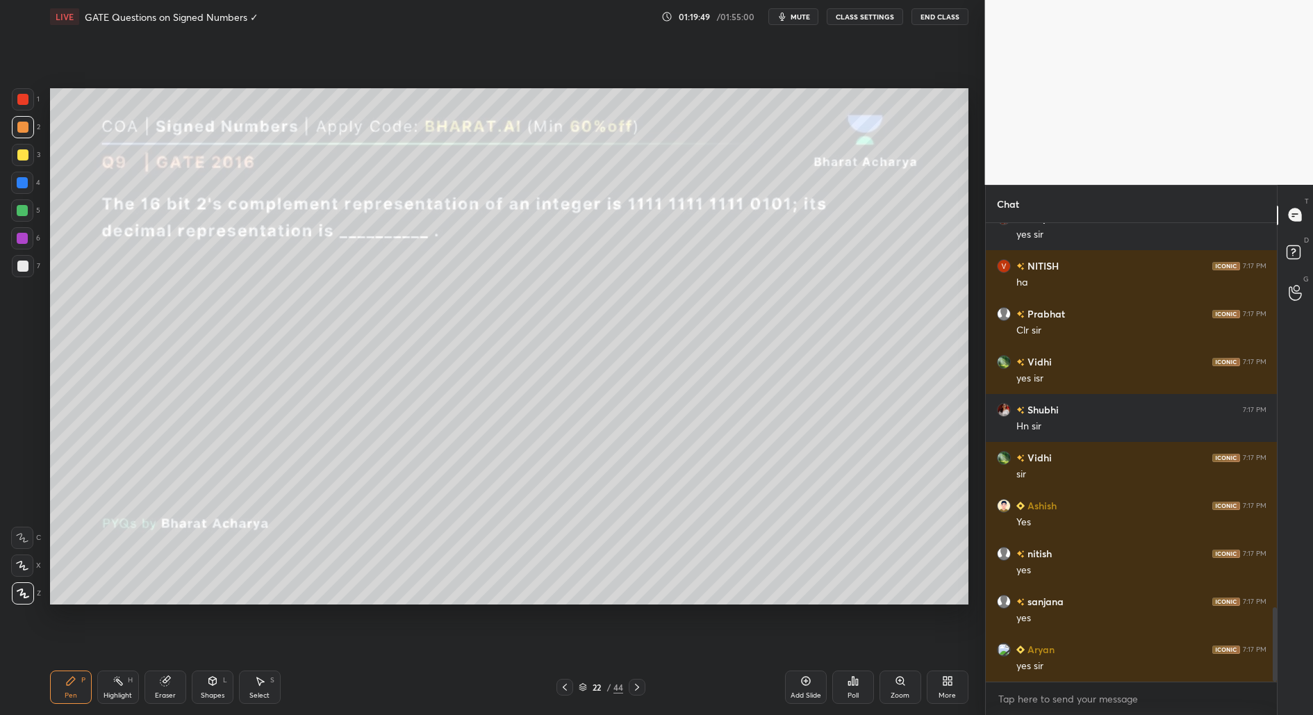
scroll to position [2419, 0]
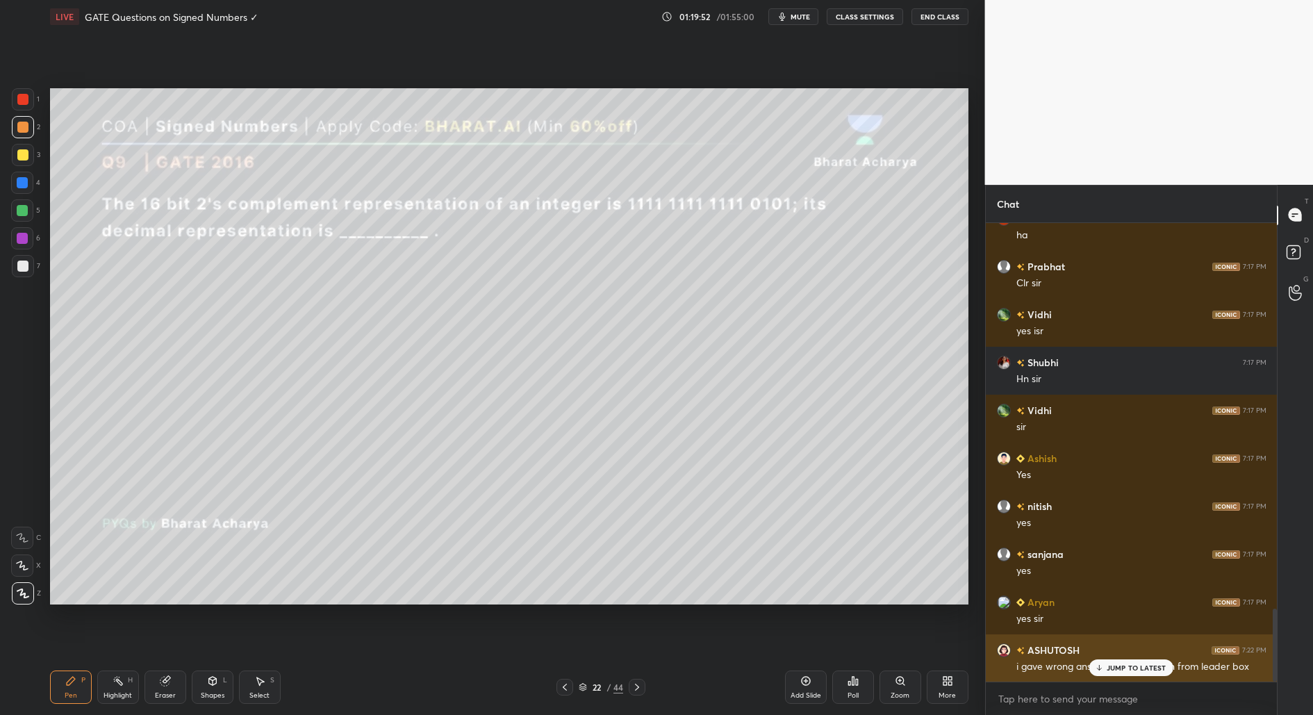
click at [1128, 672] on div "JUMP TO LATEST" at bounding box center [1130, 667] width 83 height 17
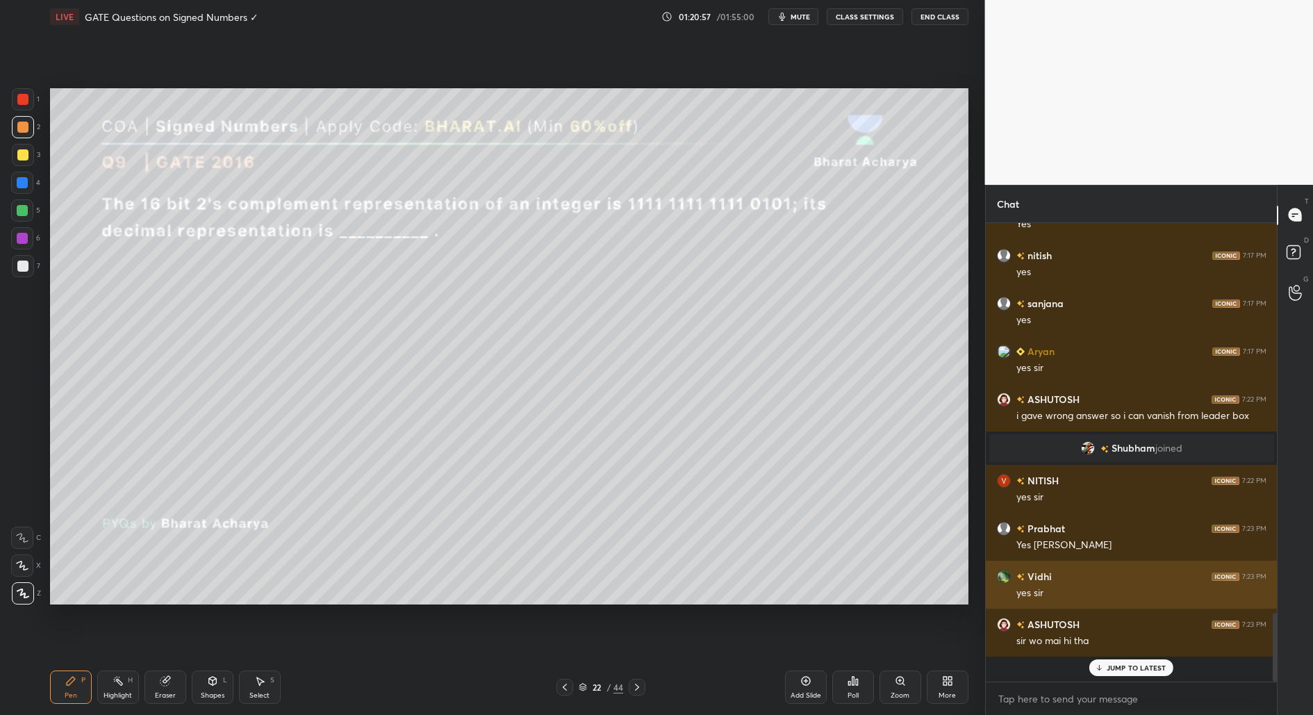
scroll to position [2433, 0]
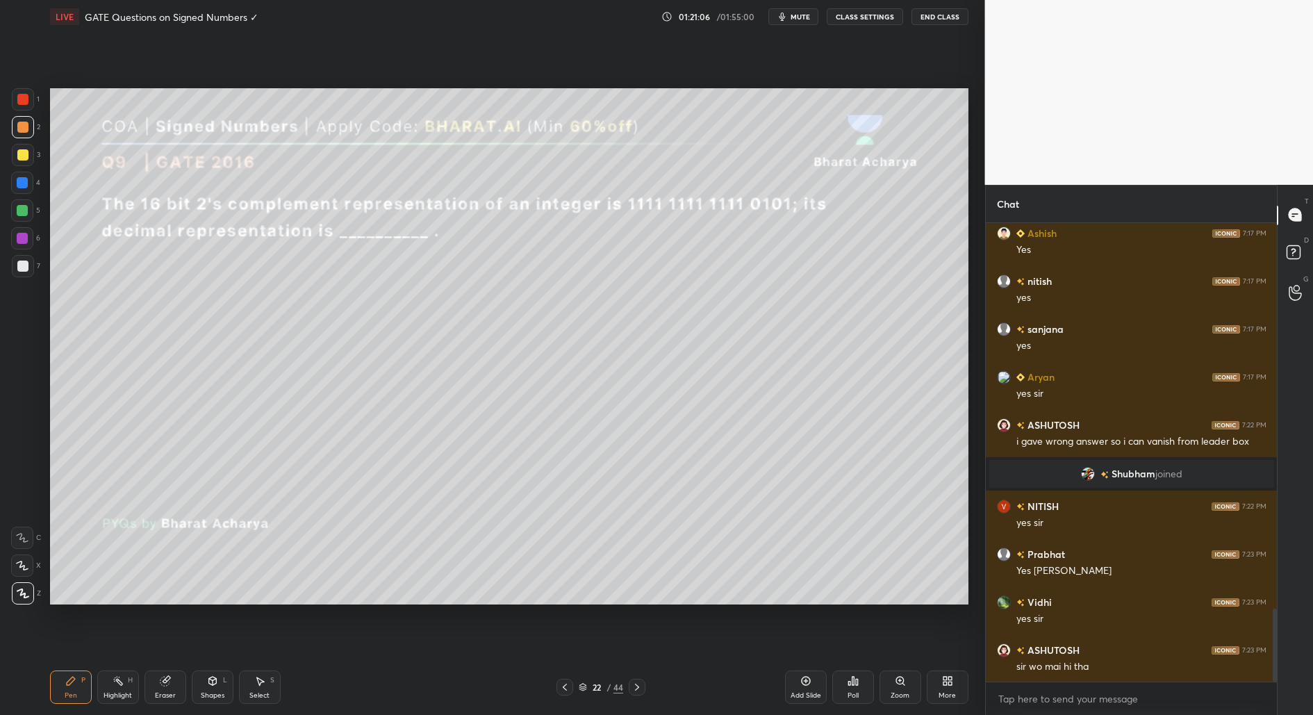
drag, startPoint x: 160, startPoint y: 692, endPoint x: 173, endPoint y: 710, distance: 22.0
click at [161, 693] on div "Eraser" at bounding box center [165, 695] width 21 height 7
click at [257, 685] on icon at bounding box center [259, 680] width 11 height 11
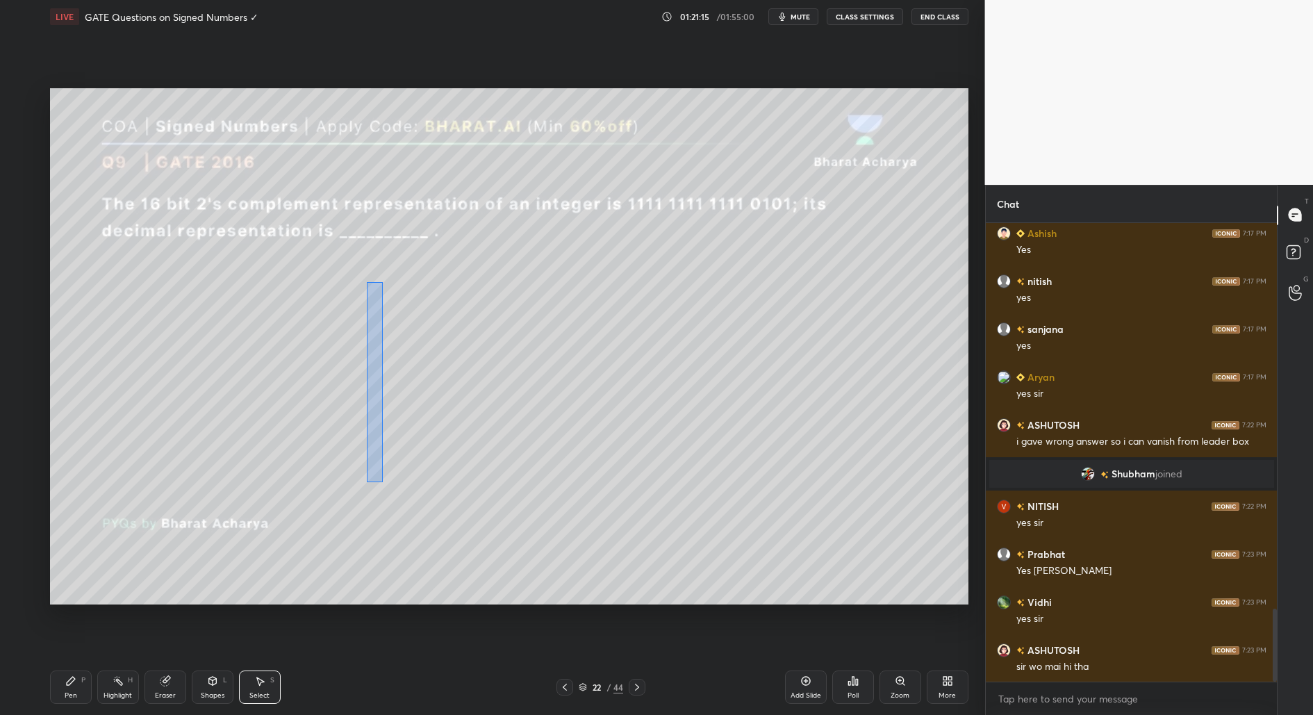
drag, startPoint x: 369, startPoint y: 306, endPoint x: 383, endPoint y: 483, distance: 177.6
click at [383, 483] on div "0 ° Undo Copy Duplicate Duplicate to new slide Delete" at bounding box center [509, 346] width 918 height 516
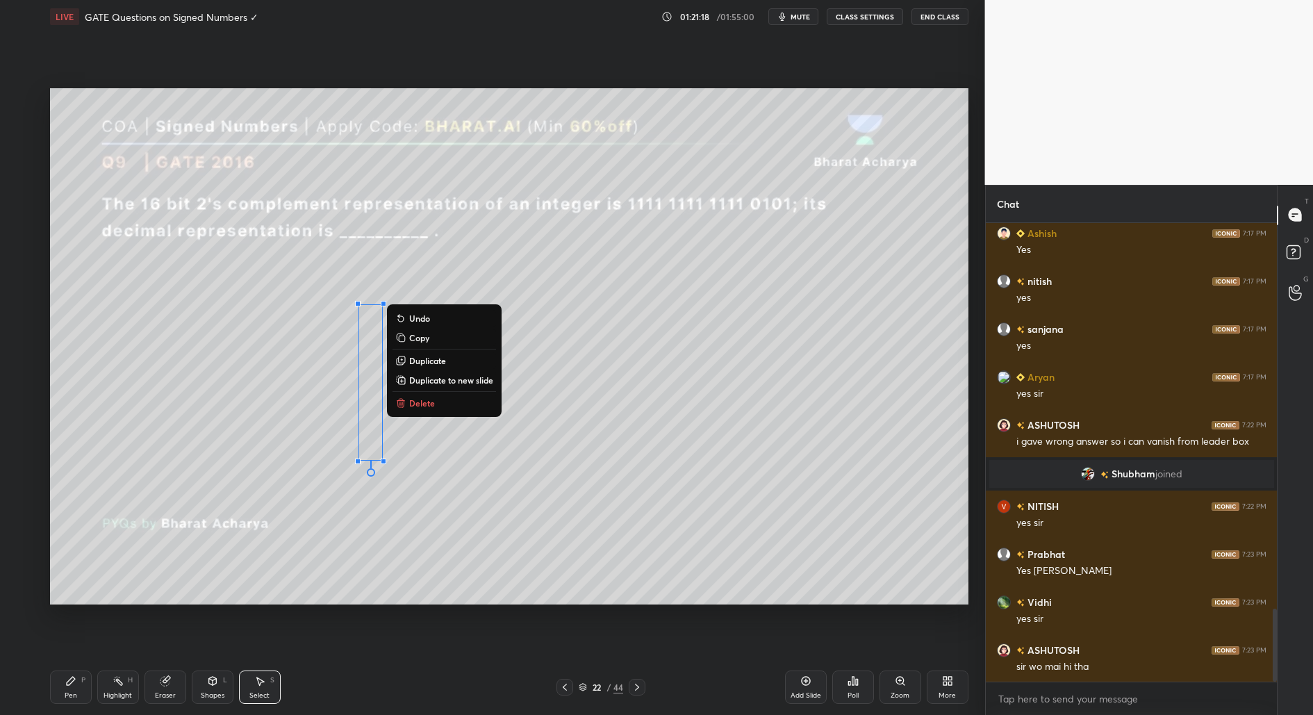
drag, startPoint x: 443, startPoint y: 406, endPoint x: 411, endPoint y: 436, distance: 44.2
click at [442, 406] on button "Delete" at bounding box center [443, 402] width 103 height 17
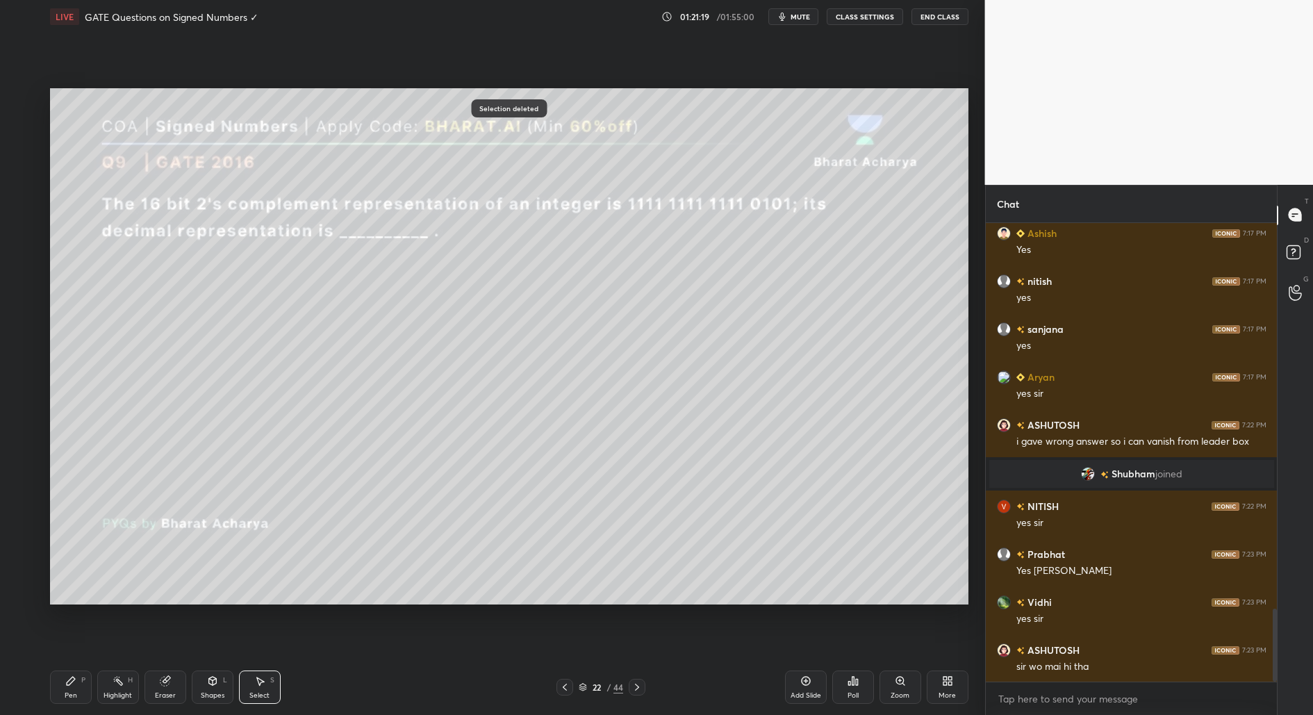
drag, startPoint x: 69, startPoint y: 683, endPoint x: 79, endPoint y: 676, distance: 12.5
click at [69, 686] on div "Pen P" at bounding box center [71, 686] width 42 height 33
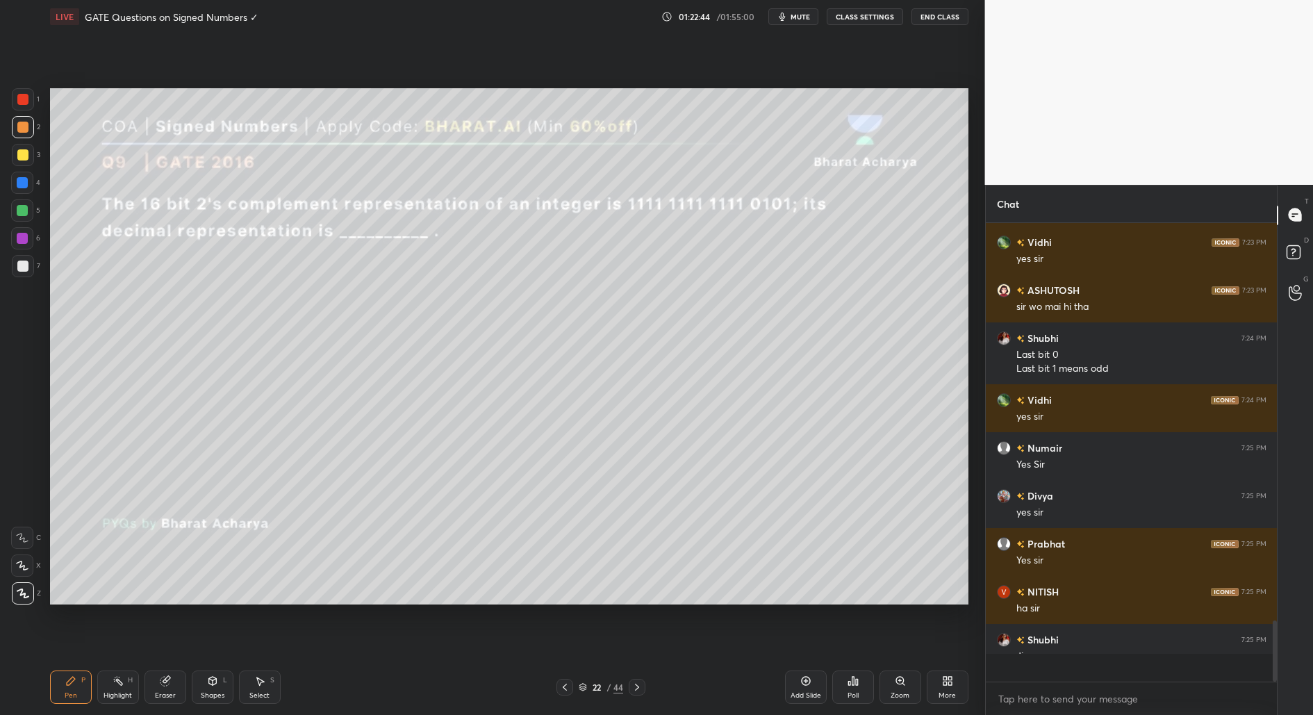
scroll to position [4, 4]
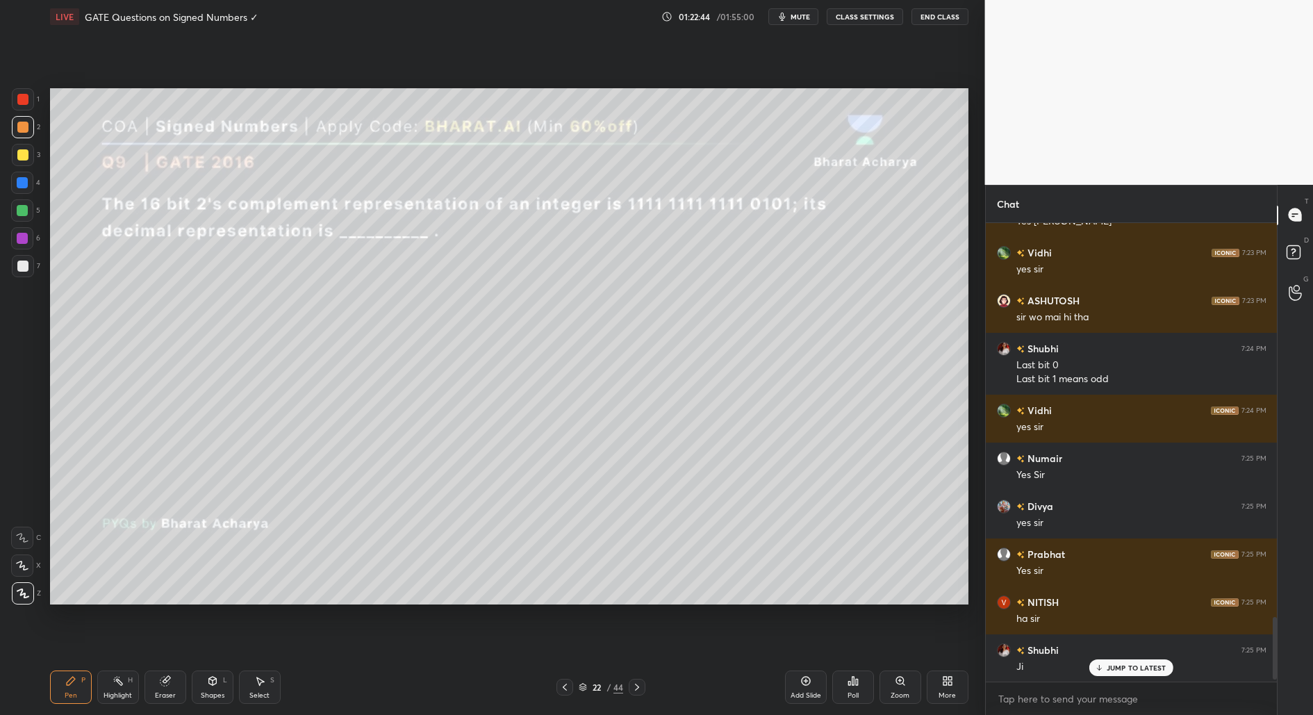
click at [813, 687] on div "Add Slide" at bounding box center [806, 686] width 42 height 33
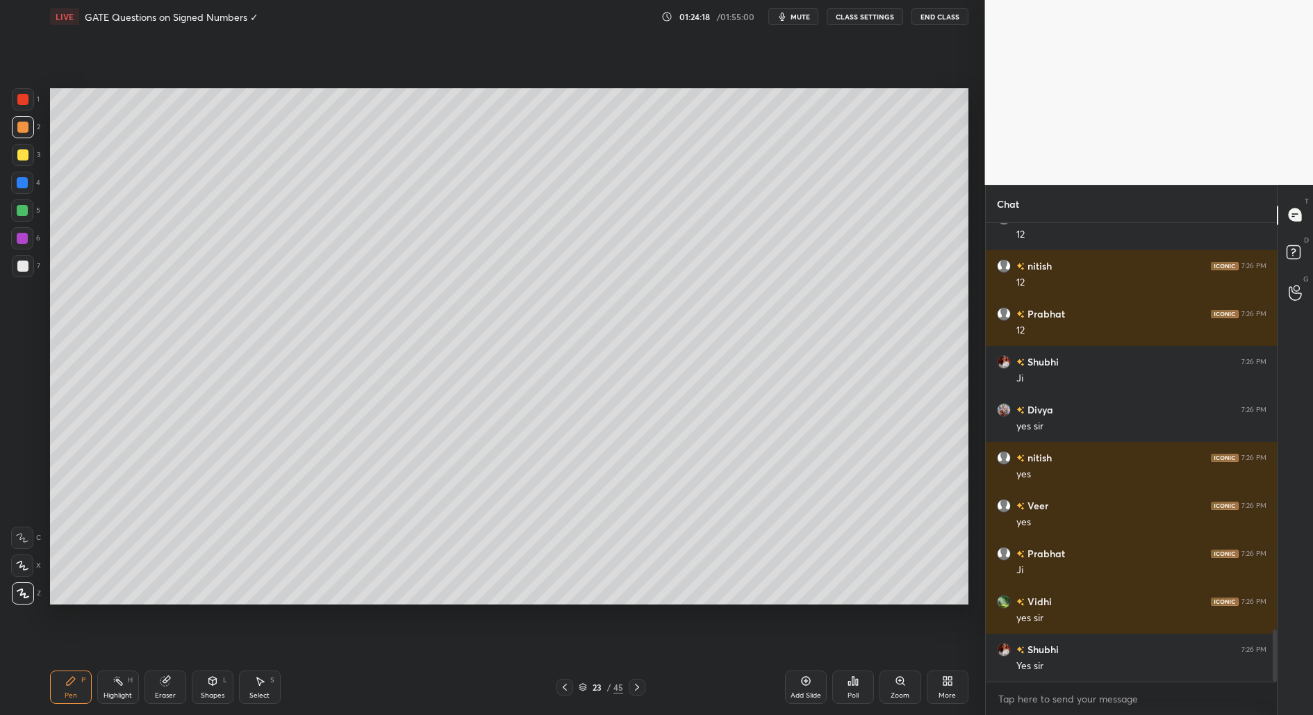
click at [807, 702] on div "Add Slide" at bounding box center [806, 686] width 42 height 33
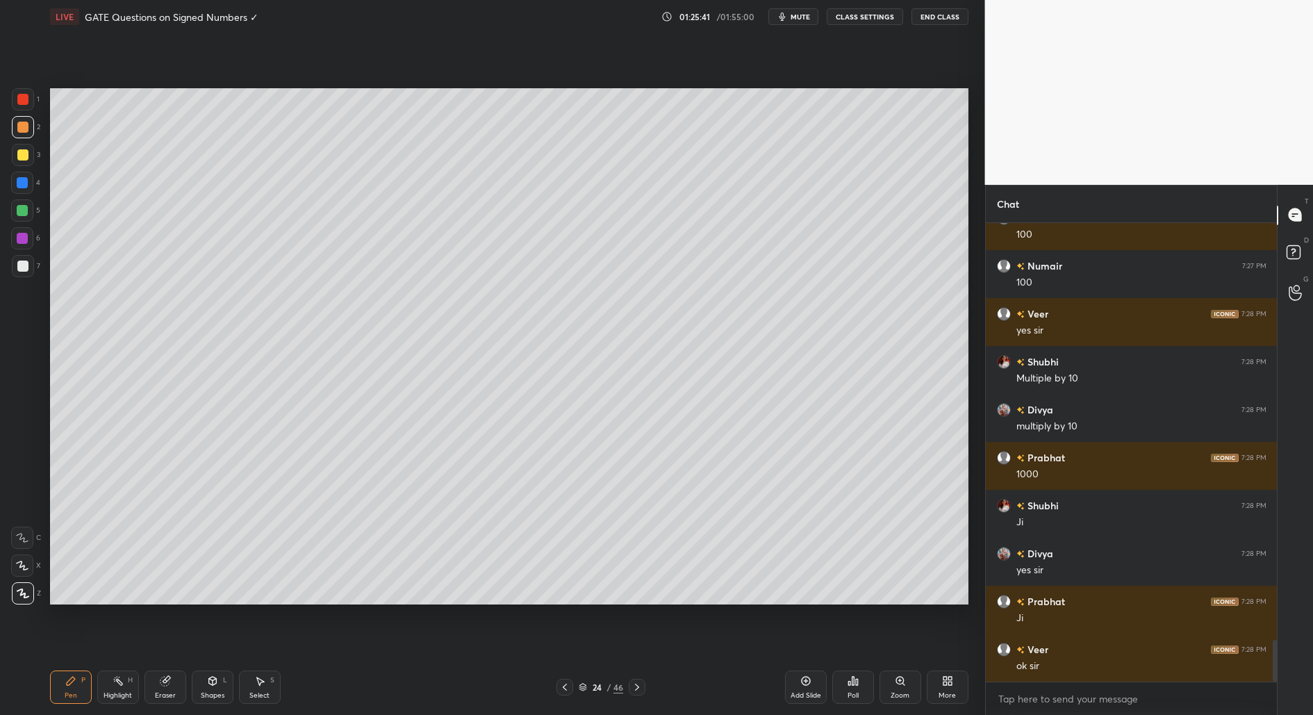
scroll to position [4617, 0]
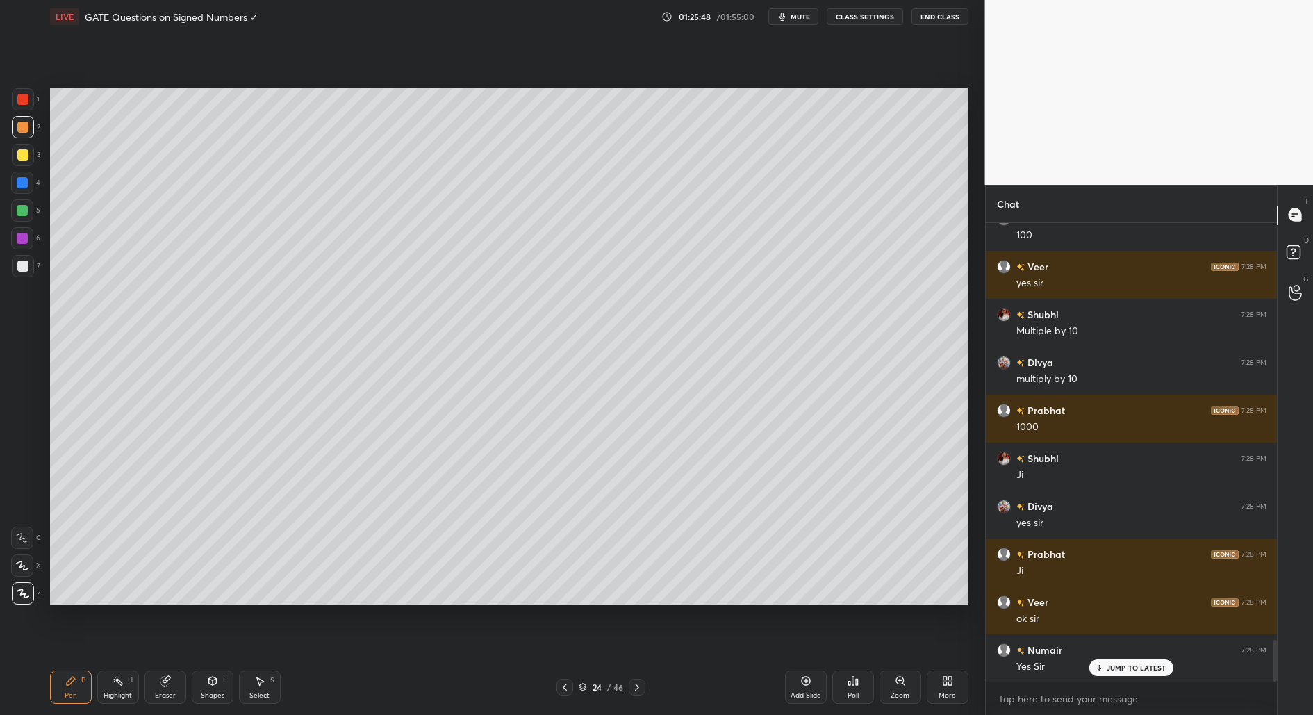
drag, startPoint x: 24, startPoint y: 278, endPoint x: 25, endPoint y: 292, distance: 13.3
click at [23, 280] on div "7" at bounding box center [26, 269] width 28 height 28
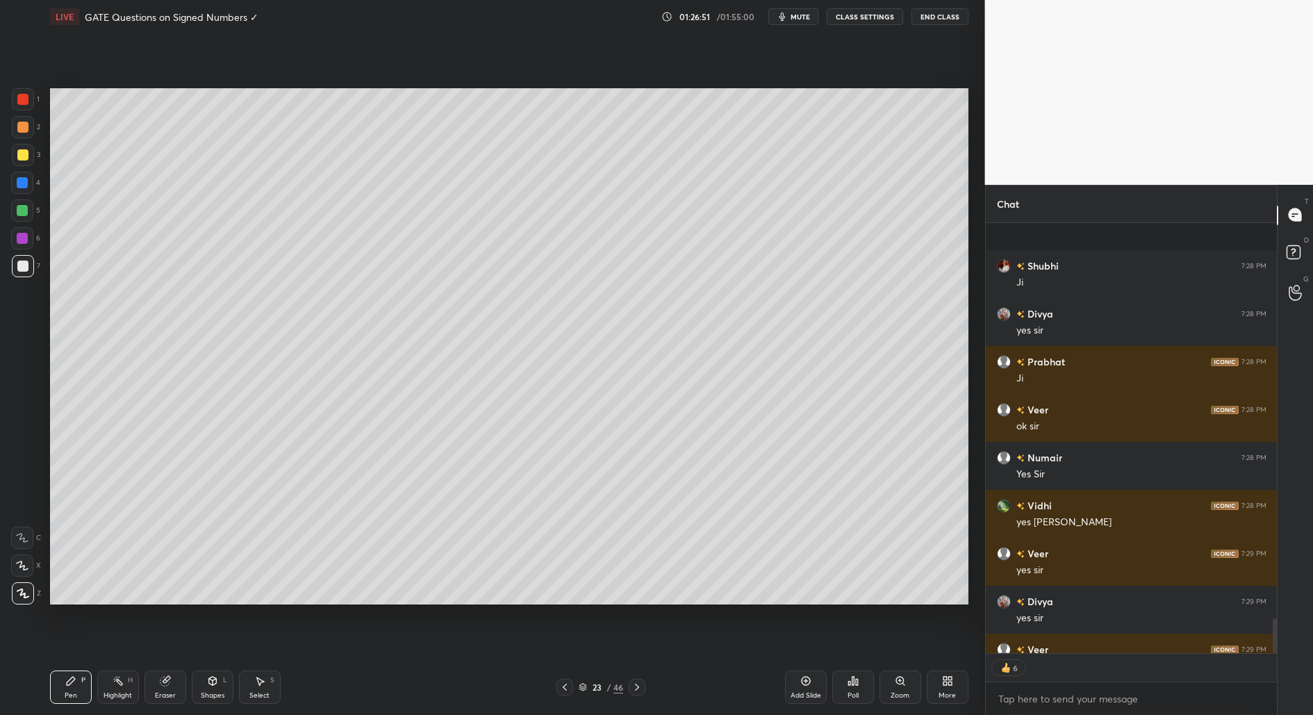
scroll to position [4886, 0]
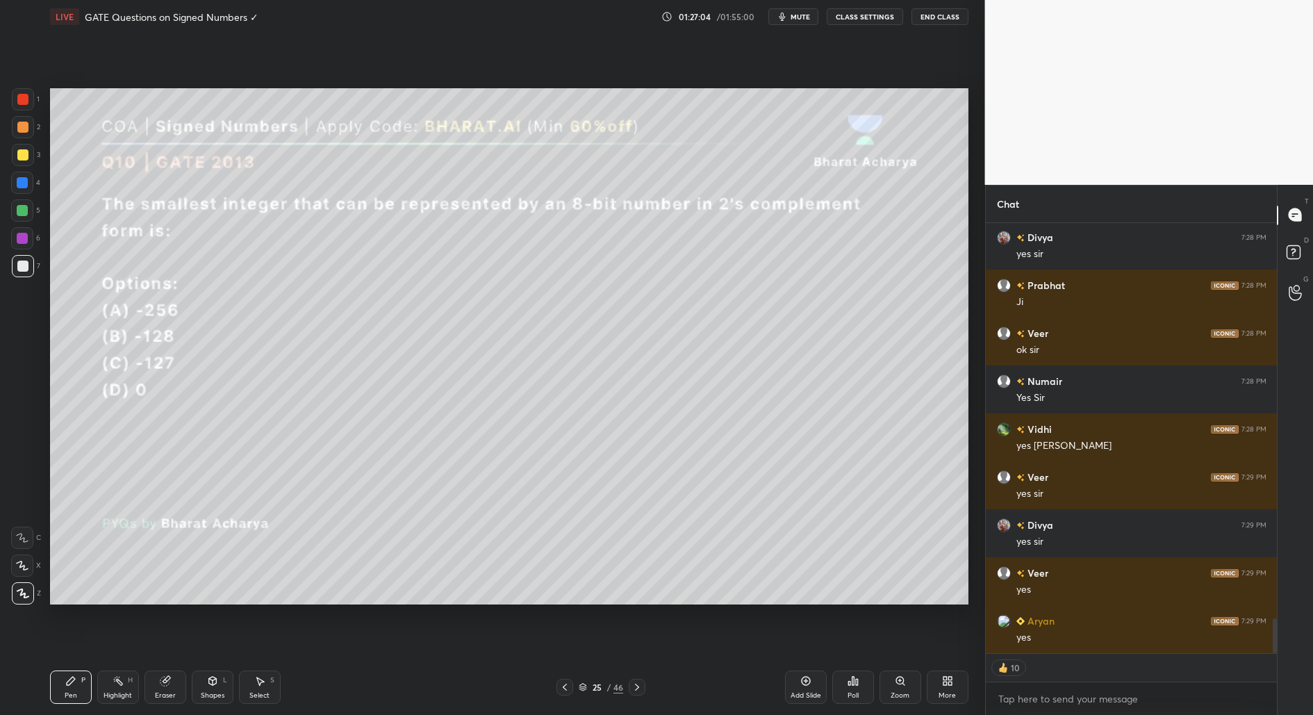
type textarea "x"
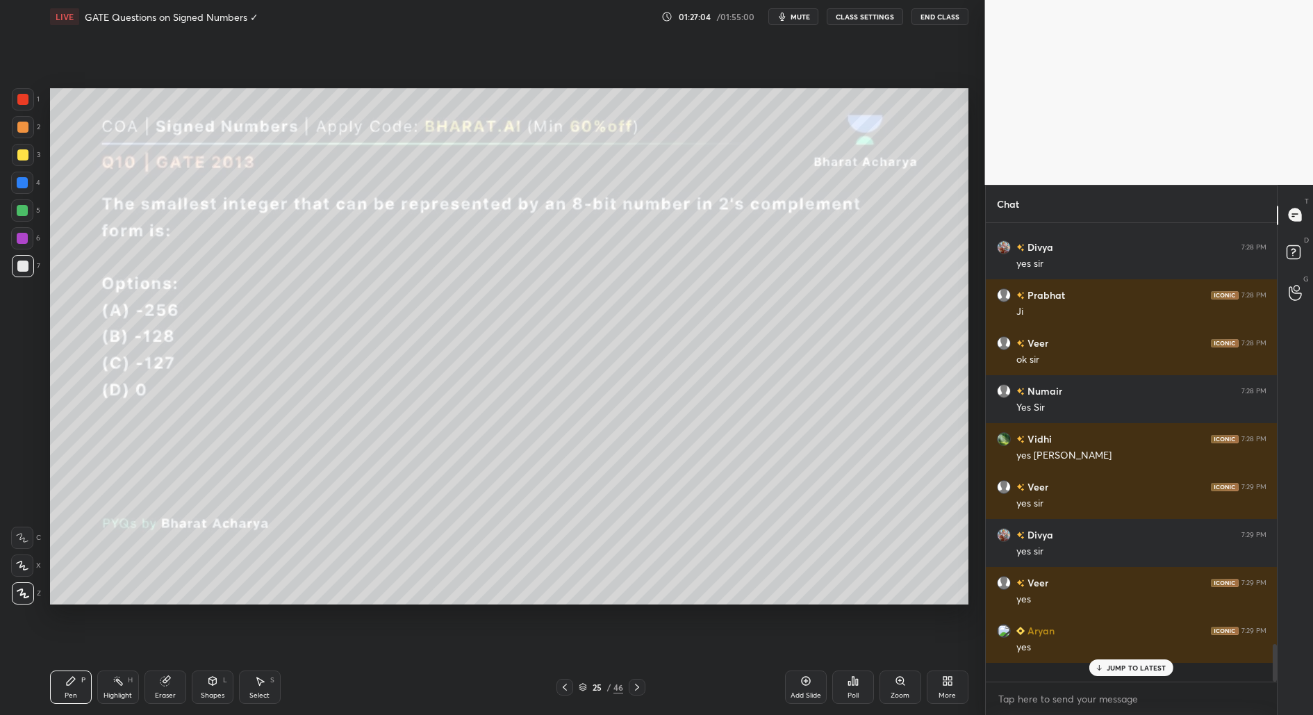
scroll to position [4856, 0]
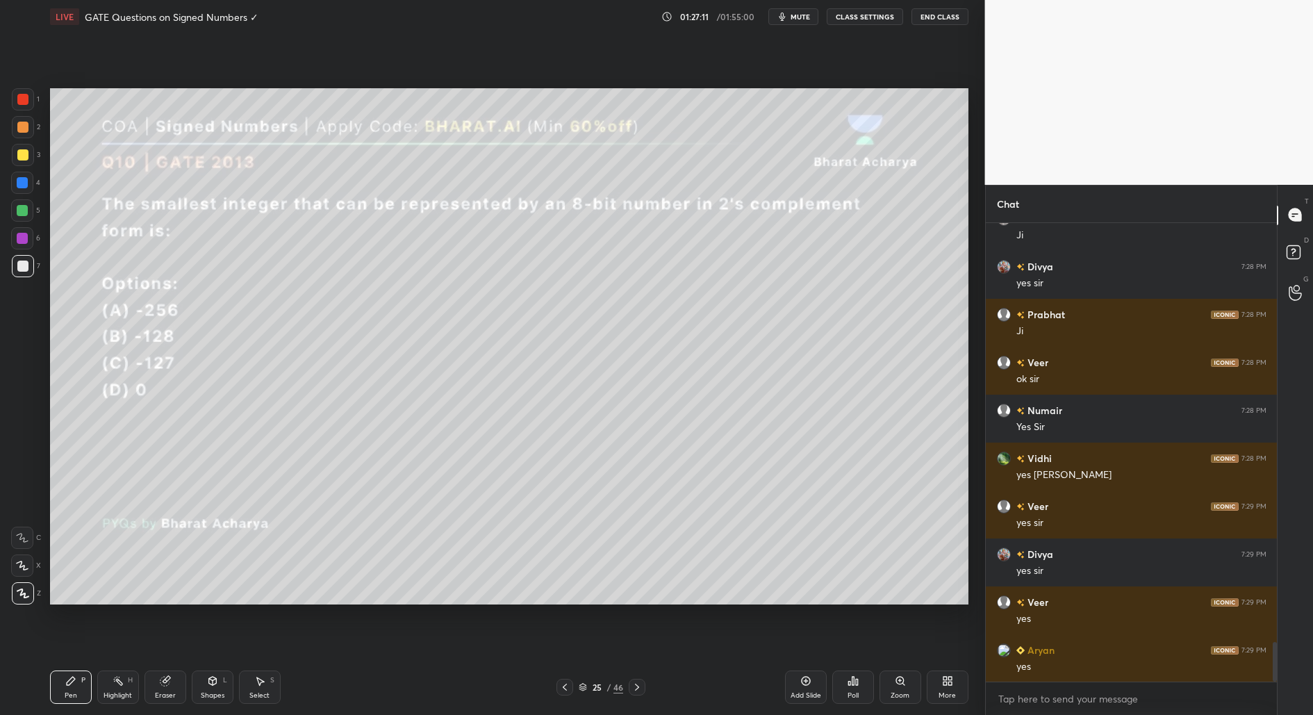
click at [858, 692] on div "Poll" at bounding box center [853, 686] width 42 height 33
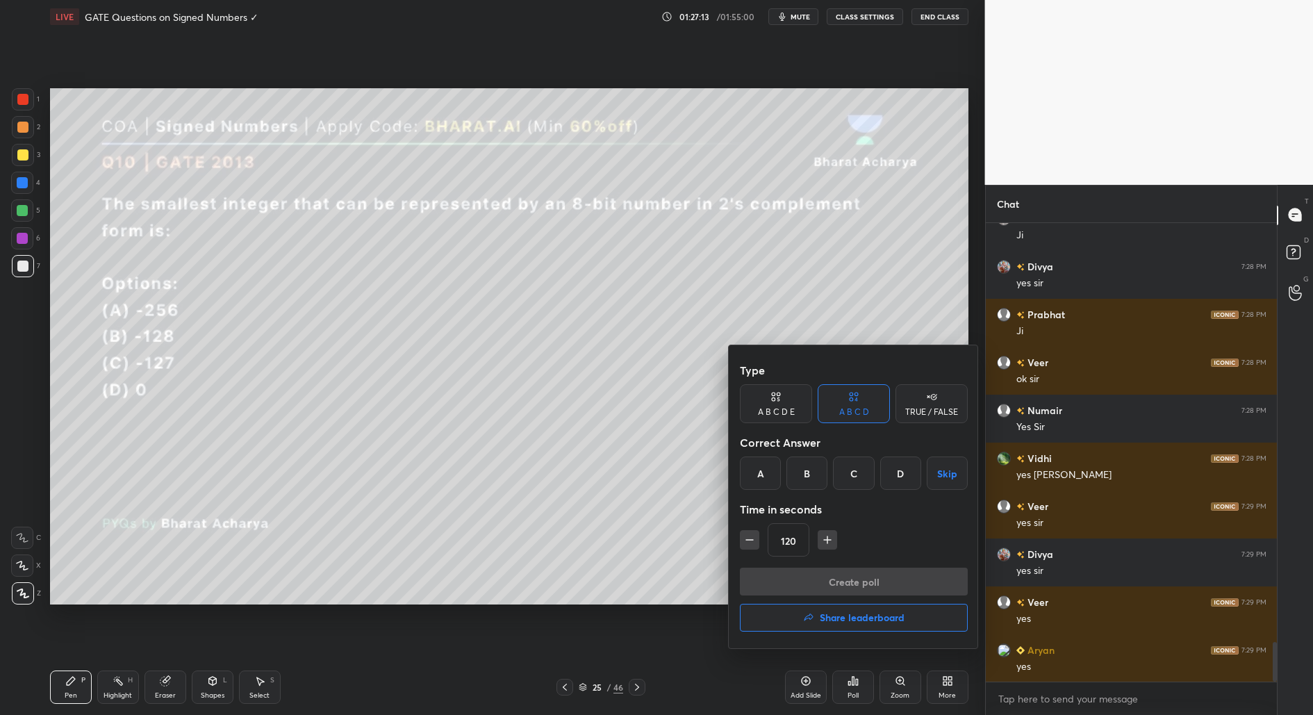
click at [813, 471] on div "B" at bounding box center [806, 472] width 41 height 33
click at [745, 543] on icon "button" at bounding box center [749, 540] width 14 height 14
click at [746, 540] on icon "button" at bounding box center [749, 540] width 14 height 14
click at [742, 542] on icon "button" at bounding box center [749, 540] width 14 height 14
click at [747, 539] on icon "button" at bounding box center [749, 540] width 14 height 14
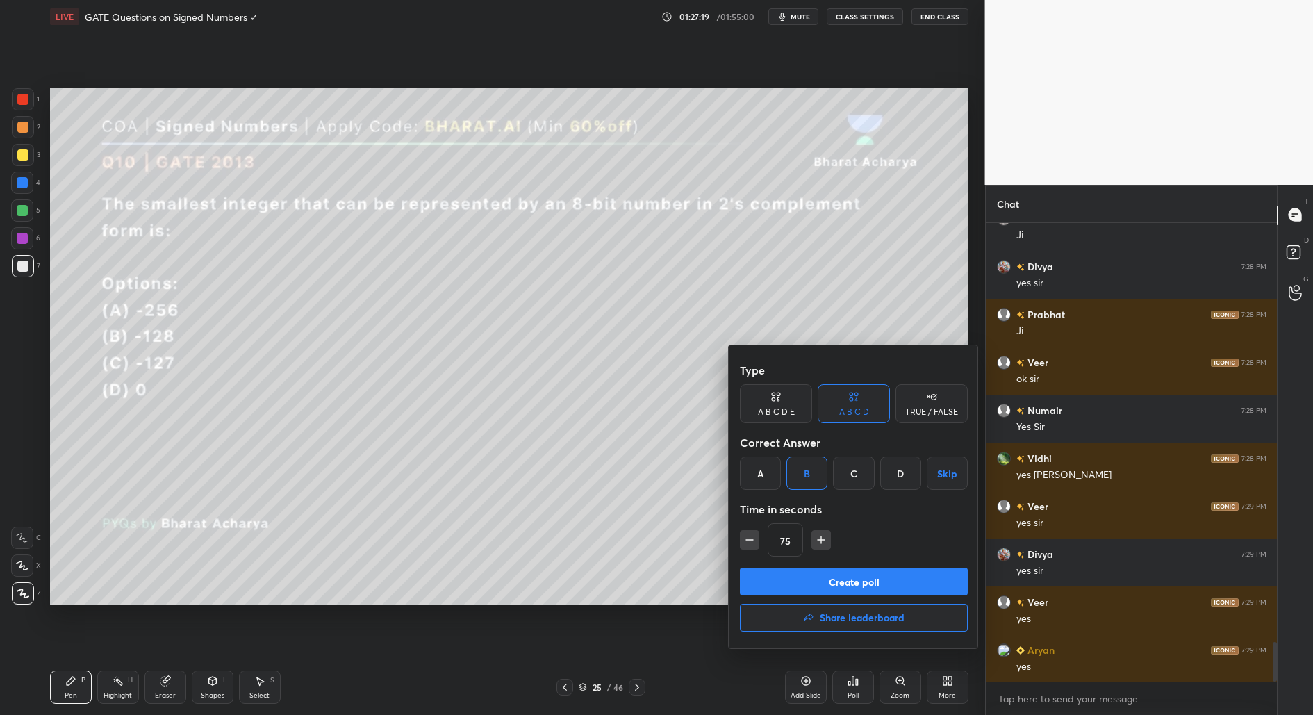
type input "60"
click at [858, 581] on button "Create poll" at bounding box center [854, 581] width 228 height 28
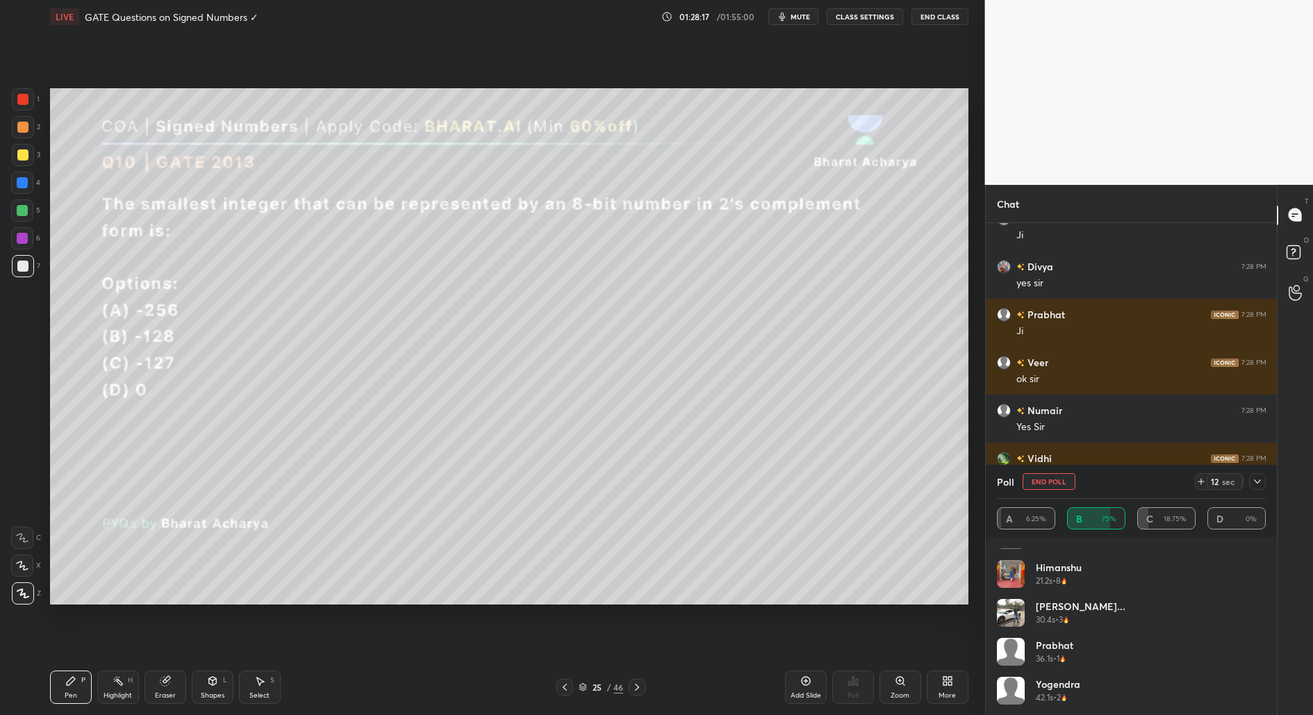
scroll to position [339, 0]
click at [1201, 485] on icon at bounding box center [1200, 481] width 11 height 11
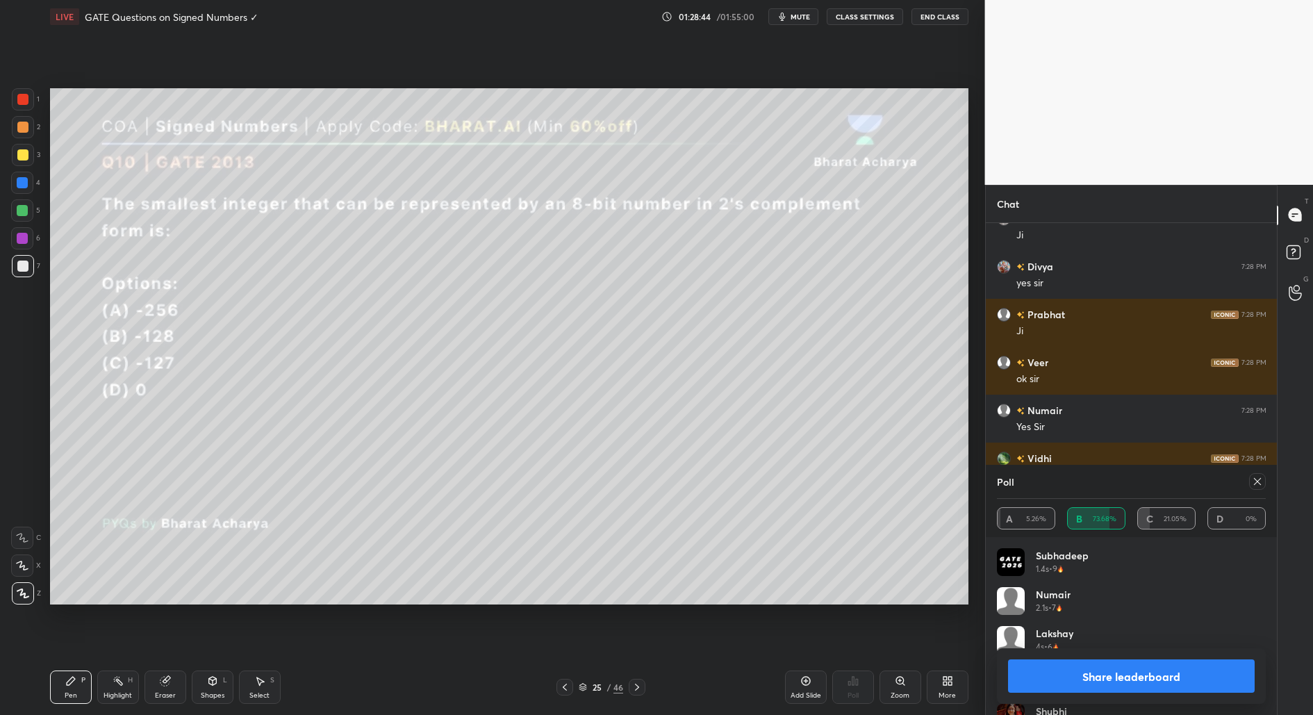
scroll to position [377, 0]
click at [1151, 682] on button "Share leaderboard" at bounding box center [1131, 675] width 247 height 33
type textarea "x"
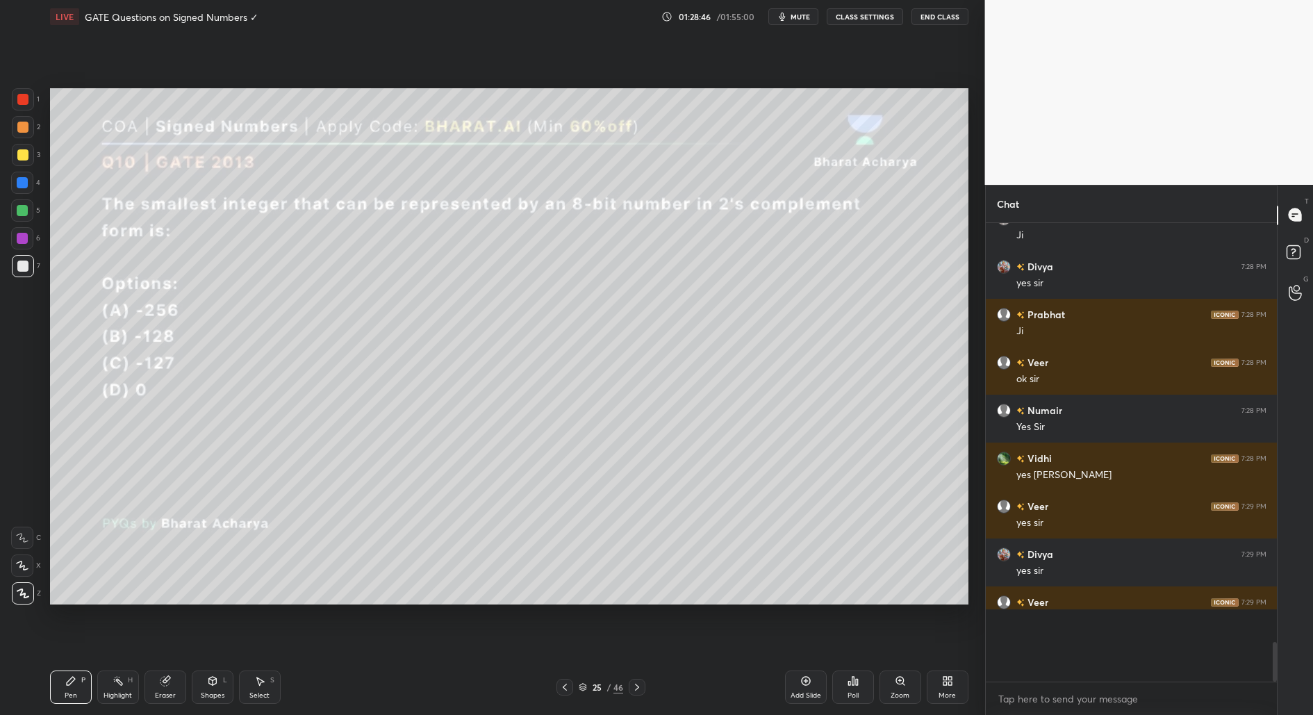
scroll to position [428, 288]
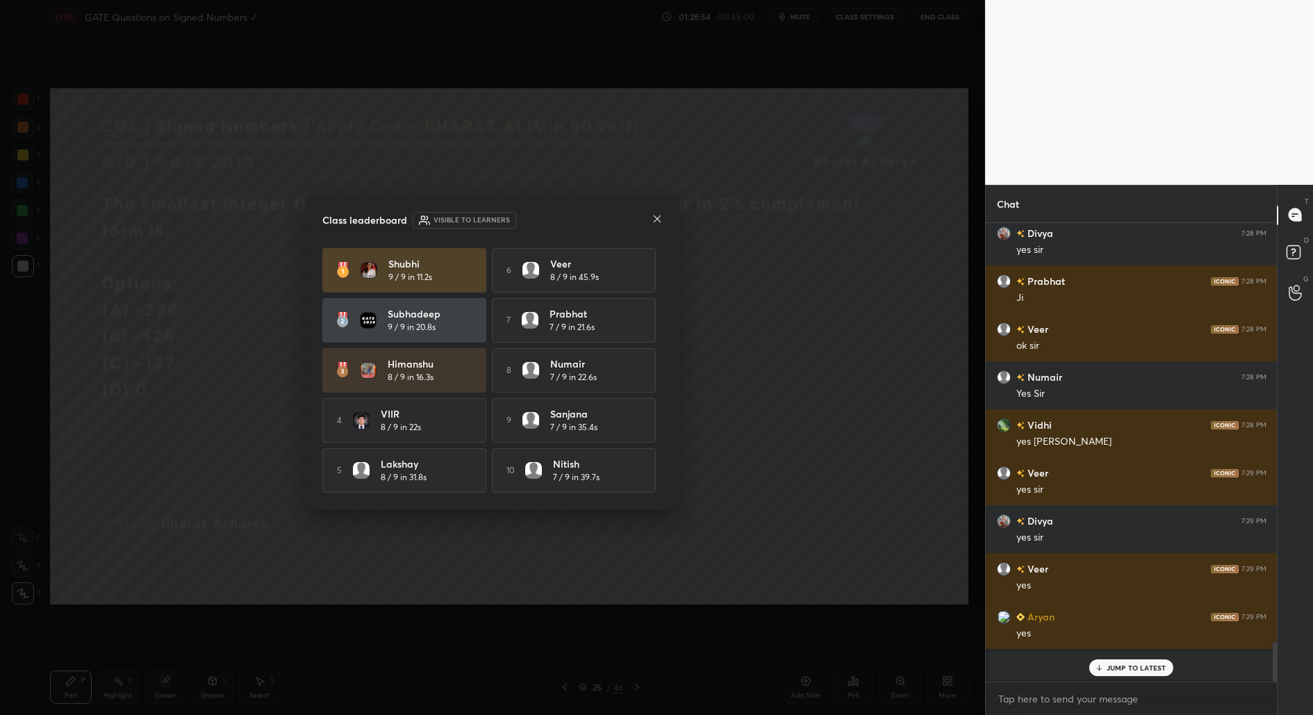
click at [658, 224] on div at bounding box center [656, 220] width 11 height 15
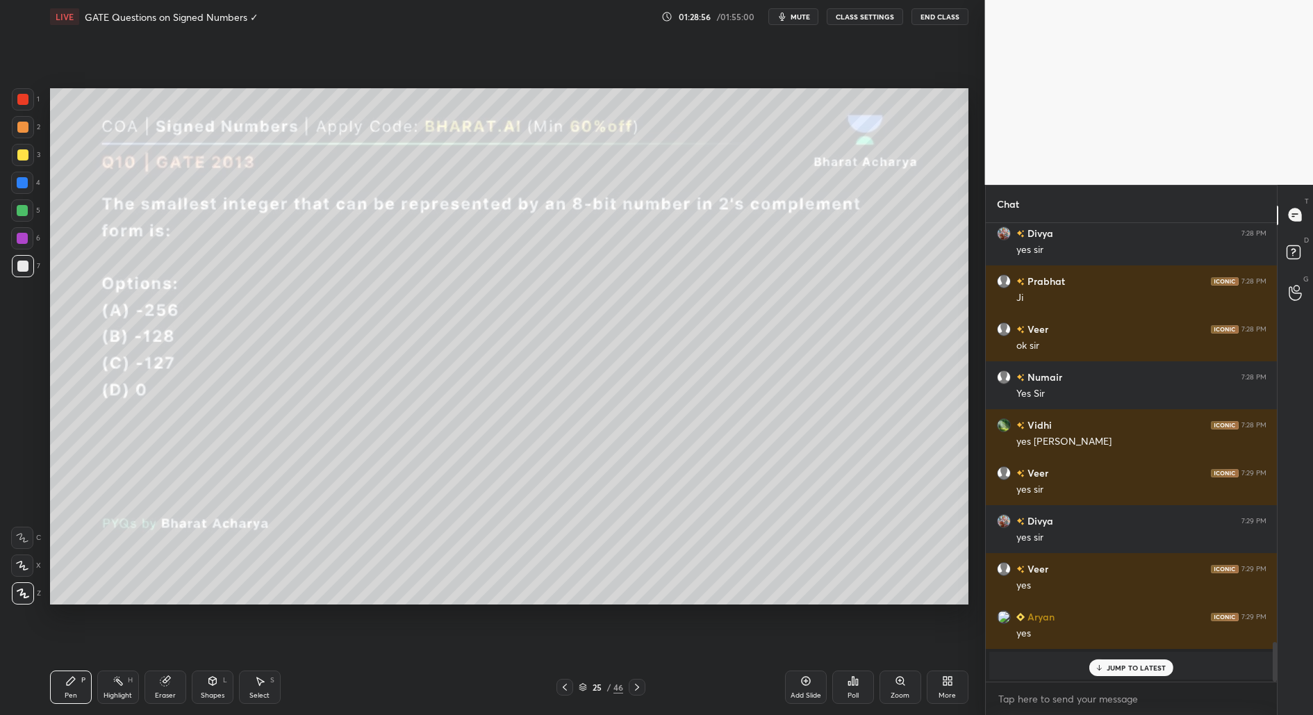
click at [1145, 666] on p "JUMP TO LATEST" at bounding box center [1136, 667] width 60 height 8
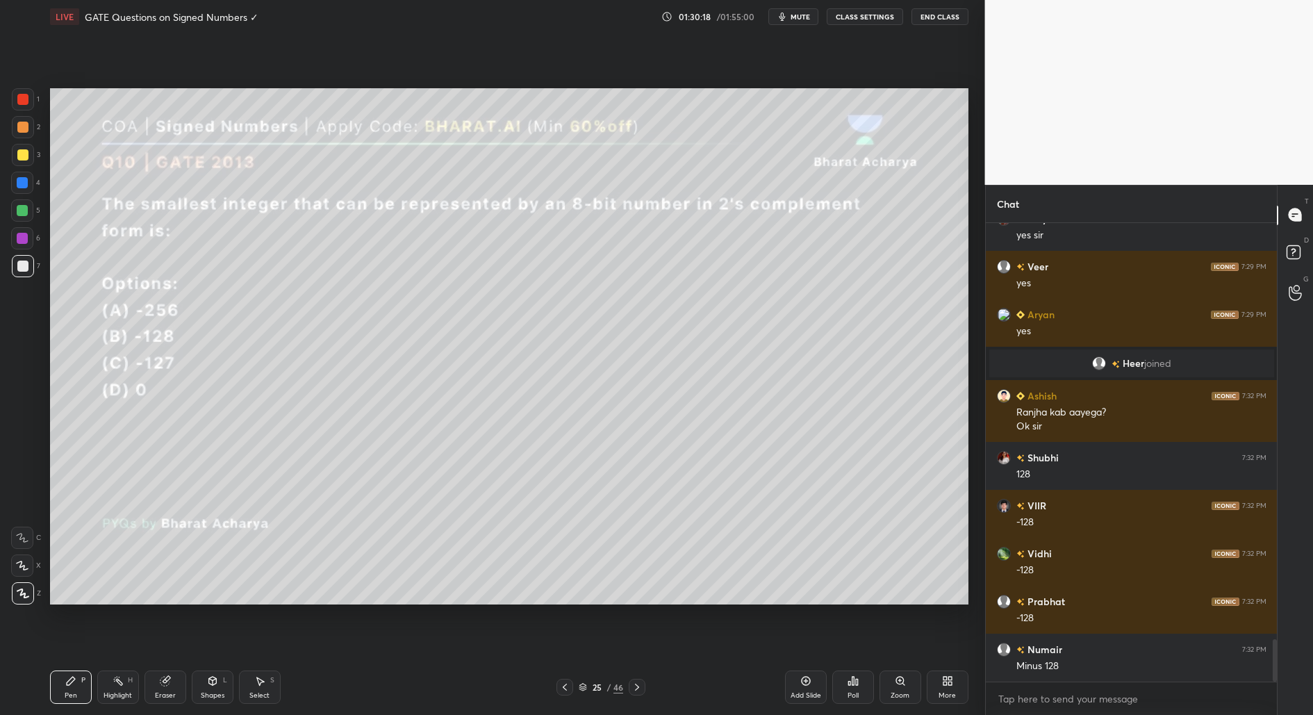
scroll to position [4501, 0]
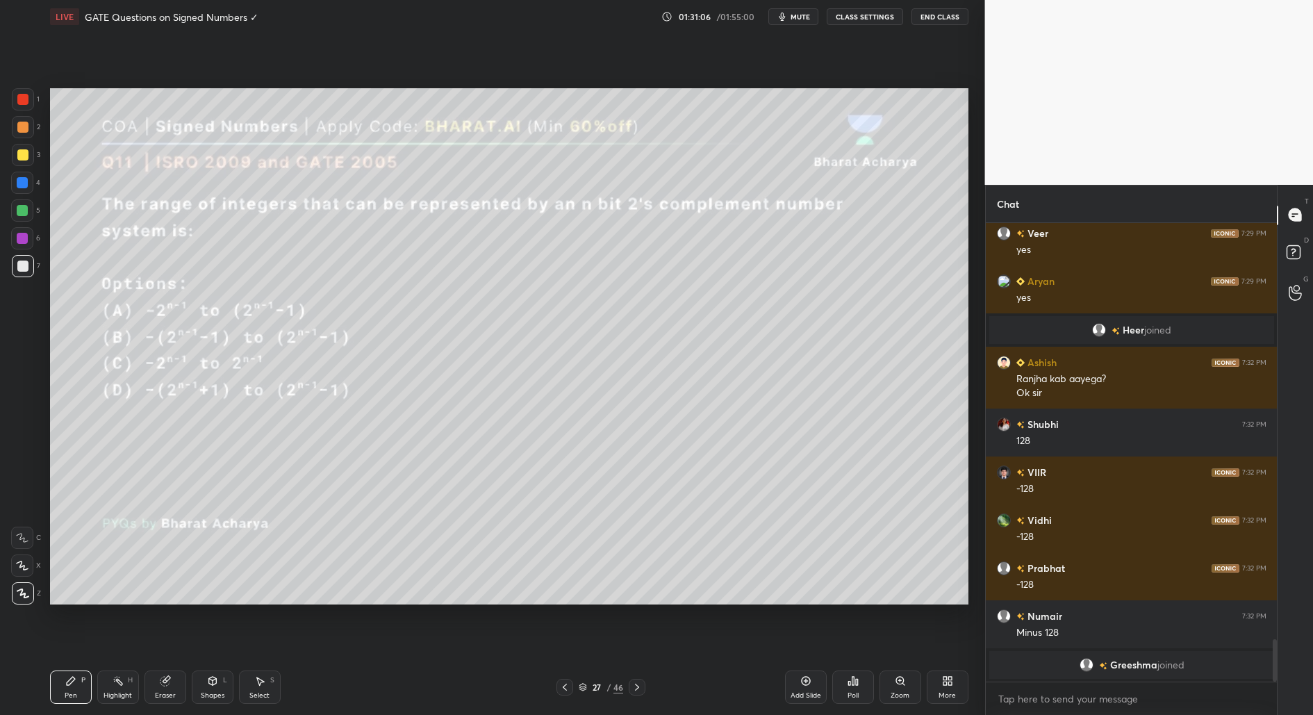
click at [856, 685] on div "Poll" at bounding box center [853, 686] width 42 height 33
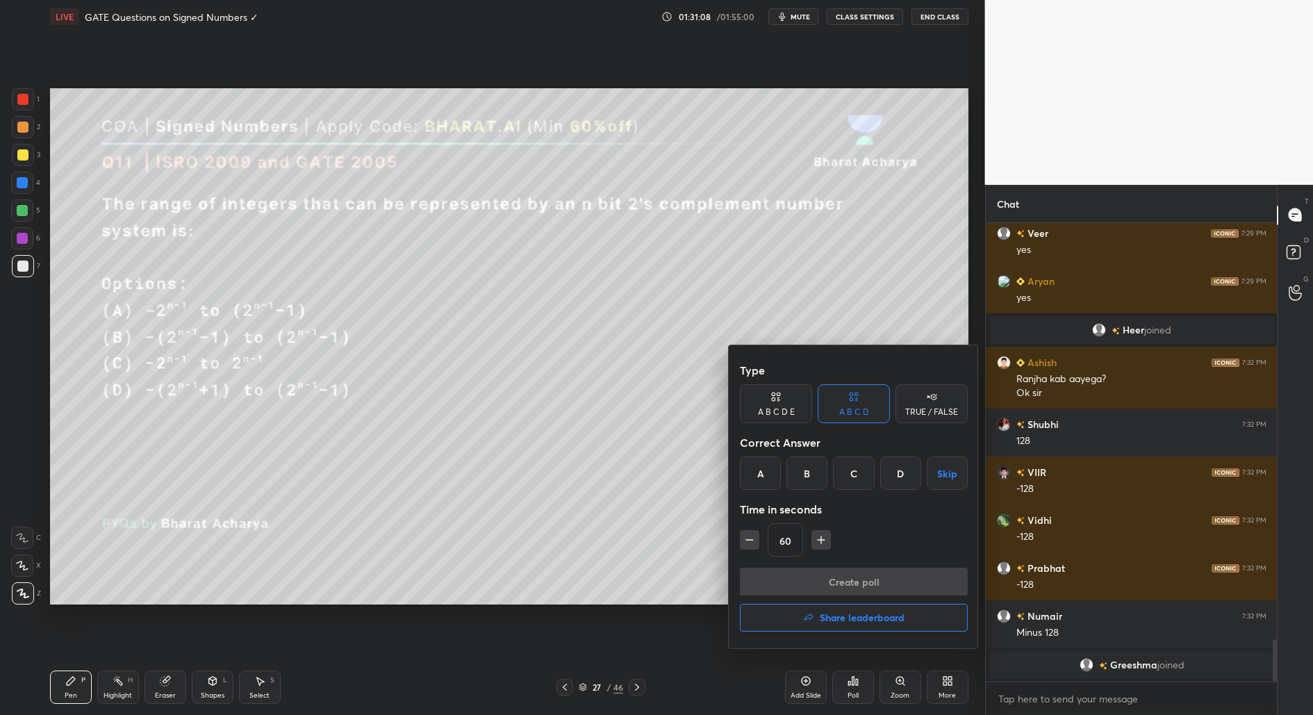
click at [855, 688] on div at bounding box center [656, 357] width 1313 height 715
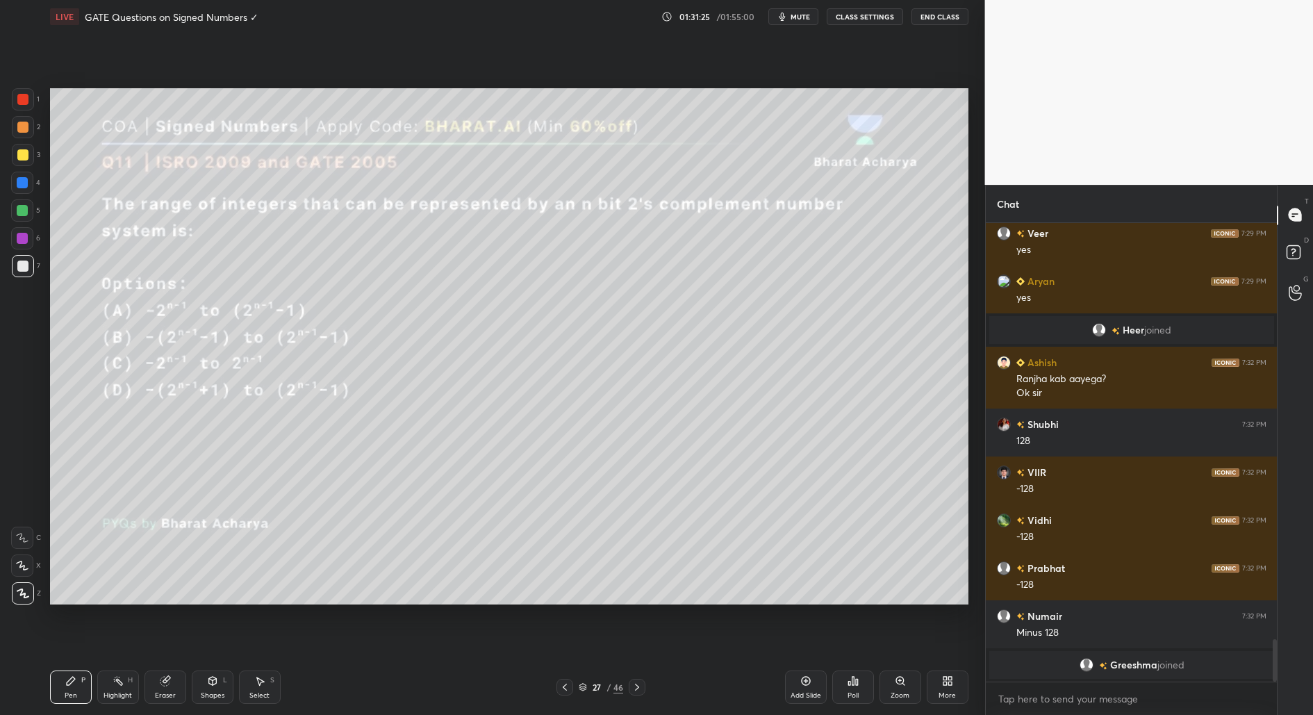
click at [852, 685] on div "Poll" at bounding box center [853, 686] width 42 height 33
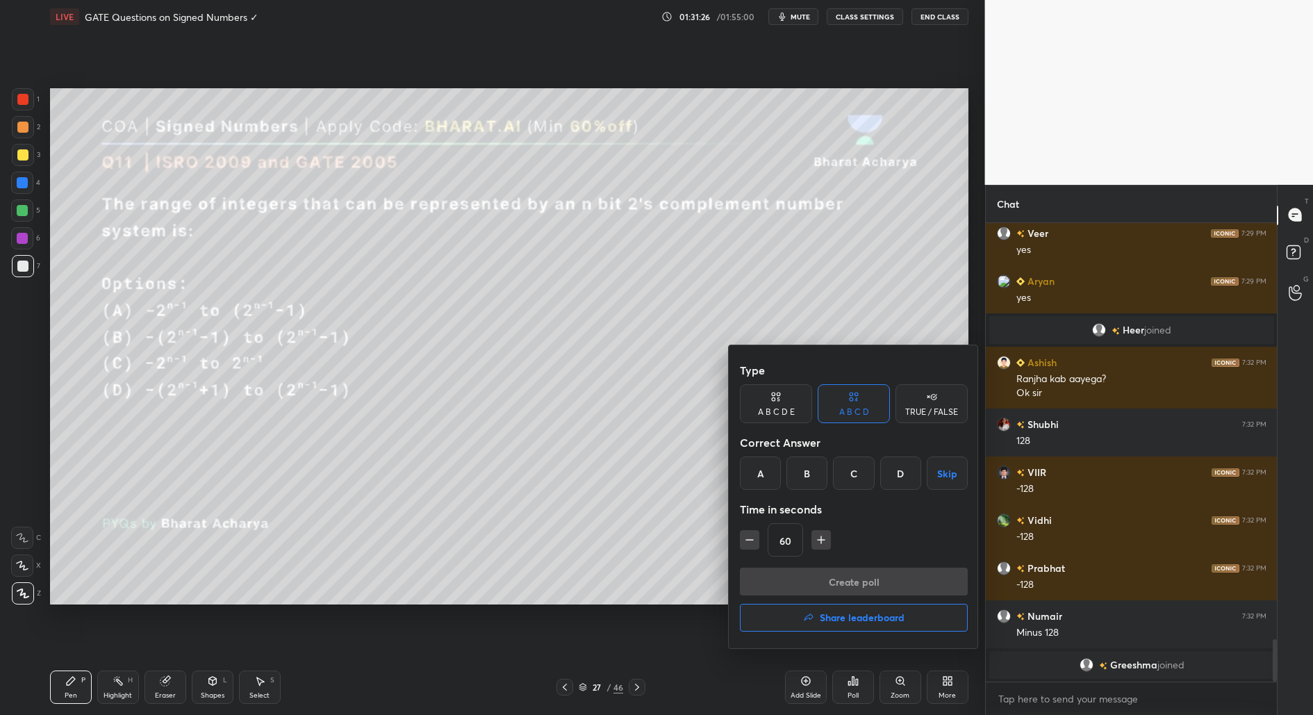
click at [762, 465] on div "A" at bounding box center [760, 472] width 41 height 33
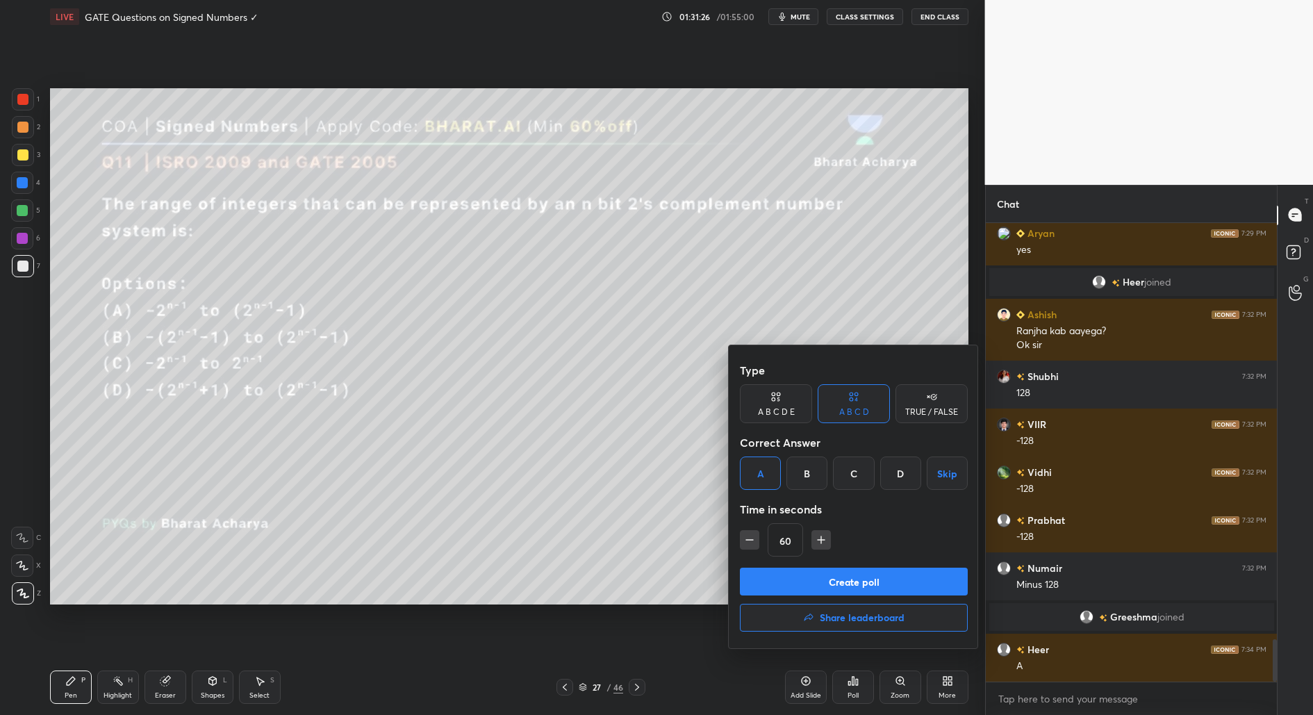
click at [820, 534] on button "button" at bounding box center [820, 539] width 19 height 19
drag, startPoint x: 819, startPoint y: 535, endPoint x: 822, endPoint y: 542, distance: 7.8
click at [820, 538] on icon "button" at bounding box center [821, 540] width 14 height 14
drag, startPoint x: 821, startPoint y: 536, endPoint x: 824, endPoint y: 549, distance: 13.0
click at [824, 539] on icon "button" at bounding box center [821, 540] width 14 height 14
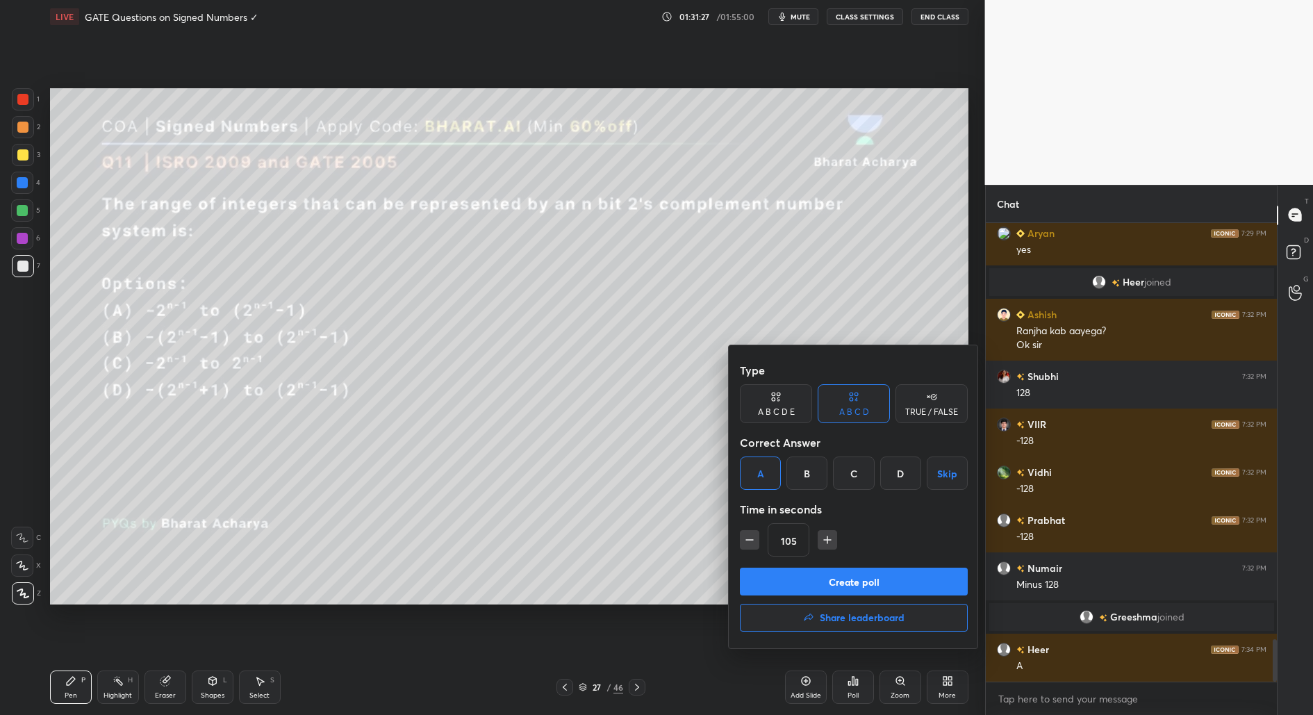
click at [824, 542] on icon "button" at bounding box center [827, 540] width 14 height 14
drag, startPoint x: 826, startPoint y: 539, endPoint x: 826, endPoint y: 547, distance: 7.7
click at [826, 543] on icon "button" at bounding box center [827, 540] width 14 height 14
click at [754, 544] on icon "button" at bounding box center [749, 540] width 14 height 14
type input "120"
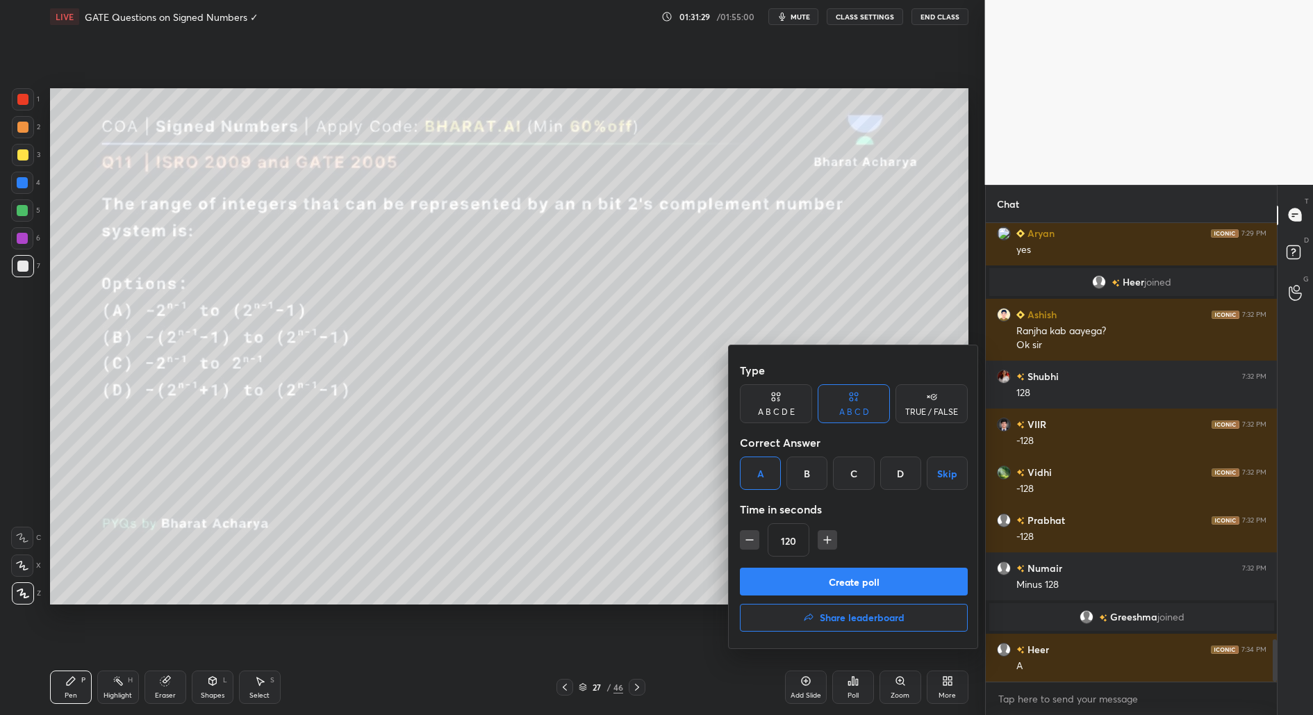
drag, startPoint x: 833, startPoint y: 574, endPoint x: 828, endPoint y: 583, distance: 10.6
click at [833, 576] on button "Create poll" at bounding box center [854, 581] width 228 height 28
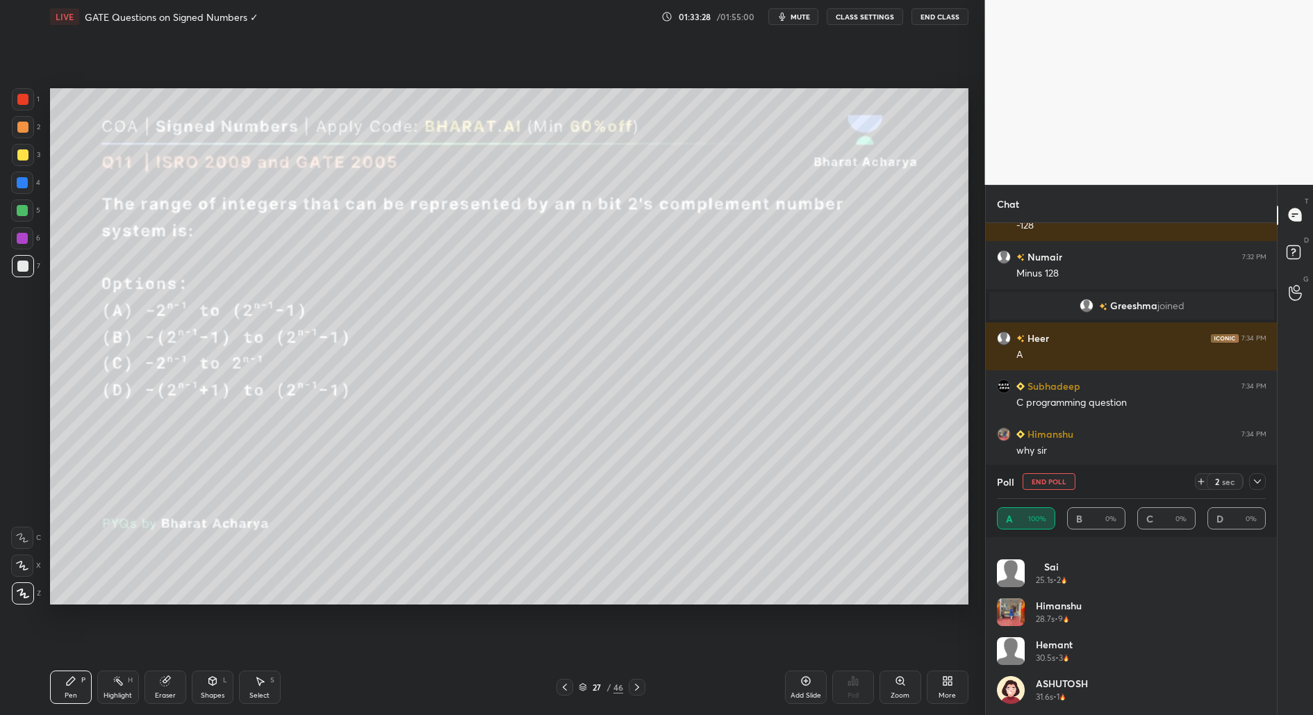
scroll to position [4808, 0]
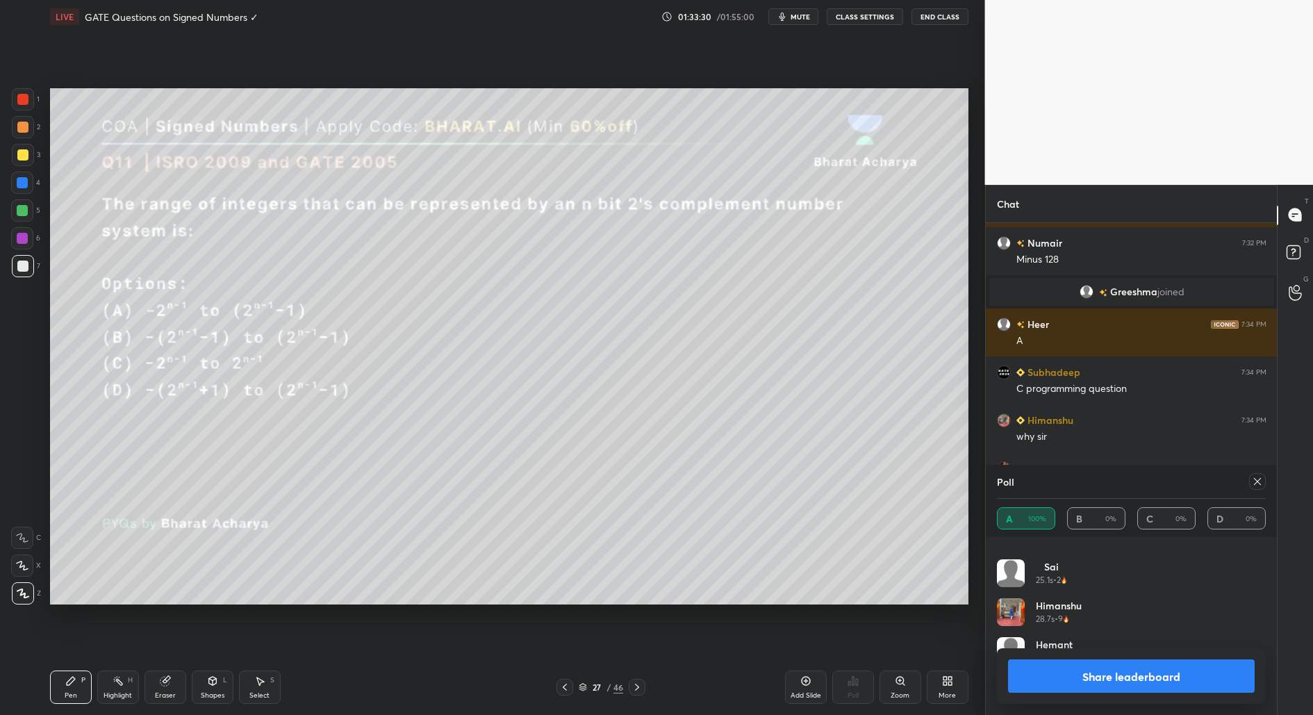
click at [1181, 665] on button "Share leaderboard" at bounding box center [1131, 675] width 247 height 33
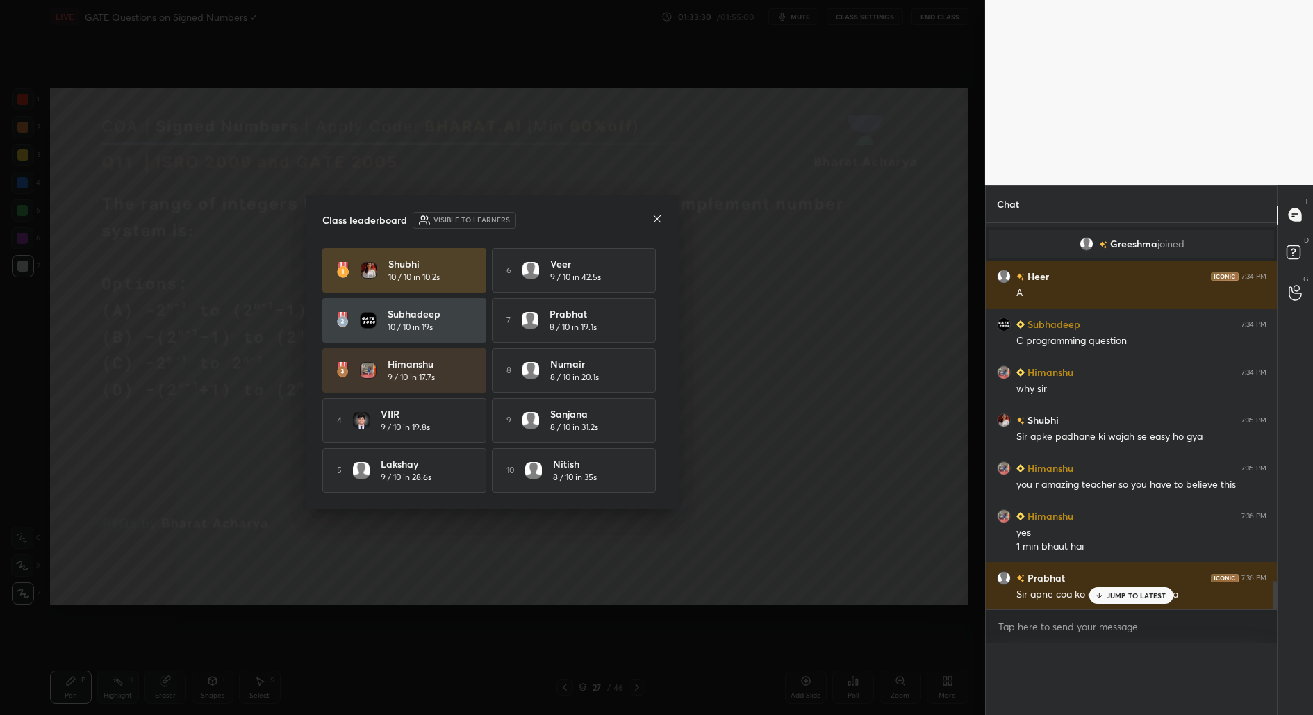
scroll to position [4, 4]
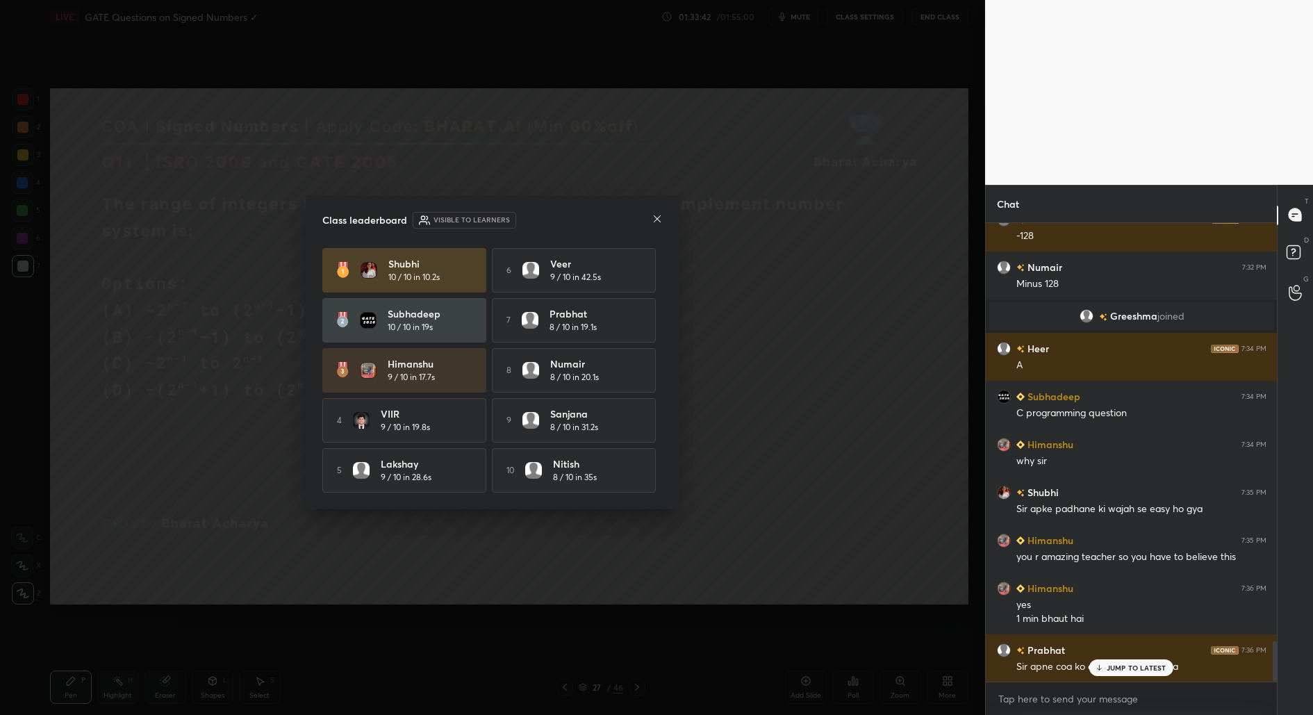
click at [655, 218] on icon at bounding box center [657, 218] width 7 height 7
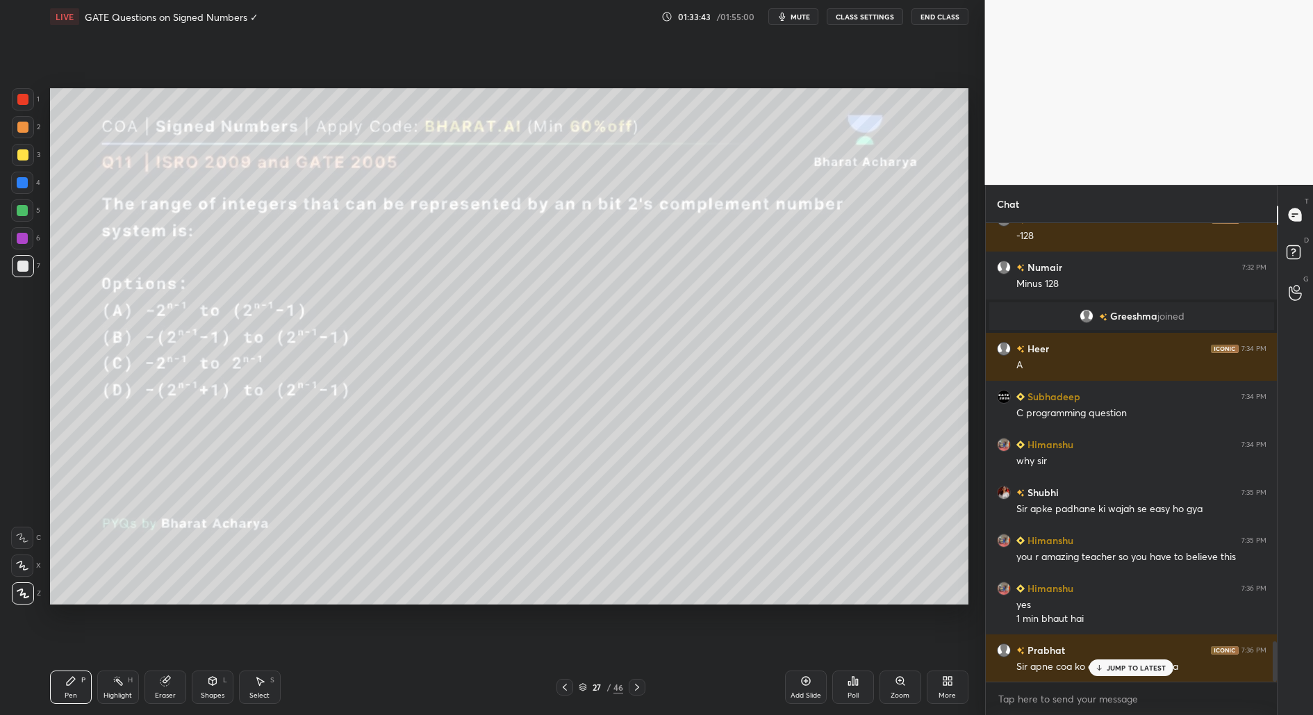
drag, startPoint x: 1140, startPoint y: 661, endPoint x: 1135, endPoint y: 684, distance: 23.4
click at [1140, 662] on div "JUMP TO LATEST" at bounding box center [1130, 667] width 83 height 17
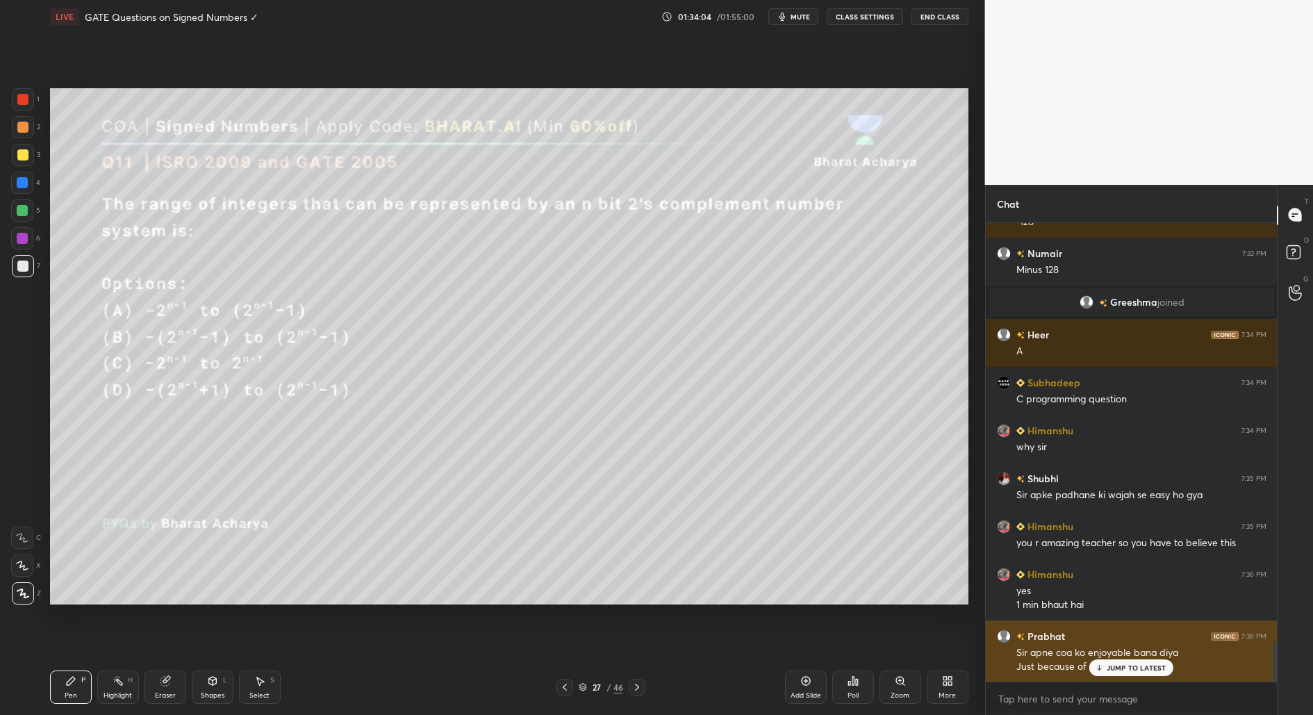
click at [1117, 661] on div "JUMP TO LATEST" at bounding box center [1130, 667] width 83 height 17
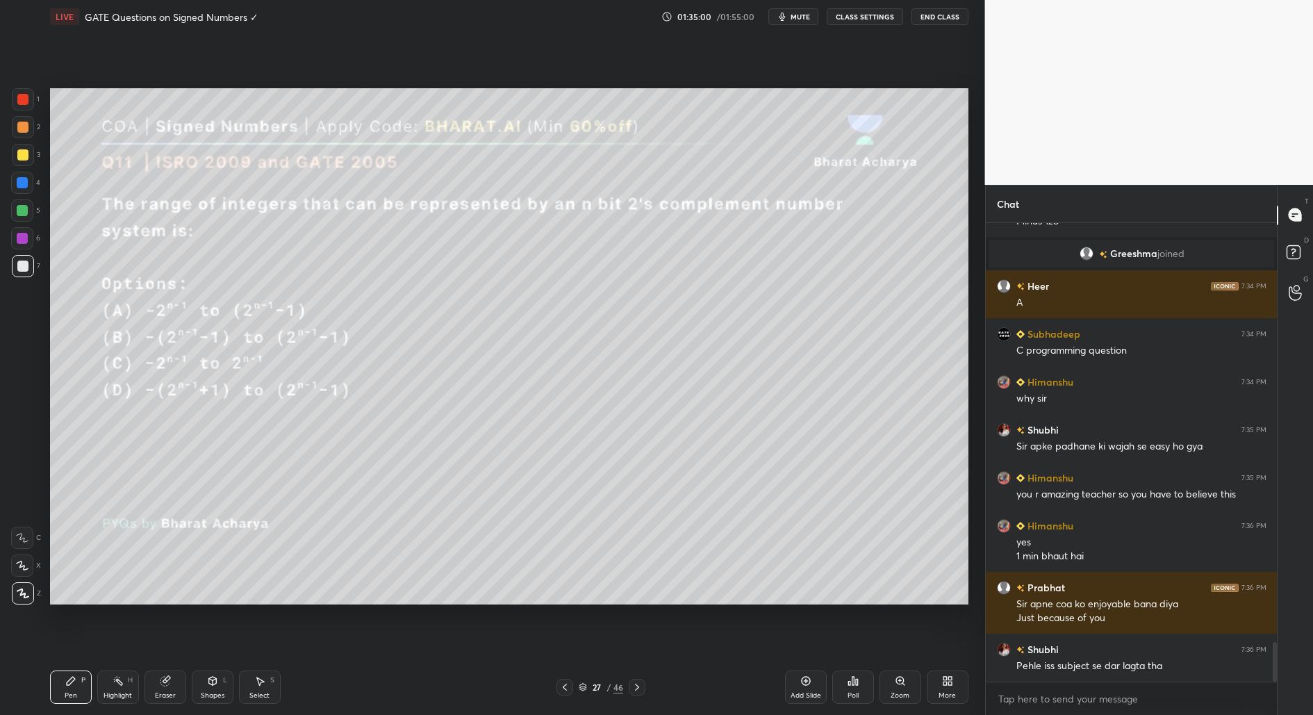
click at [163, 686] on div "Eraser" at bounding box center [165, 686] width 42 height 33
drag, startPoint x: 69, startPoint y: 690, endPoint x: 98, endPoint y: 663, distance: 39.3
click at [74, 686] on div "Pen P" at bounding box center [71, 686] width 42 height 33
drag, startPoint x: 163, startPoint y: 681, endPoint x: 290, endPoint y: 606, distance: 147.0
click at [165, 681] on icon at bounding box center [164, 680] width 9 height 9
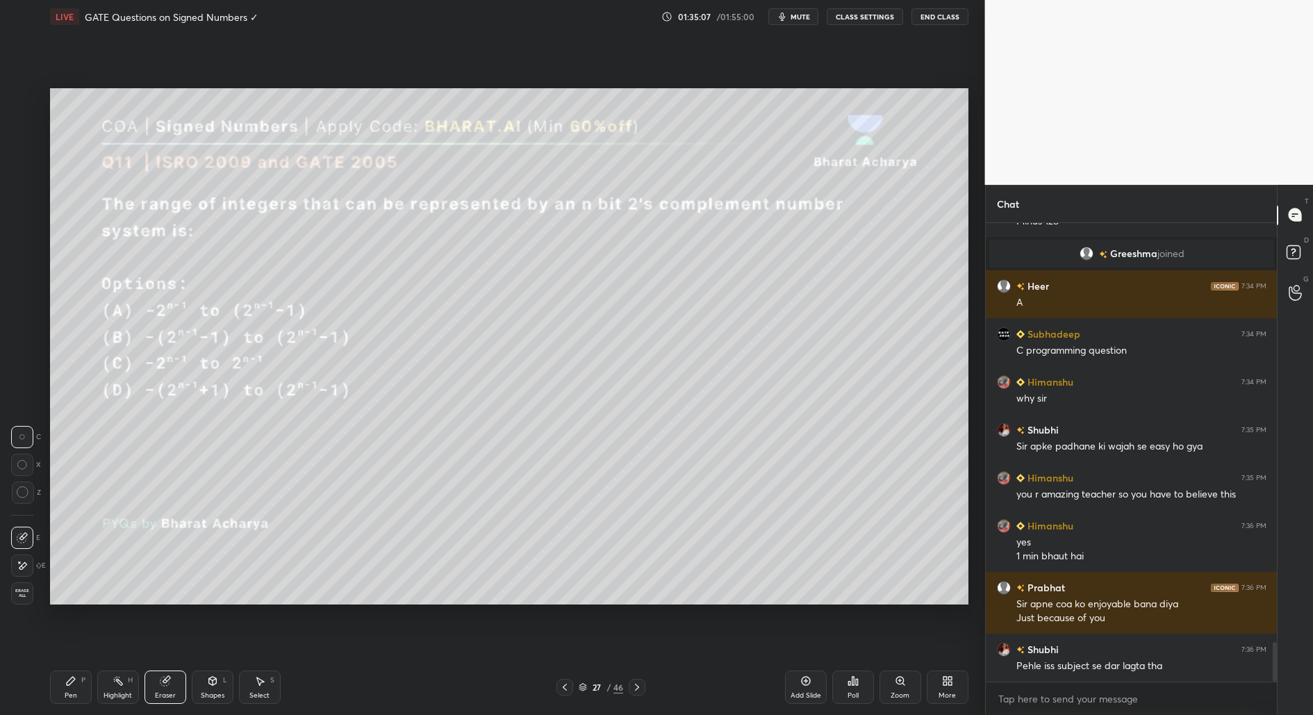
drag, startPoint x: 74, startPoint y: 693, endPoint x: 81, endPoint y: 696, distance: 8.1
click at [76, 697] on div "Pen" at bounding box center [71, 695] width 13 height 7
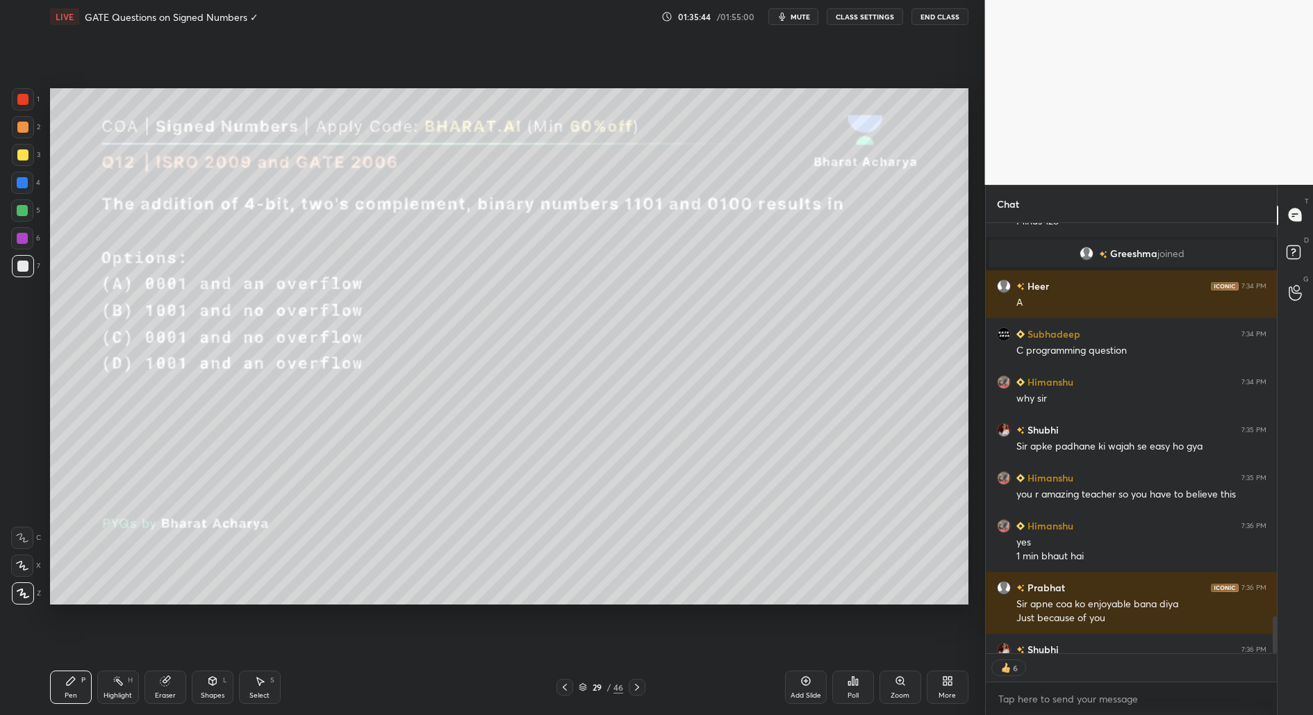
type textarea "x"
click at [854, 688] on div "Poll" at bounding box center [853, 686] width 42 height 33
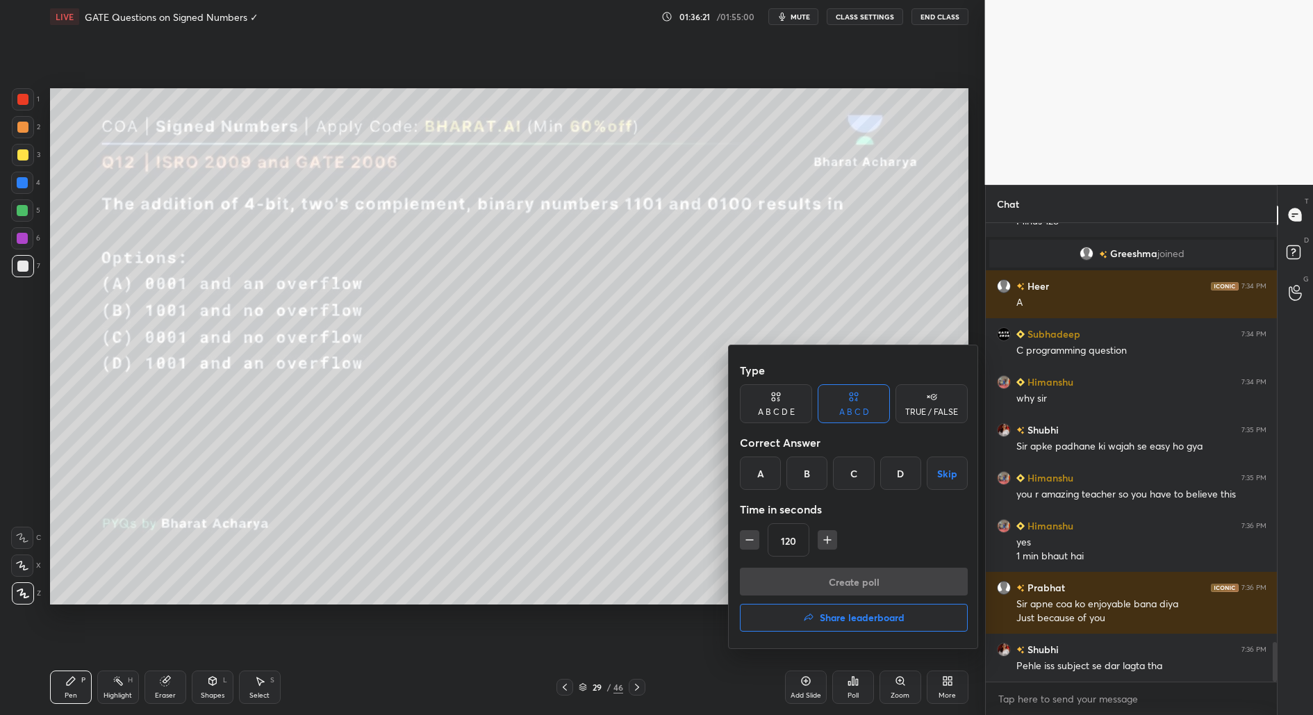
drag, startPoint x: 851, startPoint y: 469, endPoint x: 854, endPoint y: 528, distance: 59.8
click at [851, 477] on div "C" at bounding box center [853, 472] width 41 height 33
click at [756, 540] on button "button" at bounding box center [749, 539] width 19 height 19
click at [754, 540] on icon "button" at bounding box center [749, 540] width 14 height 14
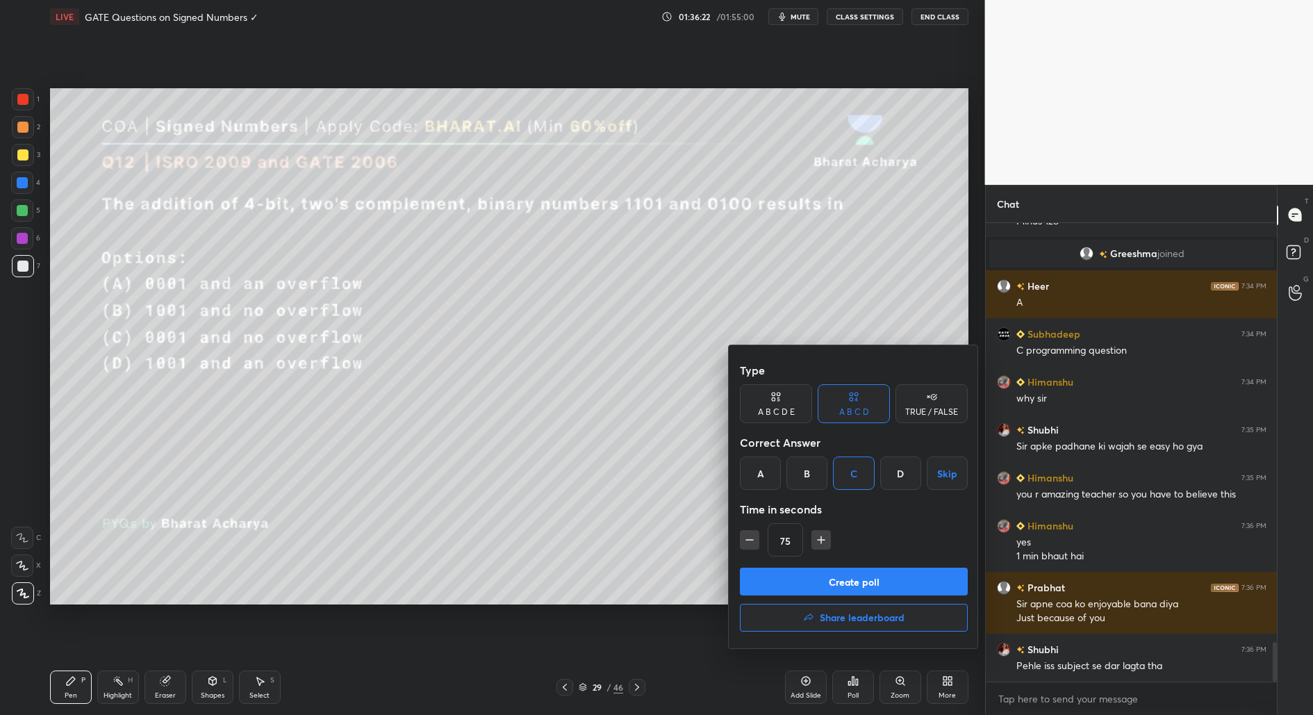
click at [751, 540] on icon "button" at bounding box center [749, 540] width 7 height 0
click at [750, 538] on icon "button" at bounding box center [749, 540] width 14 height 14
click at [750, 537] on icon "button" at bounding box center [749, 540] width 14 height 14
click at [749, 539] on icon "button" at bounding box center [749, 540] width 14 height 14
click at [822, 538] on icon "button" at bounding box center [821, 540] width 14 height 14
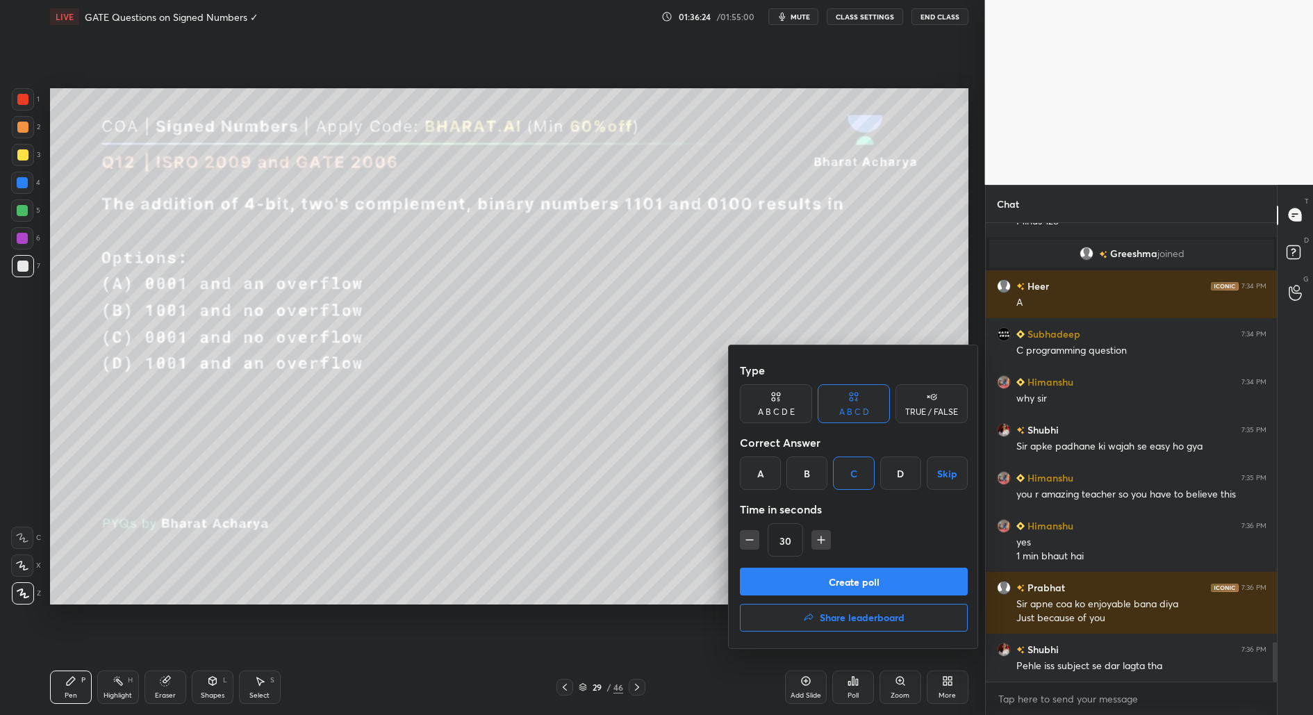
click at [820, 540] on icon "button" at bounding box center [820, 540] width 7 height 0
click at [818, 541] on icon "button" at bounding box center [821, 540] width 14 height 14
click at [817, 541] on icon "button" at bounding box center [821, 540] width 14 height 14
drag, startPoint x: 744, startPoint y: 540, endPoint x: 760, endPoint y: 556, distance: 22.1
click at [746, 540] on icon "button" at bounding box center [749, 540] width 14 height 14
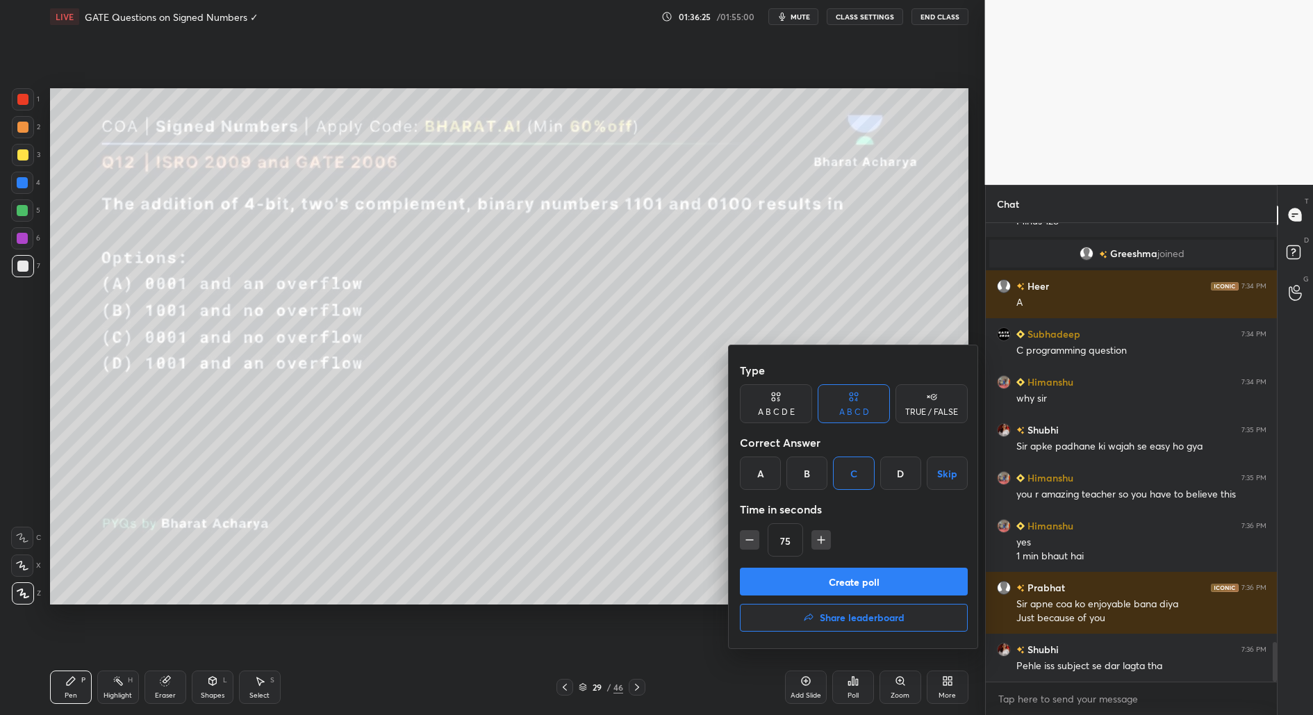
type input "60"
click at [880, 581] on button "Create poll" at bounding box center [854, 581] width 228 height 28
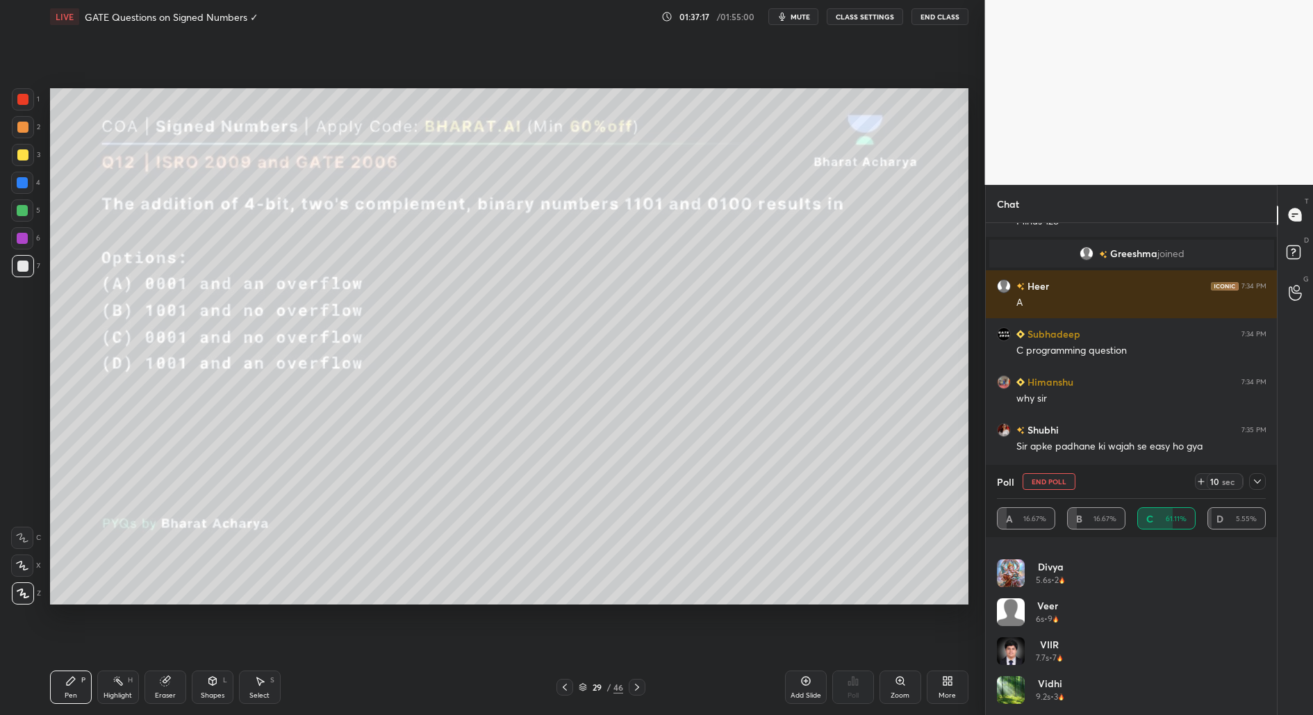
scroll to position [0, 0]
click at [1196, 478] on icon at bounding box center [1200, 481] width 11 height 11
click at [1198, 485] on icon at bounding box center [1200, 481] width 11 height 11
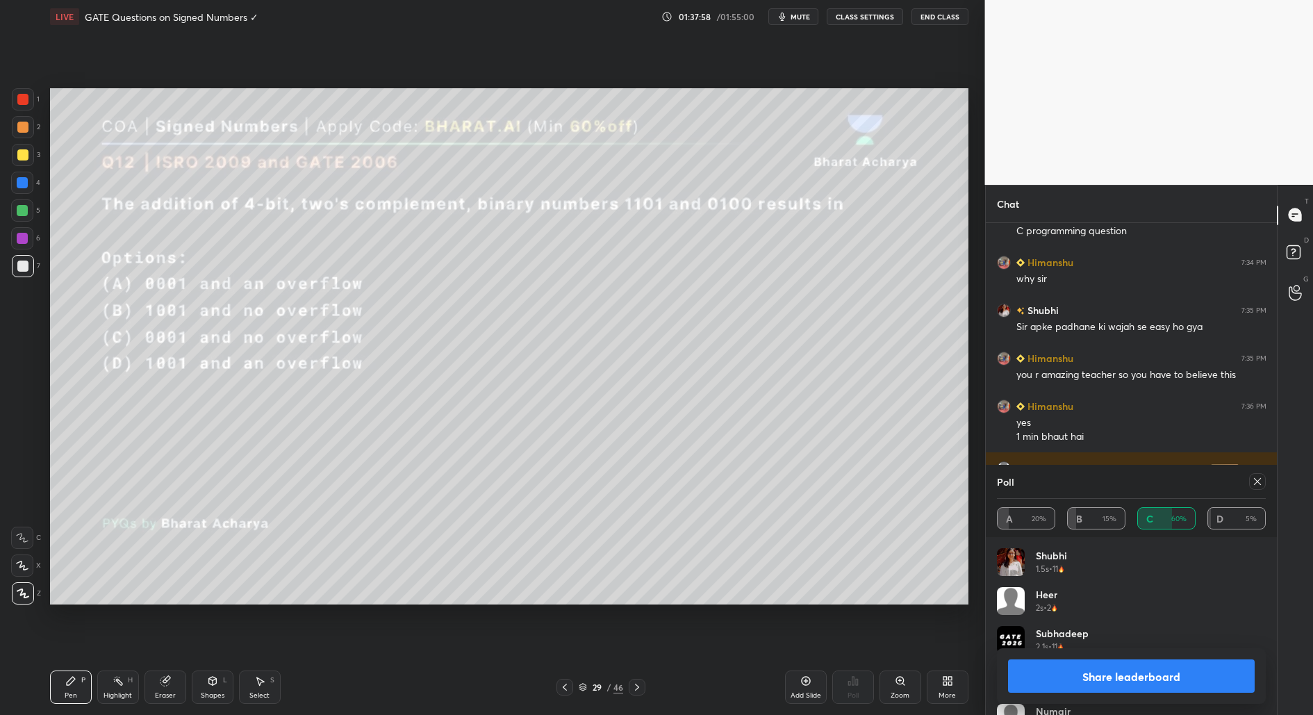
click at [1160, 676] on button "Share leaderboard" at bounding box center [1131, 675] width 247 height 33
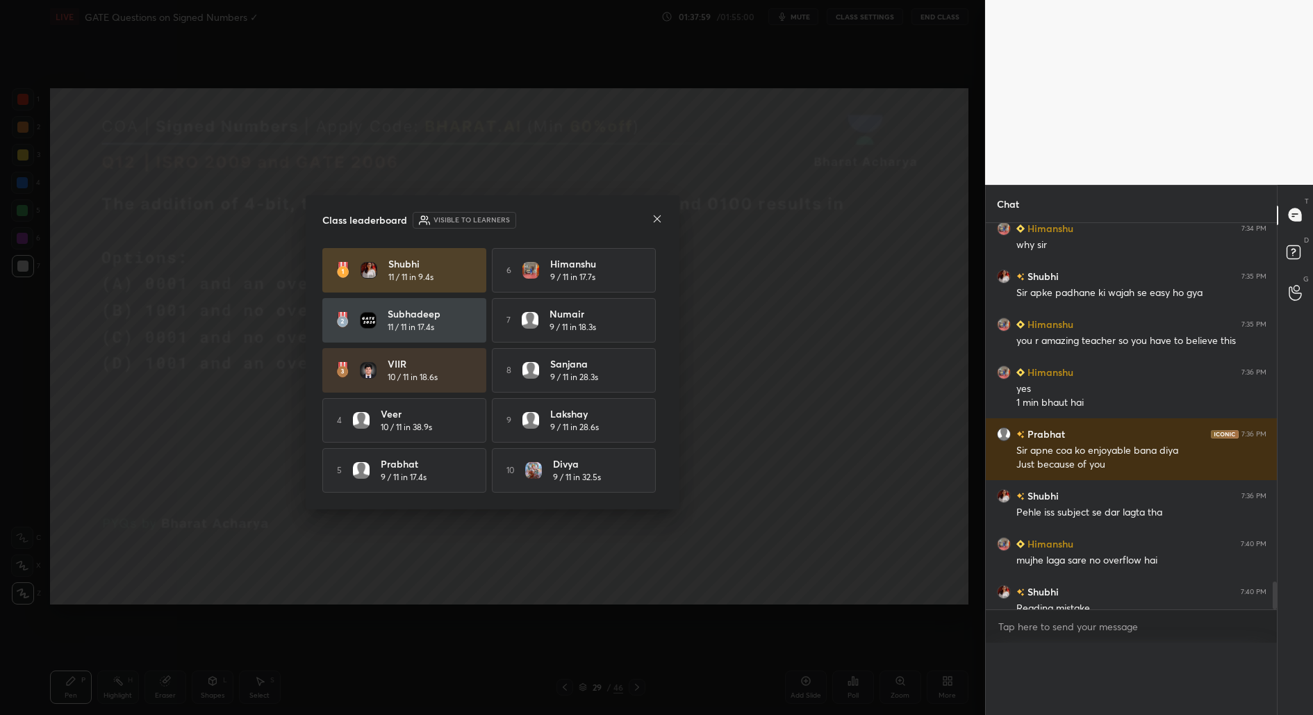
scroll to position [428, 288]
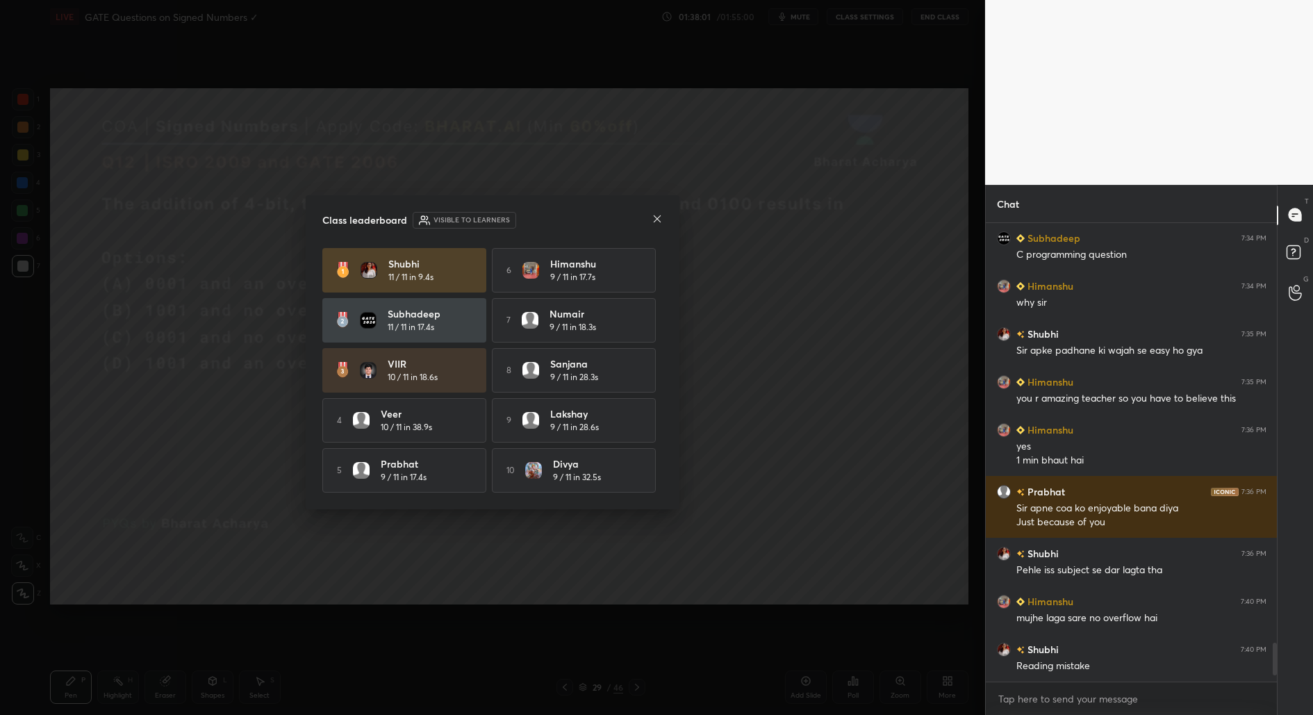
click at [655, 222] on div at bounding box center [656, 220] width 11 height 15
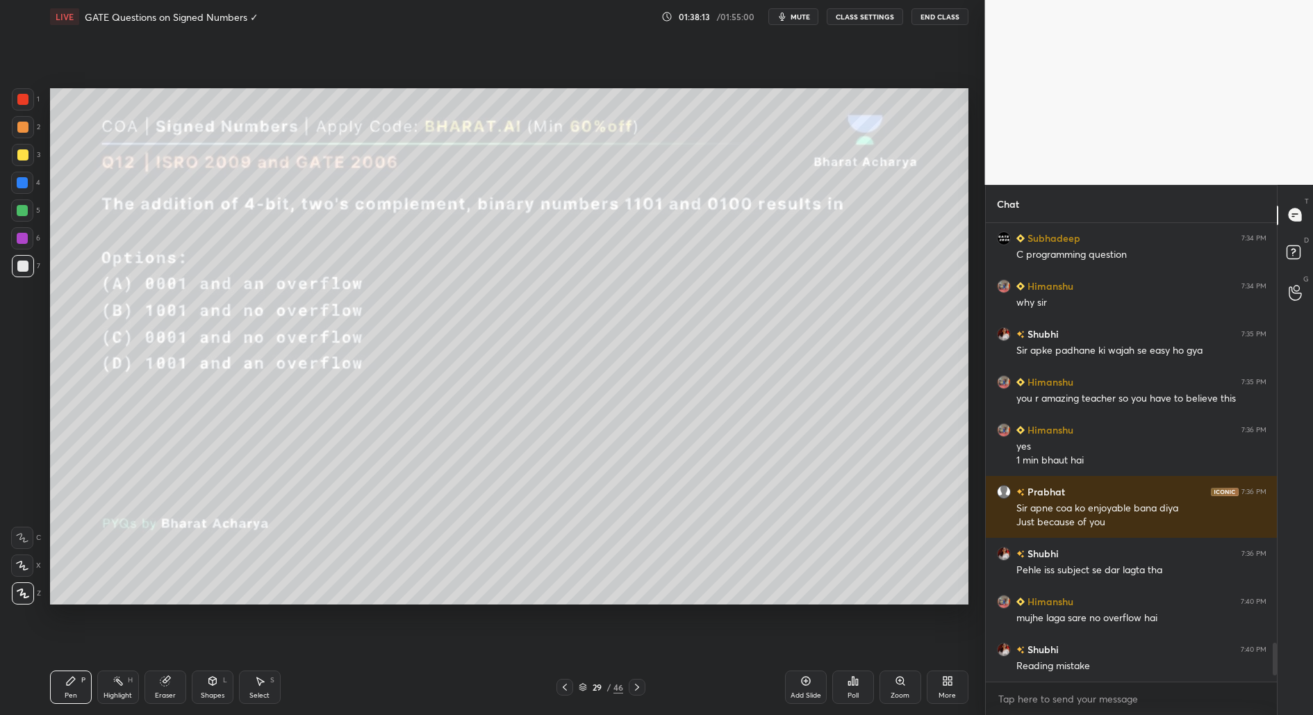
click at [20, 160] on div at bounding box center [23, 155] width 22 height 22
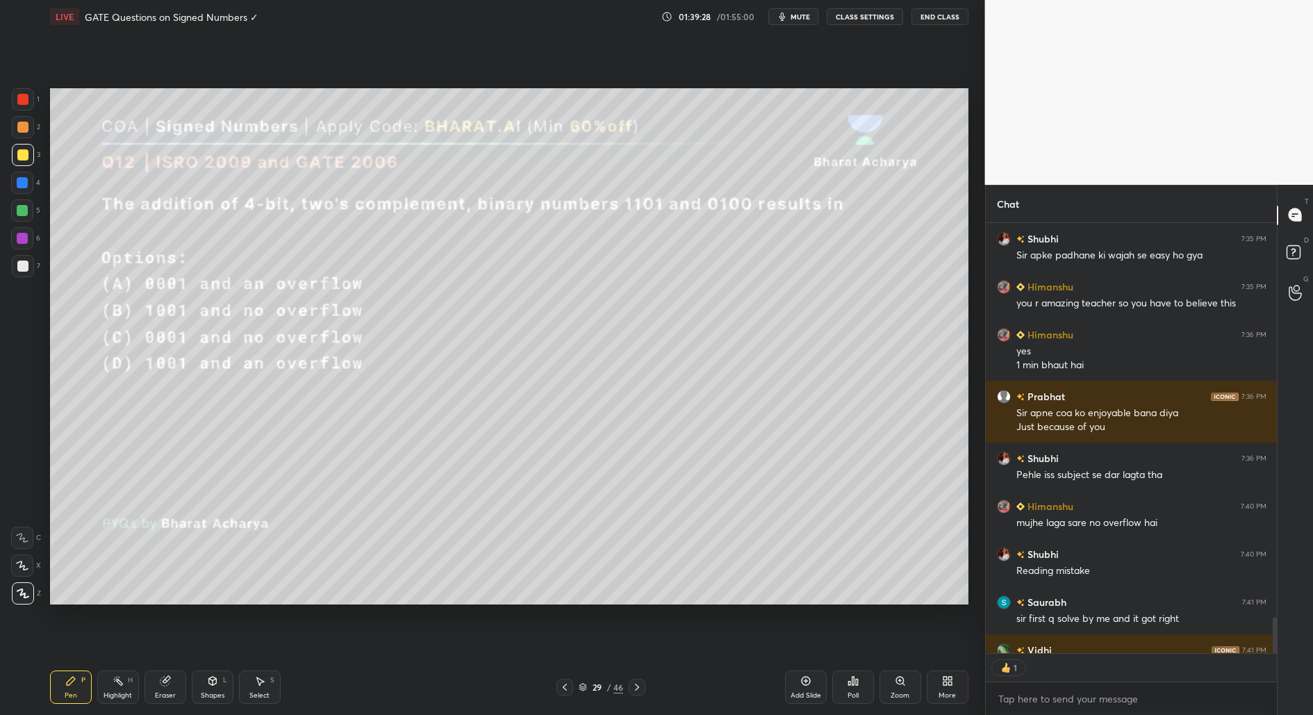
scroll to position [5113, 0]
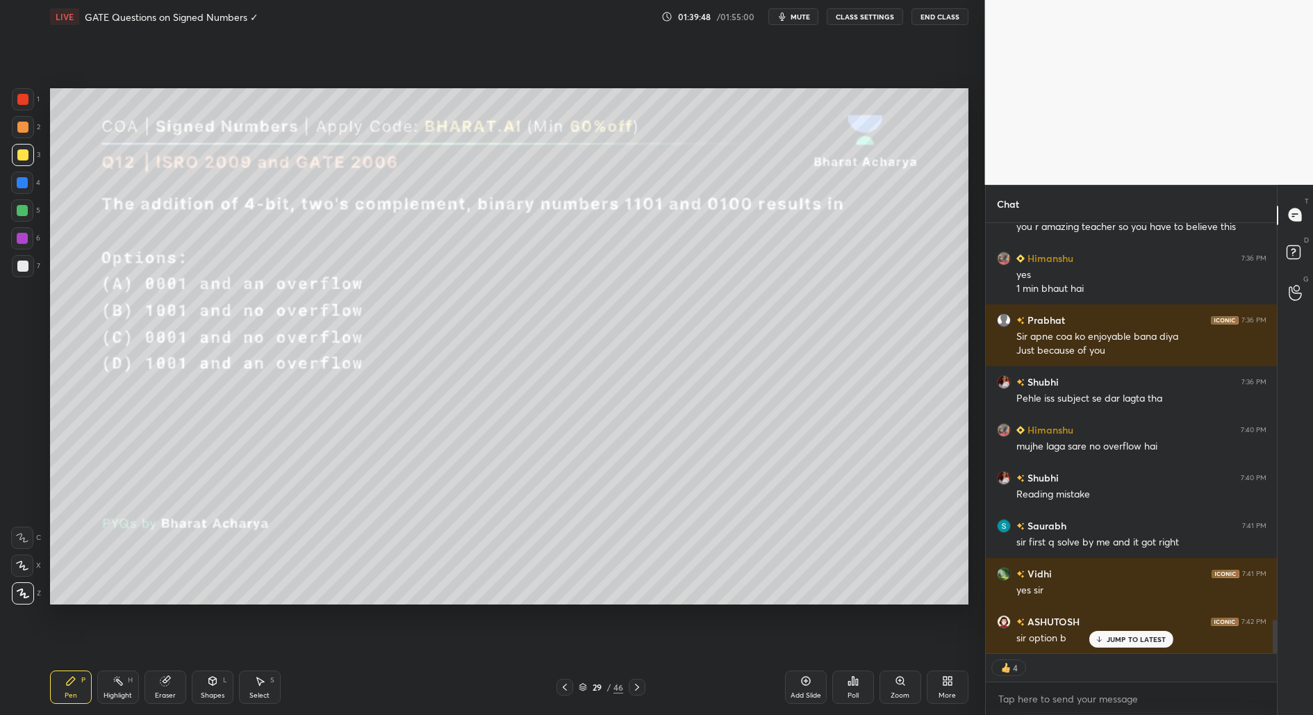
type textarea "x"
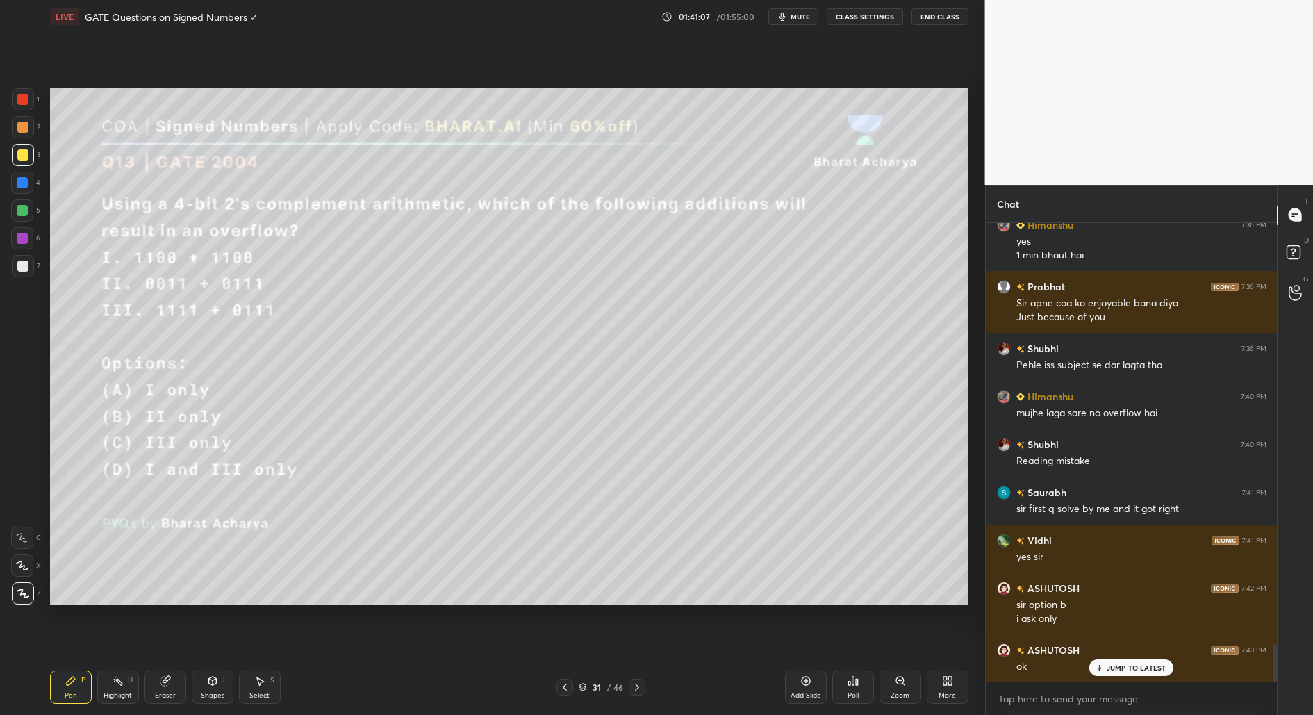
scroll to position [5195, 0]
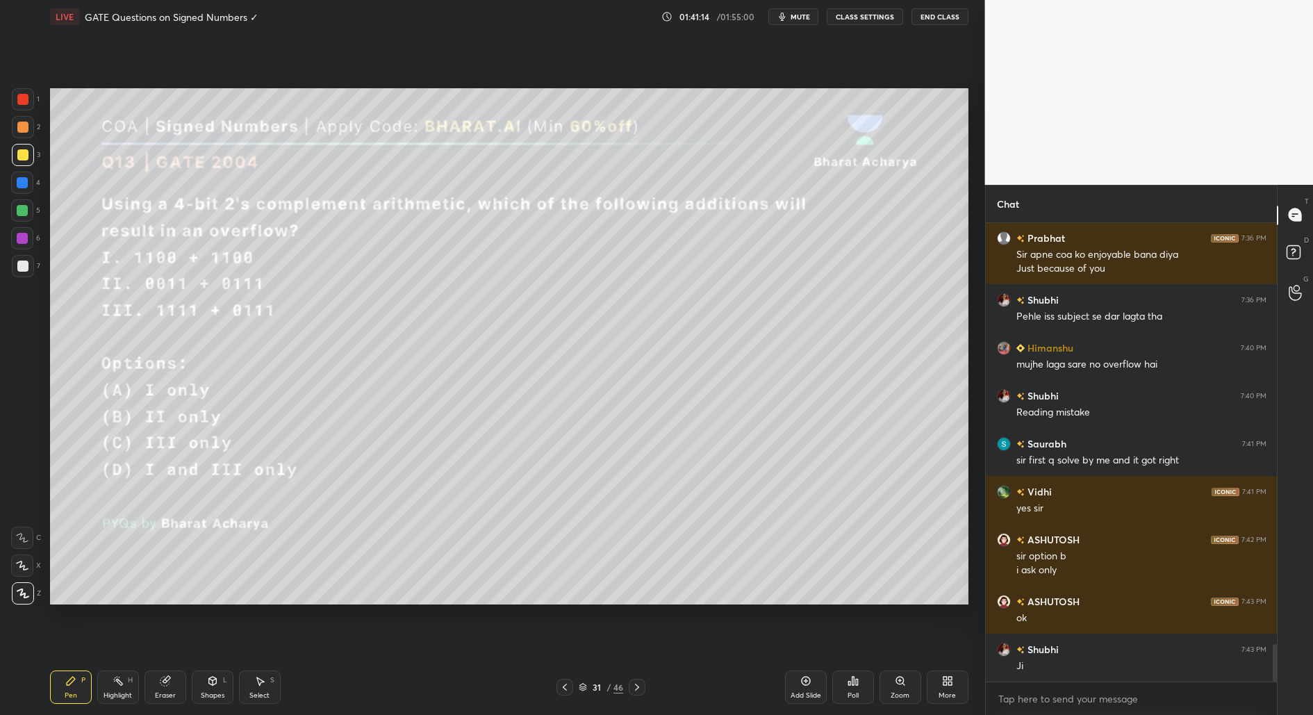
click at [854, 687] on div "Poll" at bounding box center [853, 686] width 42 height 33
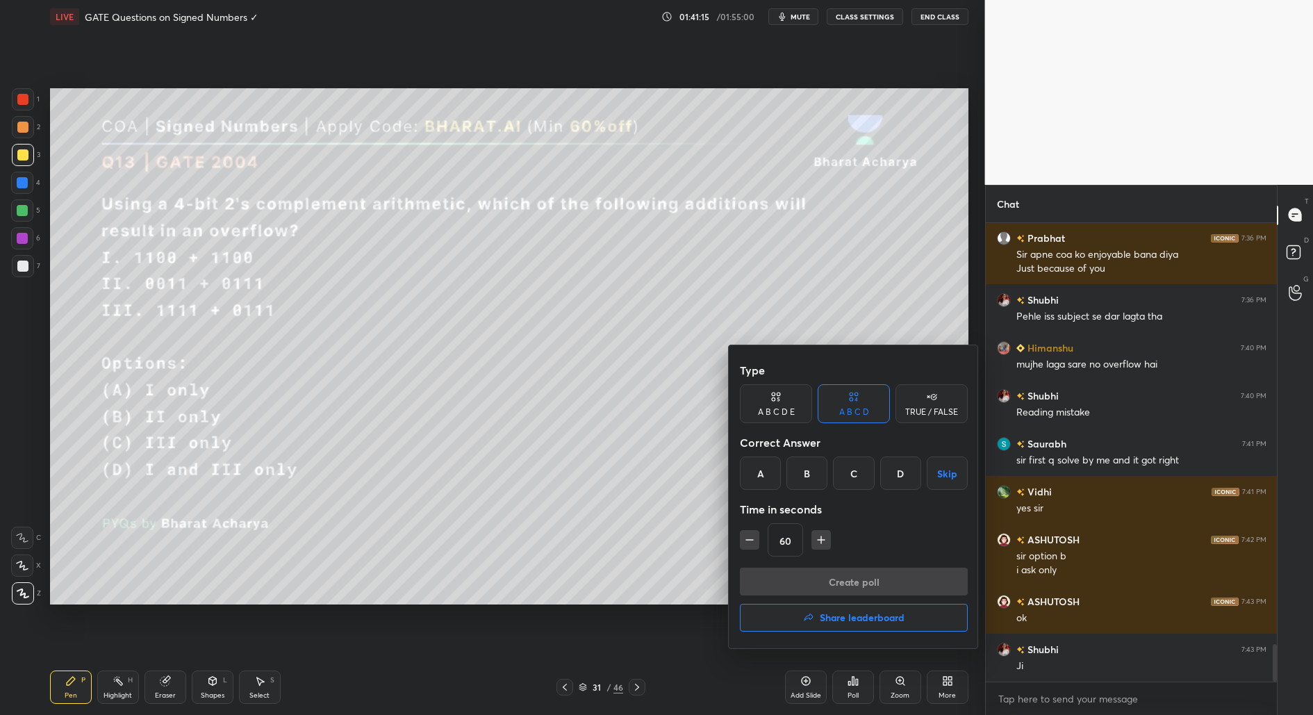
drag, startPoint x: 806, startPoint y: 480, endPoint x: 808, endPoint y: 490, distance: 10.6
click at [806, 482] on div "B" at bounding box center [806, 472] width 41 height 33
click at [819, 542] on icon "button" at bounding box center [821, 540] width 14 height 14
type input "75"
drag, startPoint x: 854, startPoint y: 585, endPoint x: 846, endPoint y: 579, distance: 9.9
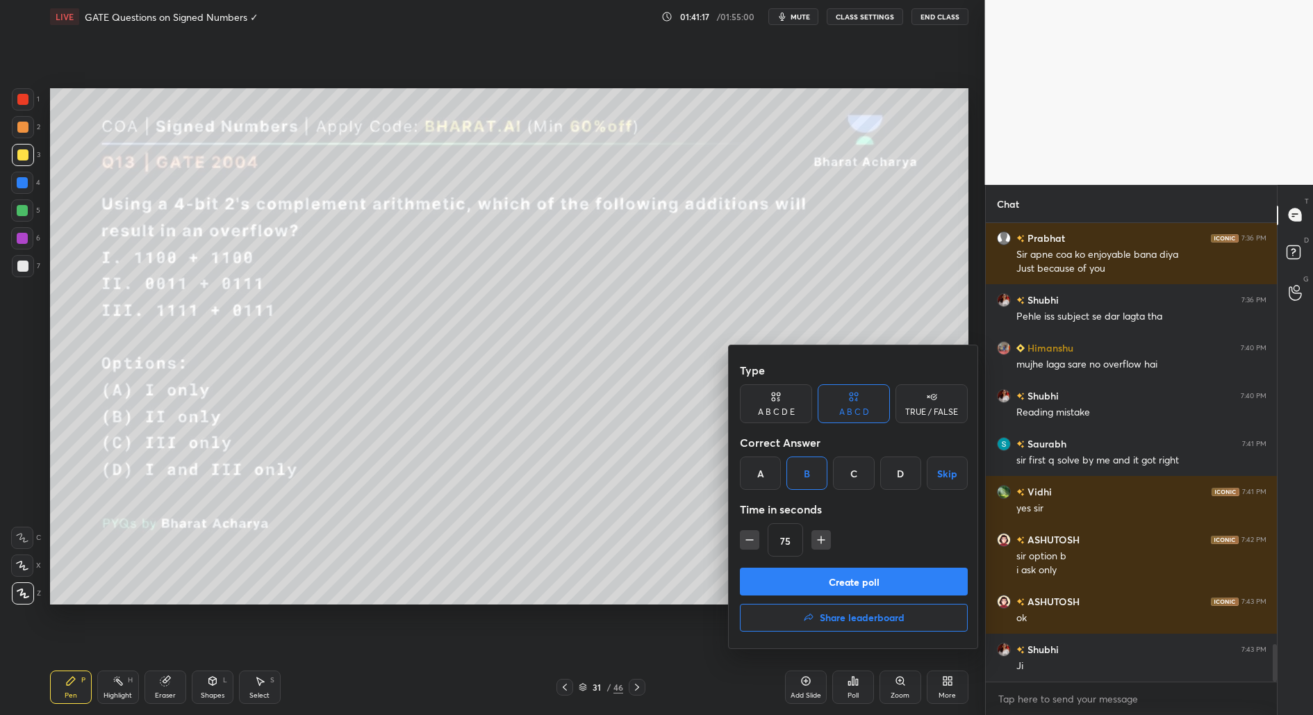
click at [855, 586] on button "Create poll" at bounding box center [854, 581] width 228 height 28
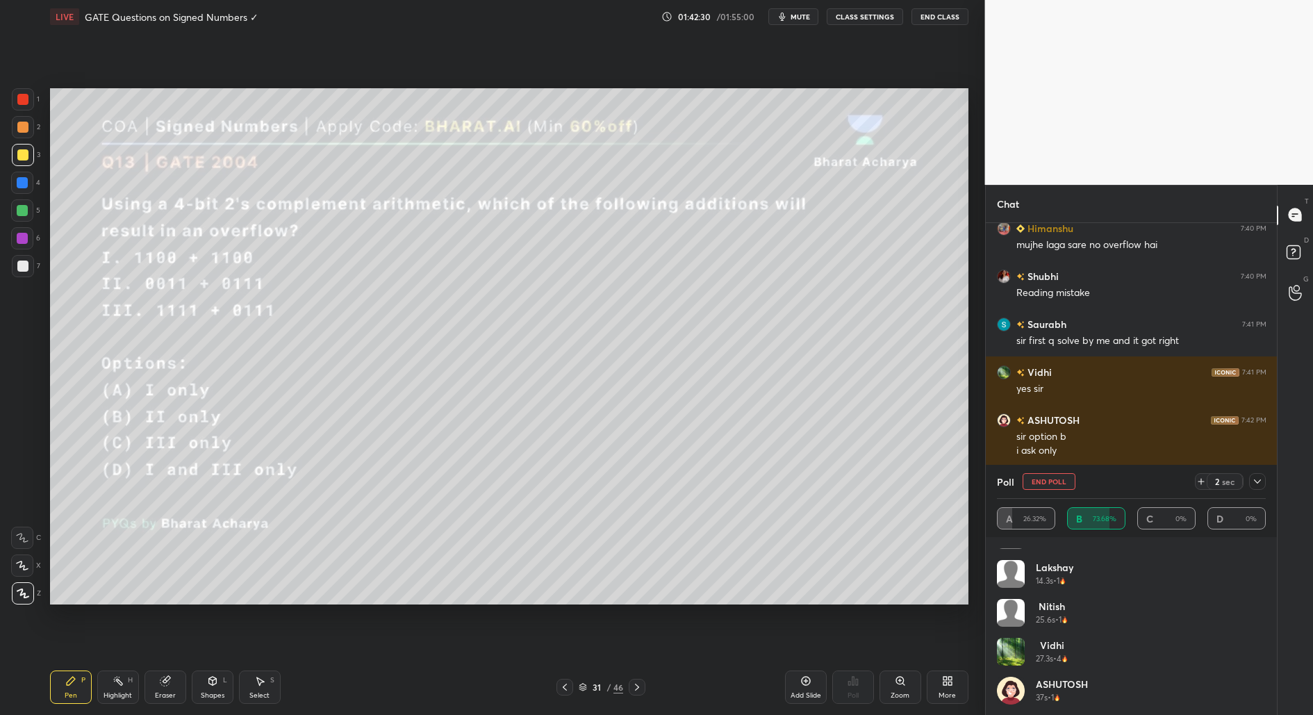
scroll to position [0, 0]
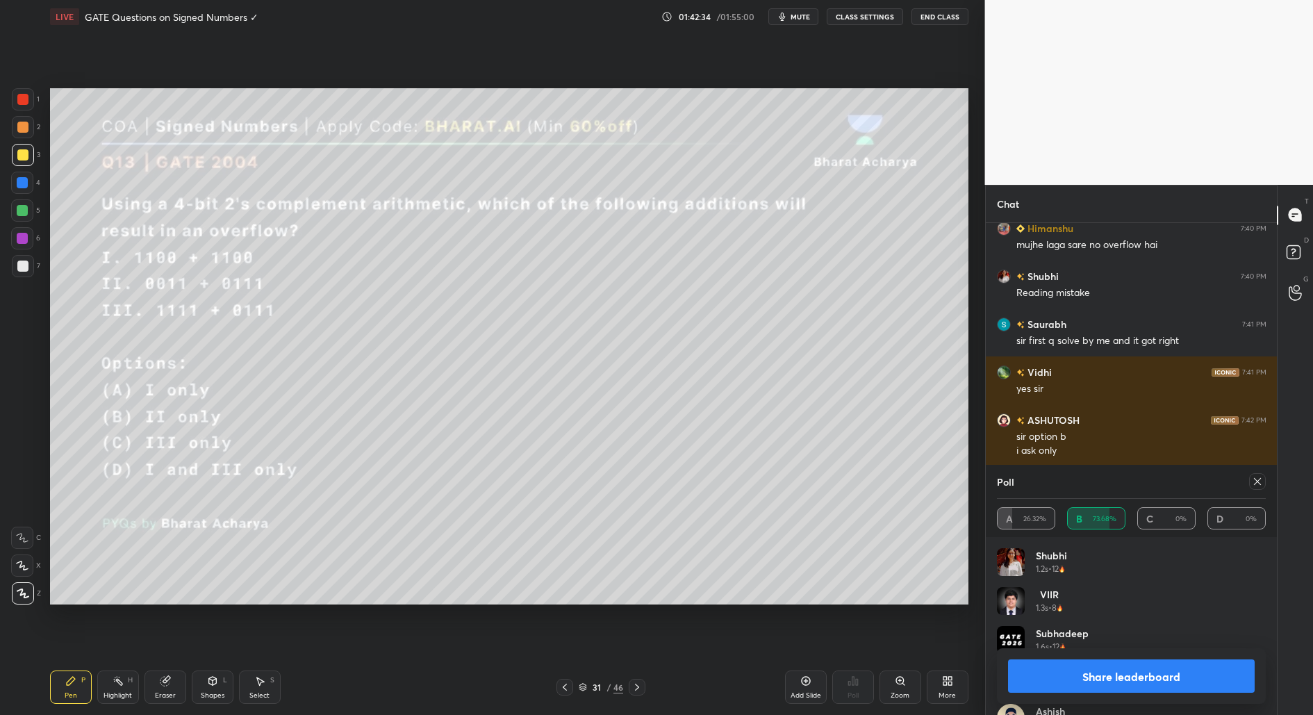
click at [1174, 678] on button "Share leaderboard" at bounding box center [1131, 675] width 247 height 33
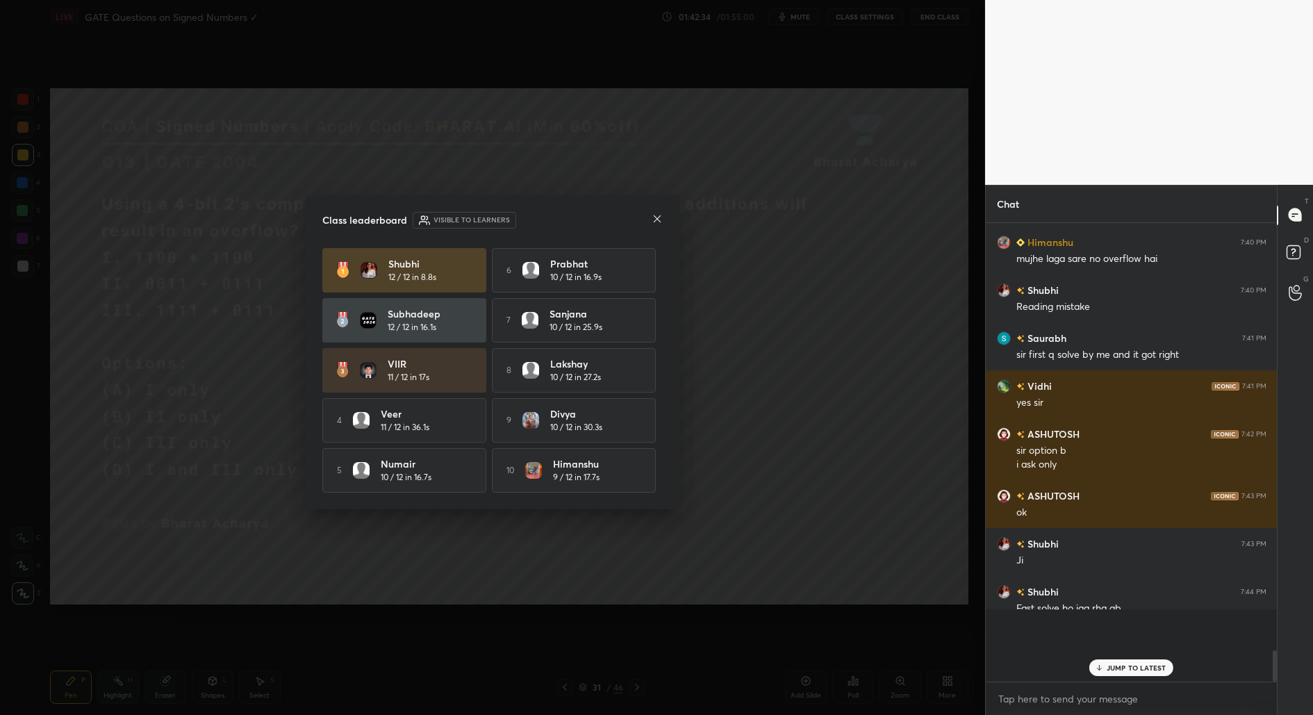
scroll to position [349, 288]
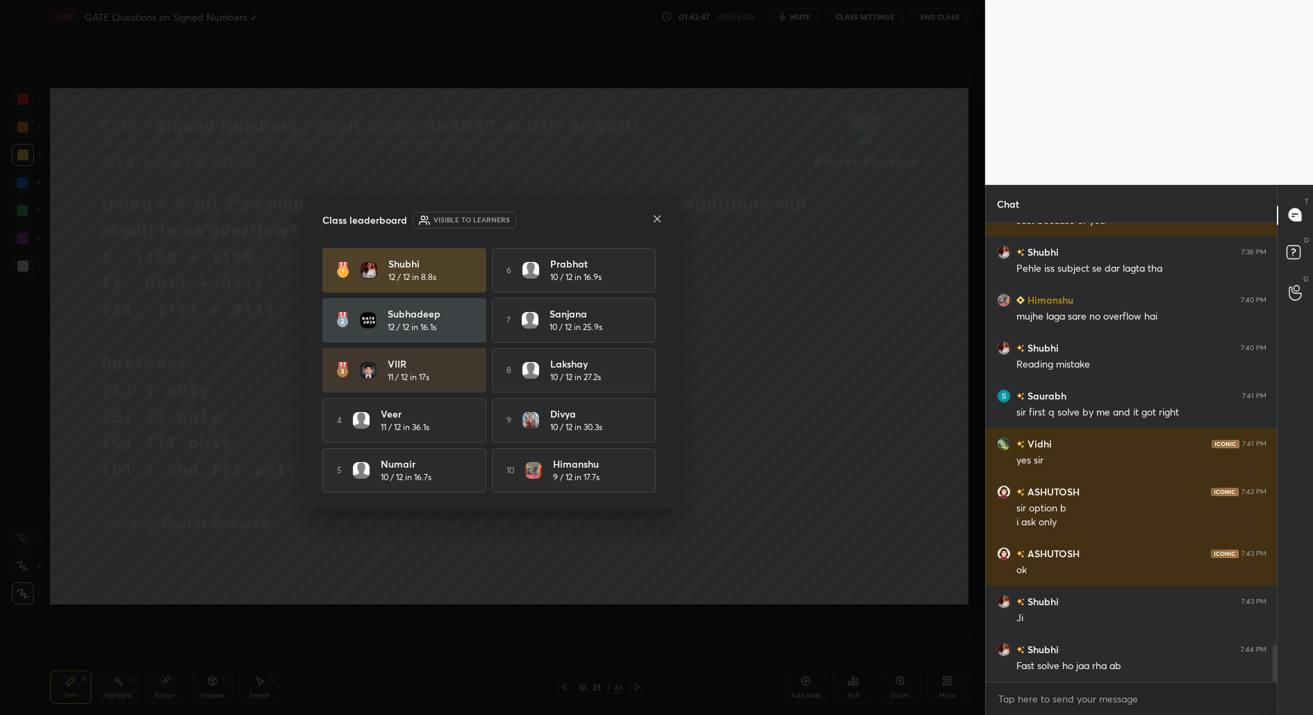
click at [657, 221] on icon at bounding box center [656, 218] width 11 height 11
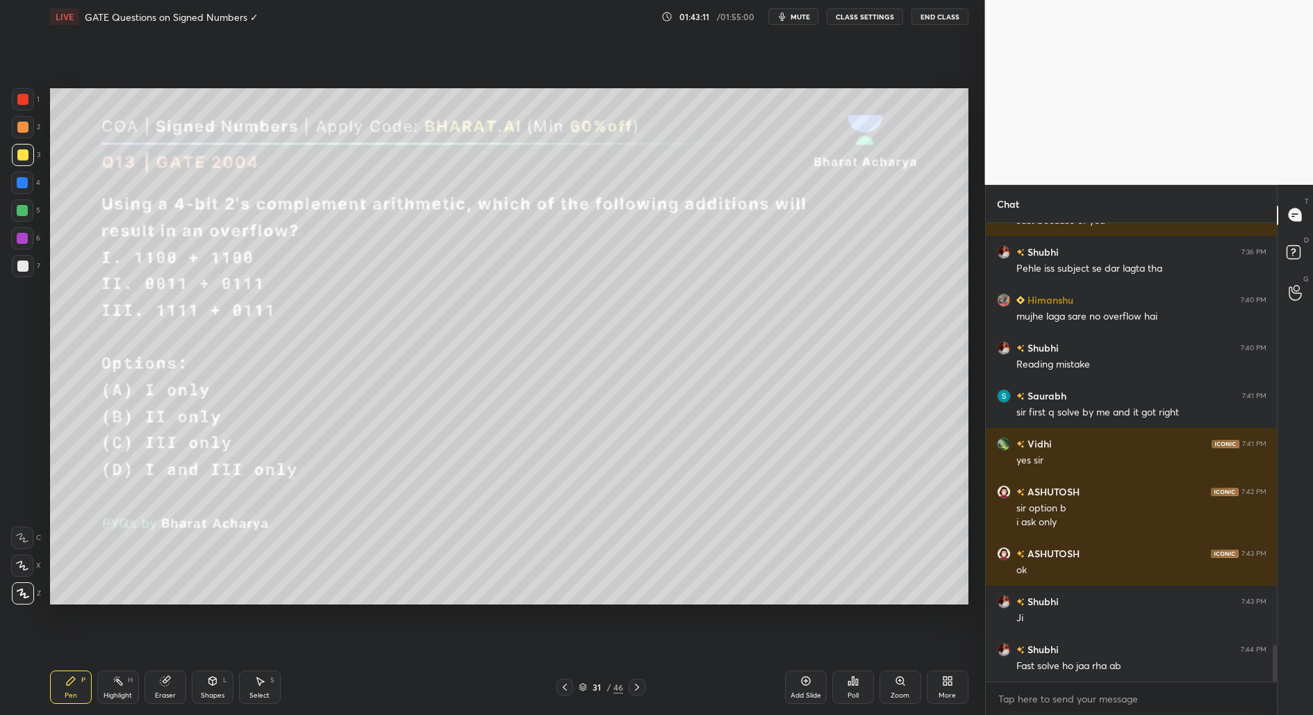
scroll to position [5291, 0]
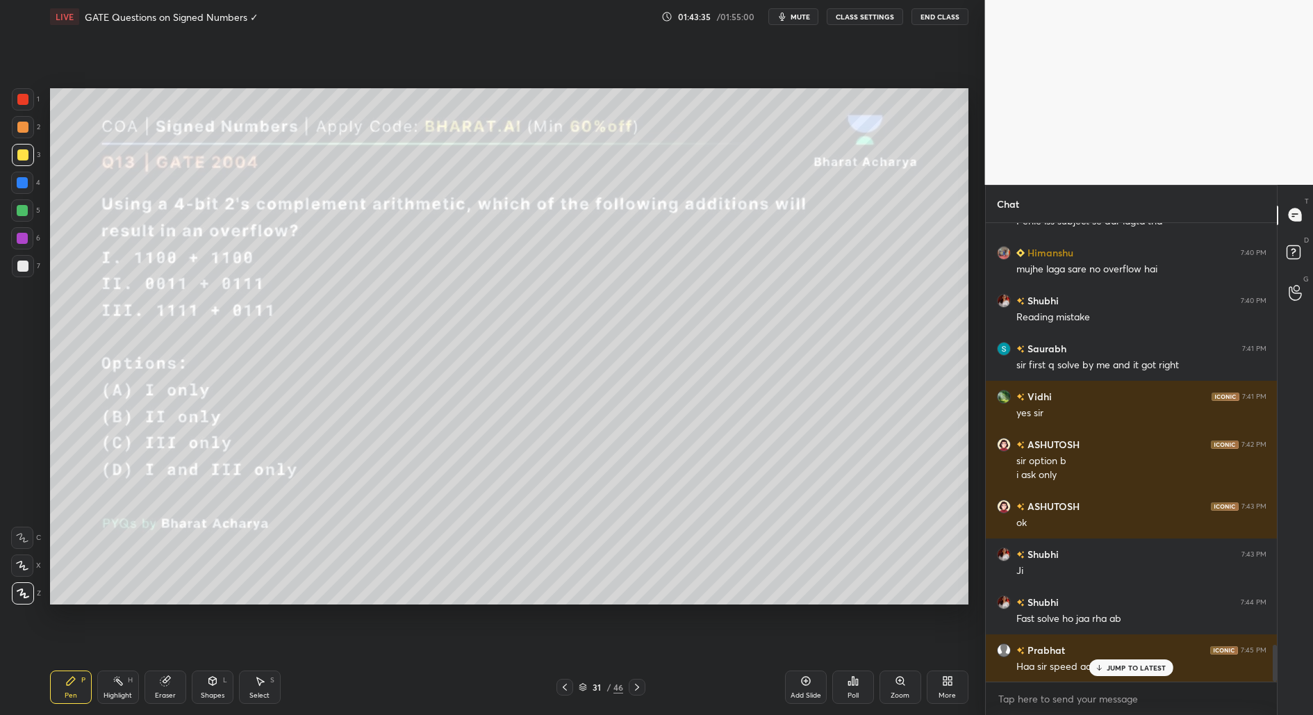
click at [1140, 660] on div "JUMP TO LATEST" at bounding box center [1130, 667] width 83 height 17
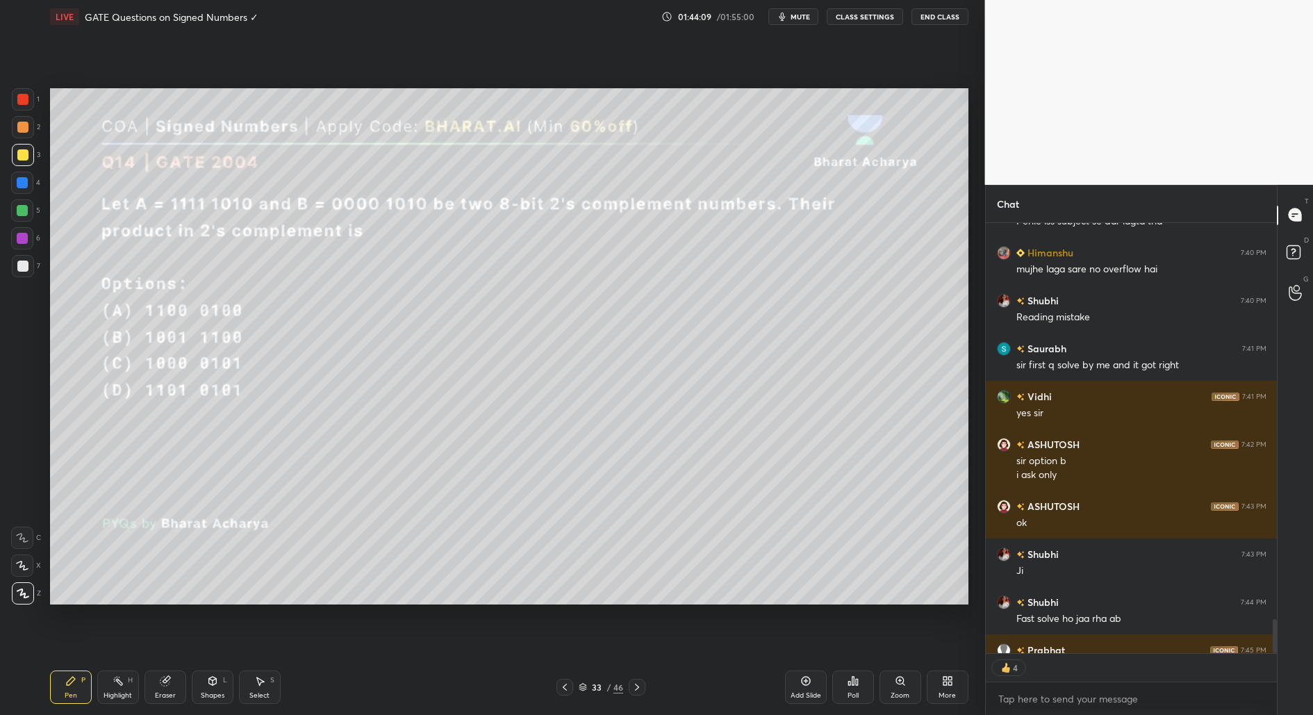
type textarea "x"
click at [847, 688] on div "Poll" at bounding box center [853, 686] width 42 height 33
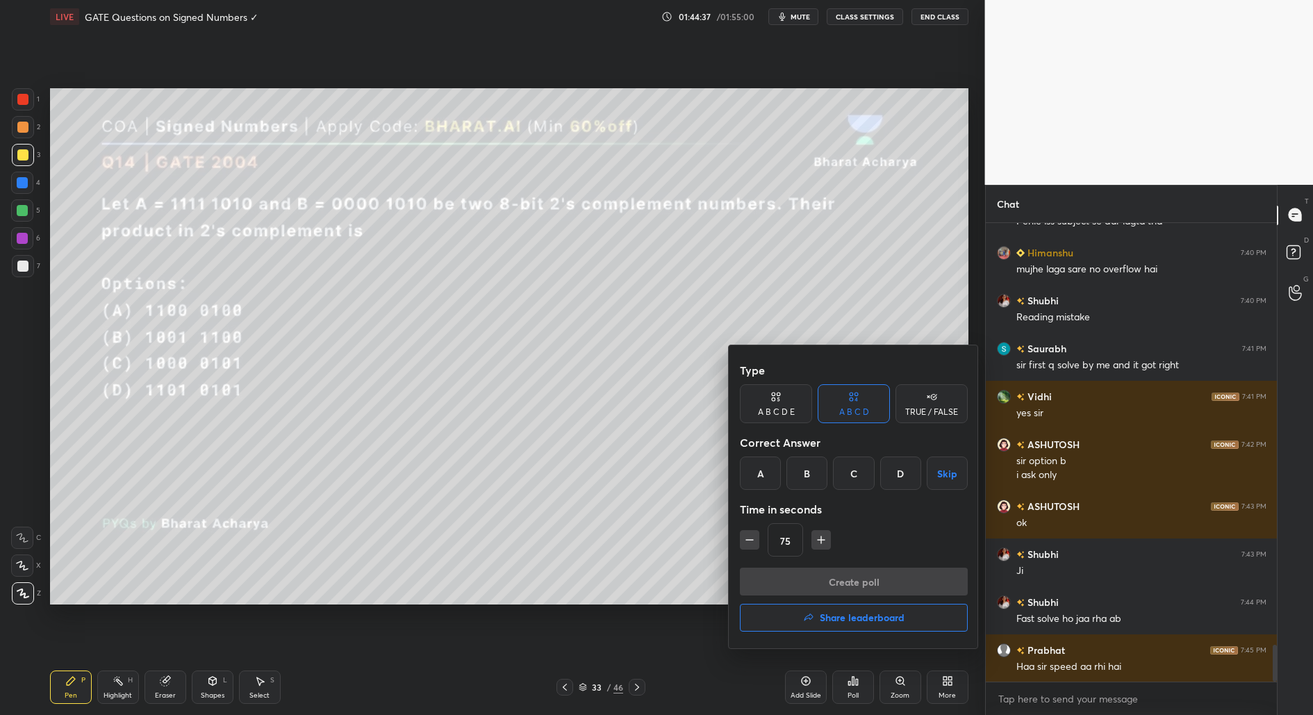
drag, startPoint x: 758, startPoint y: 474, endPoint x: 781, endPoint y: 490, distance: 28.9
click at [760, 473] on div "A" at bounding box center [760, 472] width 41 height 33
click at [820, 541] on icon "button" at bounding box center [821, 540] width 14 height 14
click at [821, 540] on icon "button" at bounding box center [821, 540] width 14 height 14
click at [823, 537] on icon "button" at bounding box center [827, 540] width 14 height 14
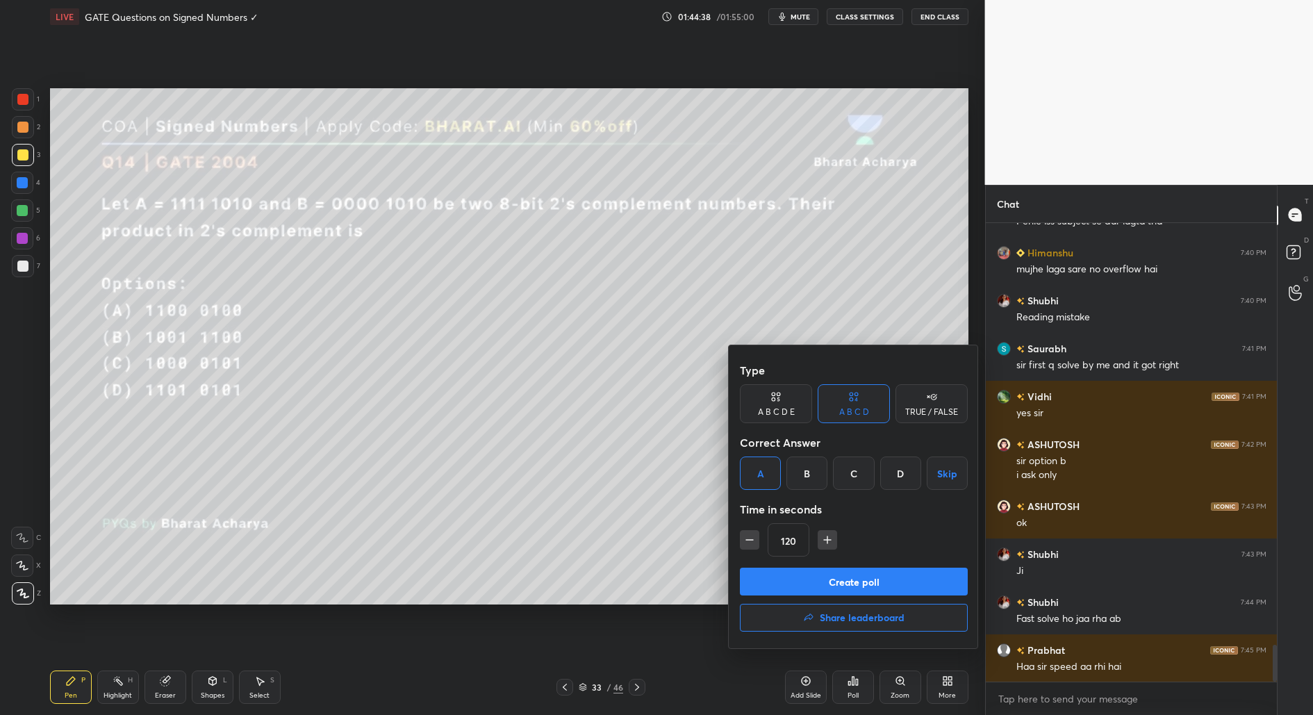
click at [823, 538] on icon "button" at bounding box center [827, 540] width 14 height 14
click at [822, 538] on icon "button" at bounding box center [827, 540] width 14 height 14
type input "150"
click at [881, 580] on button "Create poll" at bounding box center [854, 581] width 228 height 28
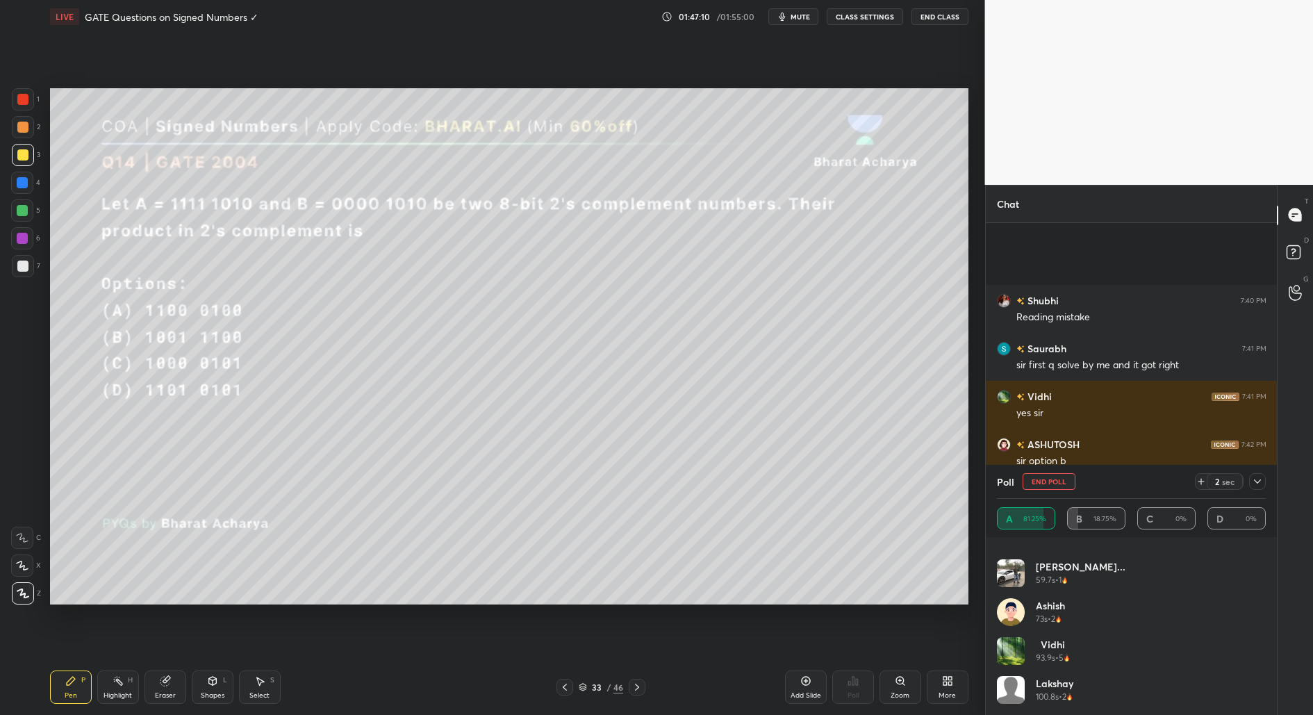
scroll to position [5424, 0]
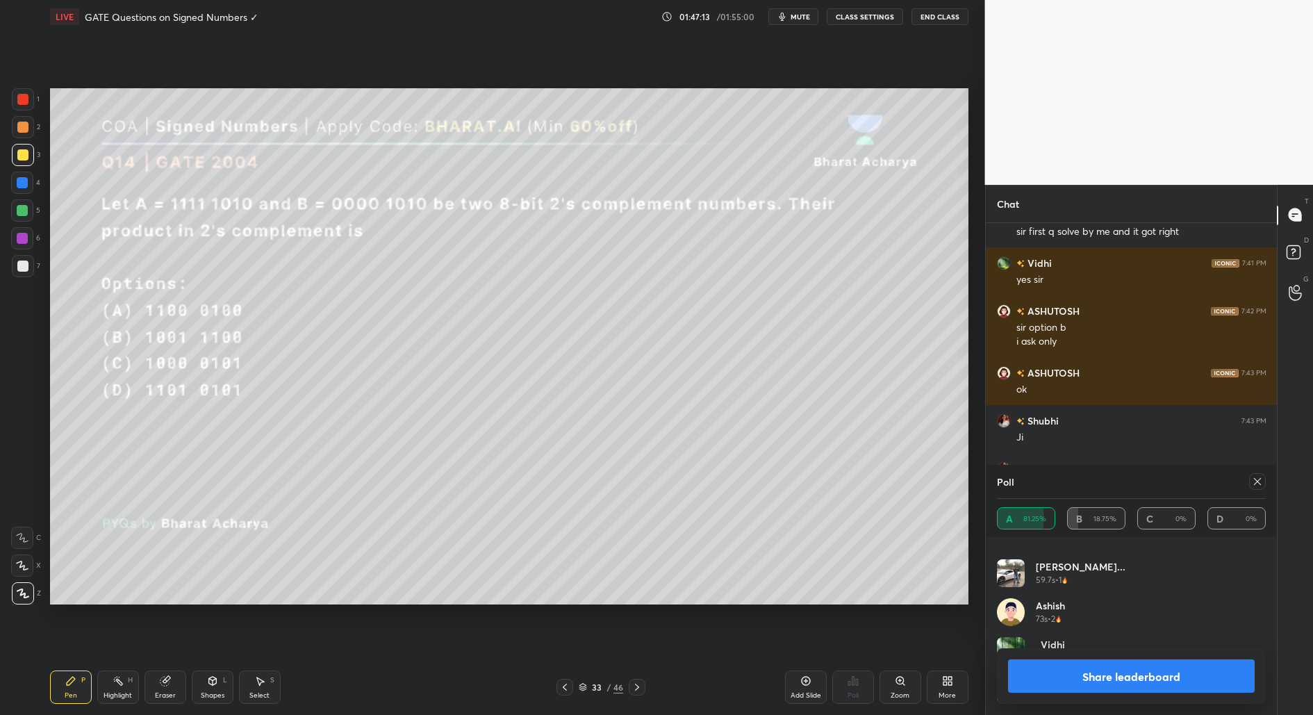
click at [1131, 682] on button "Share leaderboard" at bounding box center [1131, 675] width 247 height 33
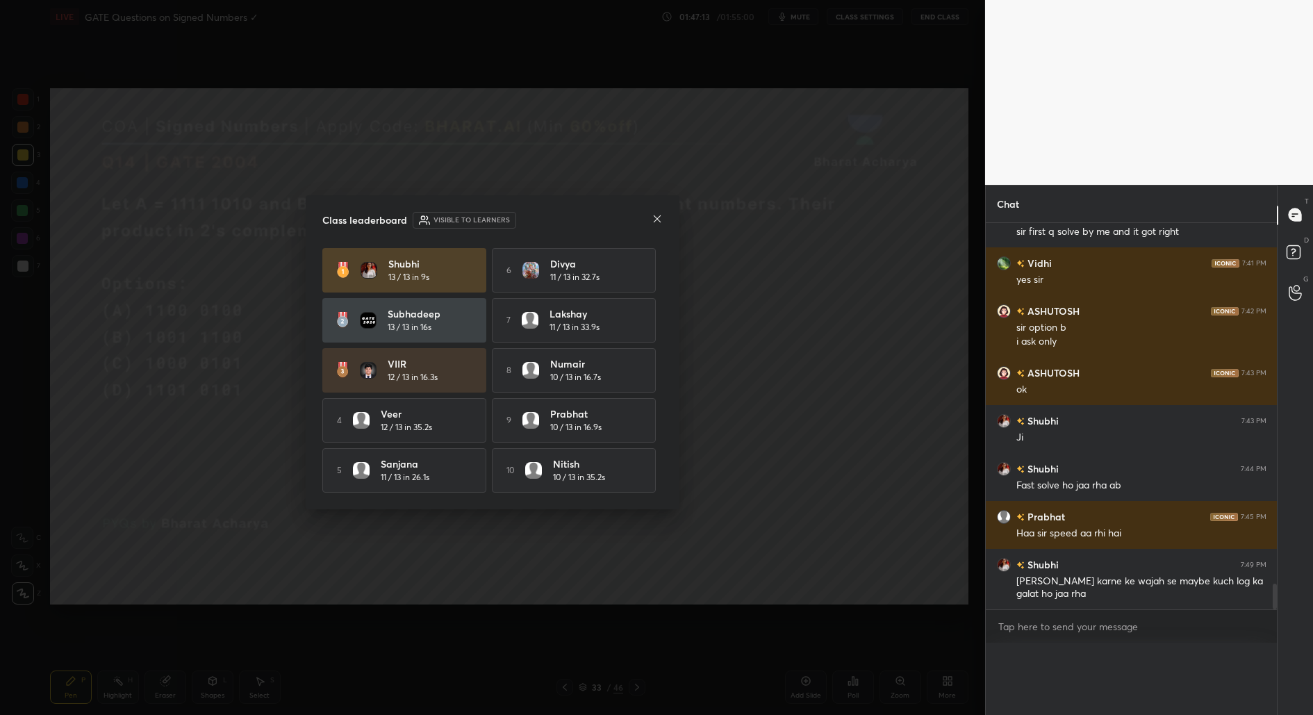
scroll to position [5409, 0]
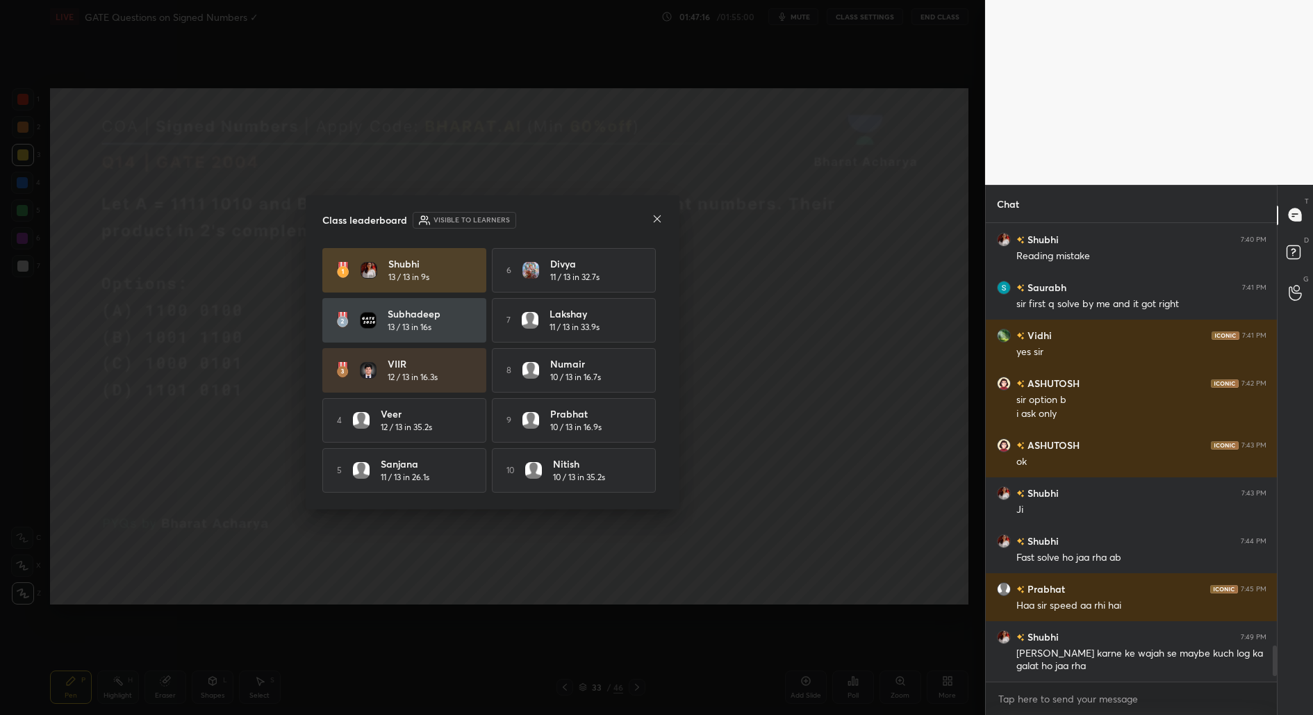
click at [655, 217] on icon at bounding box center [656, 218] width 11 height 11
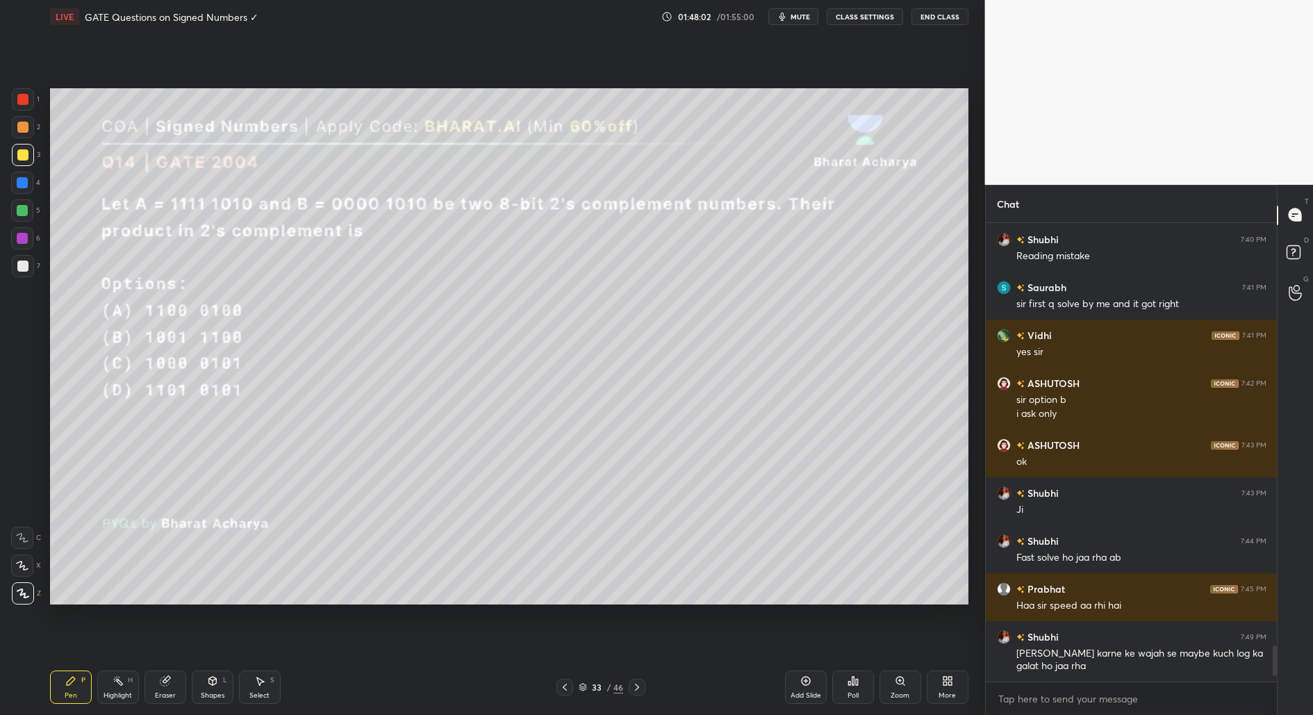
drag, startPoint x: 259, startPoint y: 685, endPoint x: 284, endPoint y: 667, distance: 30.4
click at [260, 683] on icon at bounding box center [259, 680] width 11 height 11
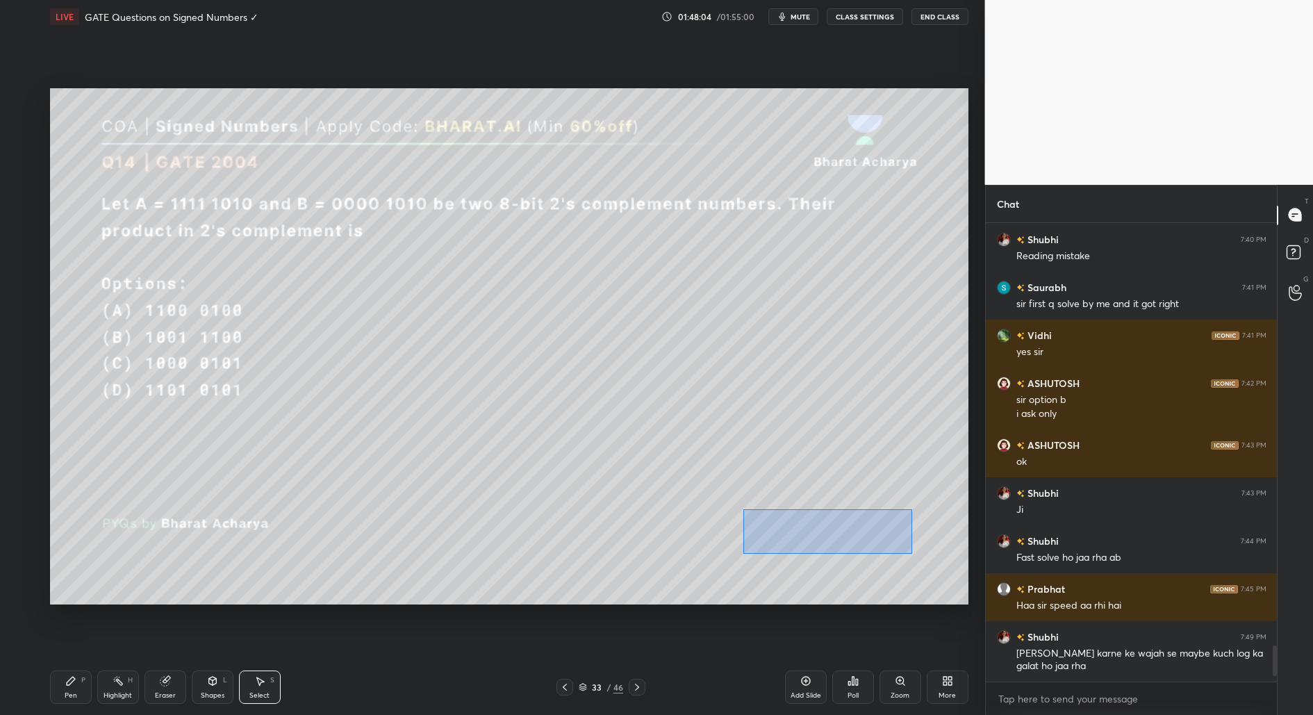
drag, startPoint x: 737, startPoint y: 553, endPoint x: 893, endPoint y: 526, distance: 158.6
click at [913, 508] on div "0 ° Undo Copy Duplicate Duplicate to new slide Delete" at bounding box center [509, 346] width 918 height 516
click at [64, 685] on div "Pen P" at bounding box center [71, 686] width 42 height 33
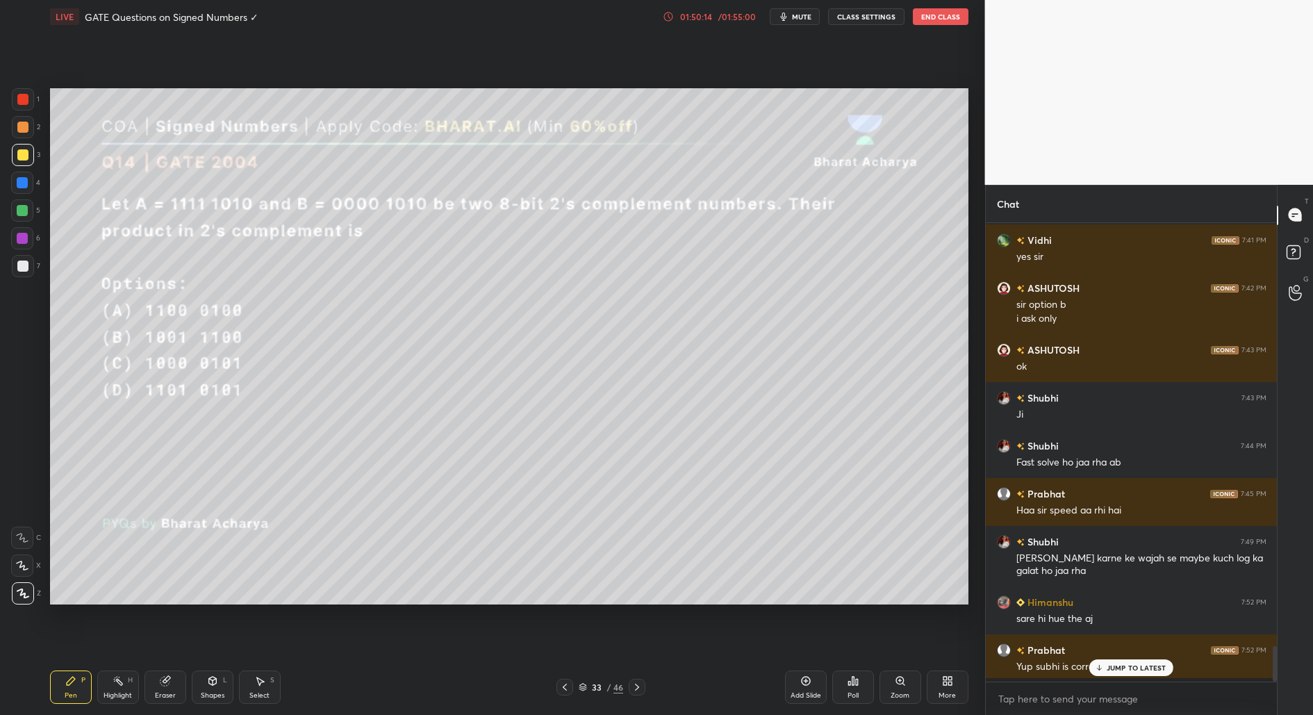
scroll to position [4, 4]
click at [860, 688] on div "Poll" at bounding box center [853, 686] width 42 height 33
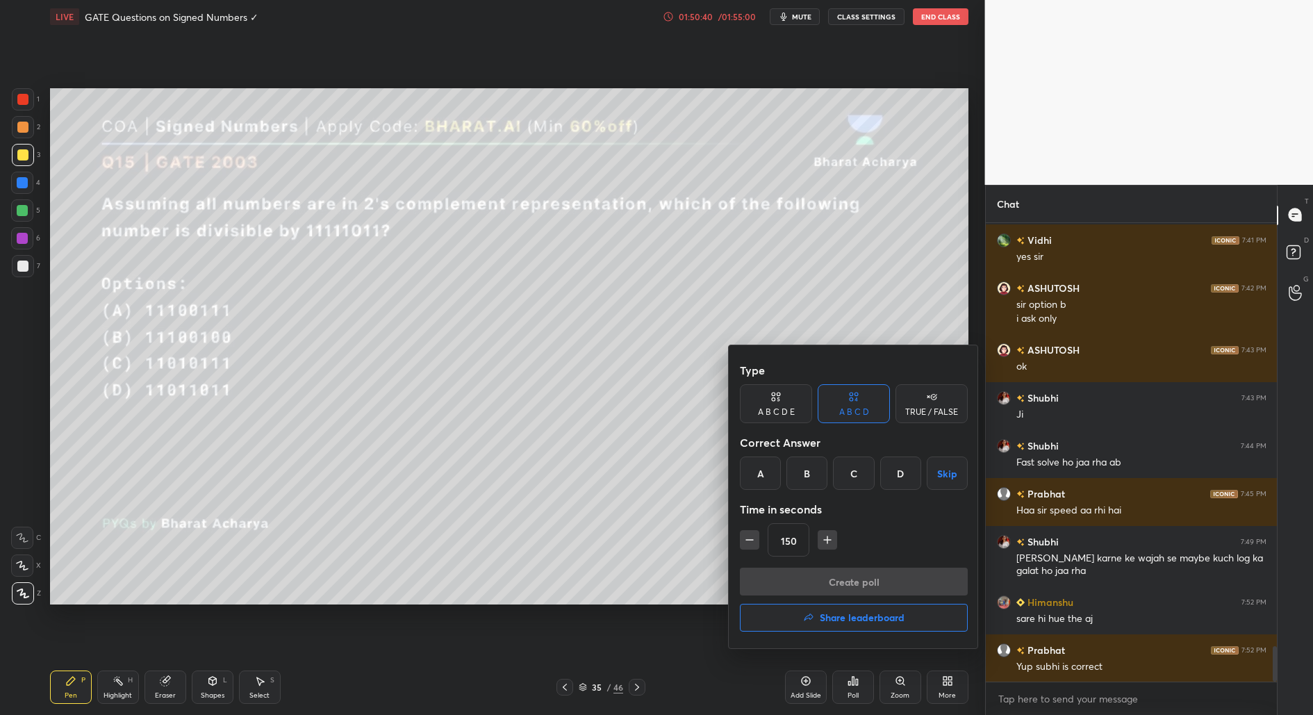
click at [760, 464] on div "A" at bounding box center [760, 472] width 41 height 33
click at [893, 583] on button "Create poll" at bounding box center [854, 581] width 228 height 28
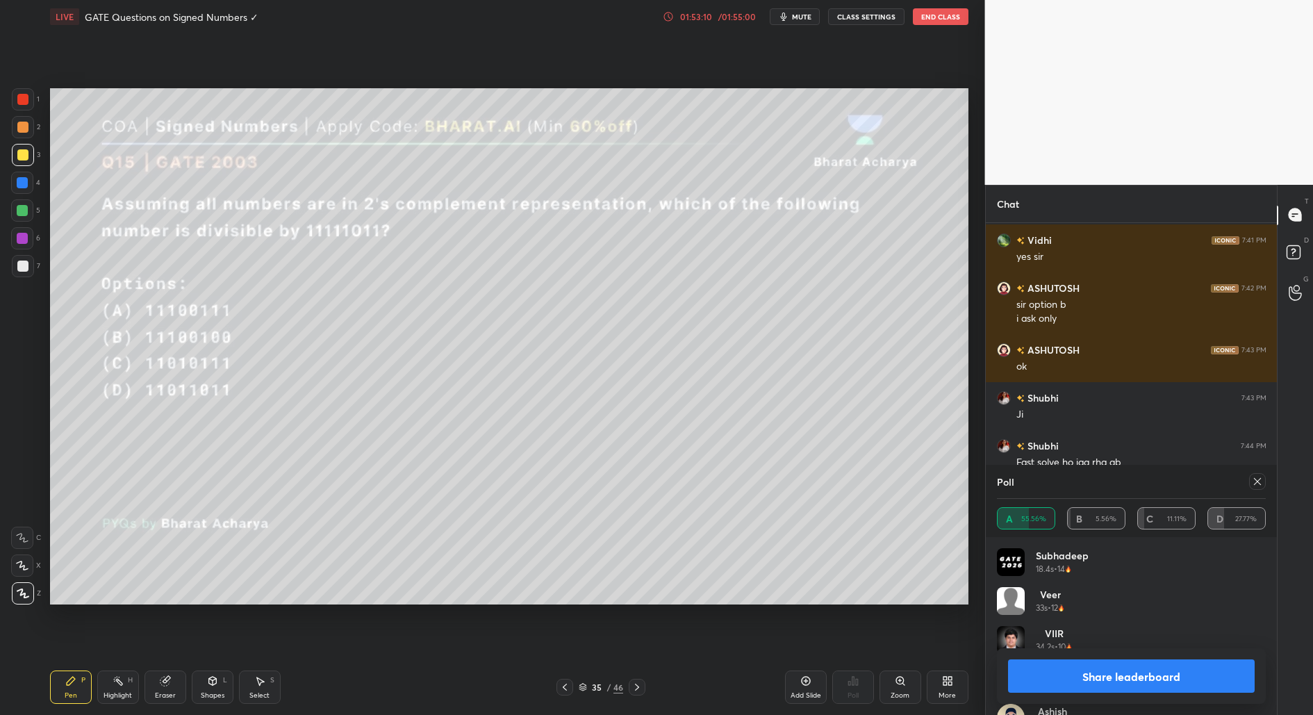
scroll to position [222, 0]
click at [1126, 669] on button "Share leaderboard" at bounding box center [1131, 675] width 247 height 33
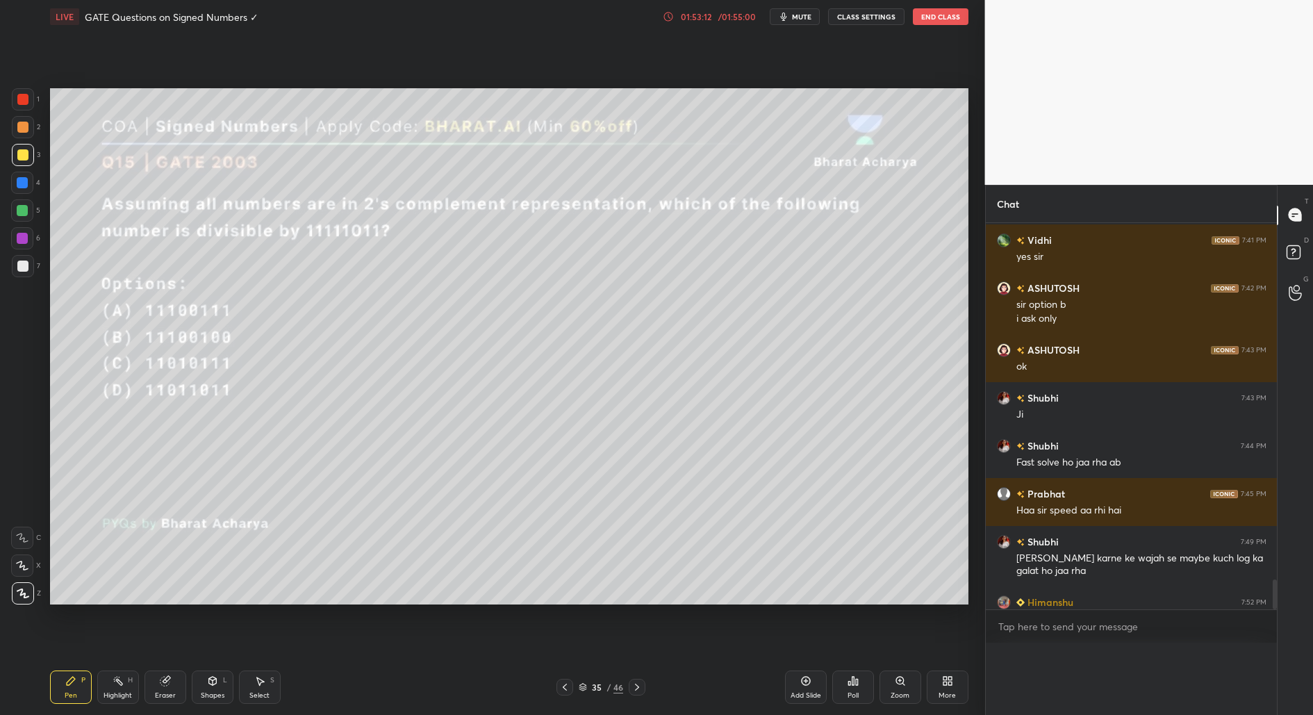
scroll to position [0, 0]
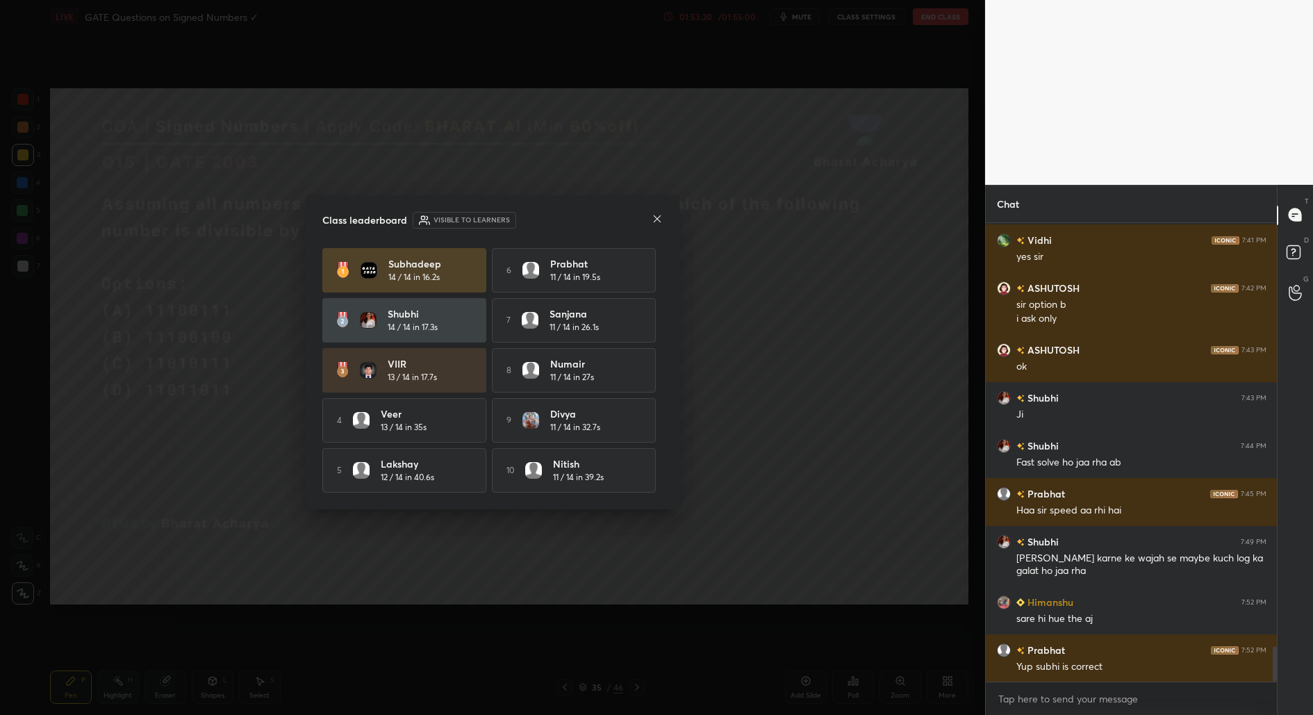
click at [606, 419] on div "Divya 11 / 14 in 32.7s" at bounding box center [595, 419] width 91 height 27
click at [656, 222] on div at bounding box center [656, 220] width 11 height 15
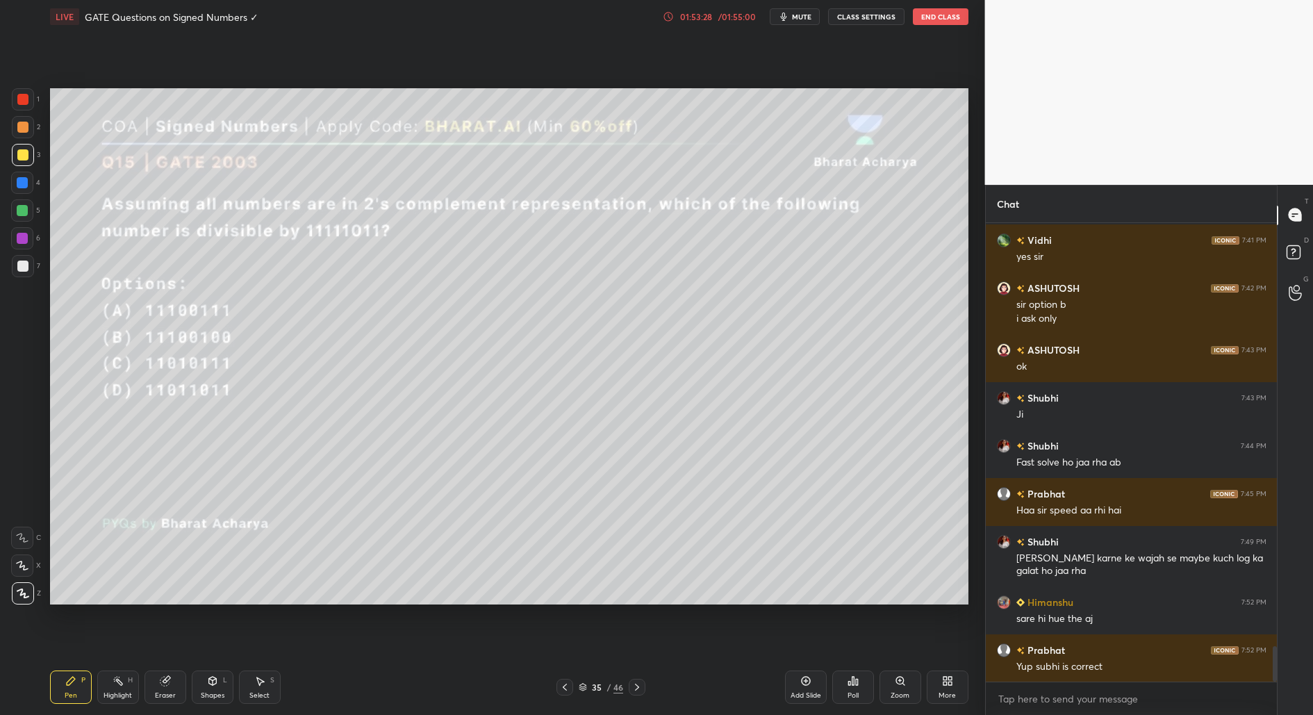
click at [688, 14] on div "01:53:28" at bounding box center [695, 17] width 39 height 8
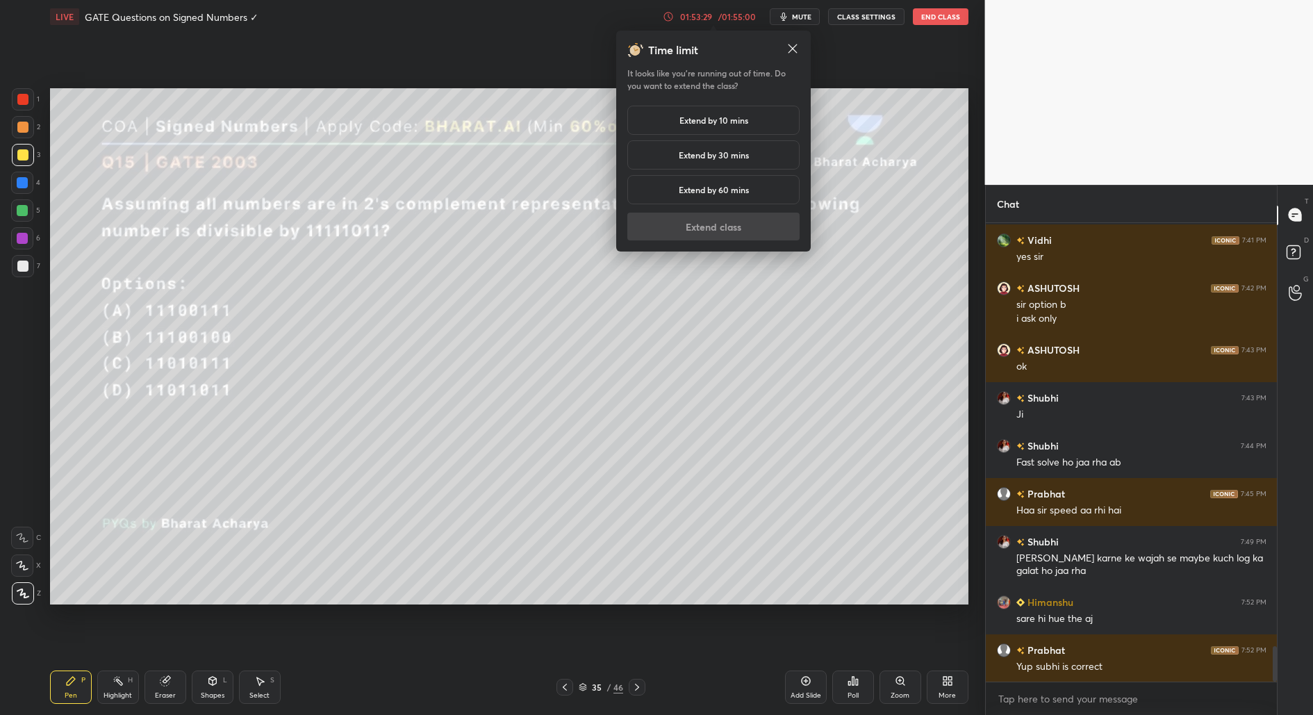
click at [715, 116] on h5 "Extend by 10 mins" at bounding box center [713, 120] width 69 height 13
click at [706, 224] on button "Extend class" at bounding box center [713, 227] width 172 height 28
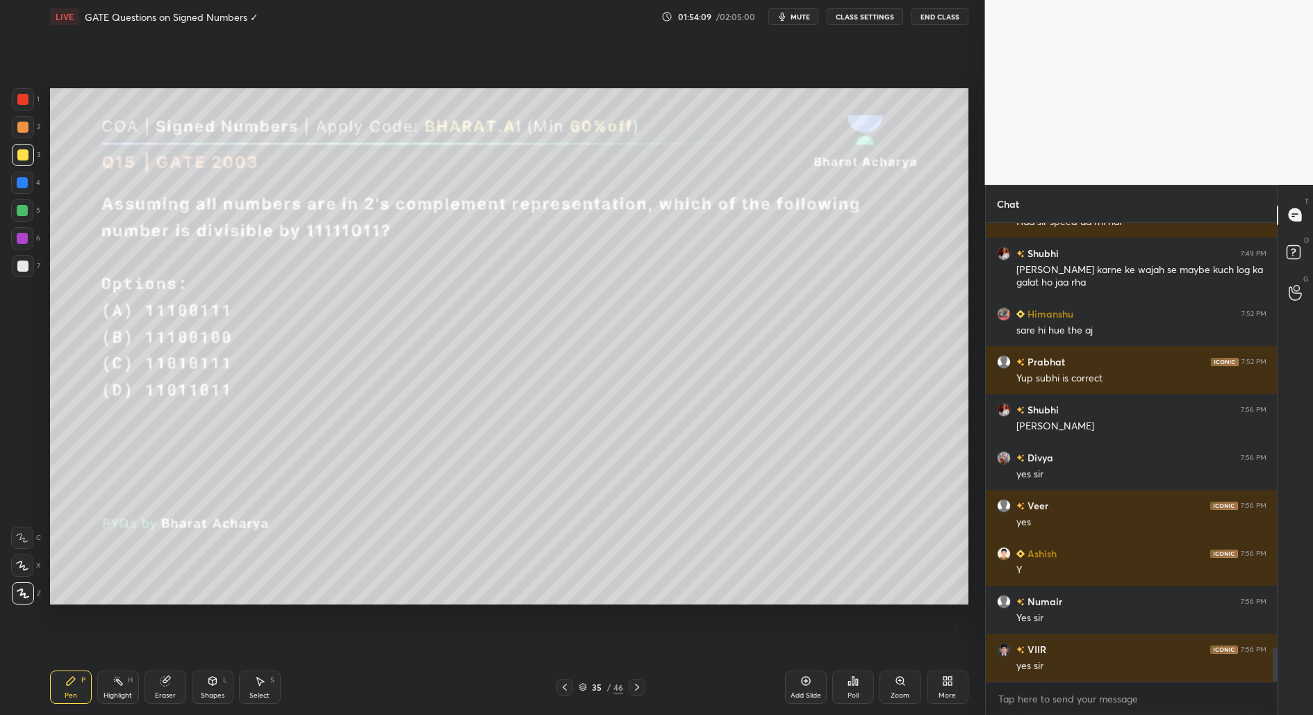
click at [16, 542] on icon at bounding box center [22, 538] width 13 height 10
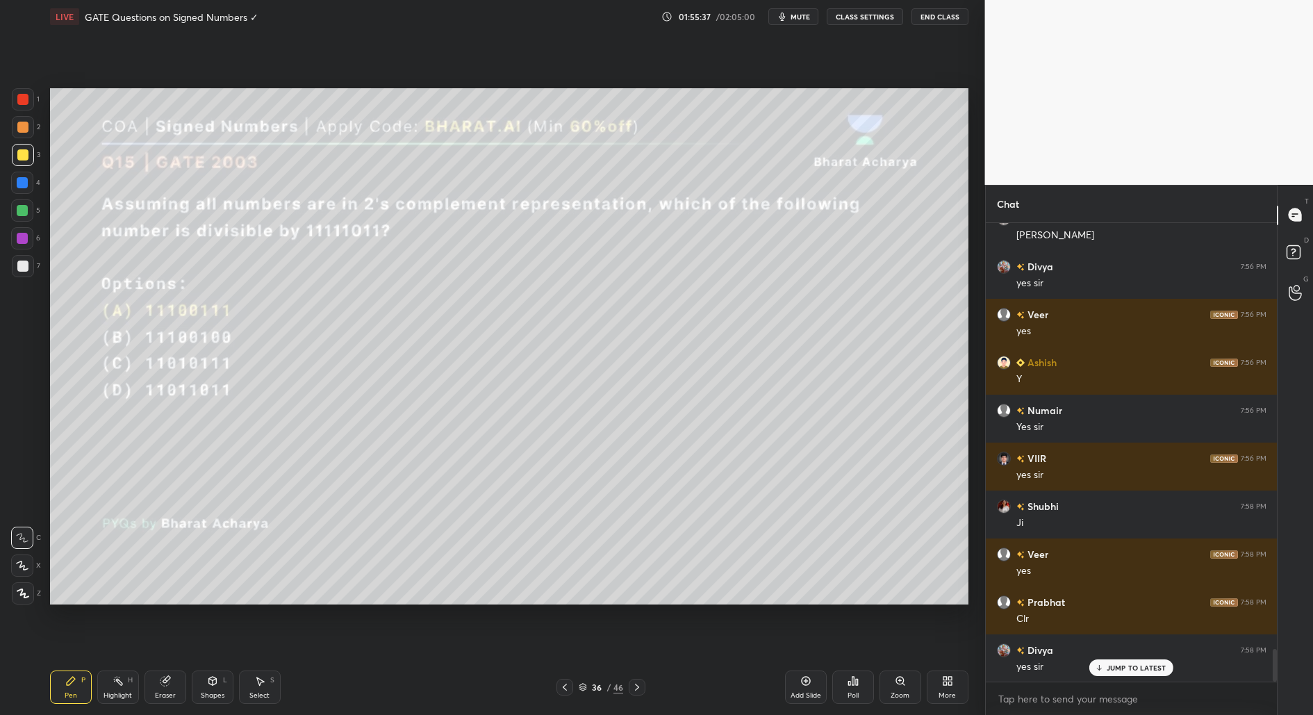
scroll to position [4, 4]
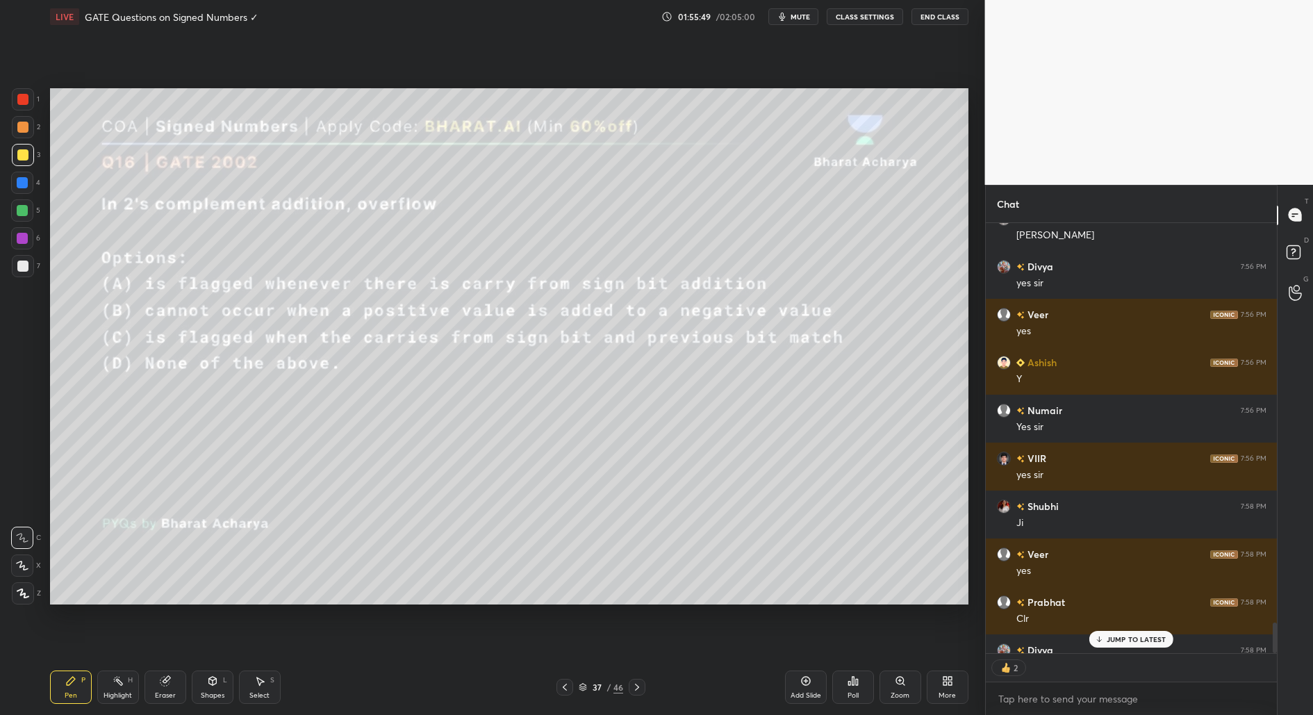
type textarea "x"
click at [853, 692] on div "Poll" at bounding box center [852, 695] width 11 height 7
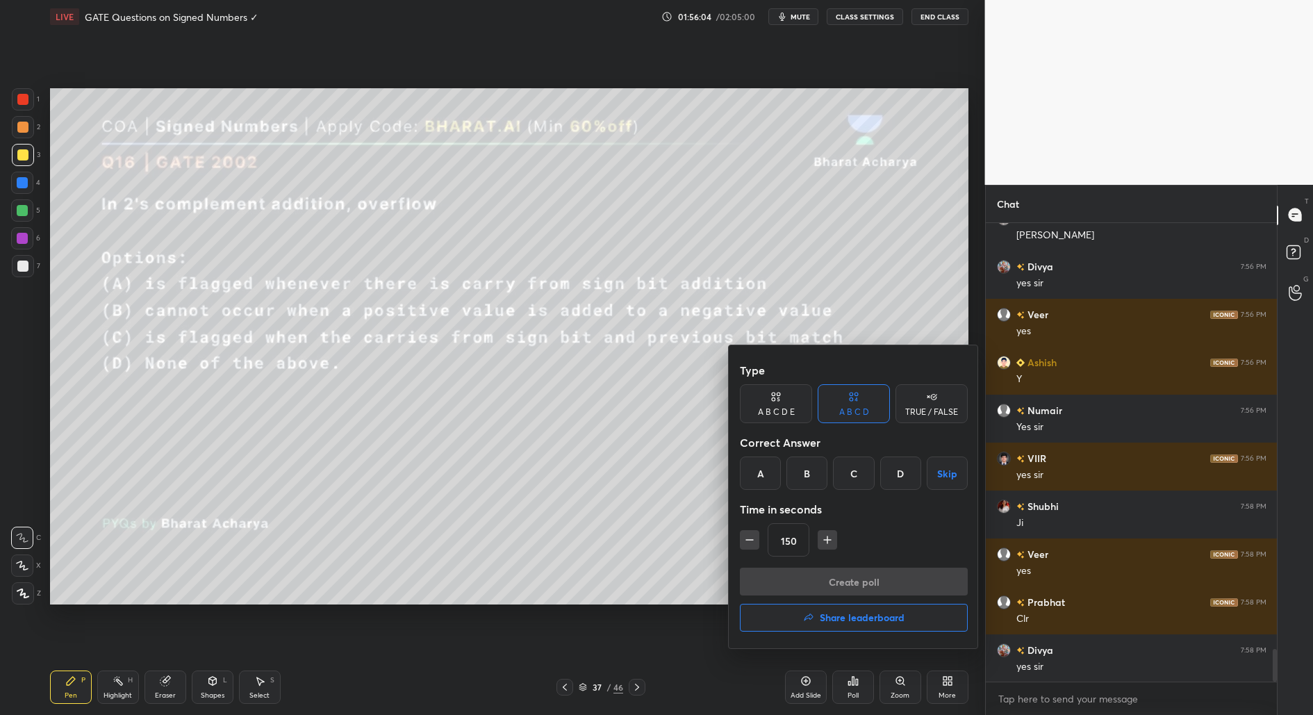
drag, startPoint x: 808, startPoint y: 471, endPoint x: 809, endPoint y: 483, distance: 11.8
click at [808, 471] on div "B" at bounding box center [806, 472] width 41 height 33
click at [748, 536] on icon "button" at bounding box center [749, 540] width 14 height 14
click at [751, 538] on icon "button" at bounding box center [749, 540] width 14 height 14
click at [748, 543] on icon "button" at bounding box center [749, 540] width 14 height 14
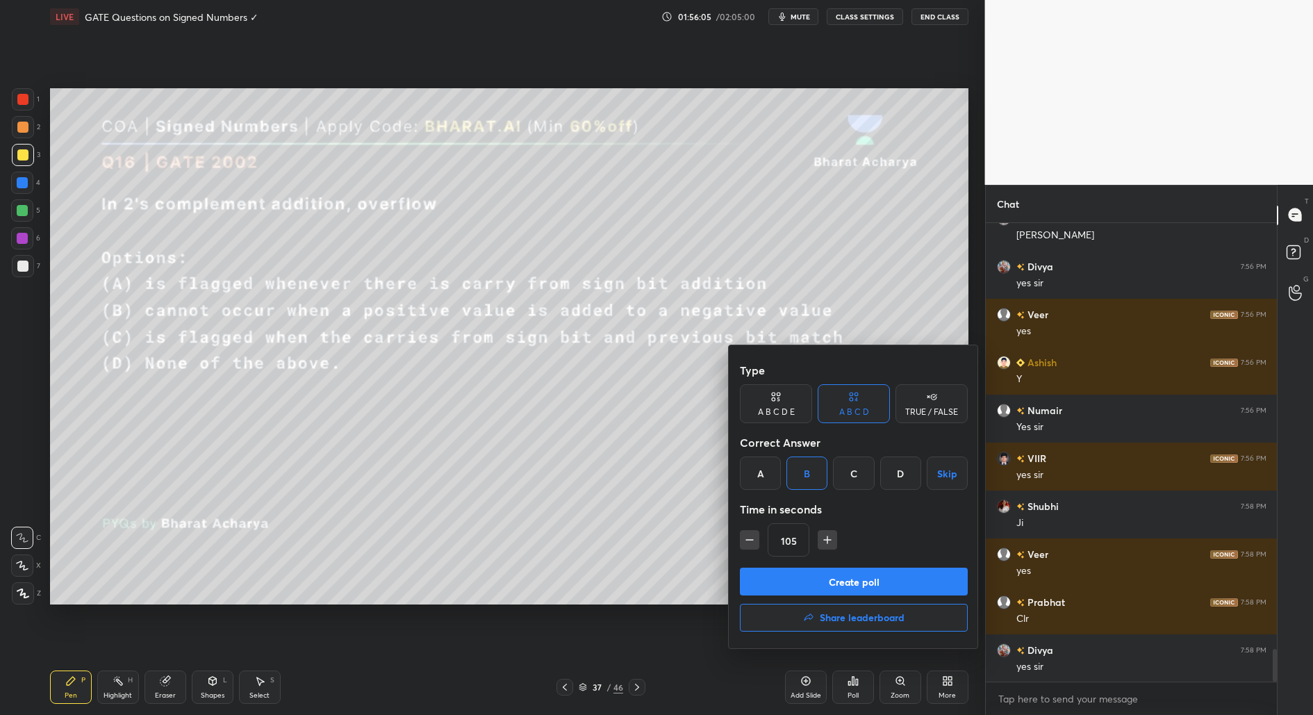
click at [749, 542] on icon "button" at bounding box center [749, 540] width 14 height 14
click at [748, 540] on icon "button" at bounding box center [749, 540] width 14 height 14
click at [819, 543] on icon "button" at bounding box center [821, 540] width 14 height 14
type input "90"
click at [884, 583] on button "Create poll" at bounding box center [854, 581] width 228 height 28
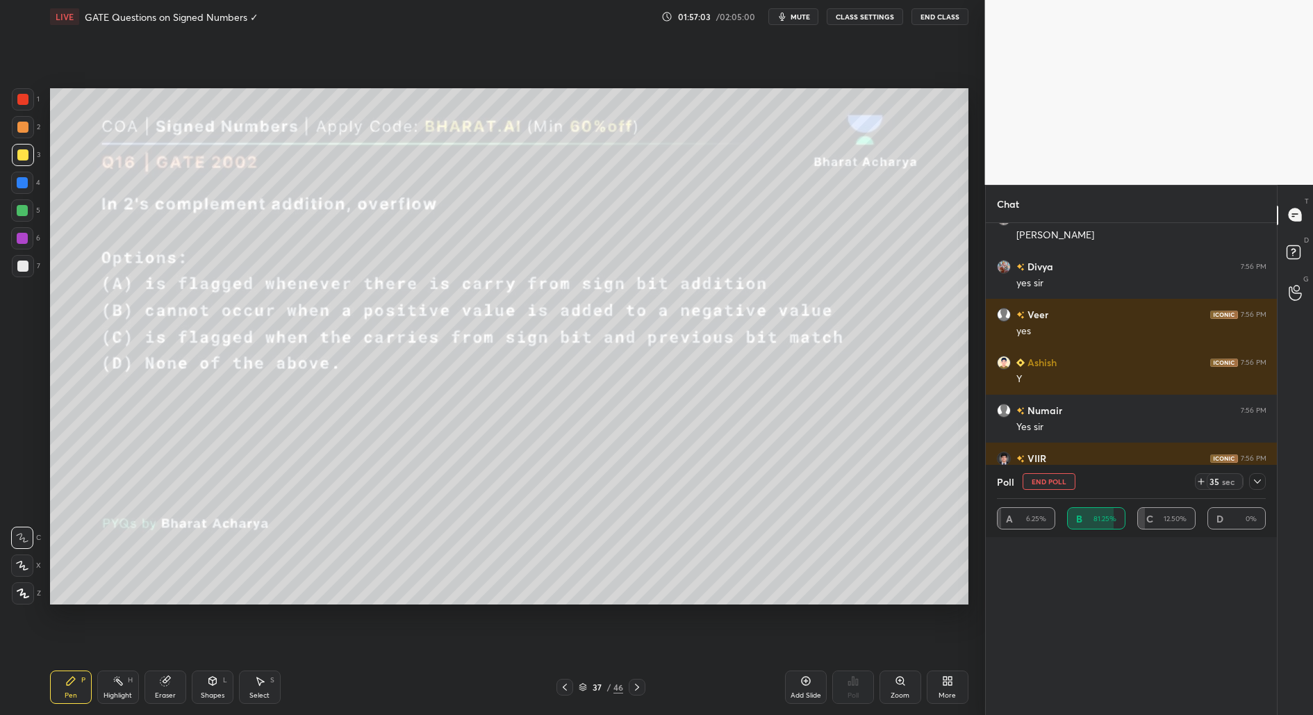
scroll to position [339, 0]
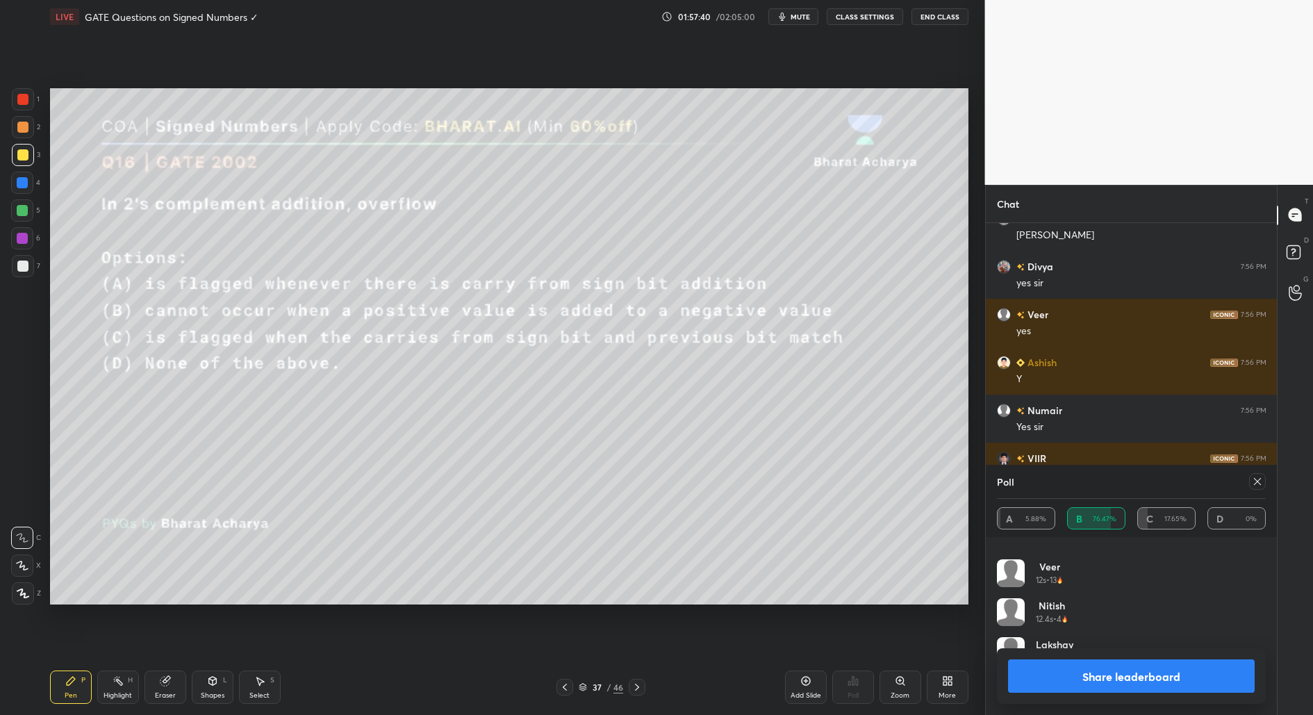
click at [1121, 679] on button "Share leaderboard" at bounding box center [1131, 675] width 247 height 33
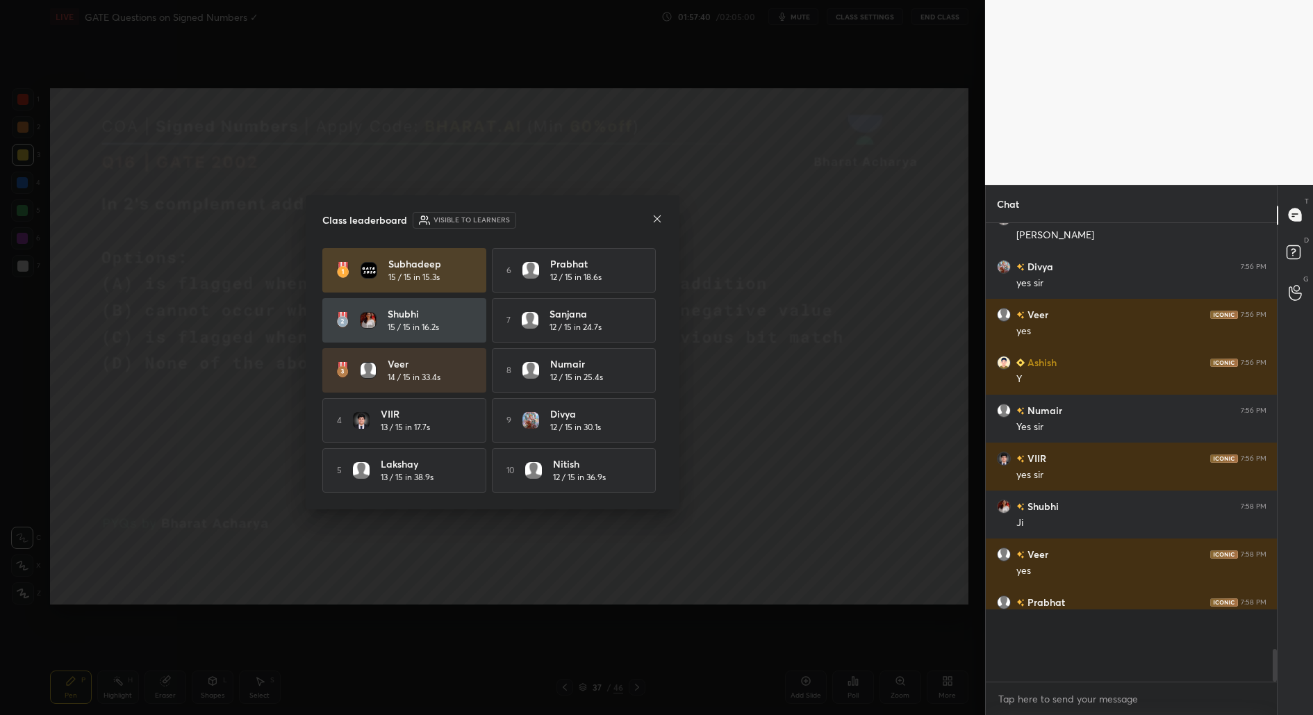
scroll to position [427, 288]
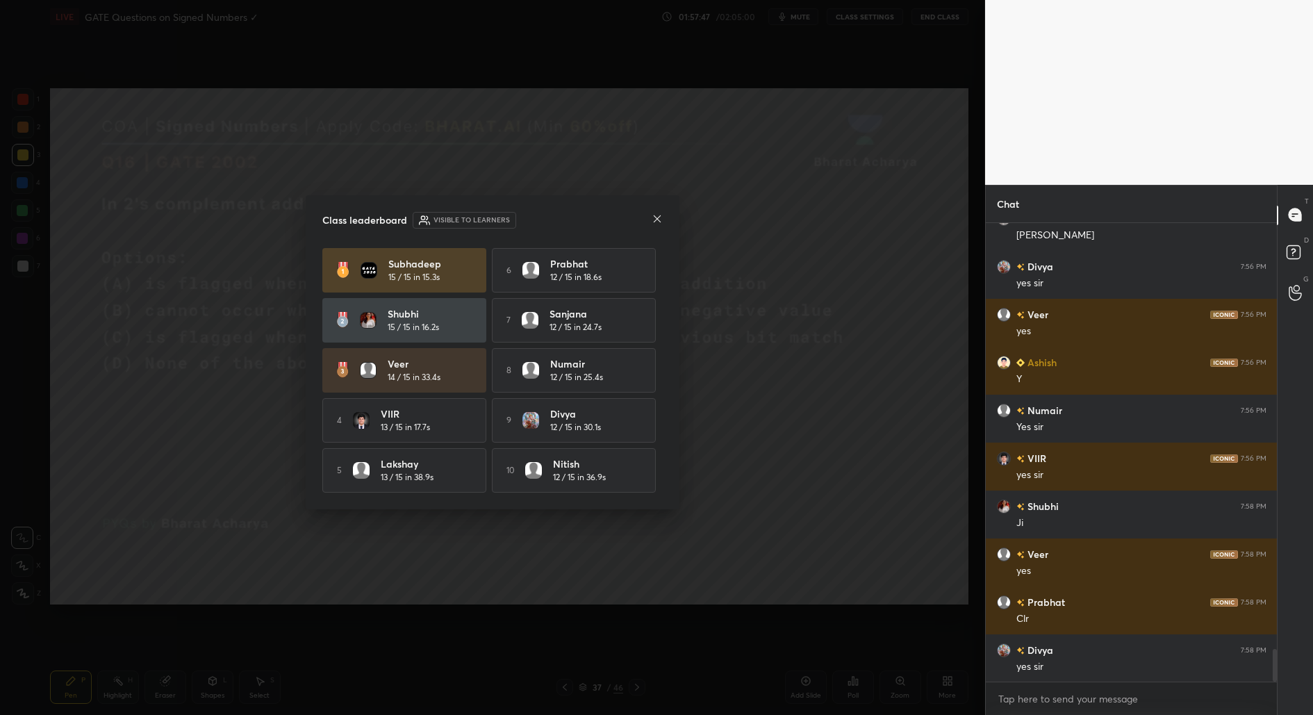
click at [656, 215] on icon at bounding box center [656, 218] width 11 height 11
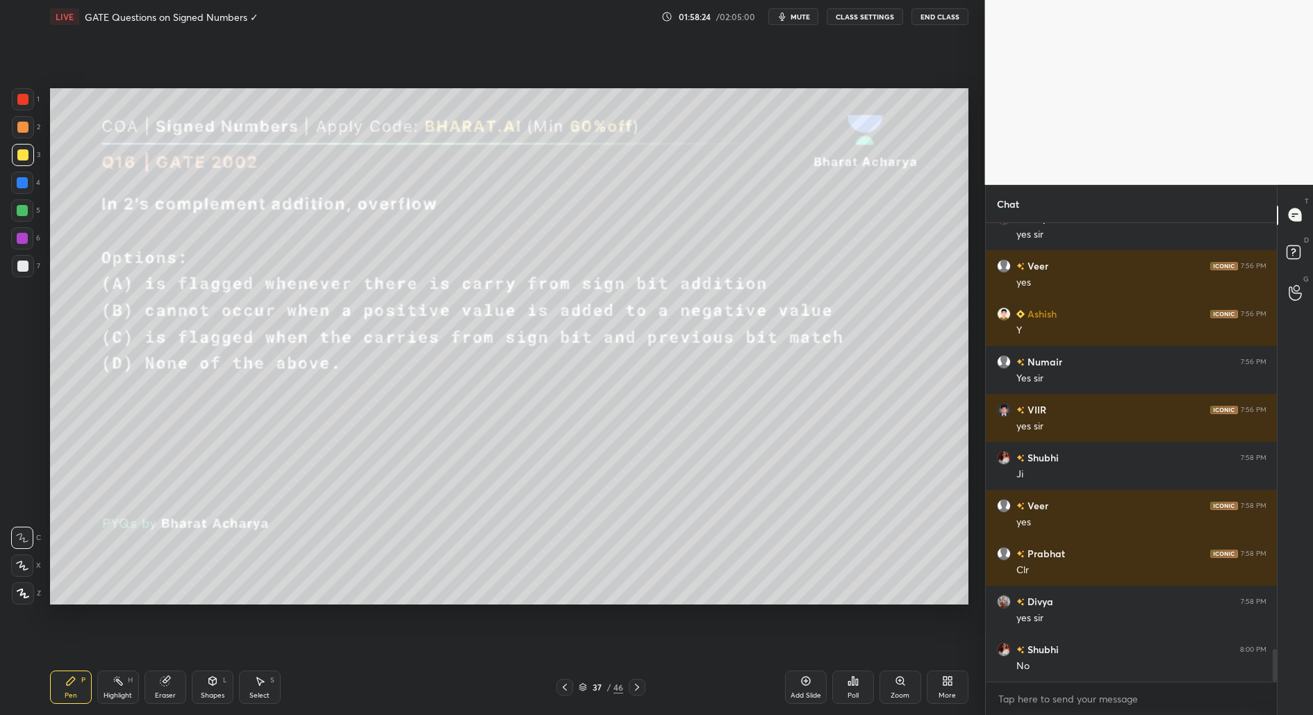
scroll to position [6022, 0]
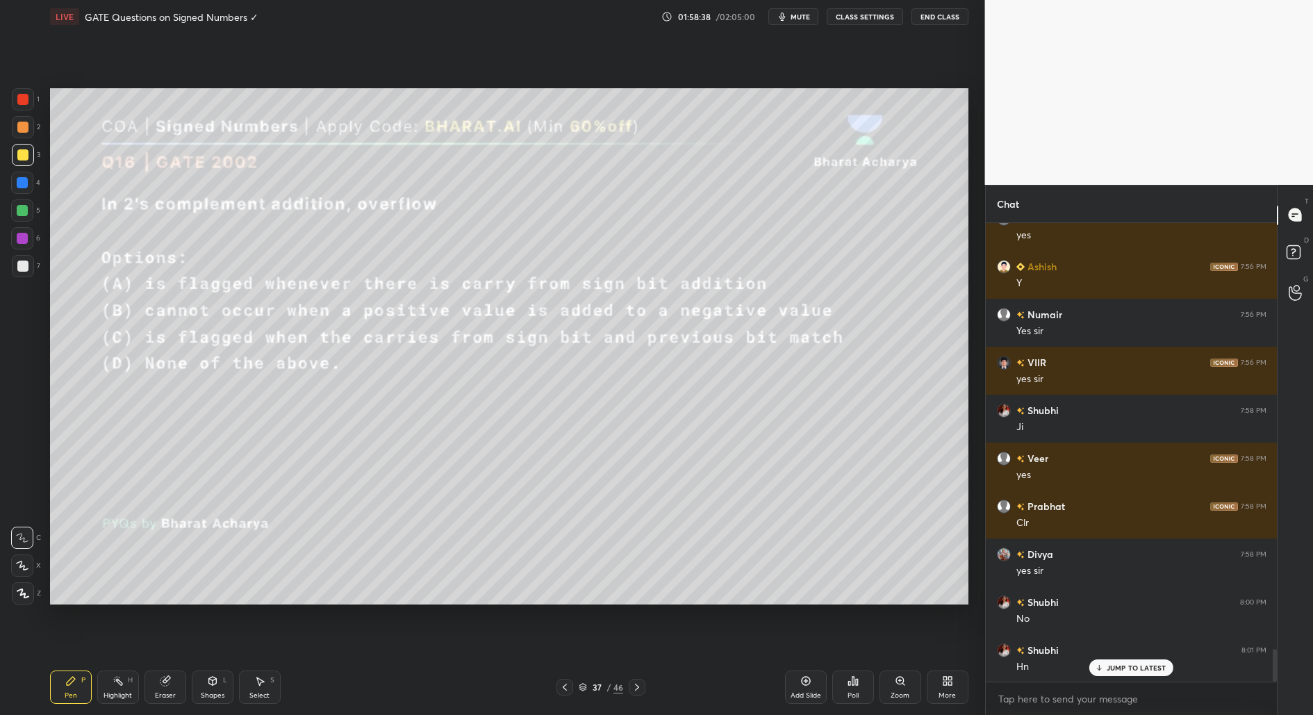
drag, startPoint x: 637, startPoint y: 691, endPoint x: 625, endPoint y: 633, distance: 59.5
click at [638, 690] on icon at bounding box center [636, 686] width 11 height 11
click at [633, 690] on icon at bounding box center [636, 686] width 11 height 11
click at [854, 705] on div "Poll" at bounding box center [853, 687] width 42 height 78
click at [859, 687] on div "Poll" at bounding box center [853, 686] width 42 height 33
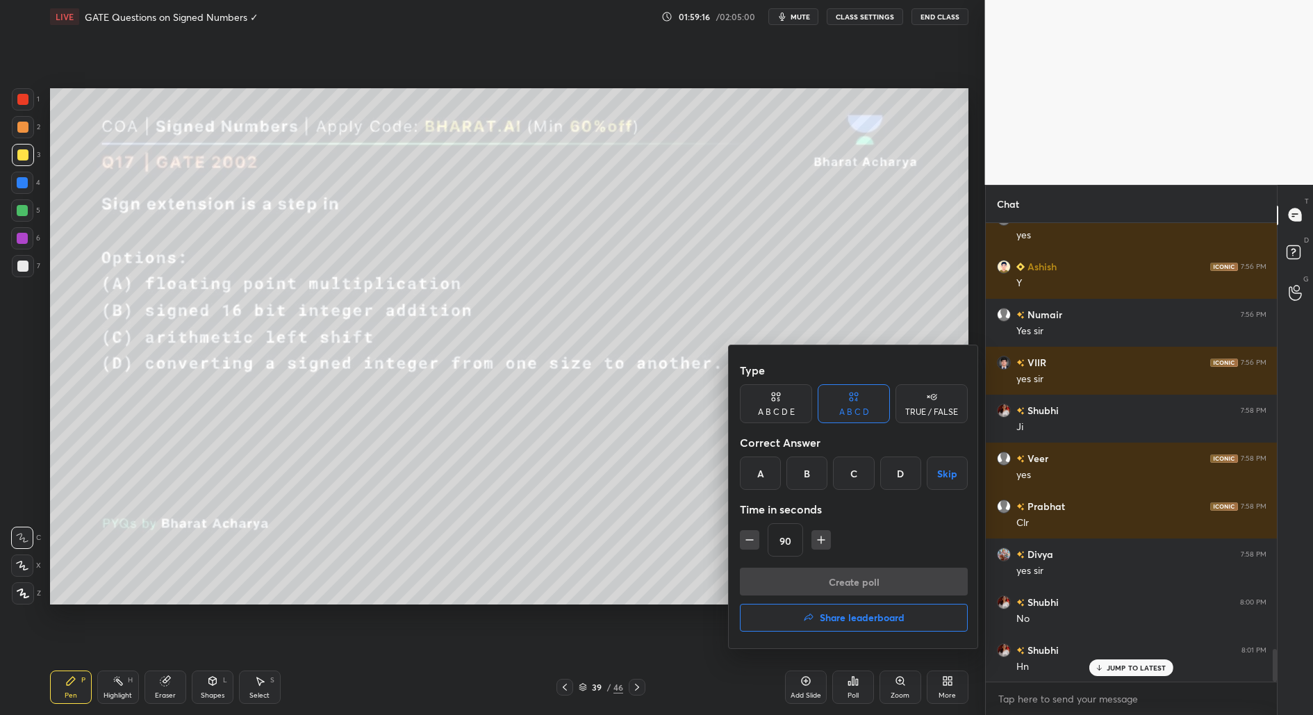
click at [896, 473] on div "D" at bounding box center [900, 472] width 41 height 33
click at [884, 581] on button "Create poll" at bounding box center [854, 581] width 228 height 28
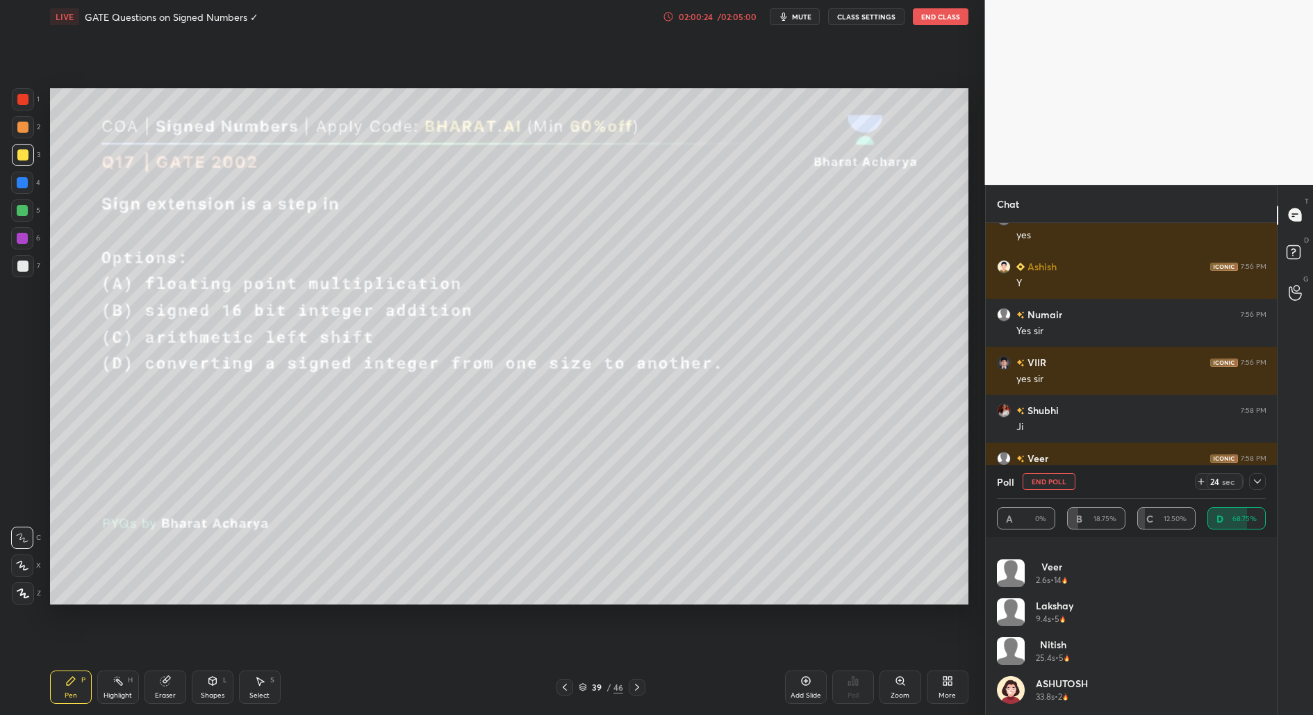
scroll to position [4, 4]
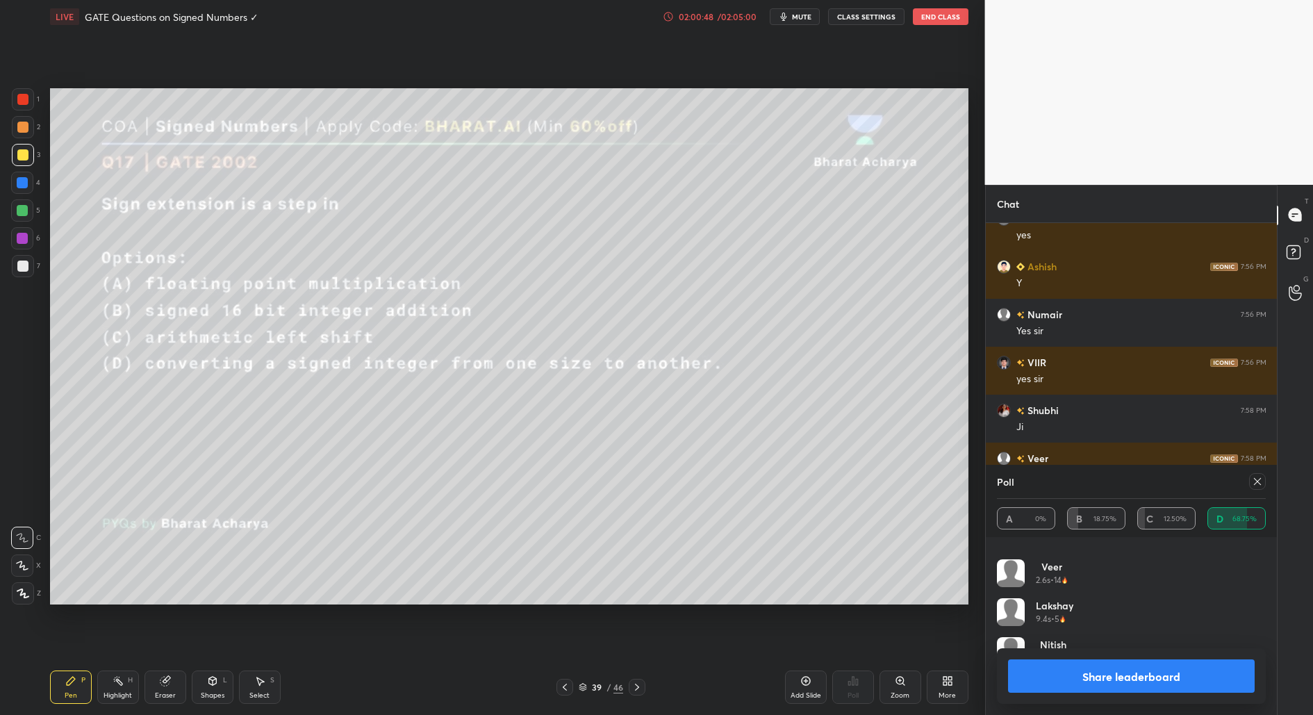
click at [1149, 676] on button "Share leaderboard" at bounding box center [1131, 675] width 247 height 33
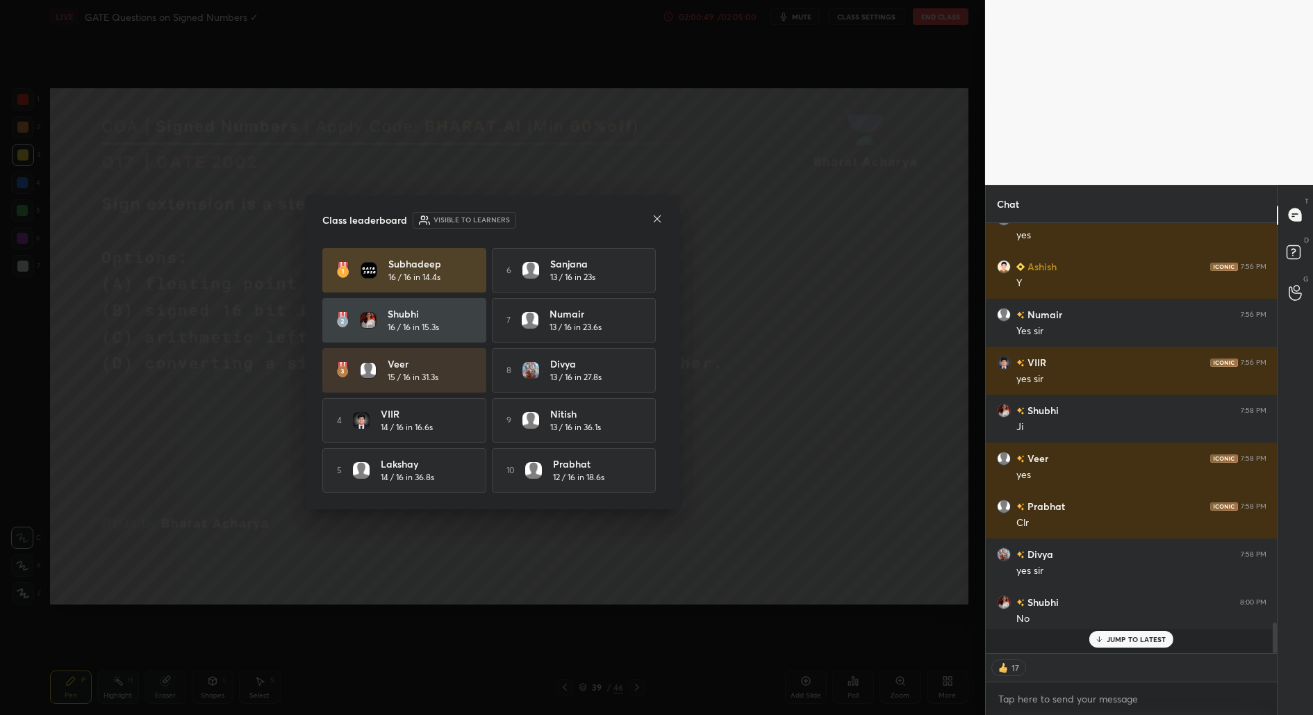
scroll to position [353, 288]
click at [654, 215] on icon at bounding box center [656, 218] width 11 height 11
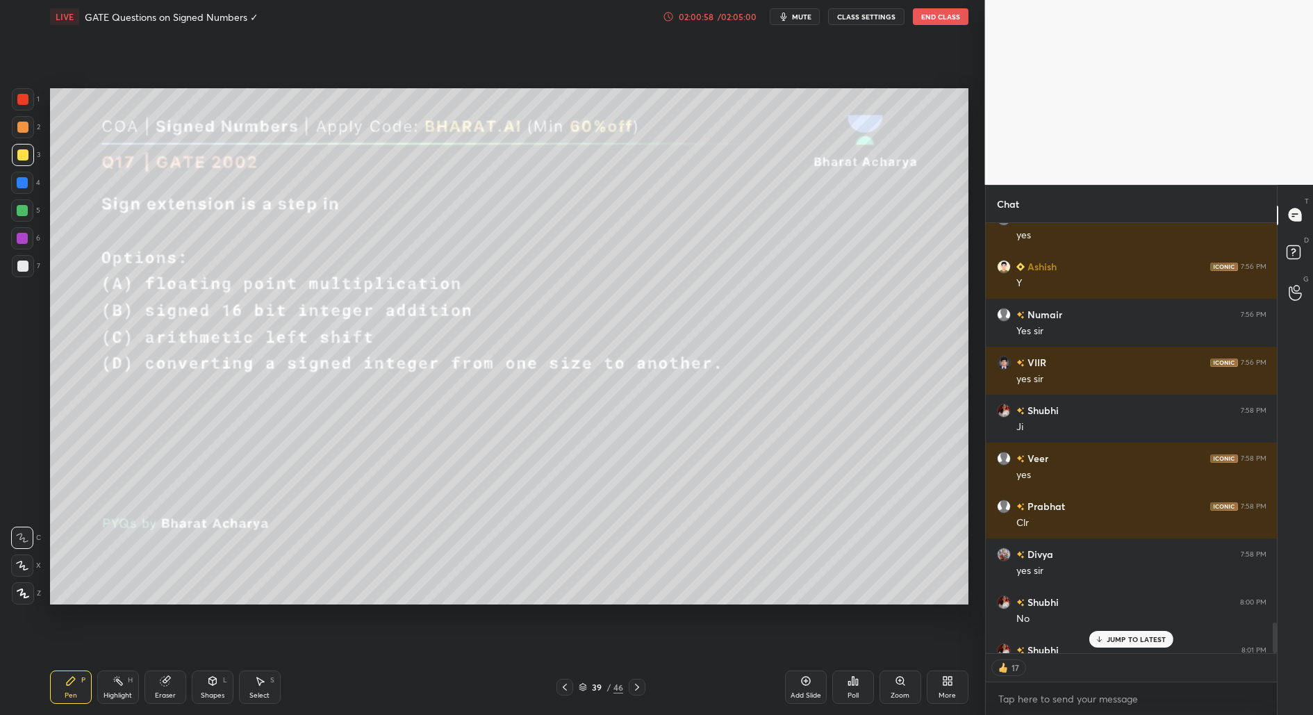
click at [638, 684] on icon at bounding box center [636, 686] width 11 height 11
type textarea "x"
click at [636, 690] on icon at bounding box center [636, 686] width 11 height 11
click at [858, 687] on div "Poll" at bounding box center [853, 686] width 42 height 33
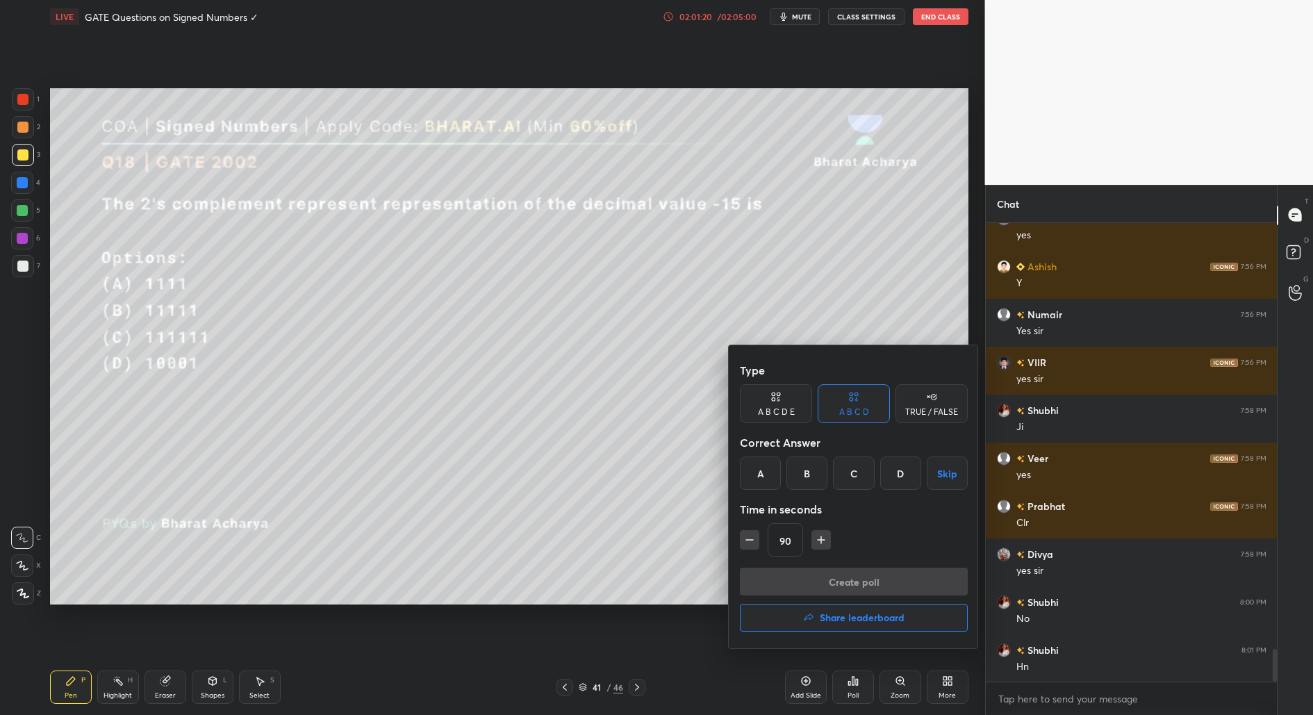
drag, startPoint x: 902, startPoint y: 485, endPoint x: 898, endPoint y: 508, distance: 23.3
click at [901, 485] on div "D" at bounding box center [900, 472] width 41 height 33
click at [744, 542] on icon "button" at bounding box center [749, 540] width 14 height 14
click at [743, 538] on icon "button" at bounding box center [749, 540] width 14 height 14
type input "60"
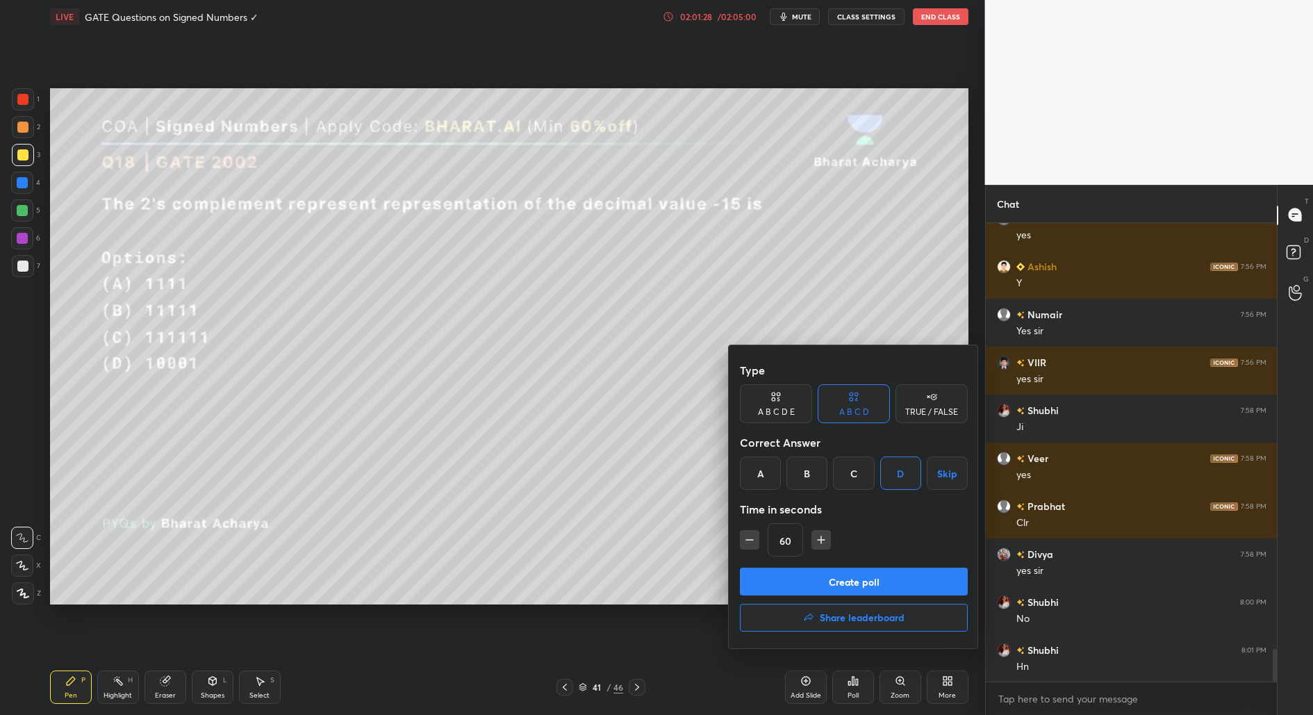
click at [783, 577] on button "Create poll" at bounding box center [854, 581] width 228 height 28
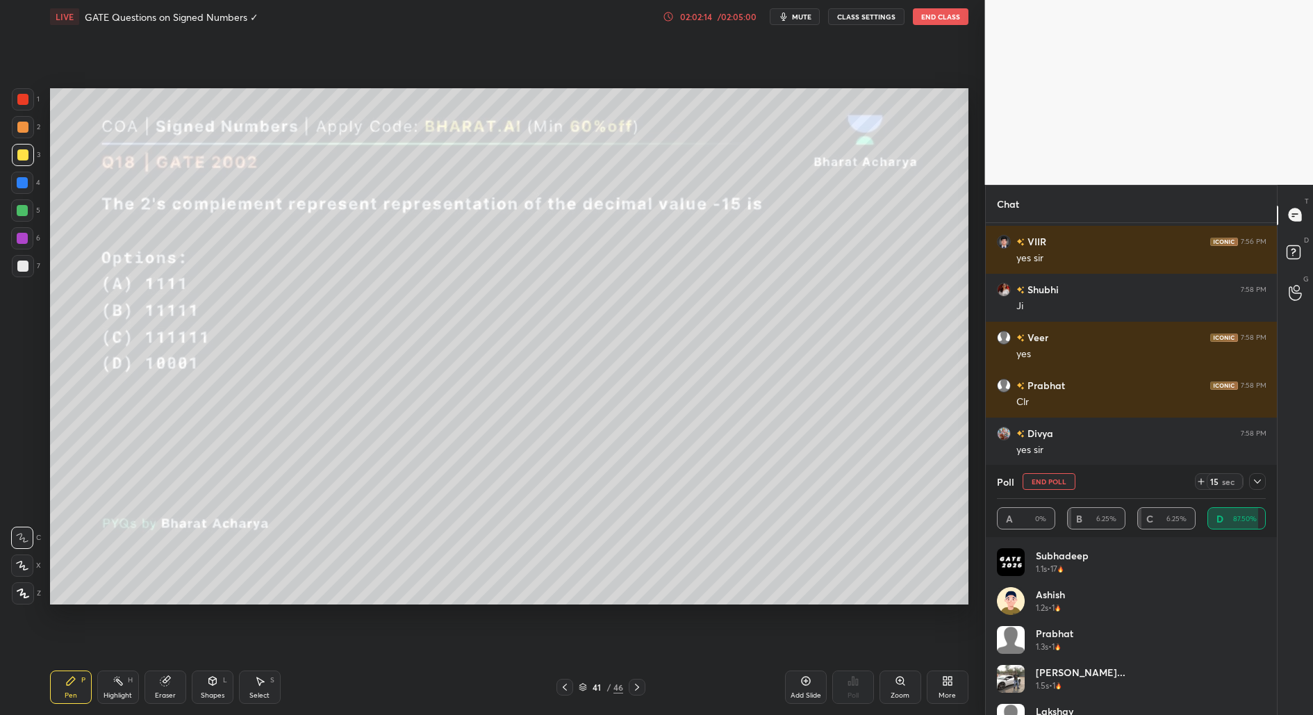
scroll to position [377, 0]
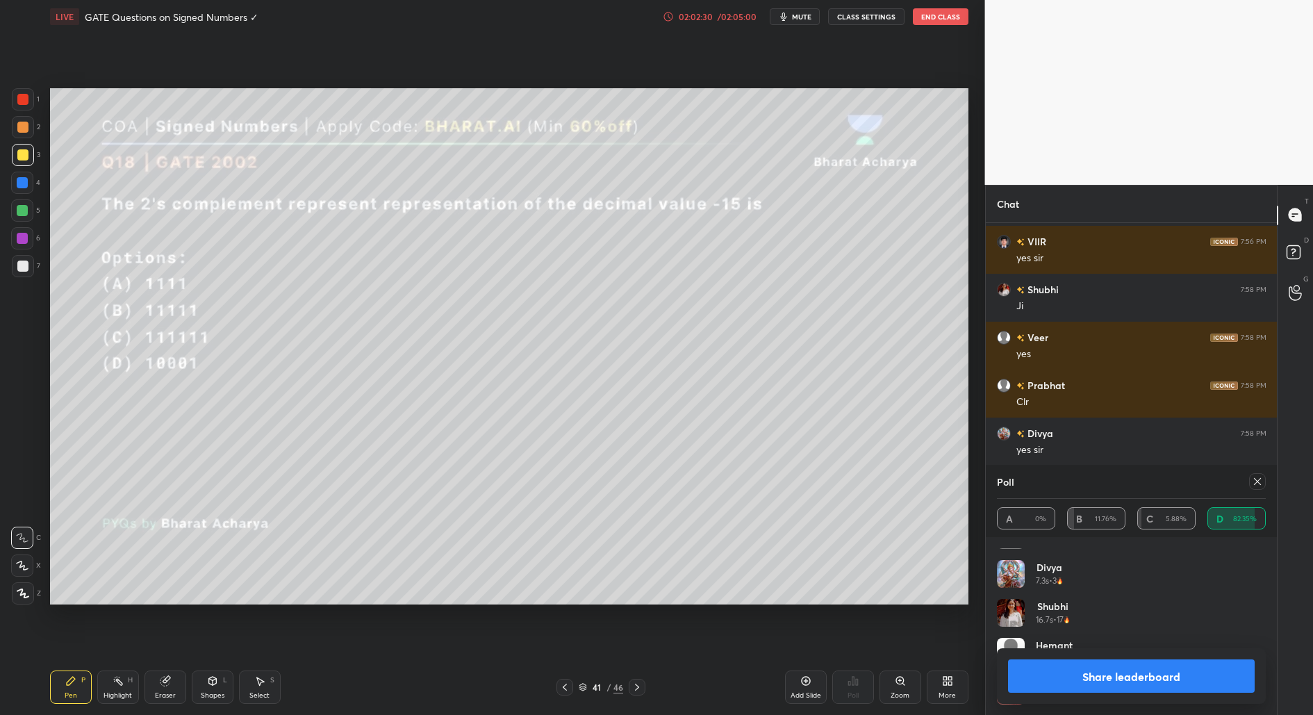
click at [1110, 681] on button "Share leaderboard" at bounding box center [1131, 675] width 247 height 33
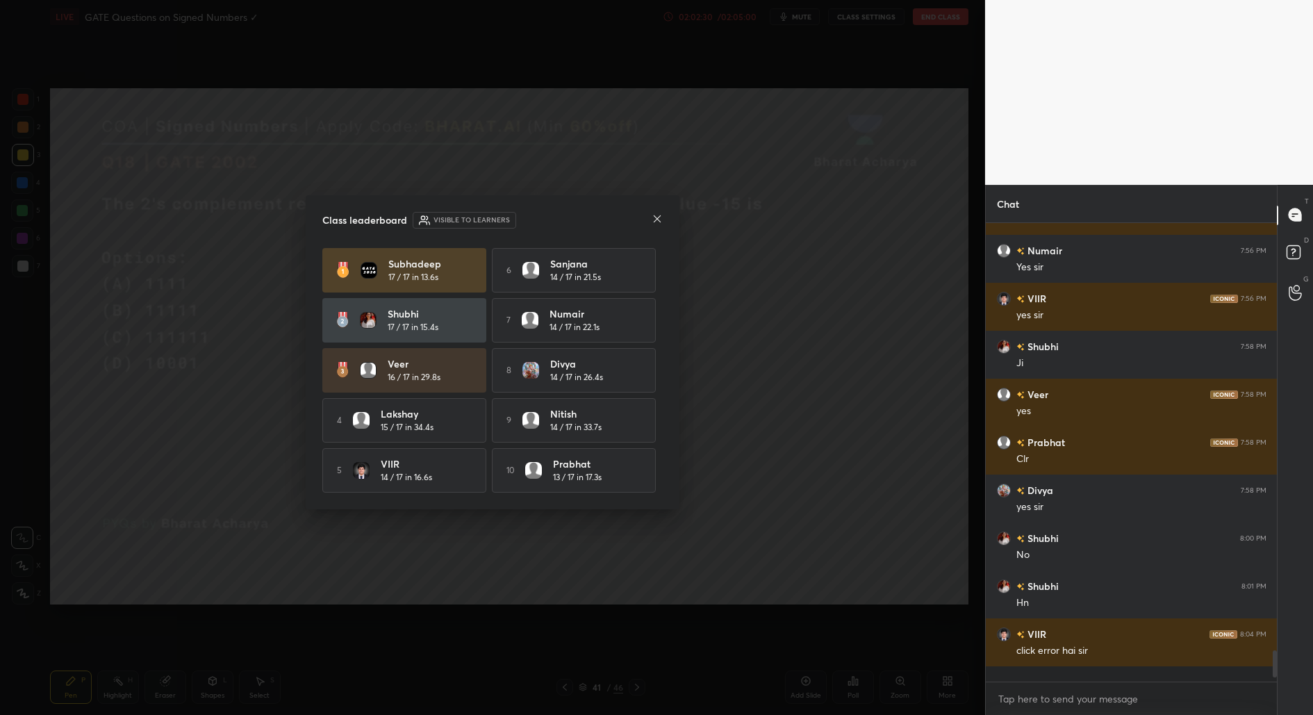
scroll to position [454, 288]
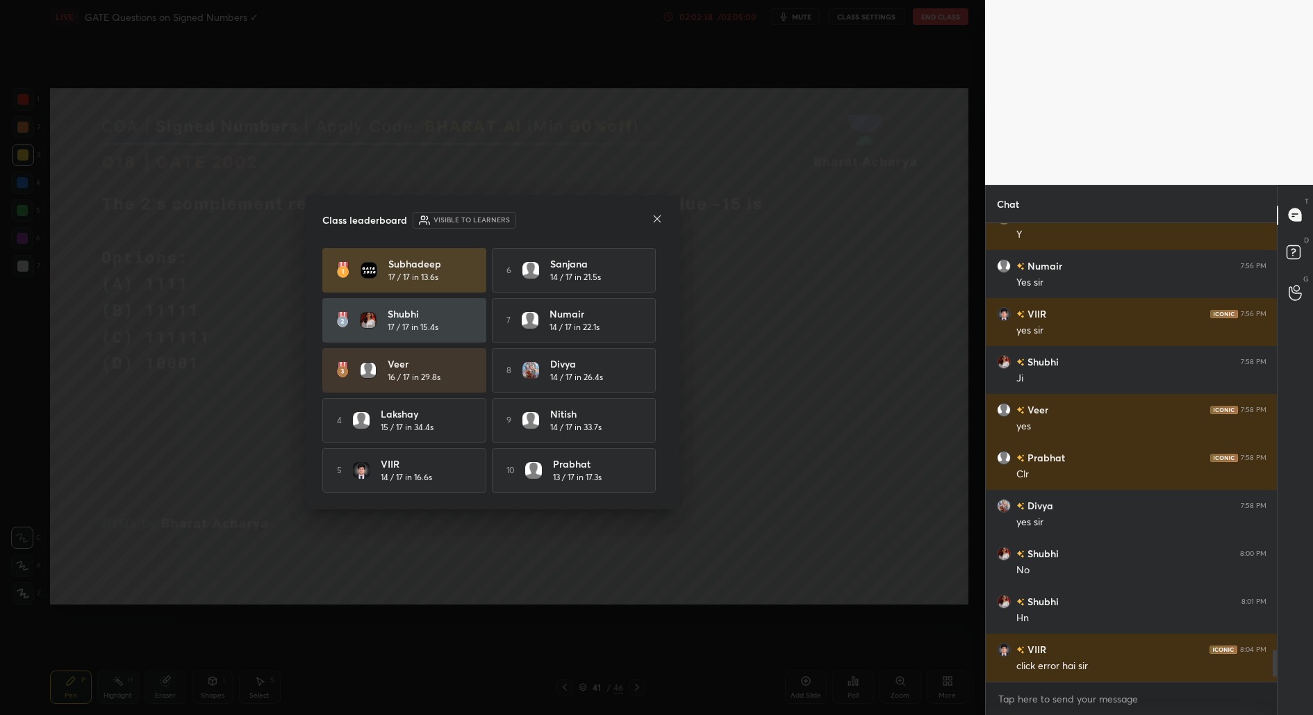
click at [655, 217] on icon at bounding box center [657, 218] width 7 height 7
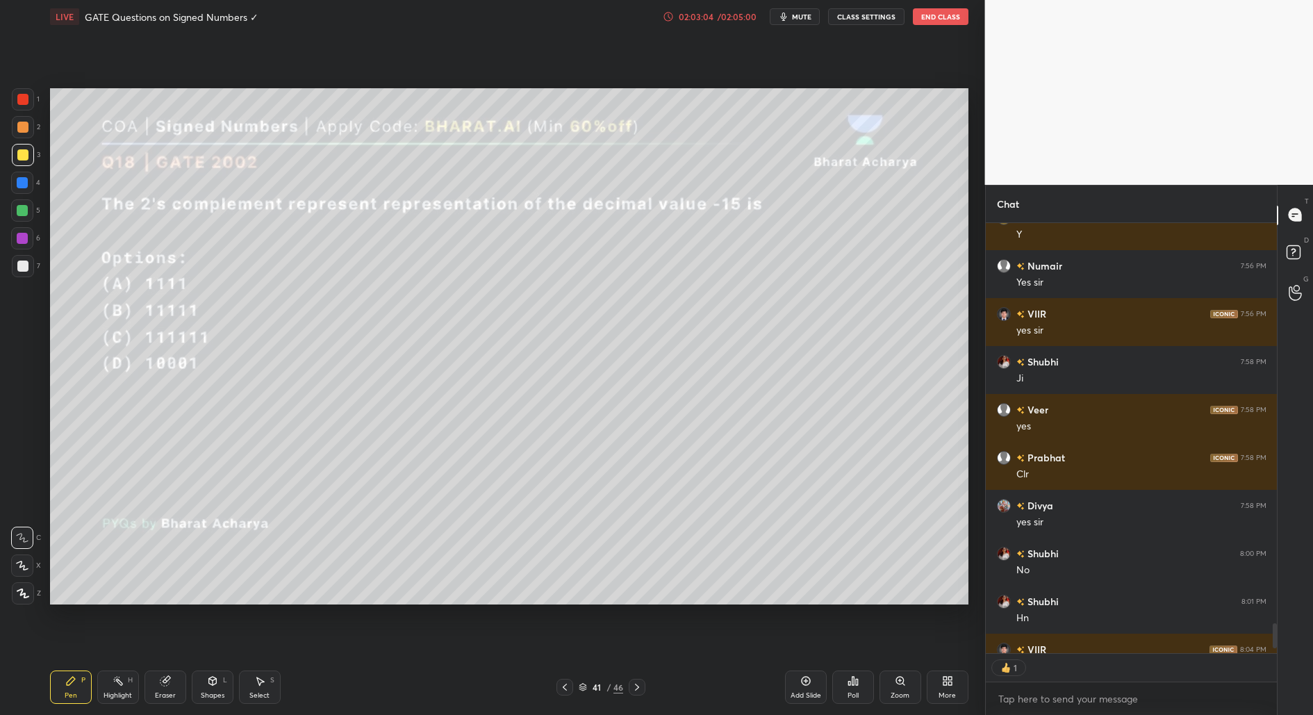
scroll to position [4, 4]
type textarea "x"
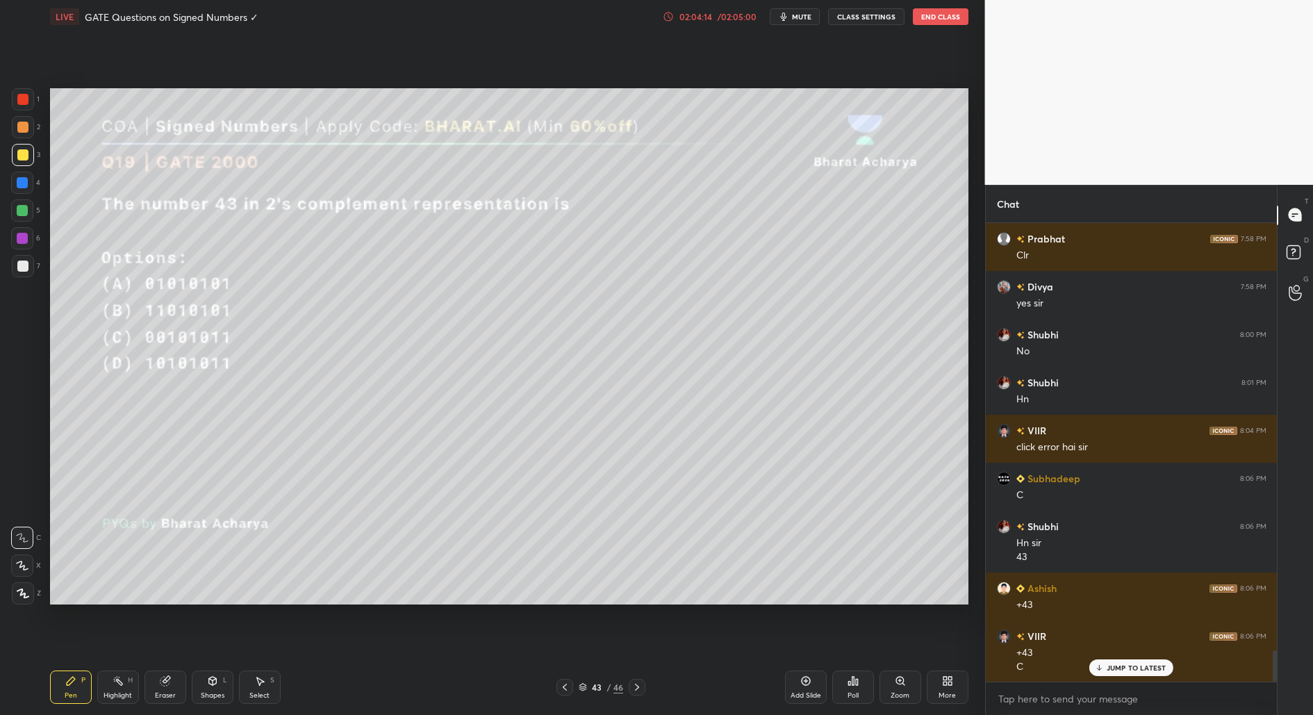
scroll to position [6338, 0]
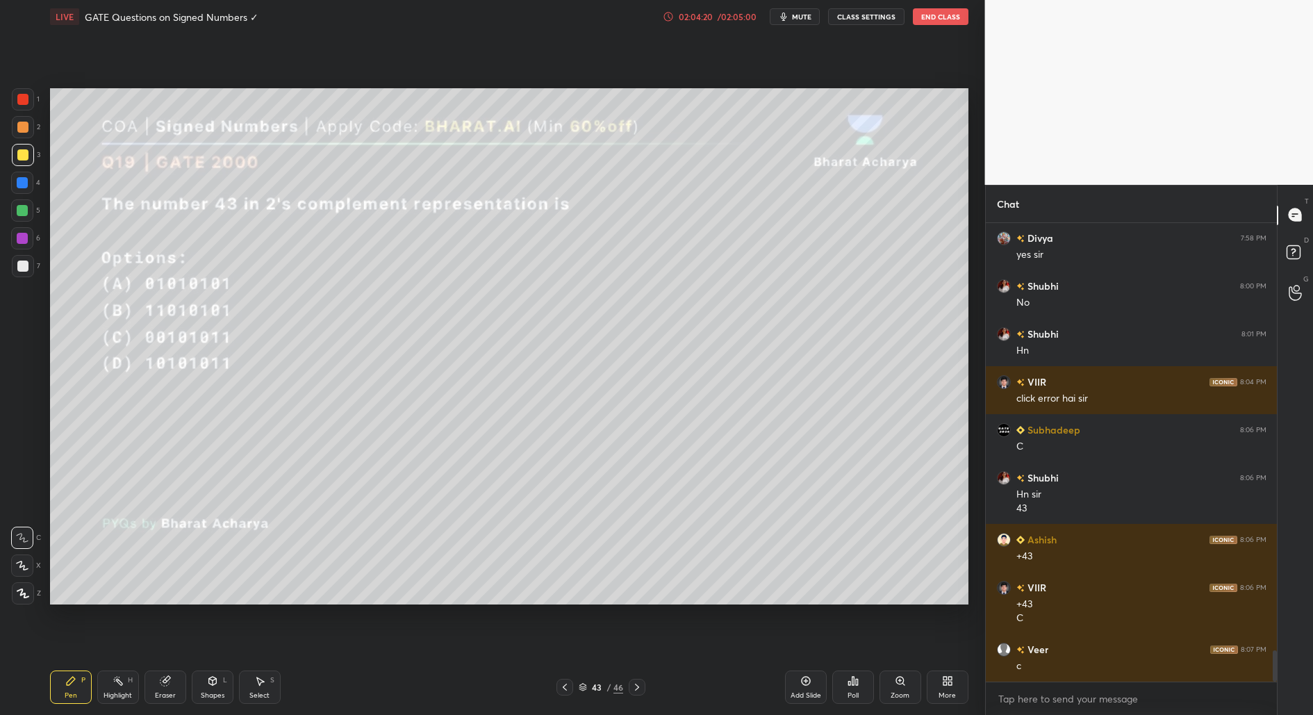
click at [856, 681] on icon at bounding box center [857, 682] width 2 height 6
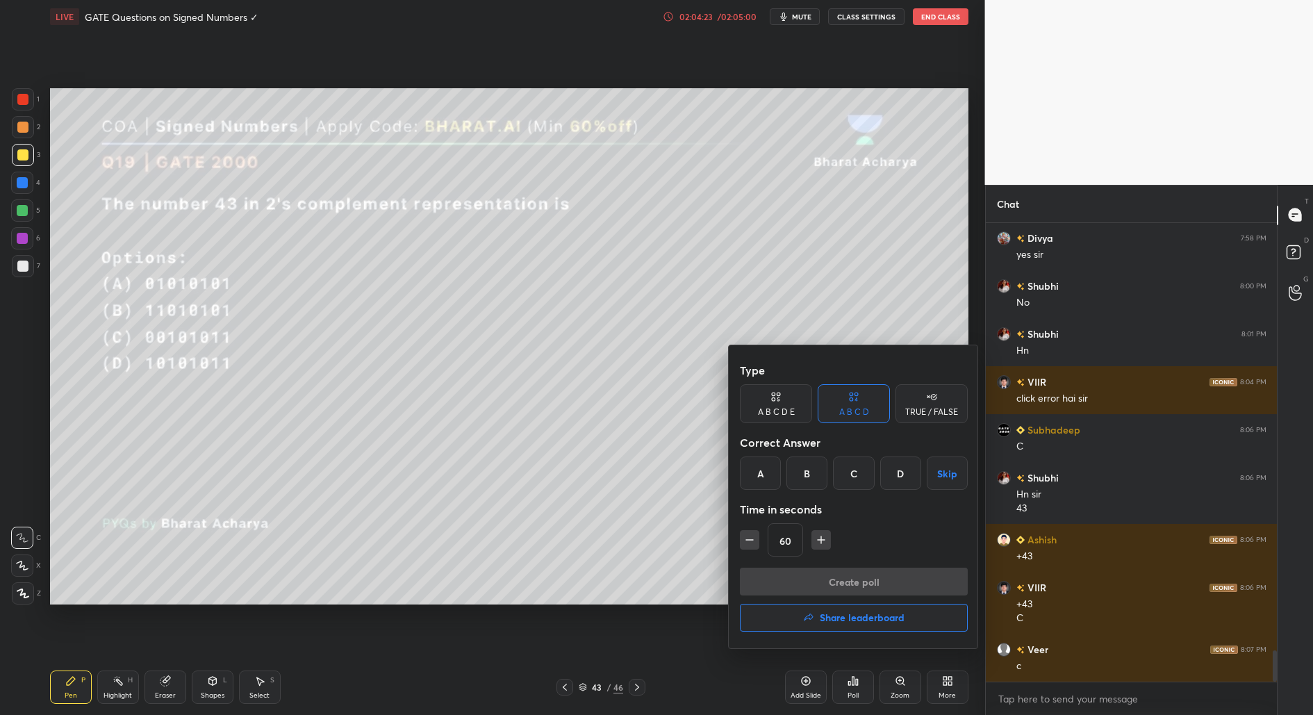
drag, startPoint x: 856, startPoint y: 475, endPoint x: 842, endPoint y: 493, distance: 22.4
click at [855, 476] on div "C" at bounding box center [853, 472] width 41 height 33
click at [740, 546] on div "Type A B C D E A B C D TRUE / FALSE Correct Answer A B C D Skip Time in seconds…" at bounding box center [854, 496] width 250 height 303
click at [751, 543] on icon "button" at bounding box center [749, 540] width 14 height 14
click at [751, 542] on icon "button" at bounding box center [749, 540] width 14 height 14
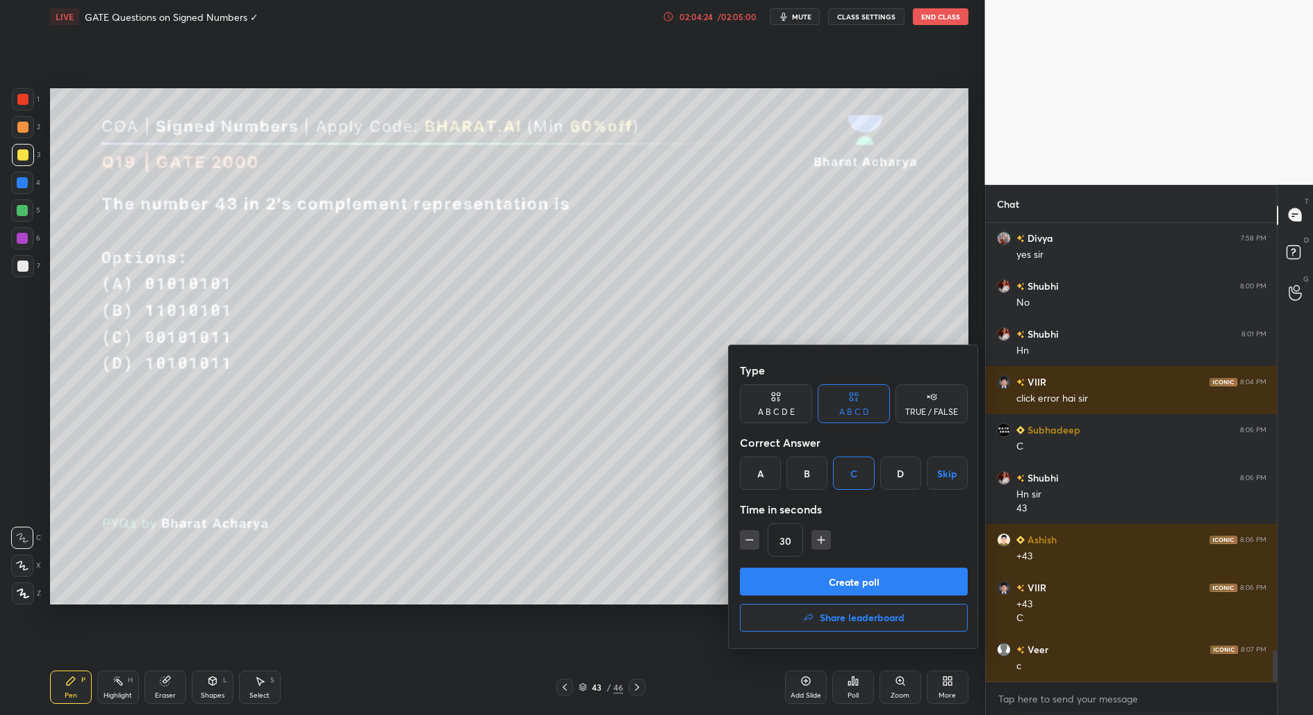
click at [750, 540] on icon "button" at bounding box center [749, 540] width 14 height 14
type input "15"
click at [749, 540] on div "15" at bounding box center [854, 539] width 228 height 33
click at [747, 540] on div "15" at bounding box center [854, 539] width 228 height 33
drag, startPoint x: 871, startPoint y: 578, endPoint x: 888, endPoint y: 599, distance: 26.7
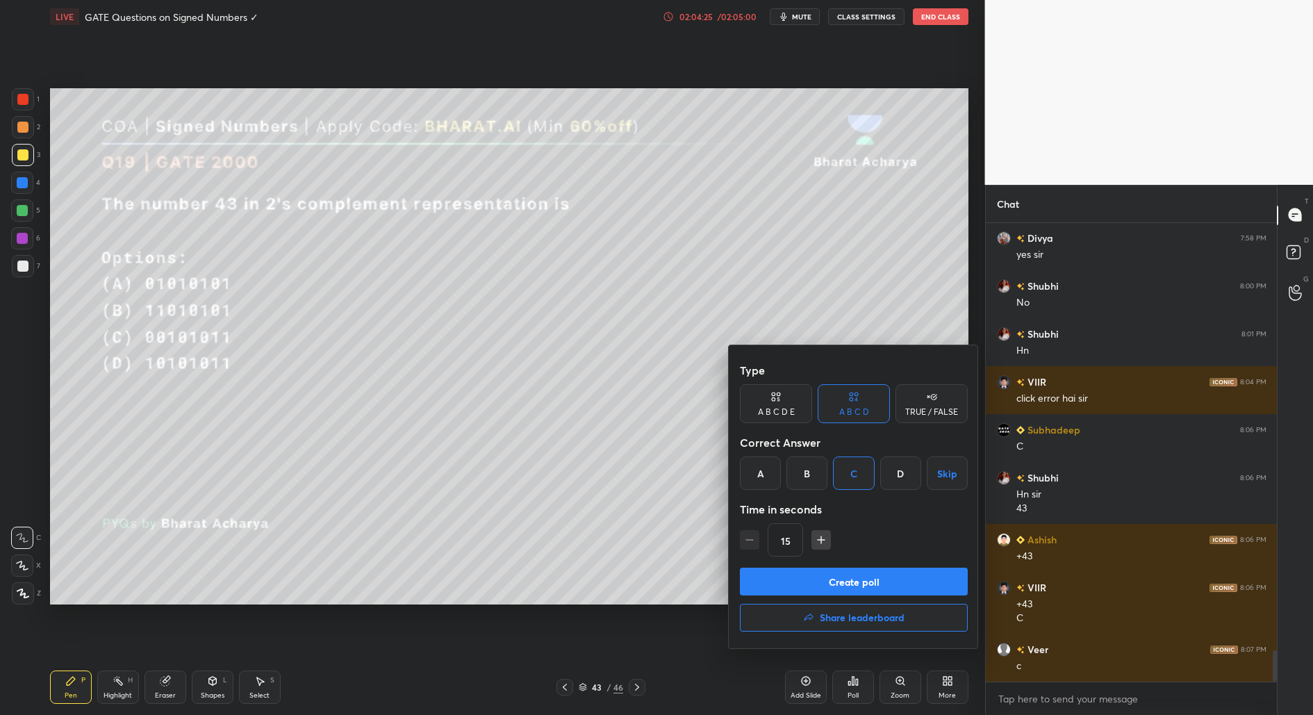
click at [871, 578] on button "Create poll" at bounding box center [854, 581] width 228 height 28
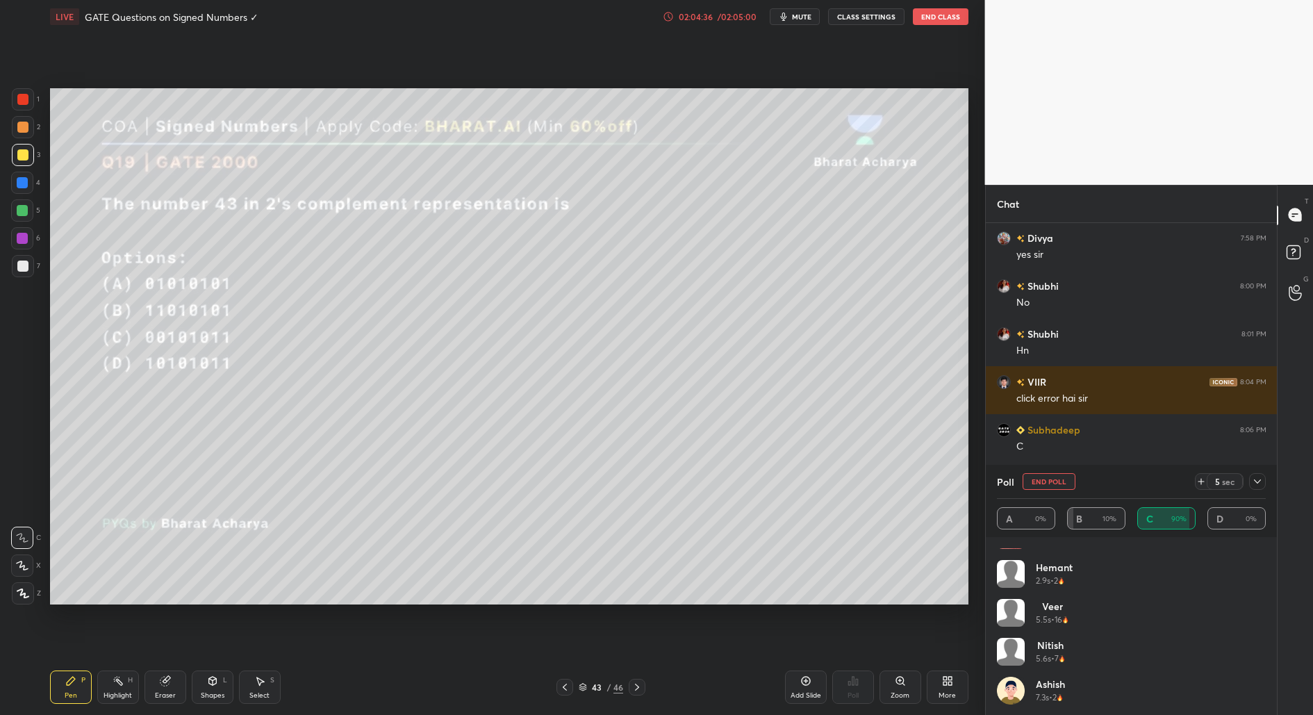
scroll to position [222, 0]
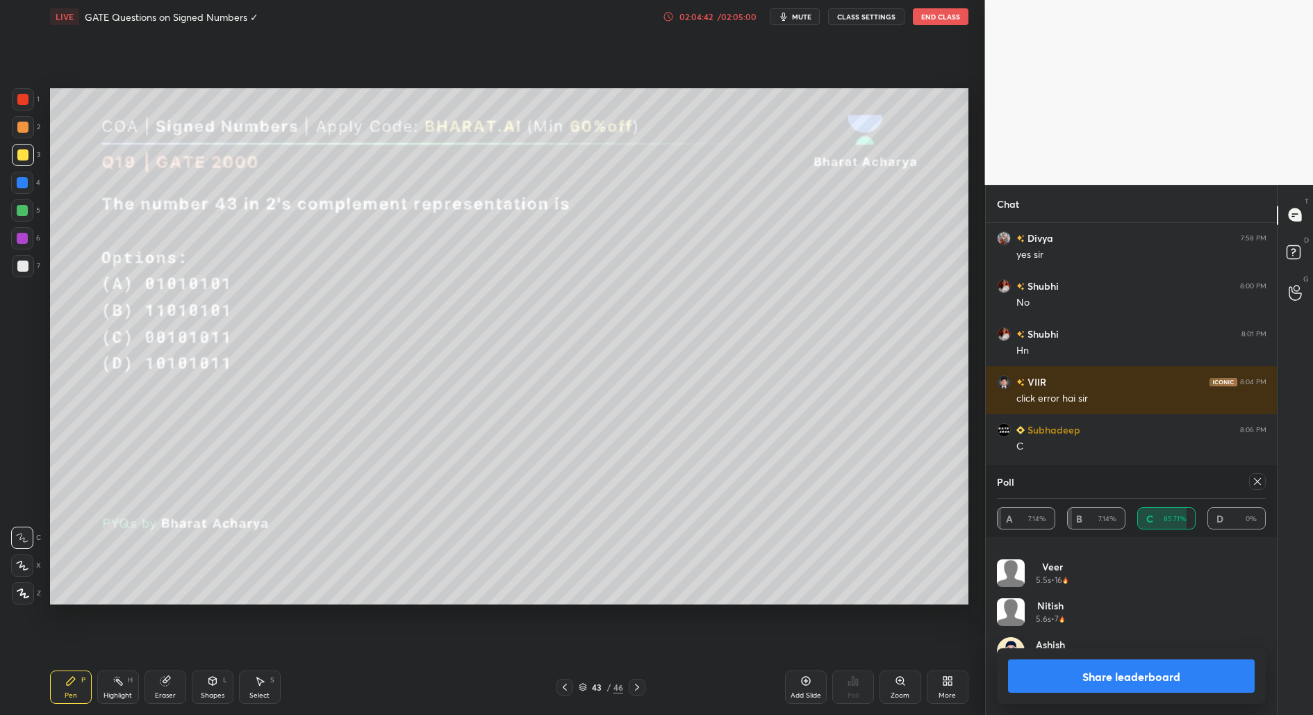
click at [1193, 674] on button "Share leaderboard" at bounding box center [1131, 675] width 247 height 33
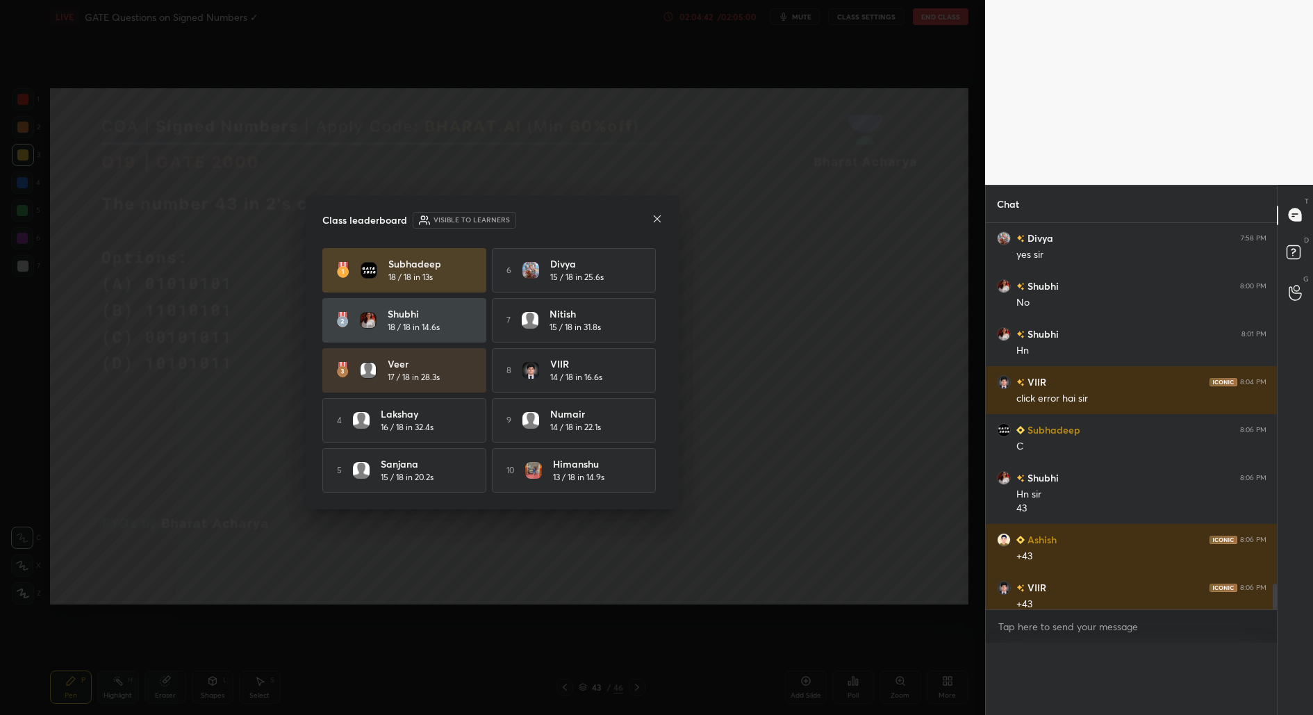
scroll to position [4, 4]
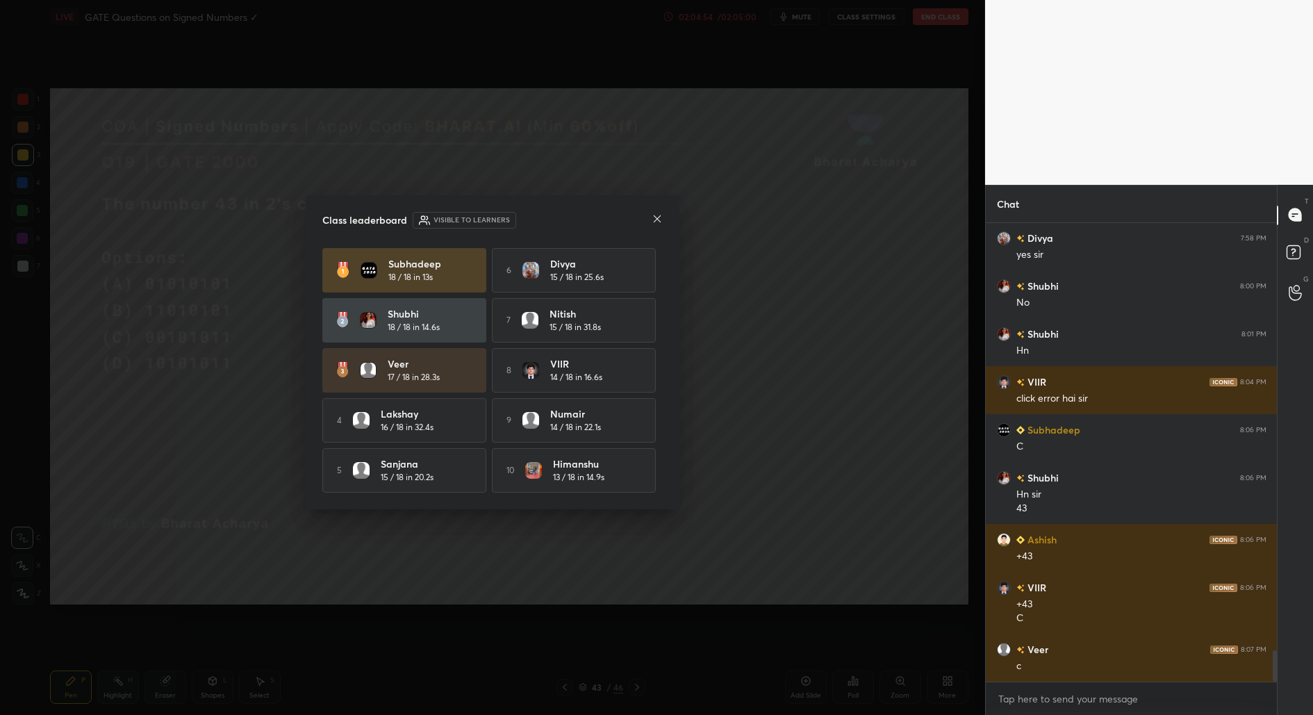
click at [649, 224] on div "Class leaderboard Visible to learners" at bounding box center [492, 220] width 340 height 17
click at [654, 213] on icon at bounding box center [656, 218] width 11 height 11
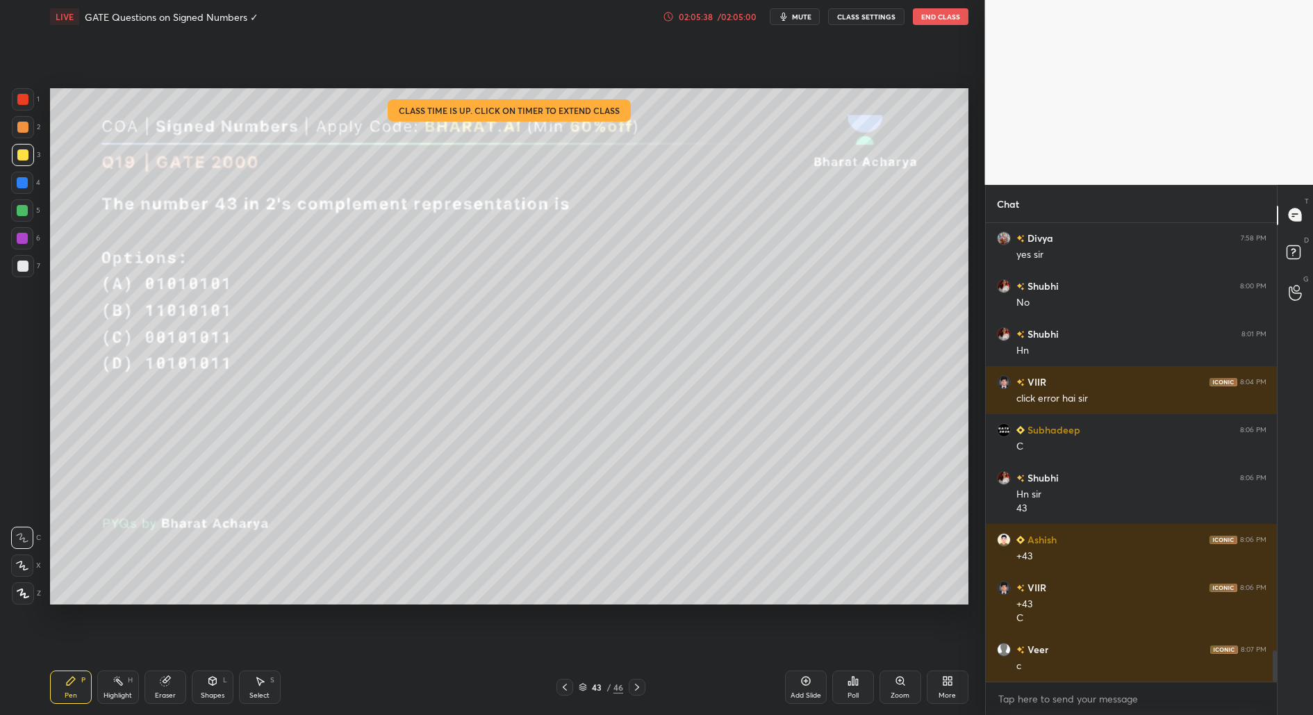
click at [708, 14] on div "02:05:38" at bounding box center [695, 17] width 39 height 8
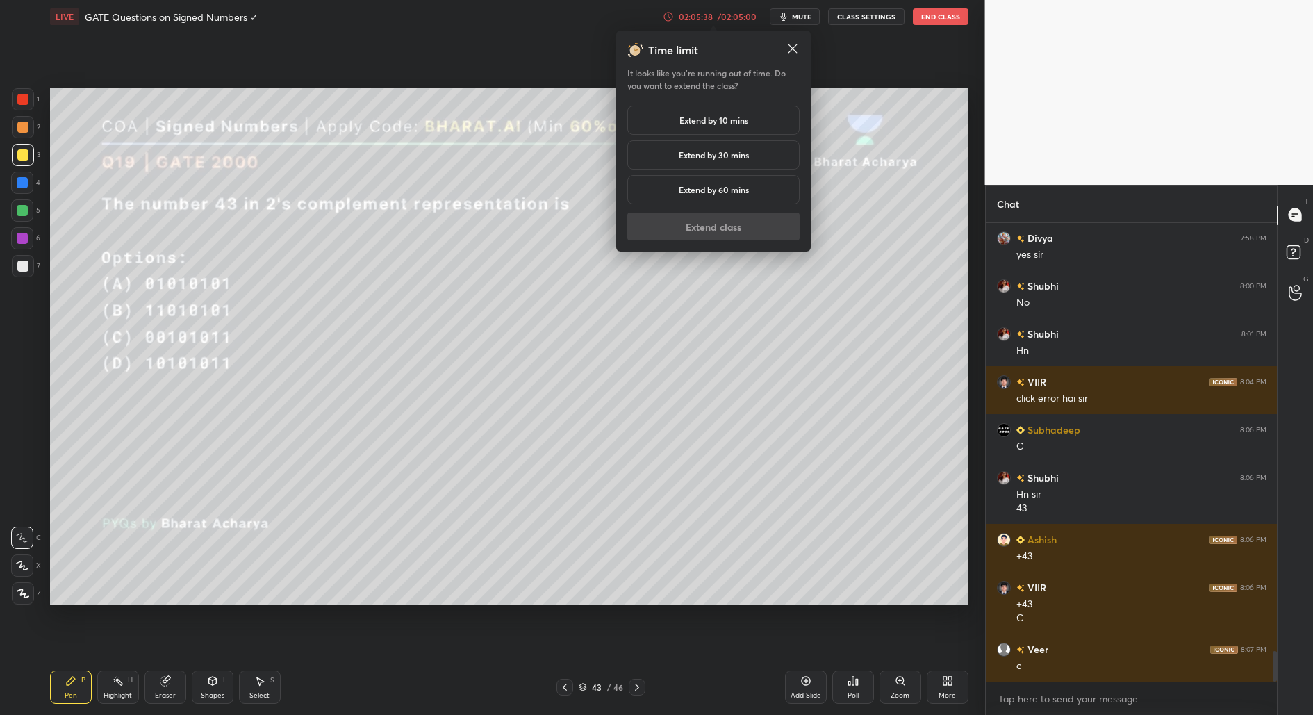
scroll to position [6386, 0]
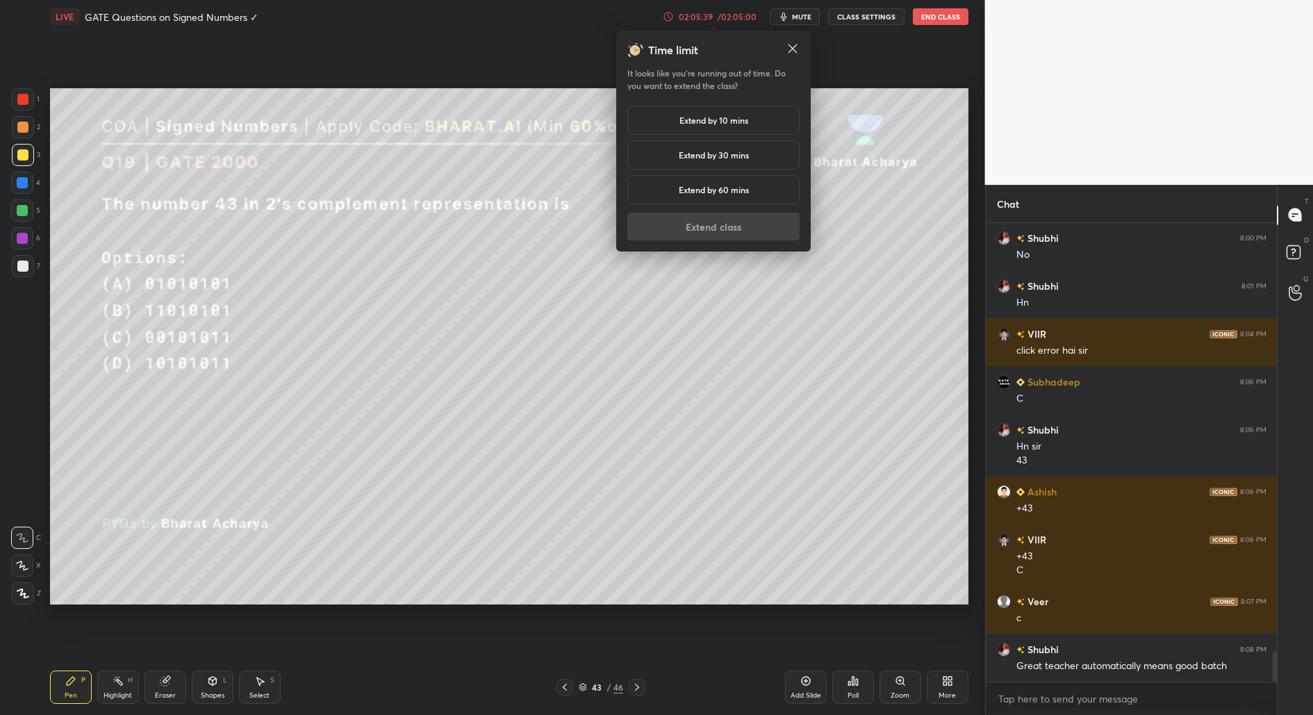
click at [703, 114] on h5 "Extend by 10 mins" at bounding box center [713, 120] width 69 height 13
click at [698, 225] on button "Extend class" at bounding box center [713, 227] width 172 height 28
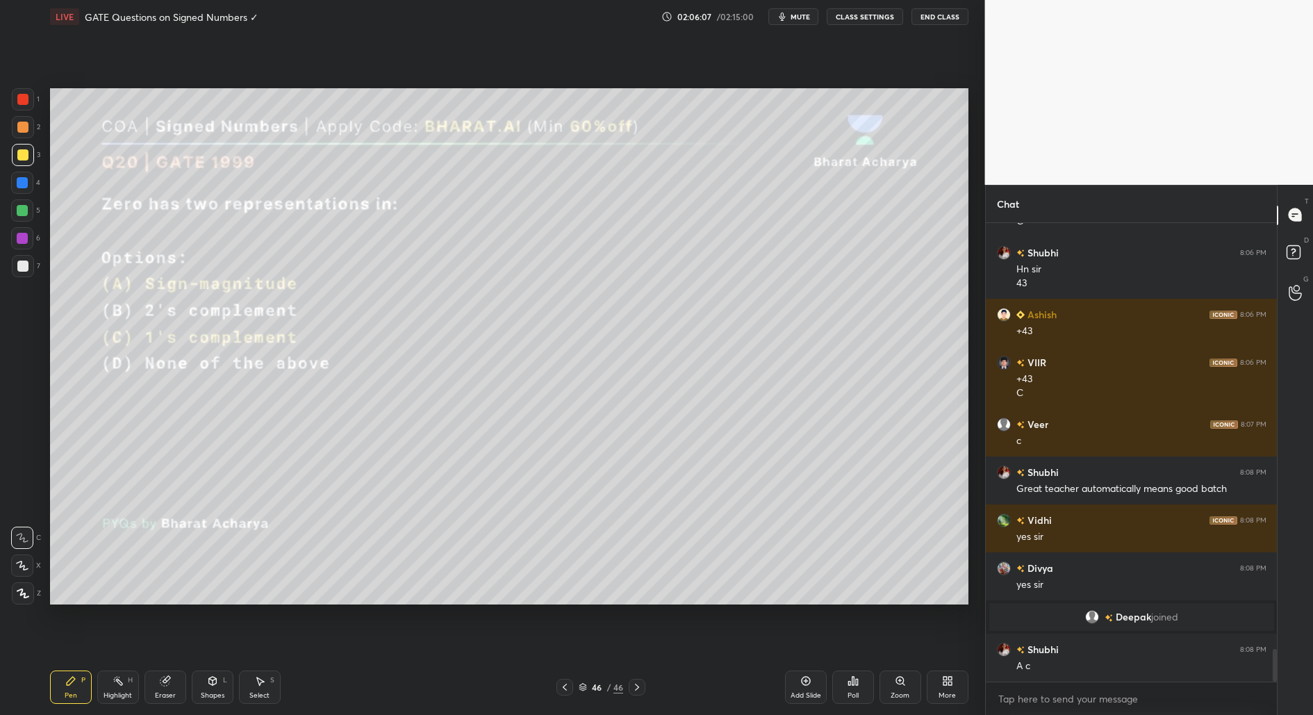
scroll to position [5970, 0]
click at [840, 688] on div "Poll" at bounding box center [853, 686] width 42 height 33
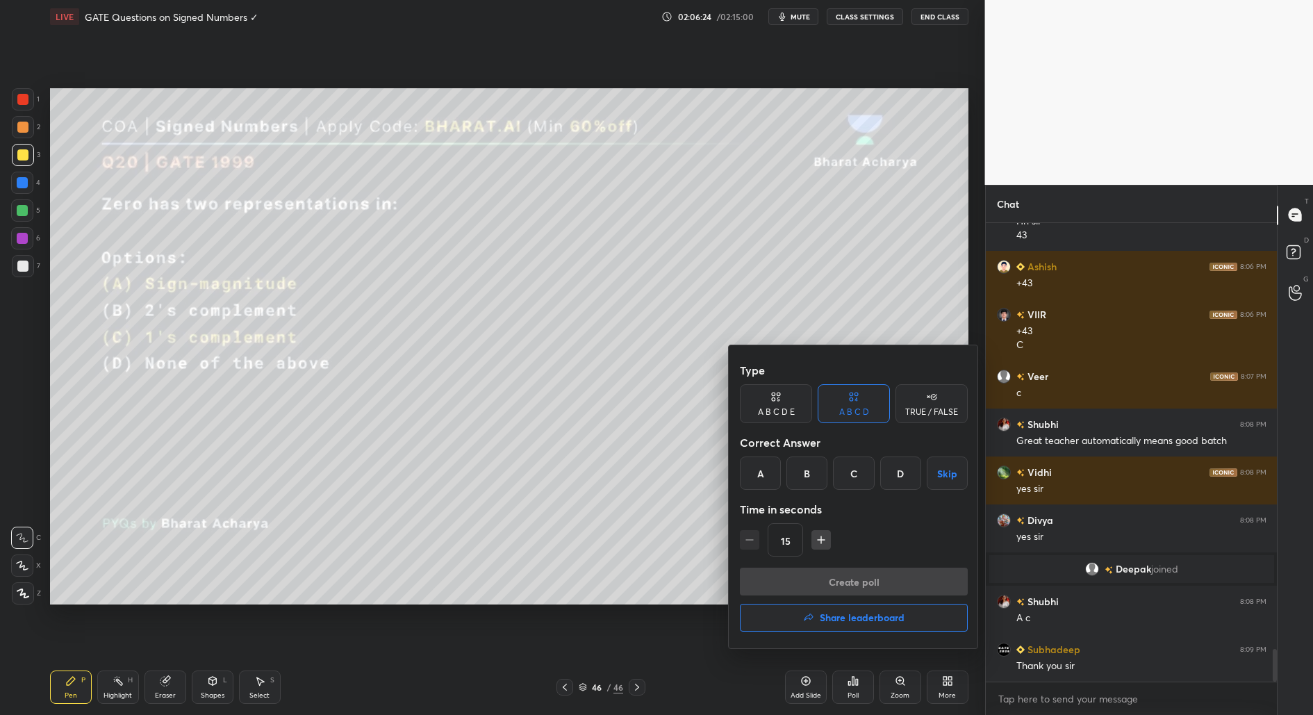
click at [876, 617] on h4 "Share leaderboard" at bounding box center [861, 618] width 85 height 10
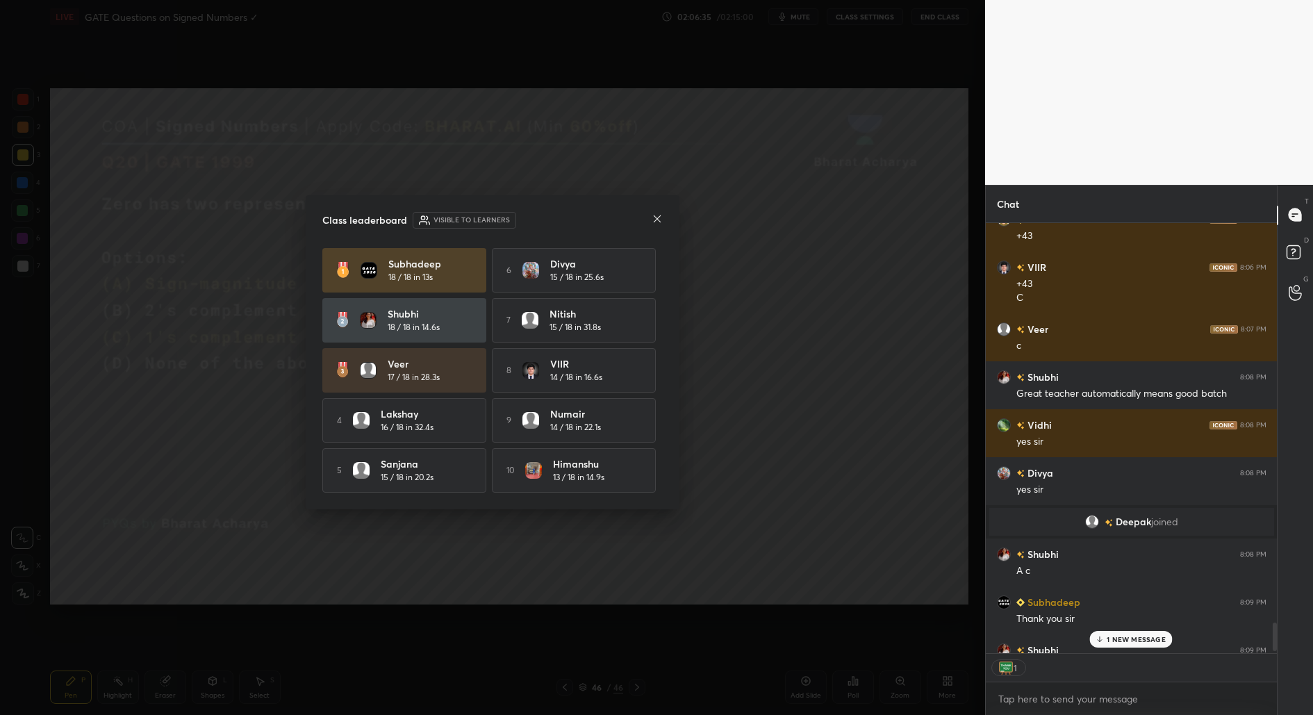
scroll to position [6141, 0]
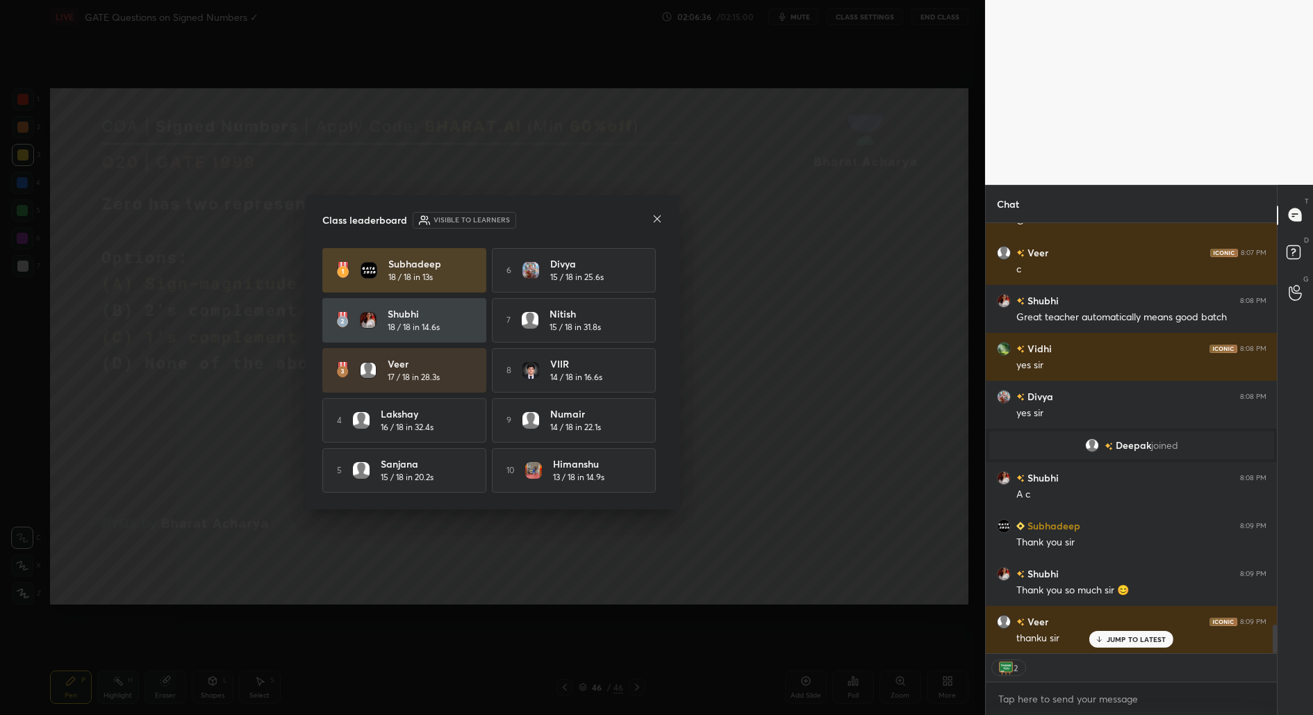
click at [655, 215] on icon at bounding box center [656, 218] width 11 height 11
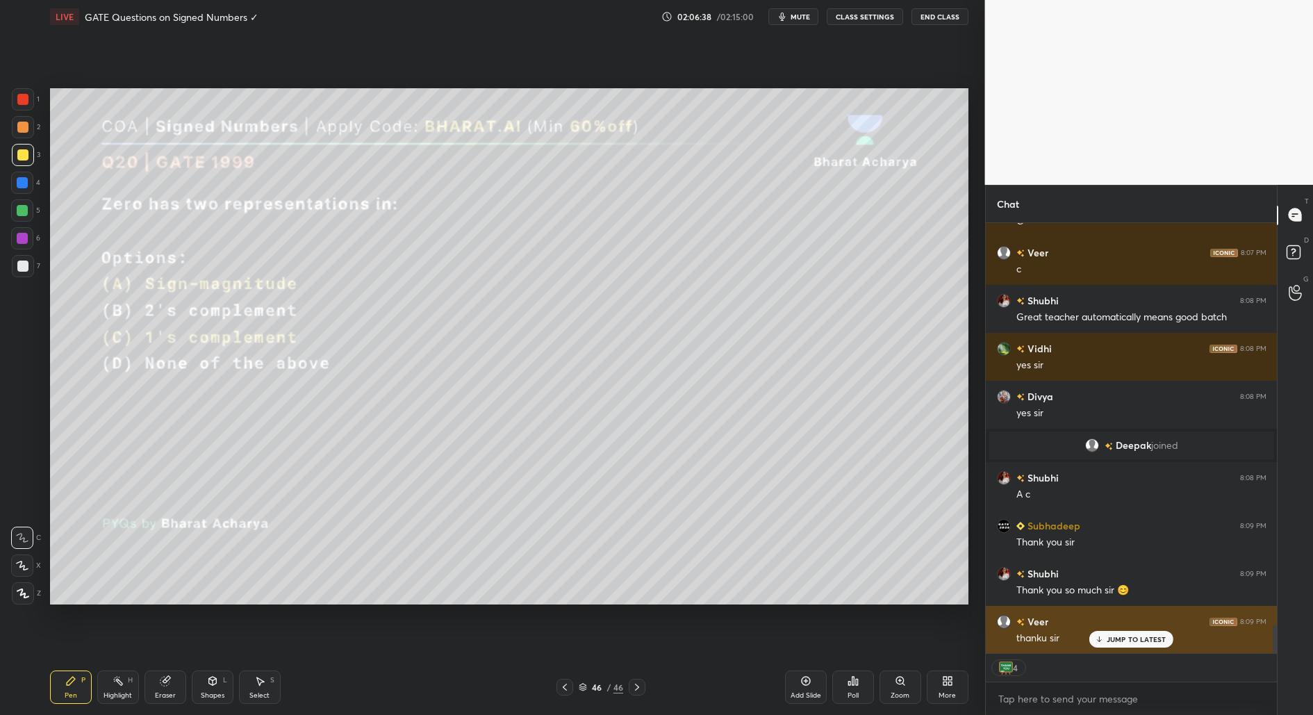
click at [1141, 630] on div "thanku sir" at bounding box center [1141, 637] width 250 height 17
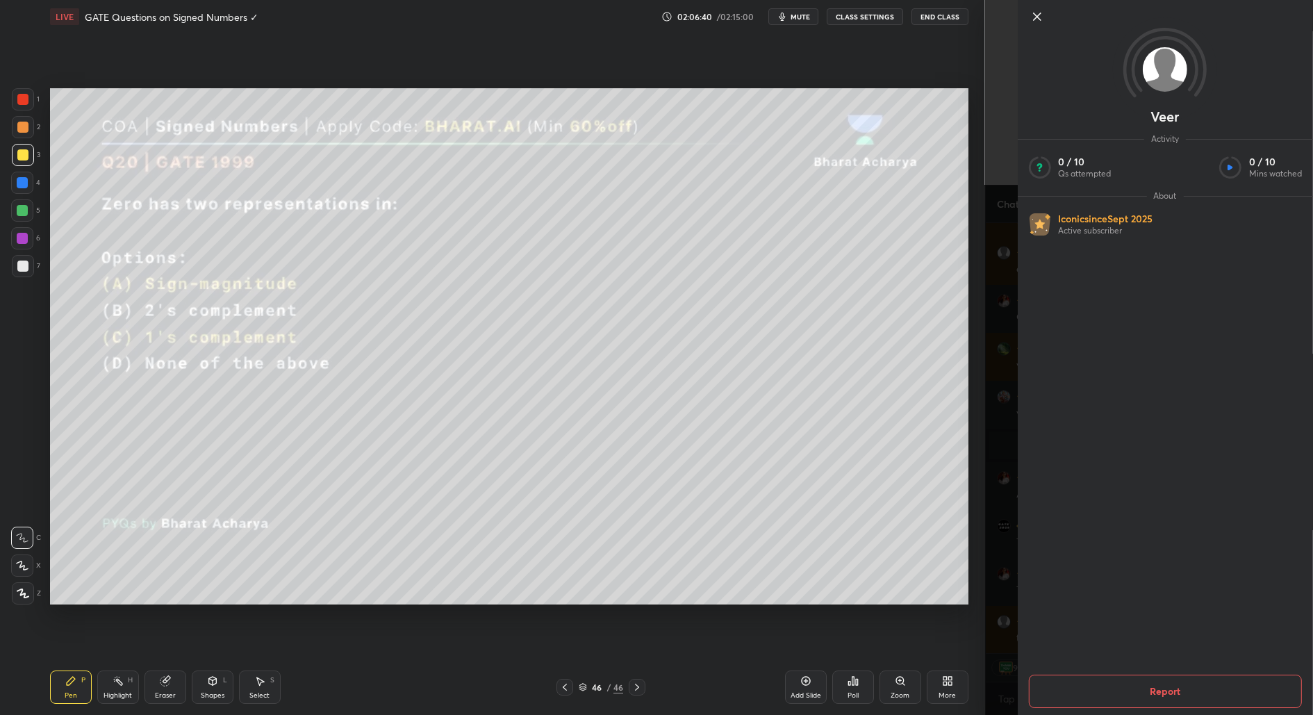
click at [1034, 14] on icon at bounding box center [1036, 16] width 7 height 7
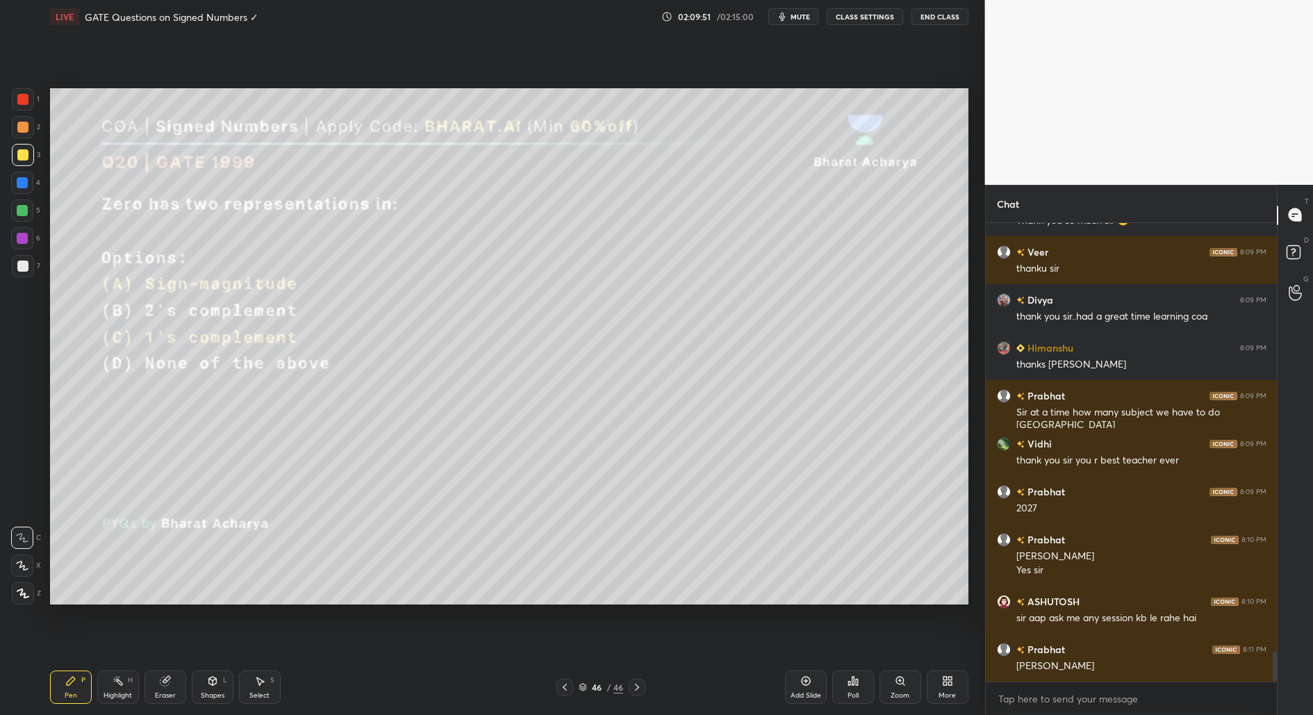
scroll to position [6558, 0]
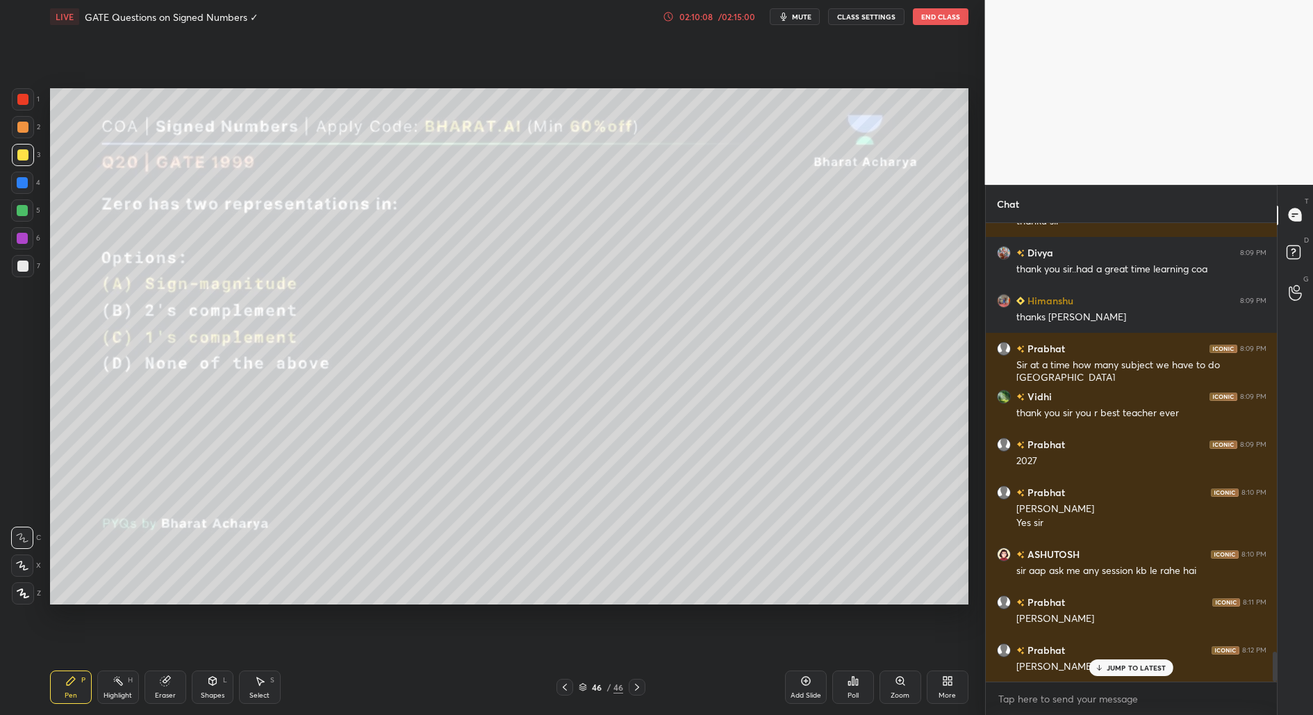
click at [935, 19] on button "End Class" at bounding box center [941, 16] width 56 height 17
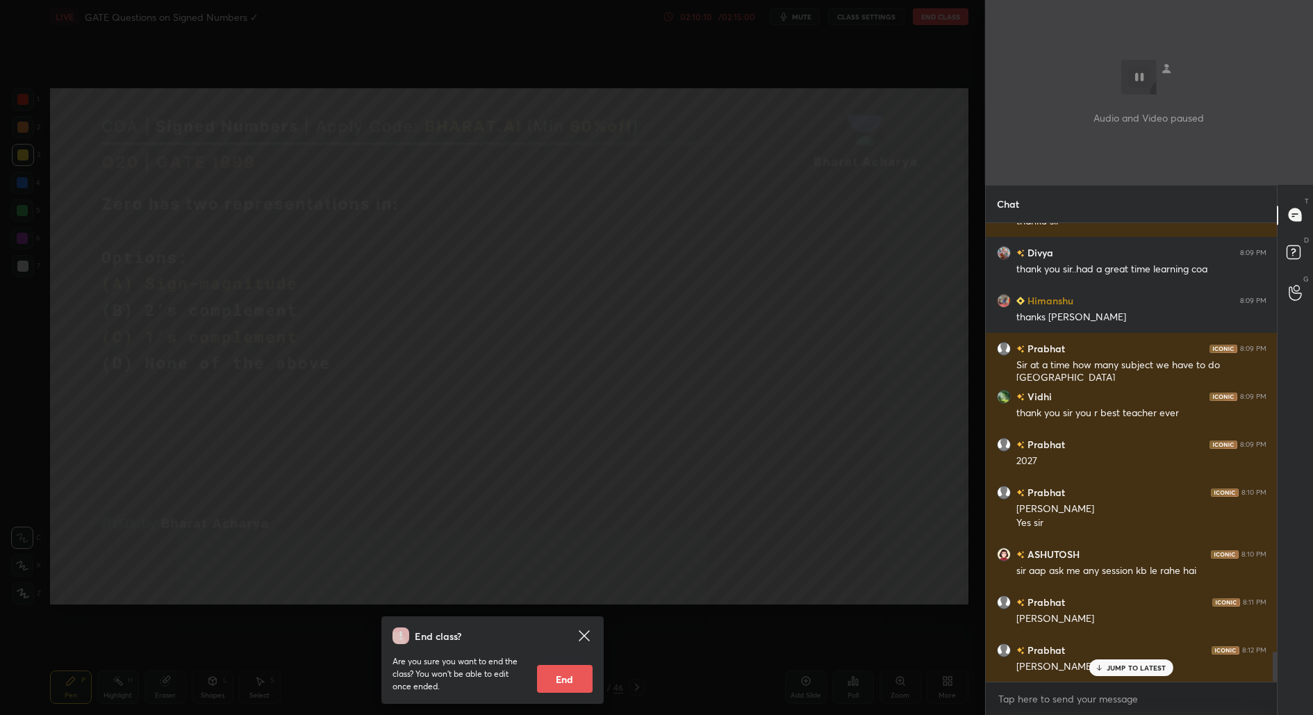
click at [552, 676] on button "End" at bounding box center [565, 679] width 56 height 28
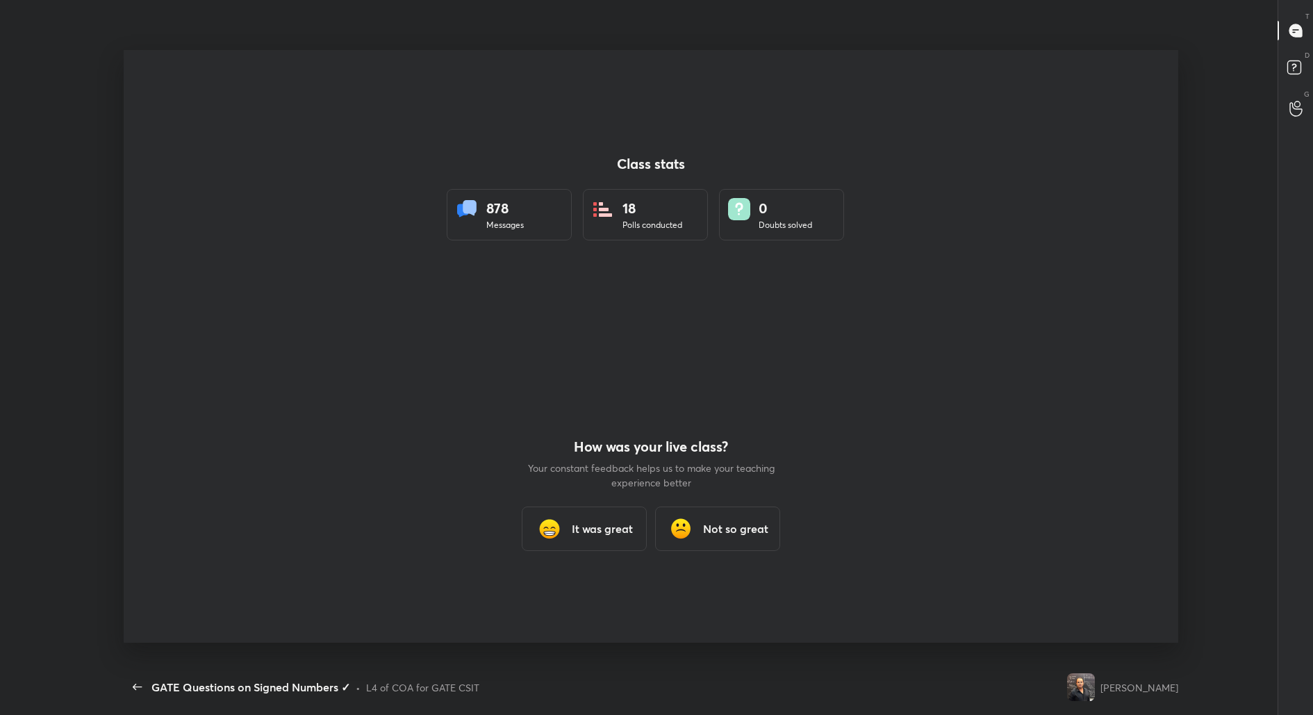
scroll to position [68822, 68194]
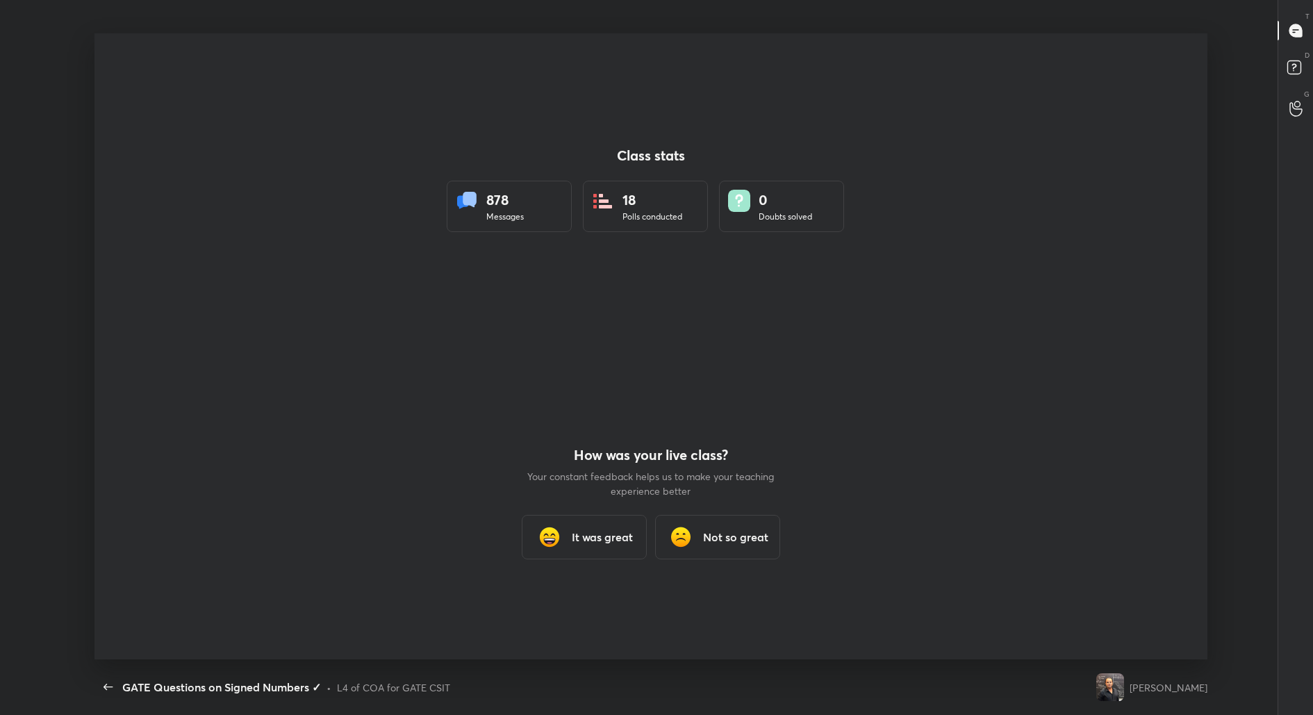
click at [585, 551] on div "It was great" at bounding box center [584, 537] width 125 height 44
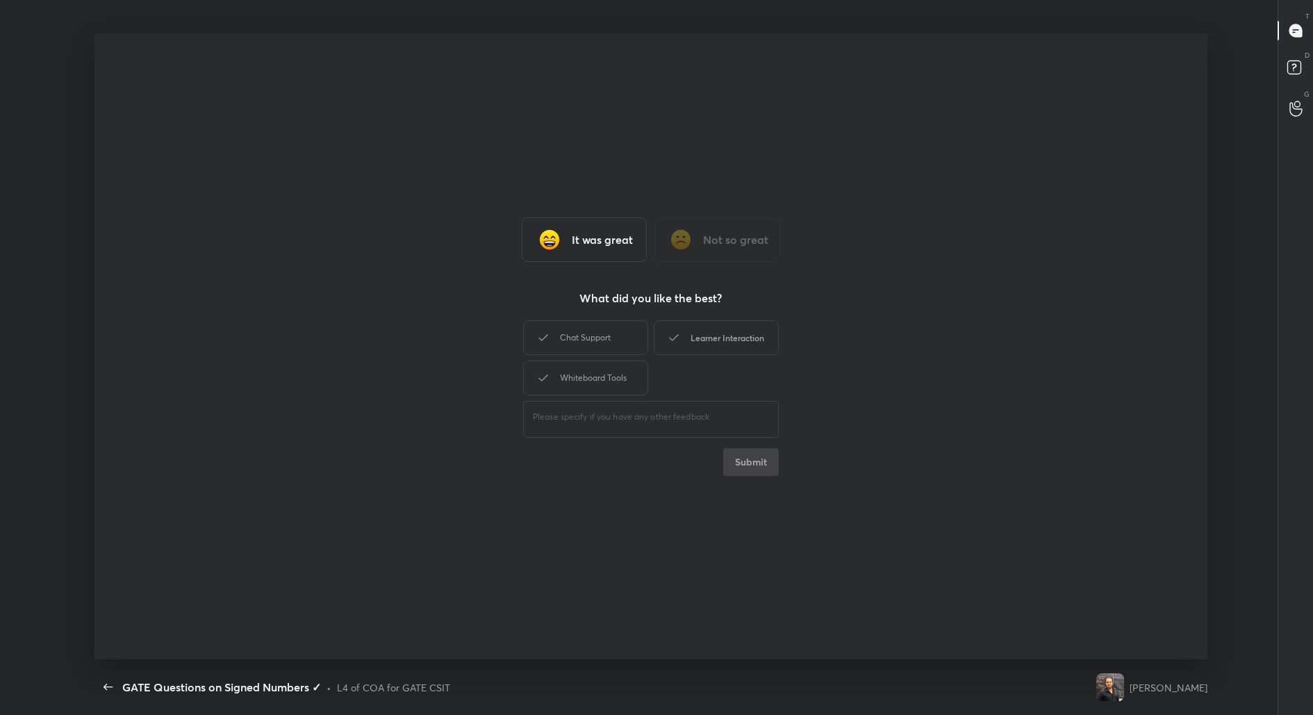
click at [725, 338] on div "Learner Interaction" at bounding box center [716, 337] width 125 height 35
click at [773, 462] on button "Submit" at bounding box center [751, 462] width 56 height 28
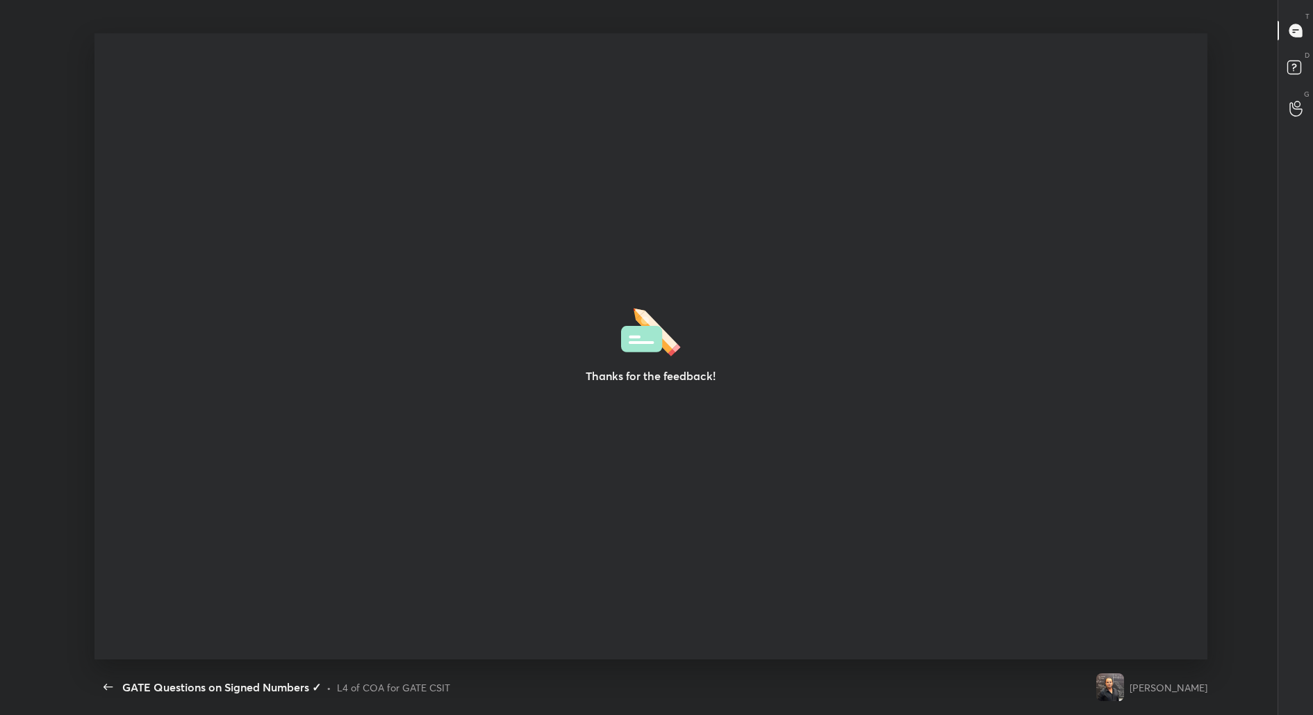
type textarea "x"
